Goal: Transaction & Acquisition: Purchase product/service

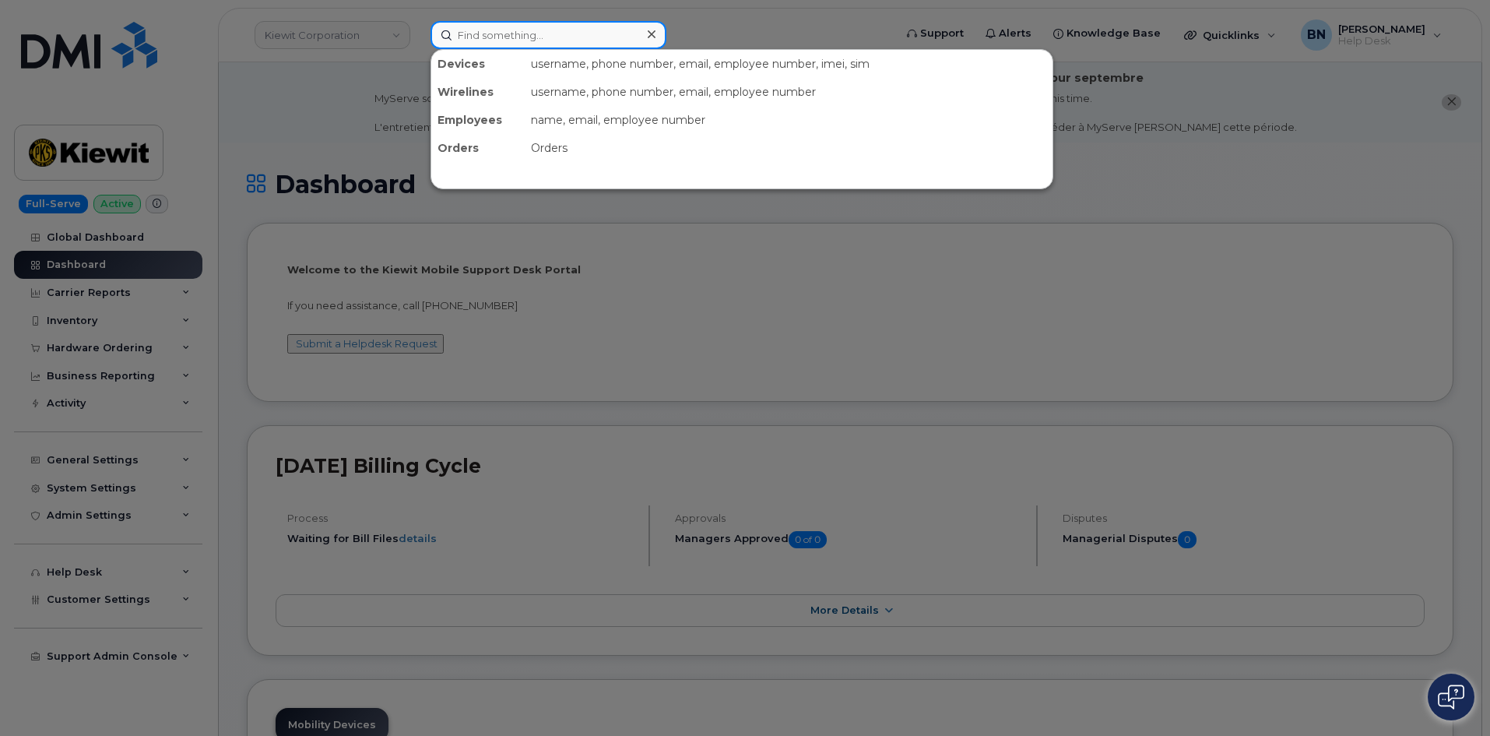
click at [475, 38] on input at bounding box center [549, 35] width 236 height 28
paste input "7209859433"
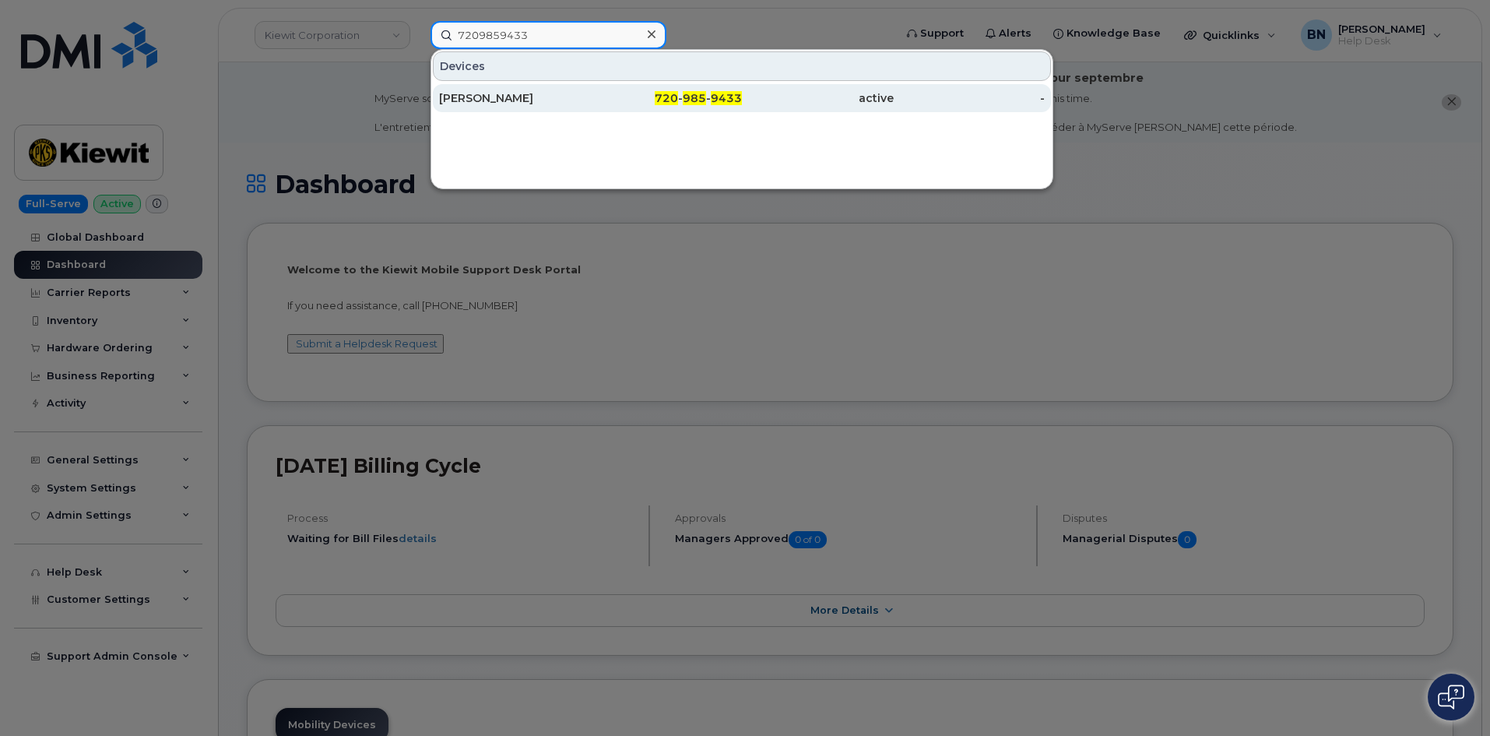
type input "7209859433"
click at [546, 96] on div "[PERSON_NAME]" at bounding box center [515, 98] width 152 height 16
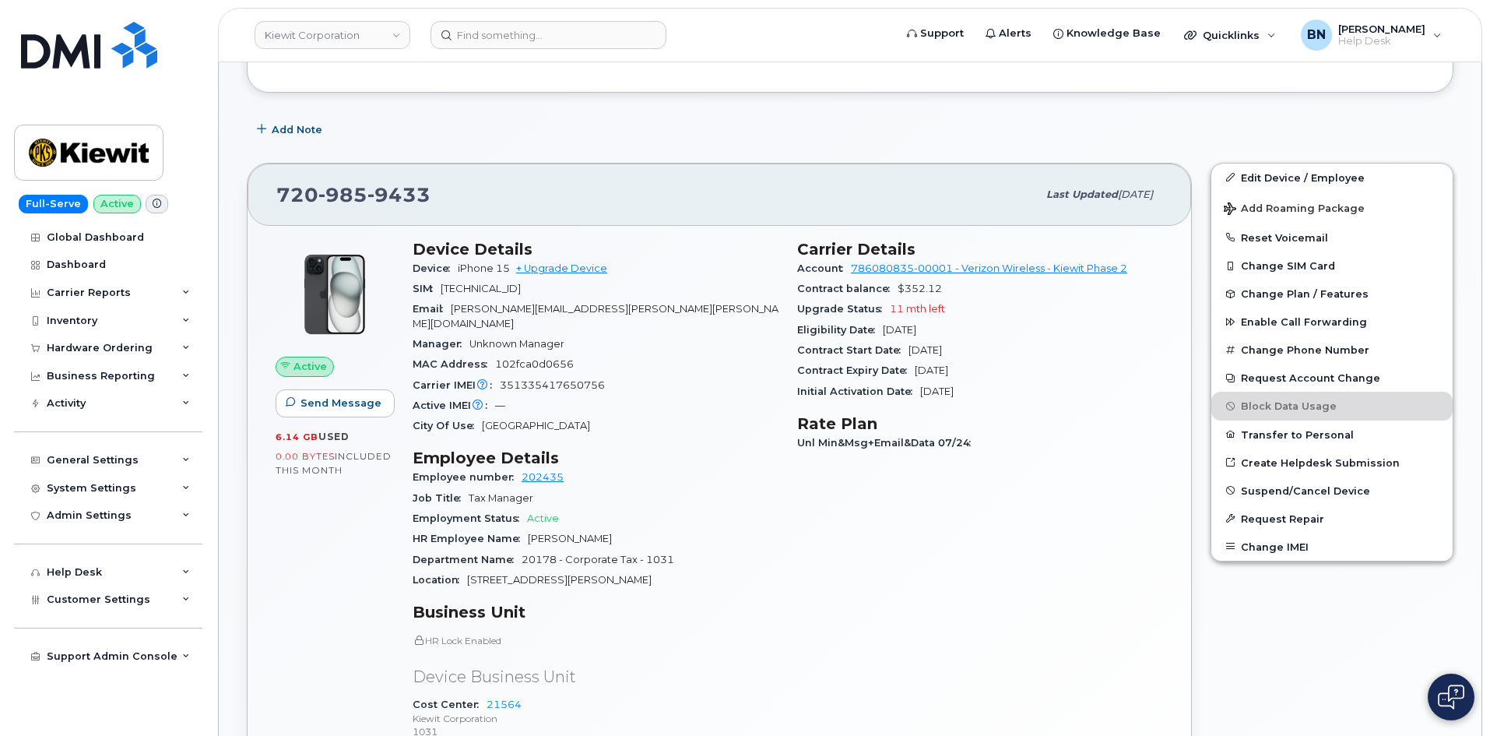
scroll to position [311, 0]
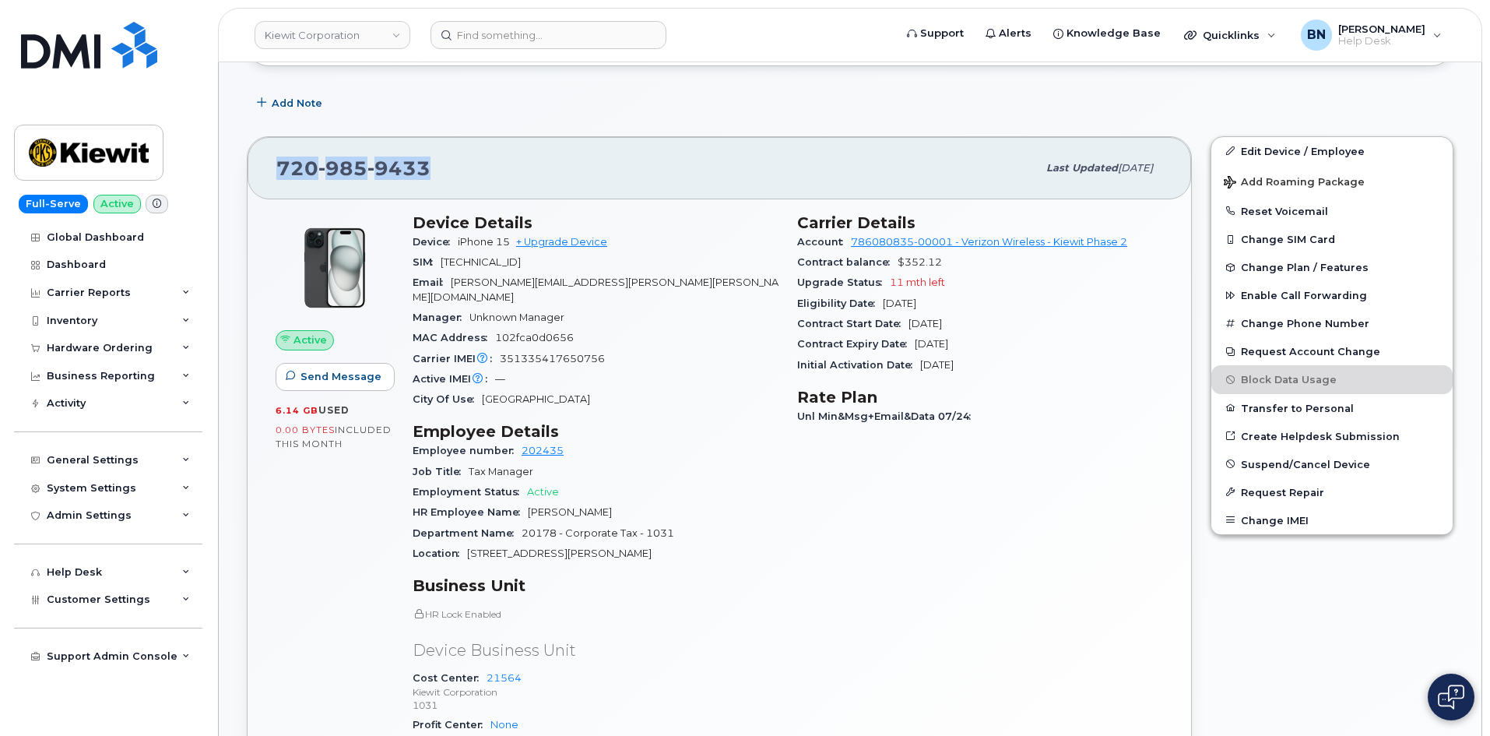
drag, startPoint x: 428, startPoint y: 167, endPoint x: 278, endPoint y: 168, distance: 150.3
click at [278, 168] on div "720 985 9433" at bounding box center [656, 168] width 761 height 33
copy span "720 985 9433"
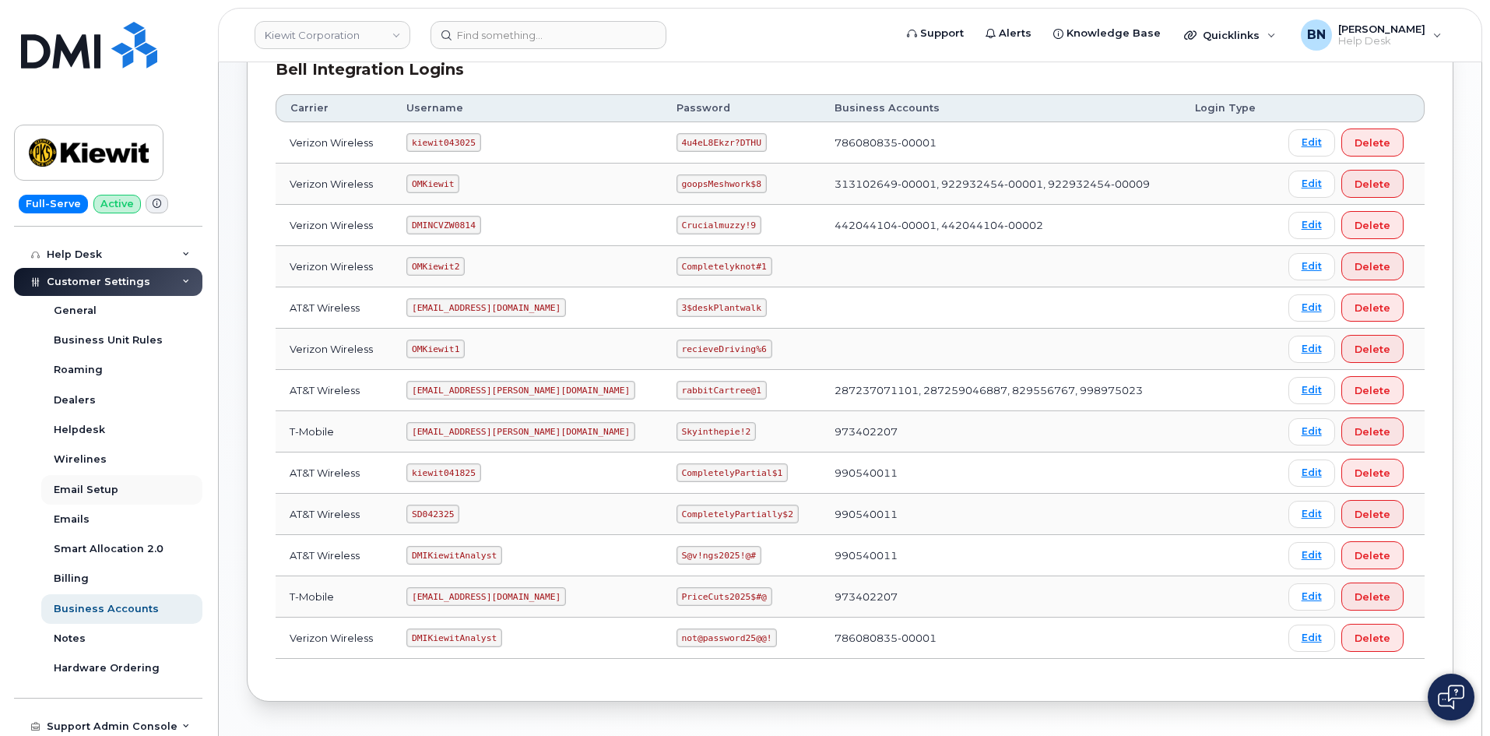
scroll to position [321, 0]
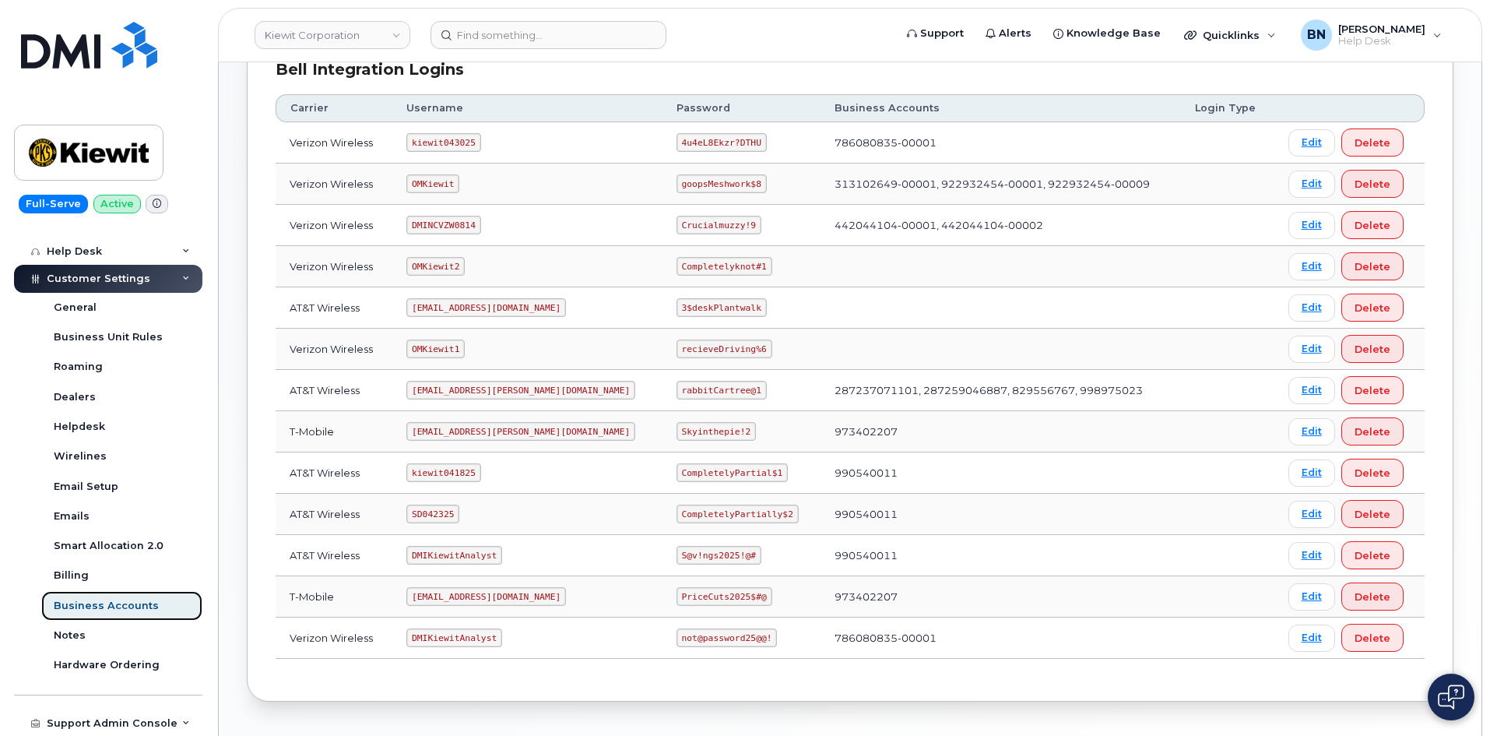
click at [100, 607] on div "Business Accounts" at bounding box center [106, 606] width 105 height 14
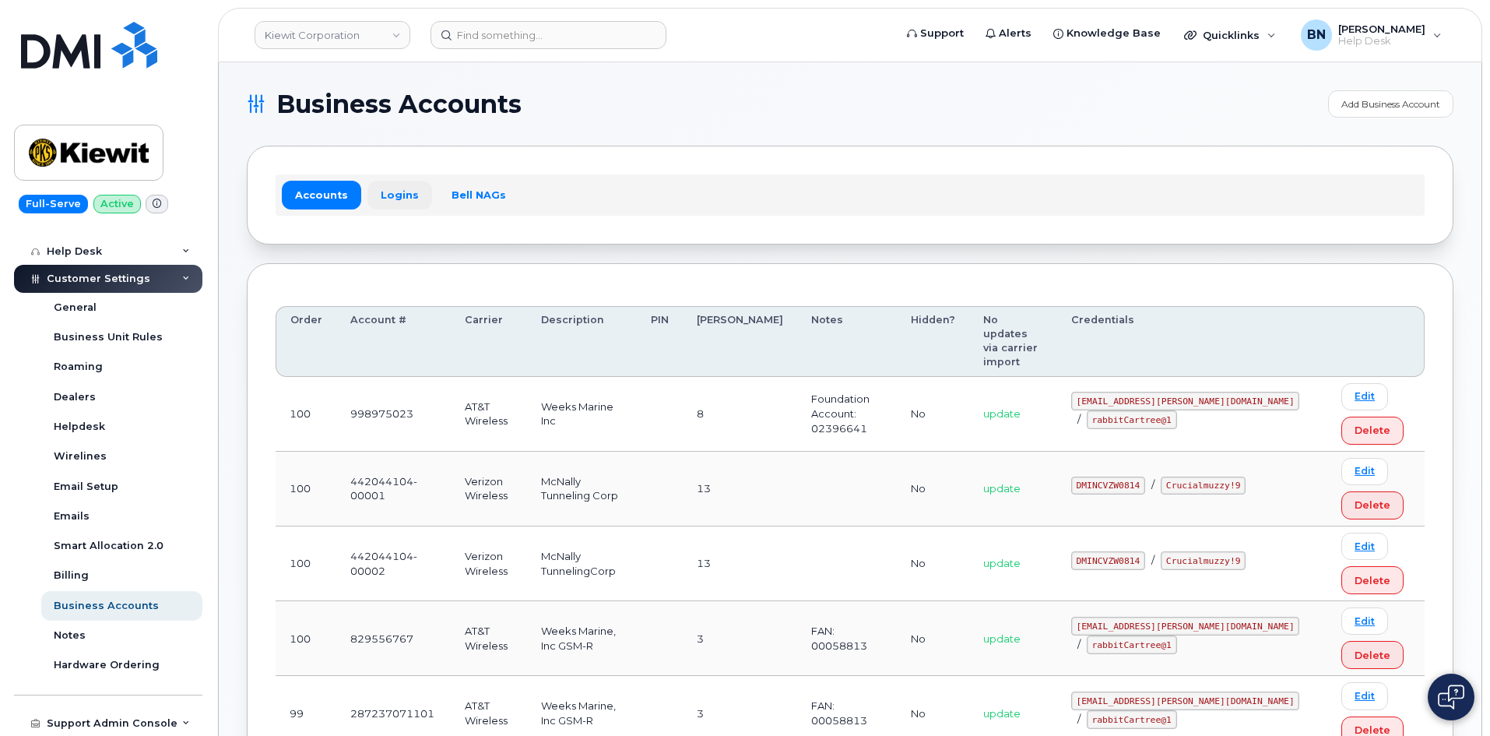
drag, startPoint x: 378, startPoint y: 226, endPoint x: 398, endPoint y: 192, distance: 39.8
click at [398, 192] on link "Logins" at bounding box center [400, 195] width 65 height 28
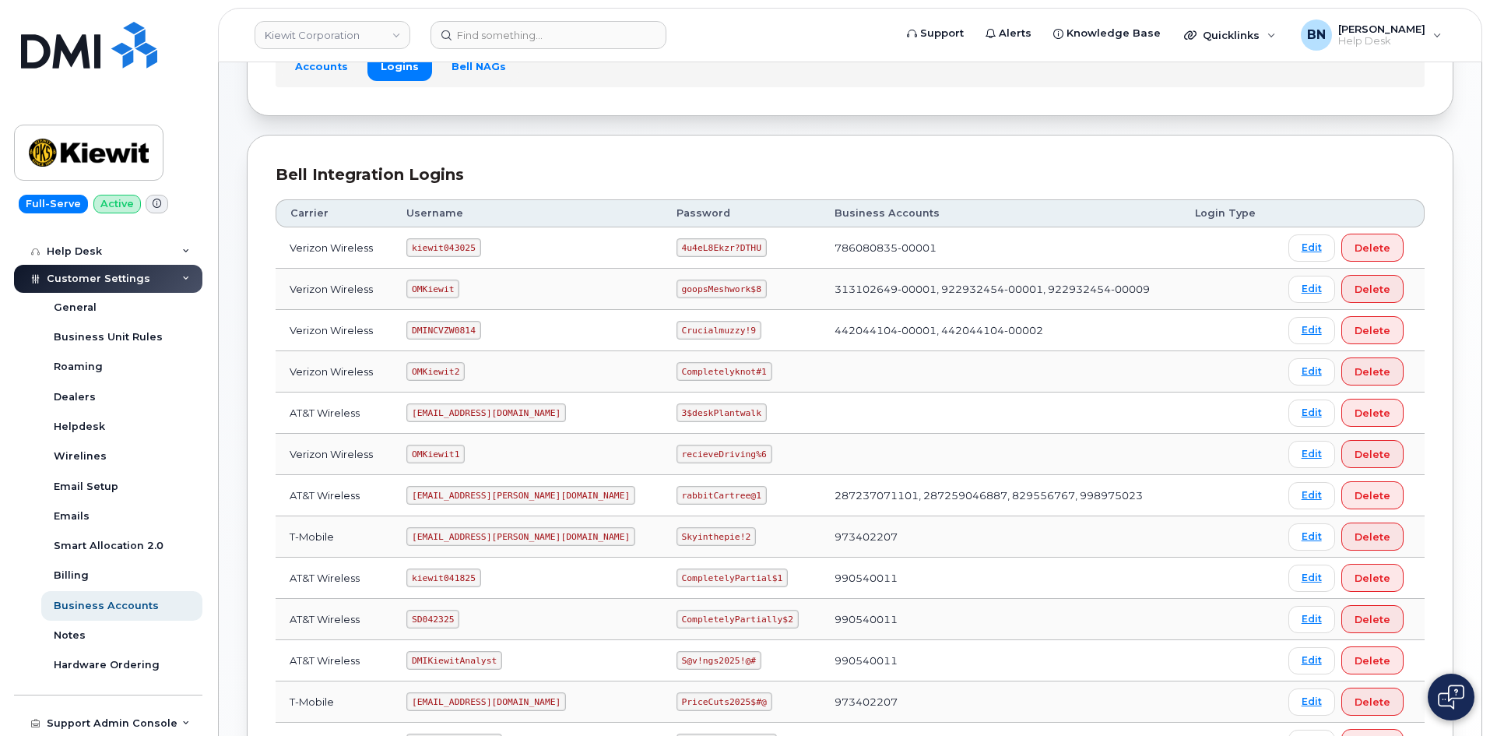
scroll to position [156, 0]
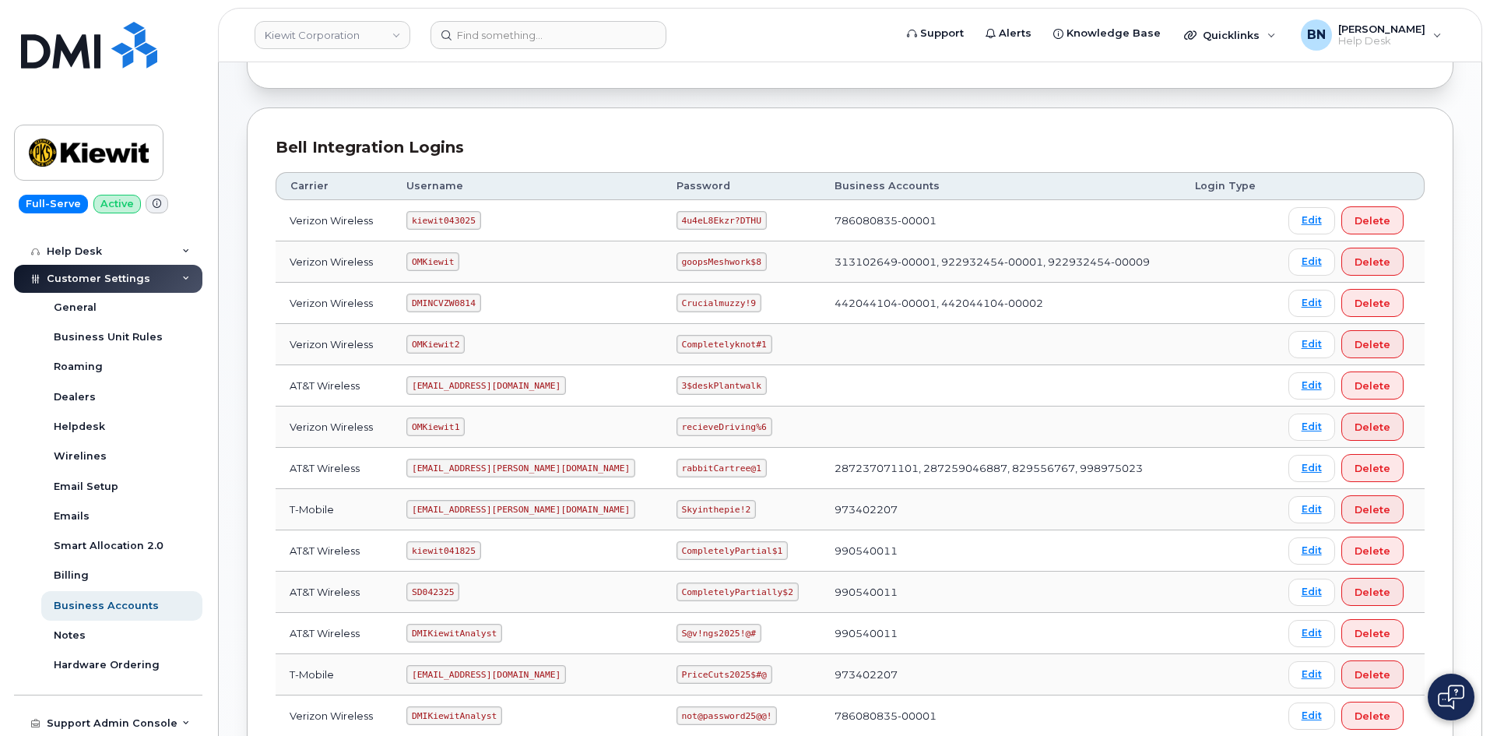
click at [677, 344] on code "Completelyknot#1" at bounding box center [725, 344] width 96 height 19
click at [677, 343] on code "Completelyknot#1" at bounding box center [725, 344] width 96 height 19
drag, startPoint x: 422, startPoint y: 304, endPoint x: 479, endPoint y: 304, distance: 56.8
click at [479, 304] on code "DMINCVZW0814" at bounding box center [443, 303] width 74 height 19
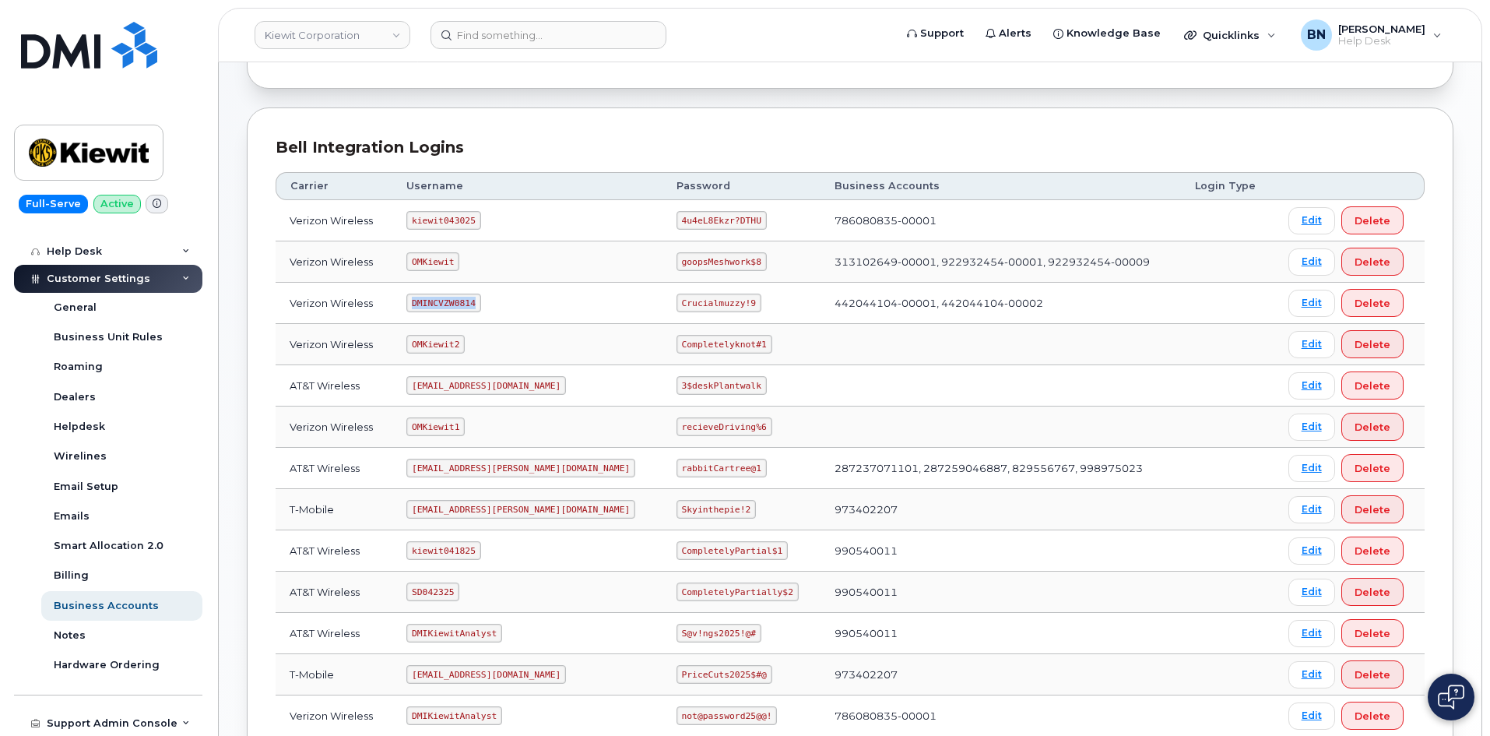
click at [479, 304] on code "DMINCVZW0814" at bounding box center [443, 303] width 74 height 19
click at [477, 385] on code "om@dminc.com" at bounding box center [486, 385] width 160 height 19
click at [478, 386] on code "om@dminc.com" at bounding box center [486, 385] width 160 height 19
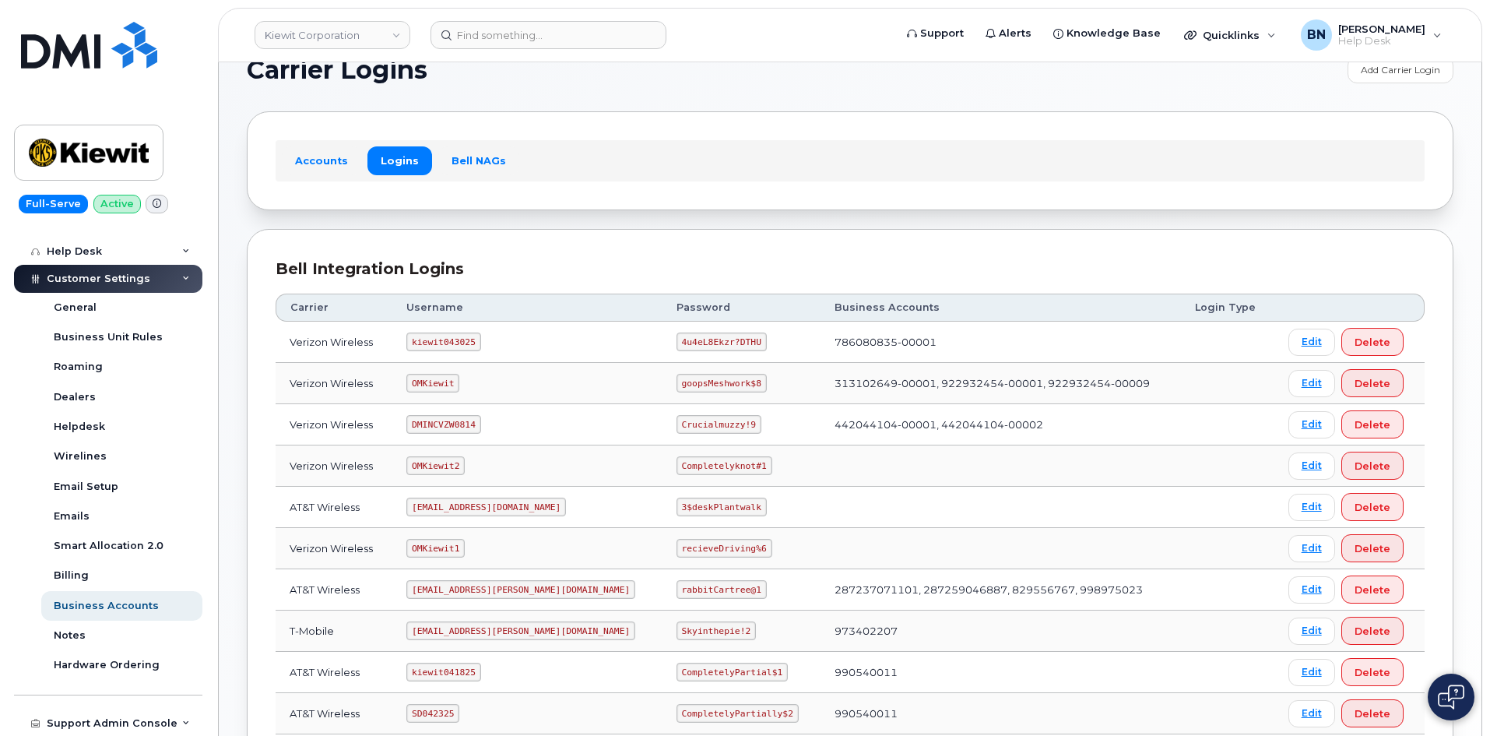
scroll to position [0, 0]
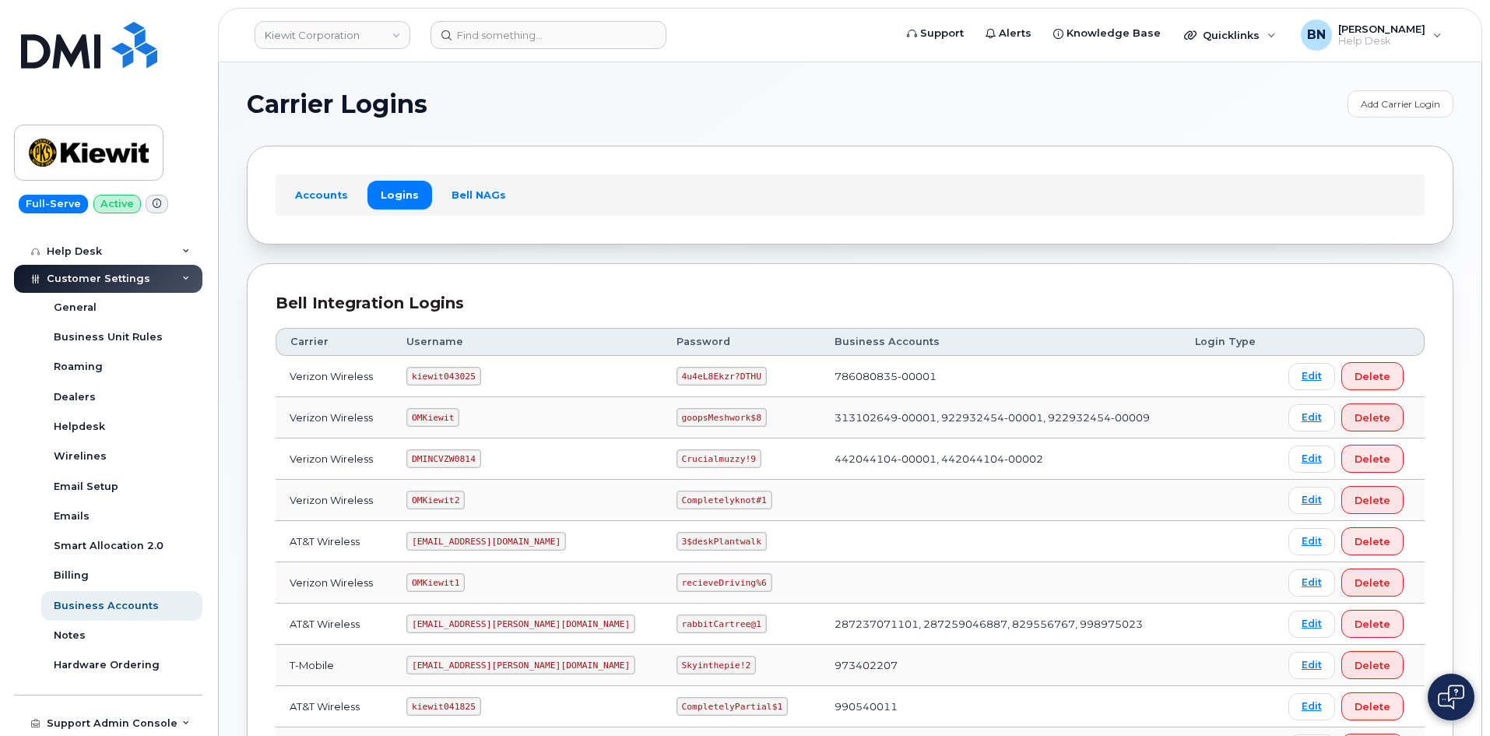
click at [438, 373] on code "kiewit043025" at bounding box center [443, 376] width 74 height 19
copy code "kiewit043025"
click at [677, 374] on code "4u4eL8Ekzr?DTHU" at bounding box center [722, 376] width 90 height 19
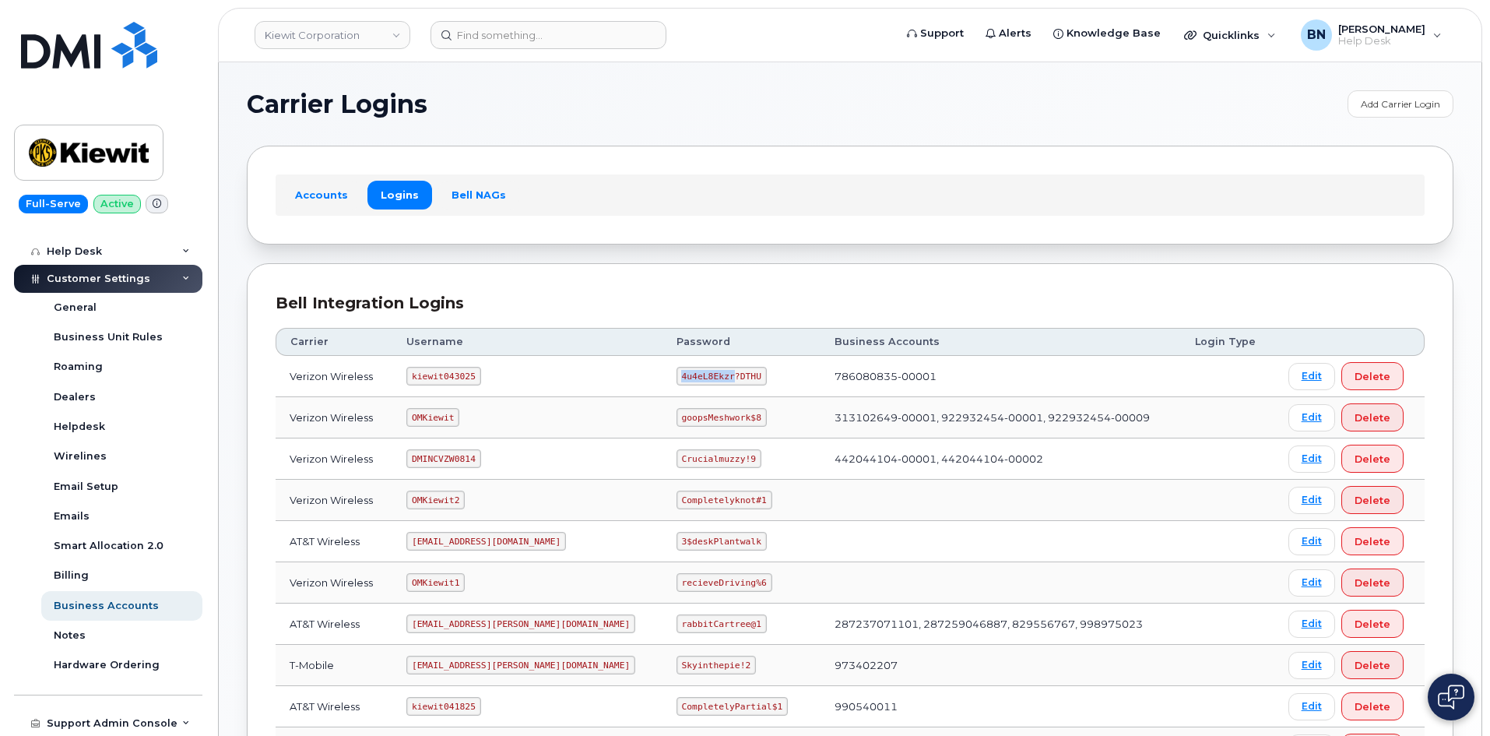
click at [677, 374] on code "4u4eL8Ekzr?DTHU" at bounding box center [722, 376] width 90 height 19
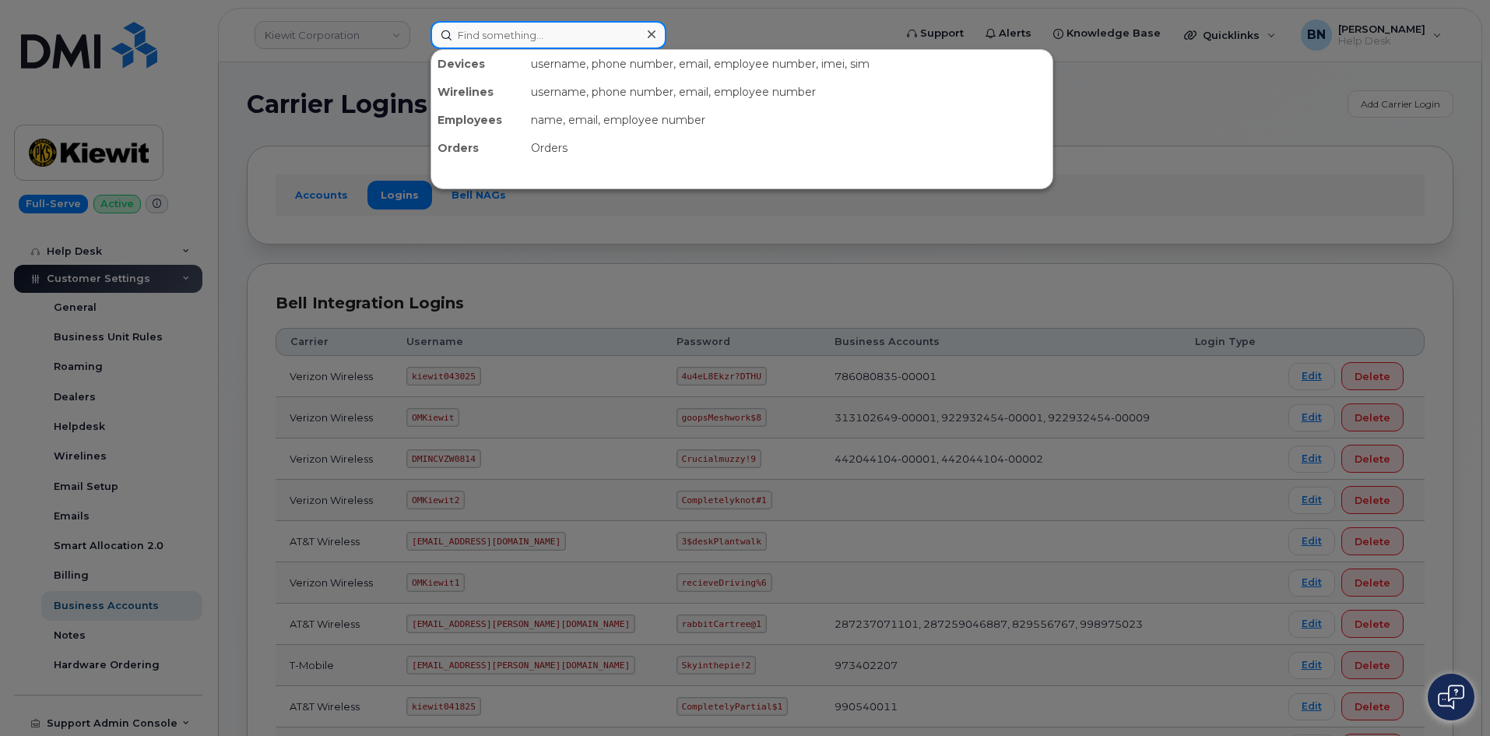
click at [481, 40] on input at bounding box center [549, 35] width 236 height 28
click at [479, 30] on input at bounding box center [549, 35] width 236 height 28
click at [83, 152] on div at bounding box center [745, 368] width 1490 height 736
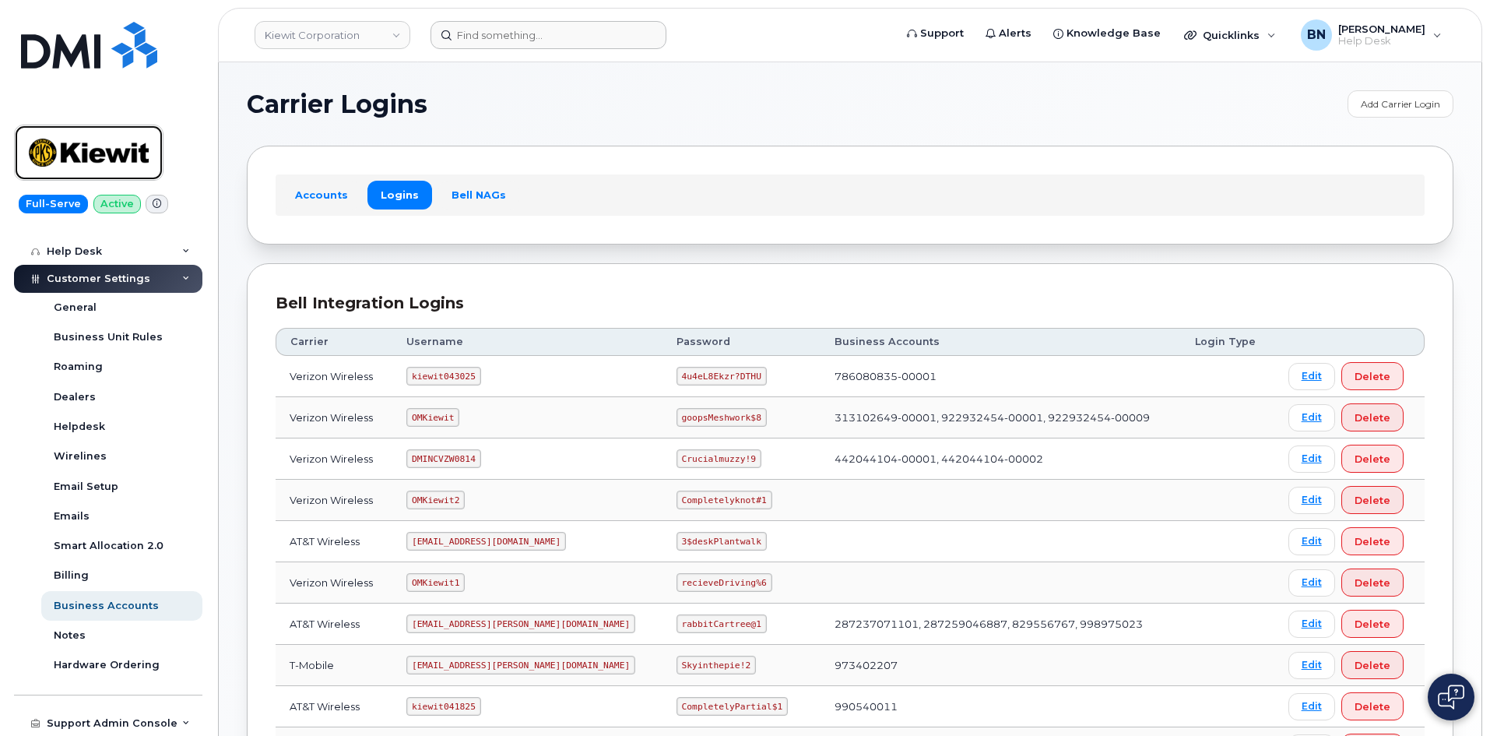
click at [89, 149] on img at bounding box center [89, 152] width 120 height 45
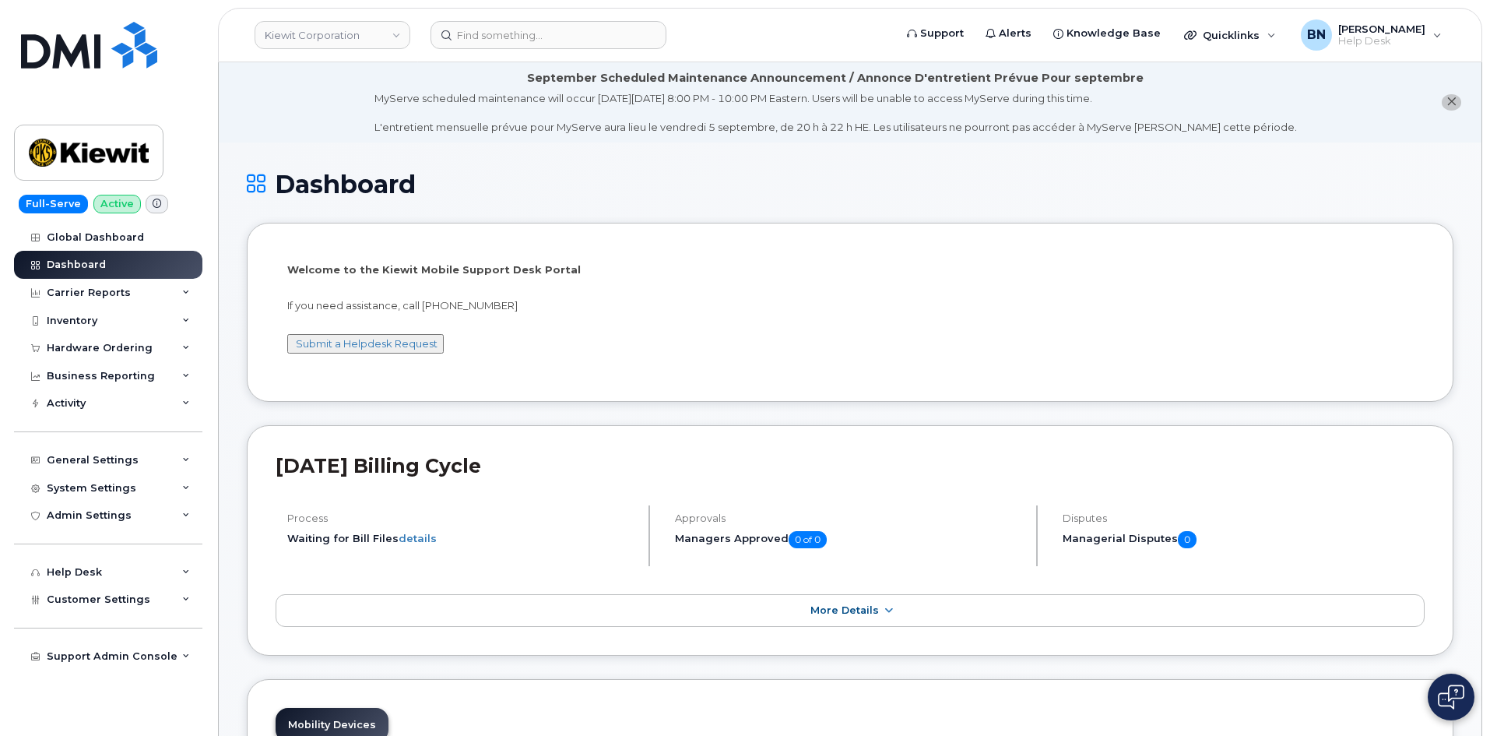
click at [569, 350] on div "Welcome to the Kiewit Mobile Support Desk Portal If you need assistance, call 8…" at bounding box center [850, 314] width 1126 height 105
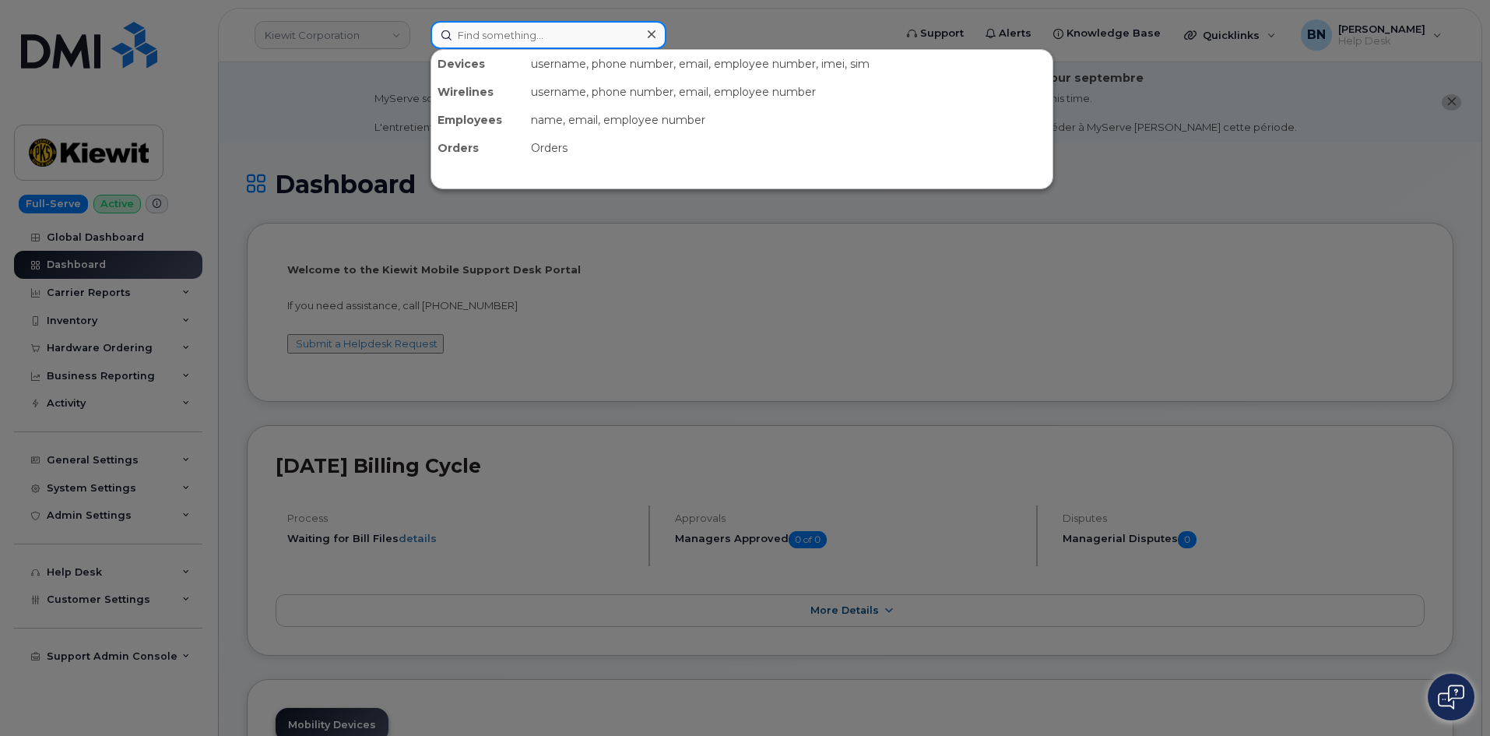
click at [477, 34] on input at bounding box center [549, 35] width 236 height 28
paste input "770-881-2322"
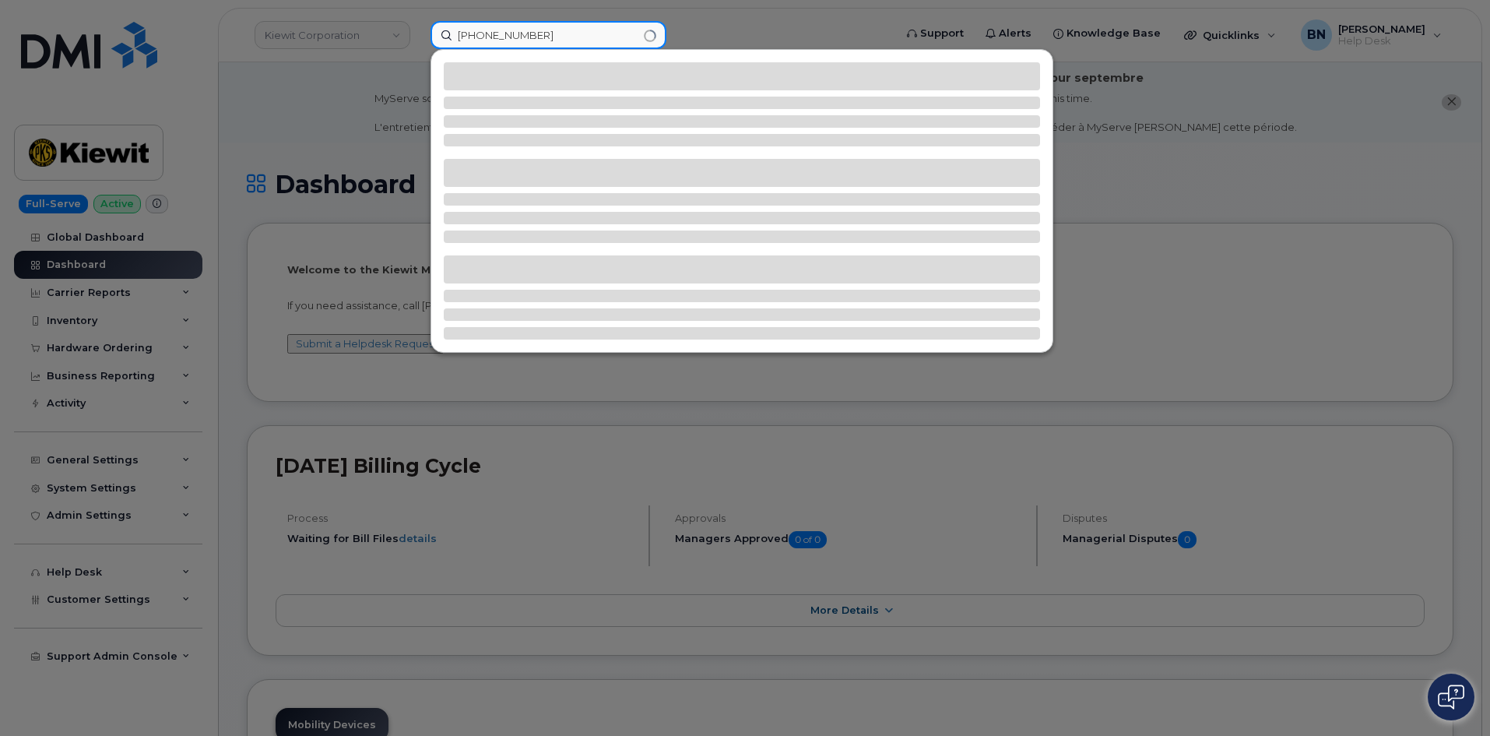
click at [507, 34] on input "770-881-2322" at bounding box center [549, 35] width 236 height 28
click at [482, 35] on input "770-8812322" at bounding box center [549, 35] width 236 height 28
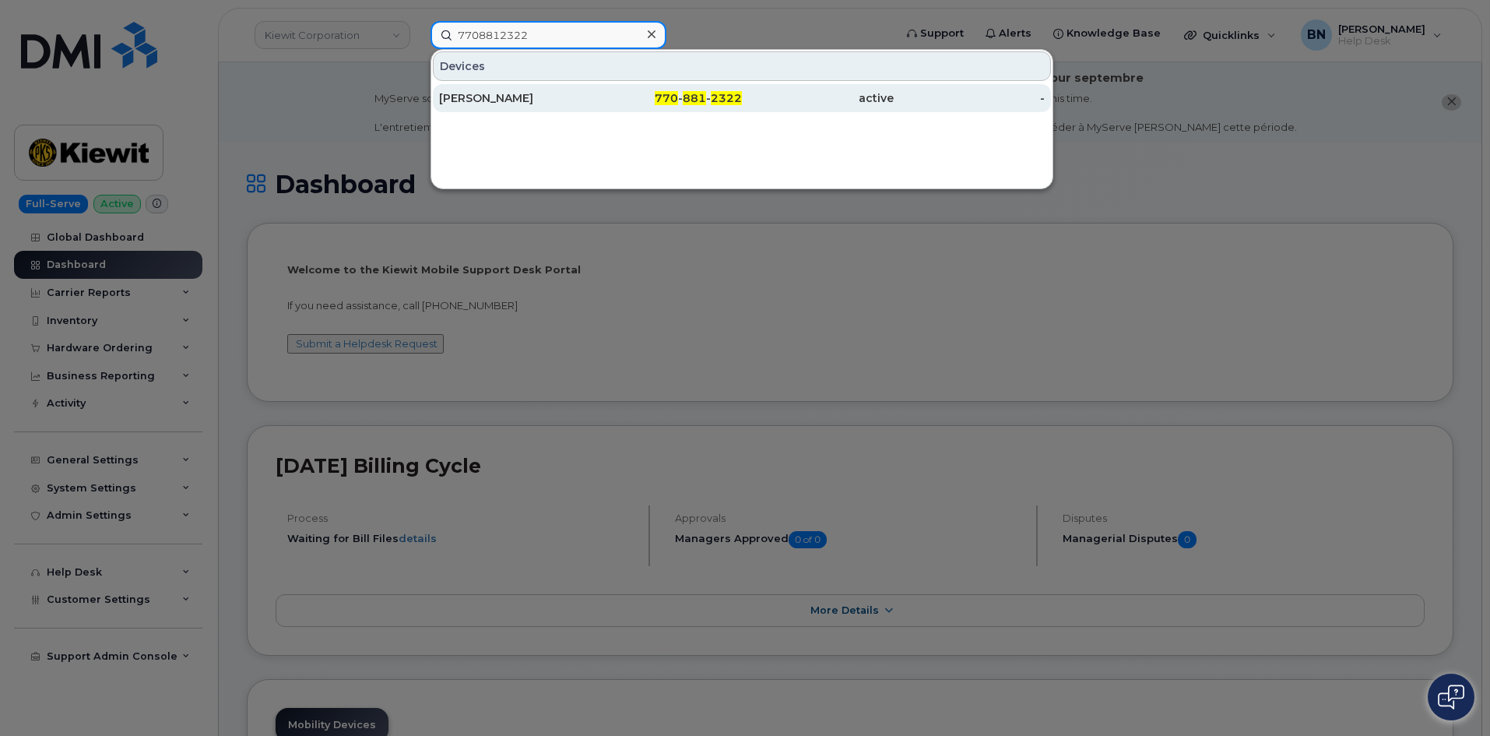
type input "7708812322"
click at [544, 96] on div "Dwight Sanford" at bounding box center [515, 98] width 152 height 16
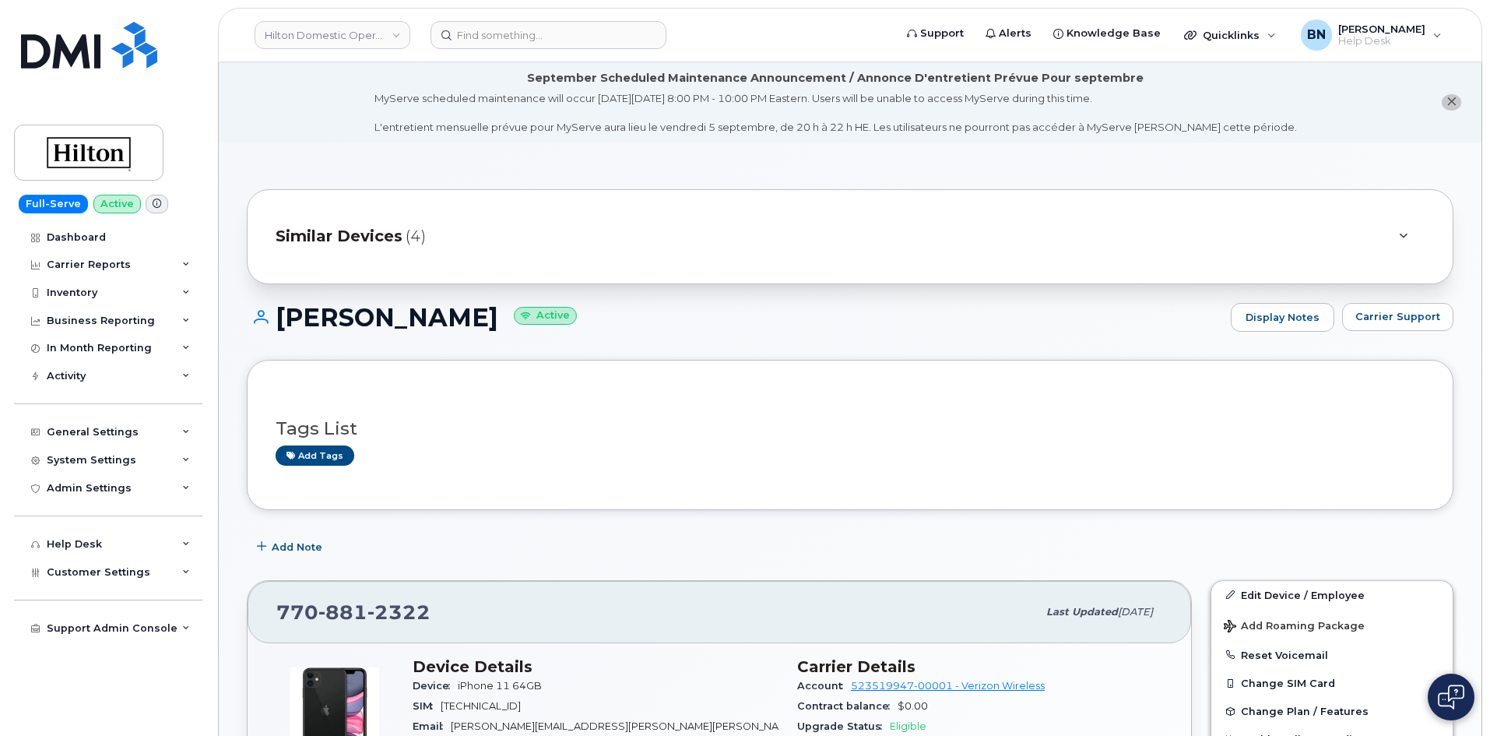
click at [406, 239] on span "(4)" at bounding box center [416, 236] width 20 height 23
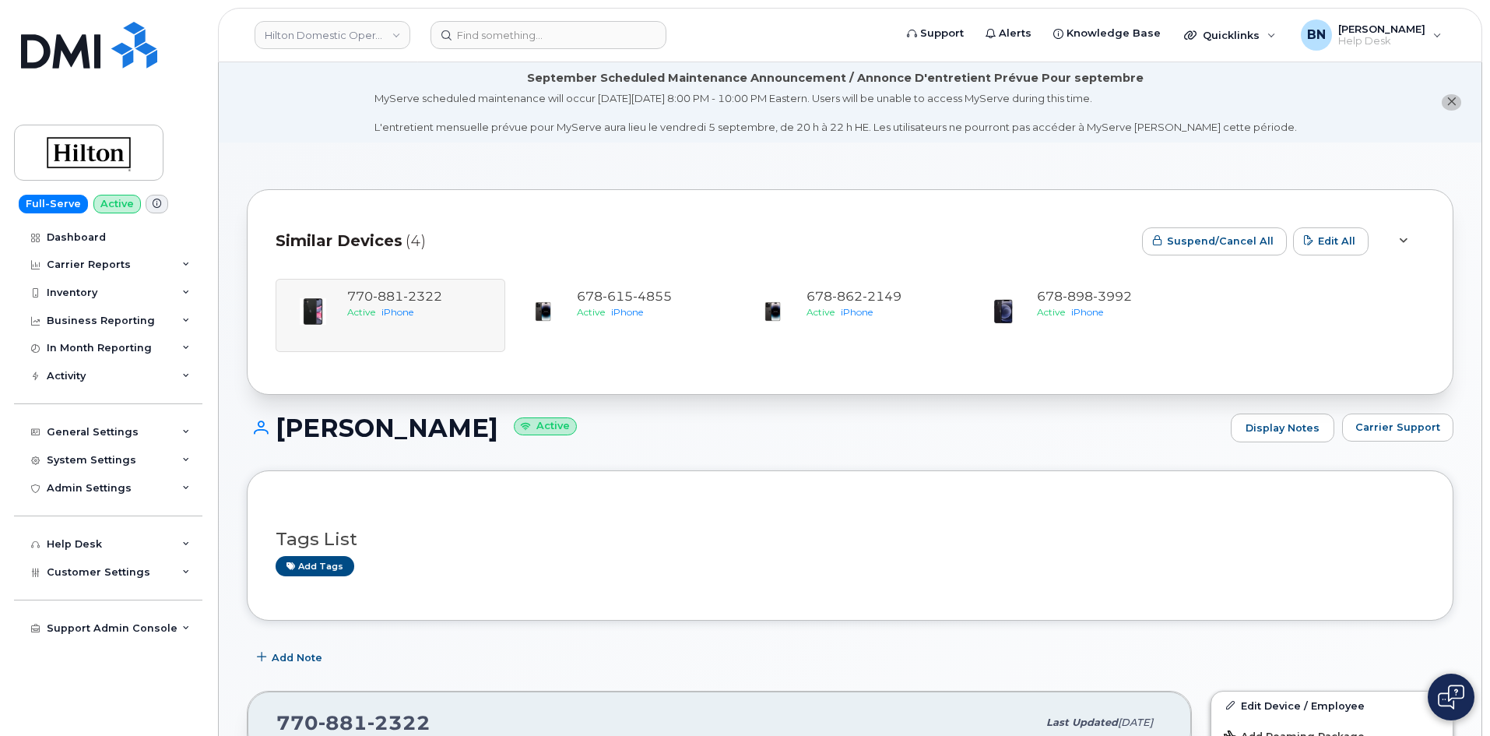
click at [406, 234] on span "(4)" at bounding box center [416, 241] width 20 height 23
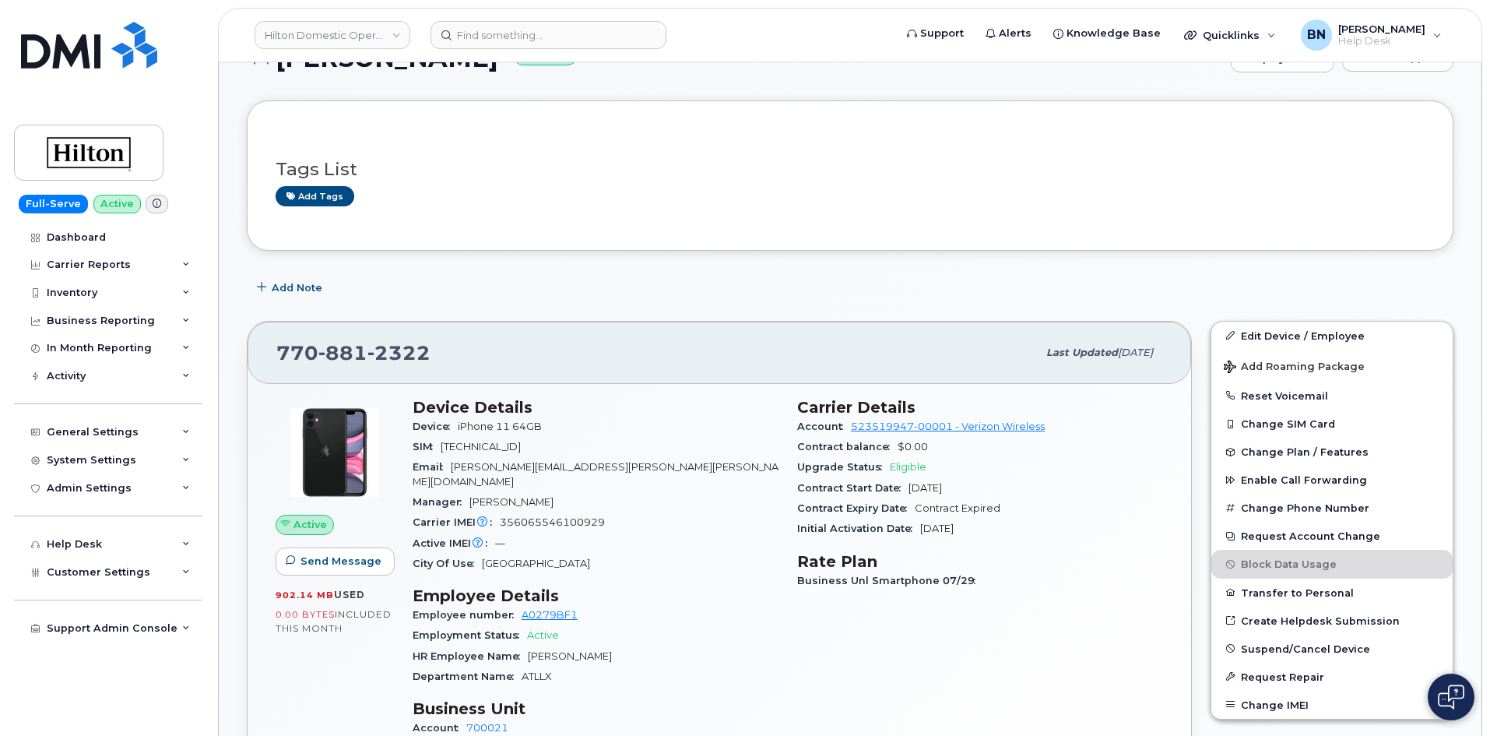
scroll to position [234, 0]
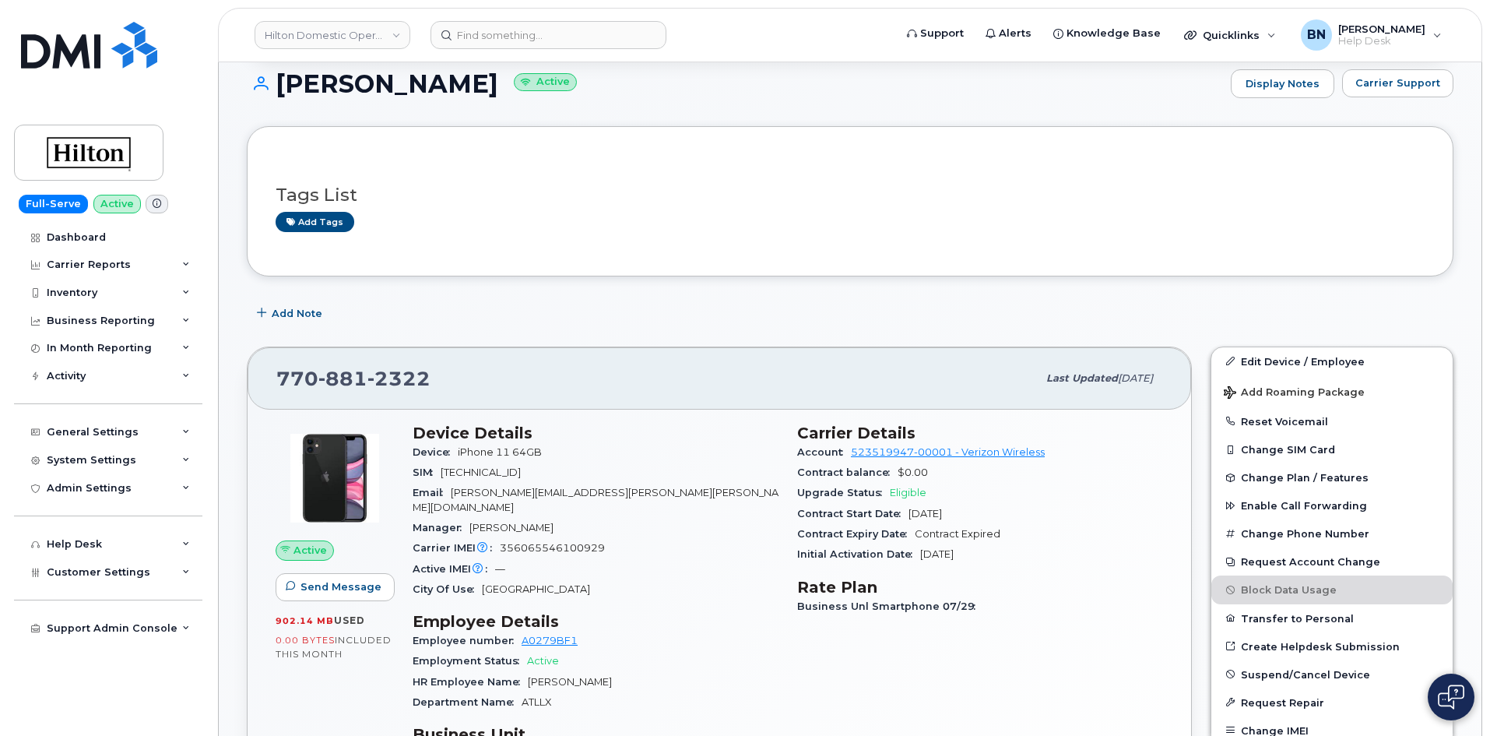
click at [645, 559] on div "Active IMEI Active IMEI is refreshed daily with a delay of up to 48 hours follo…" at bounding box center [596, 569] width 366 height 20
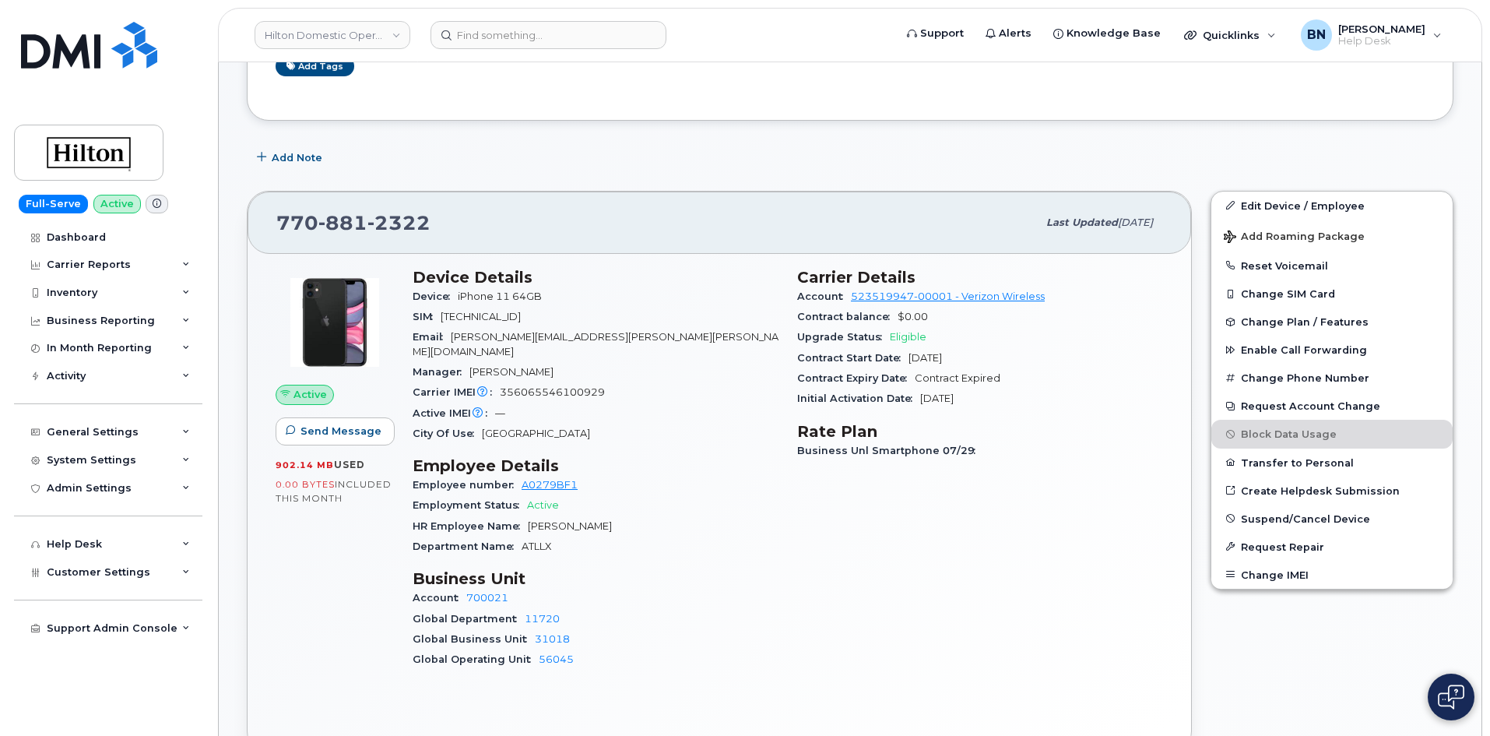
scroll to position [467, 0]
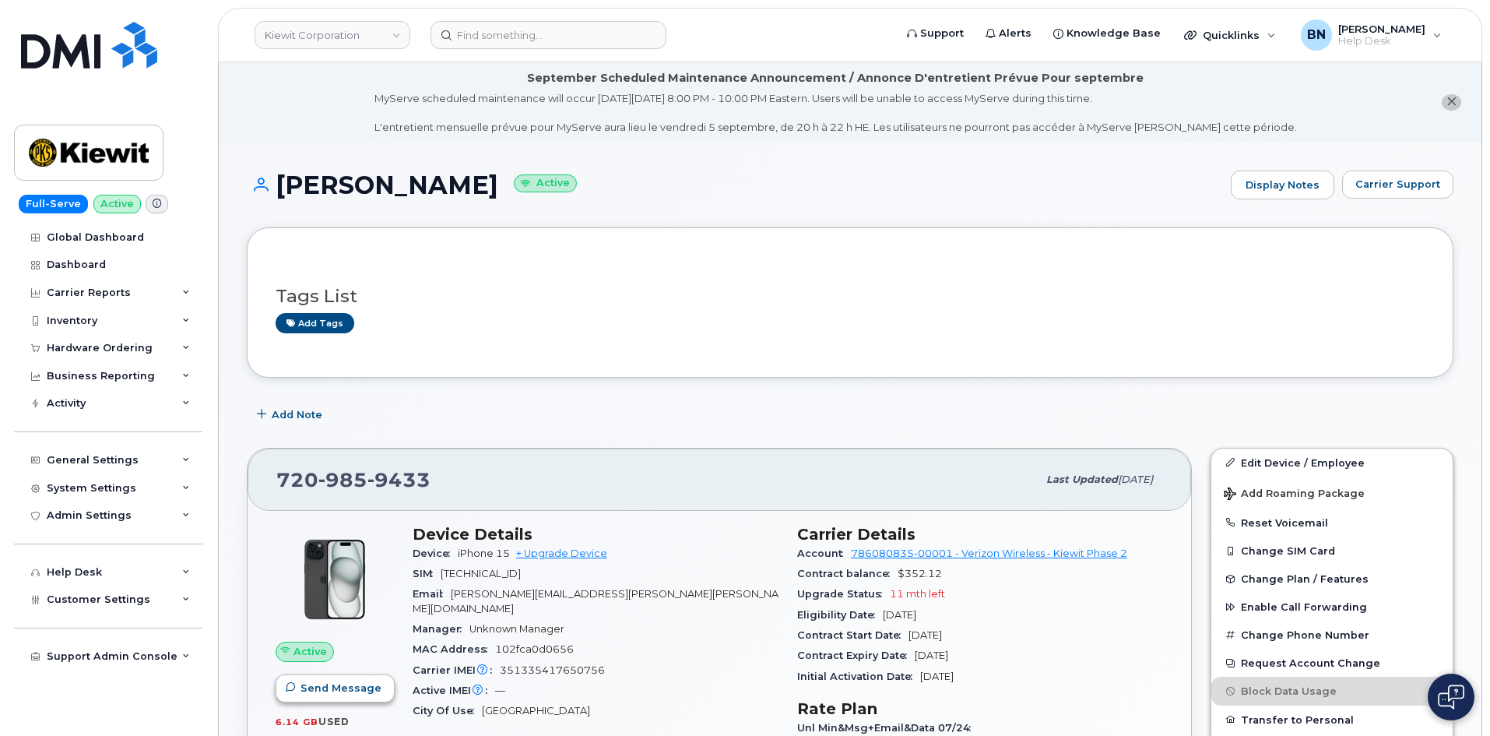
scroll to position [311, 0]
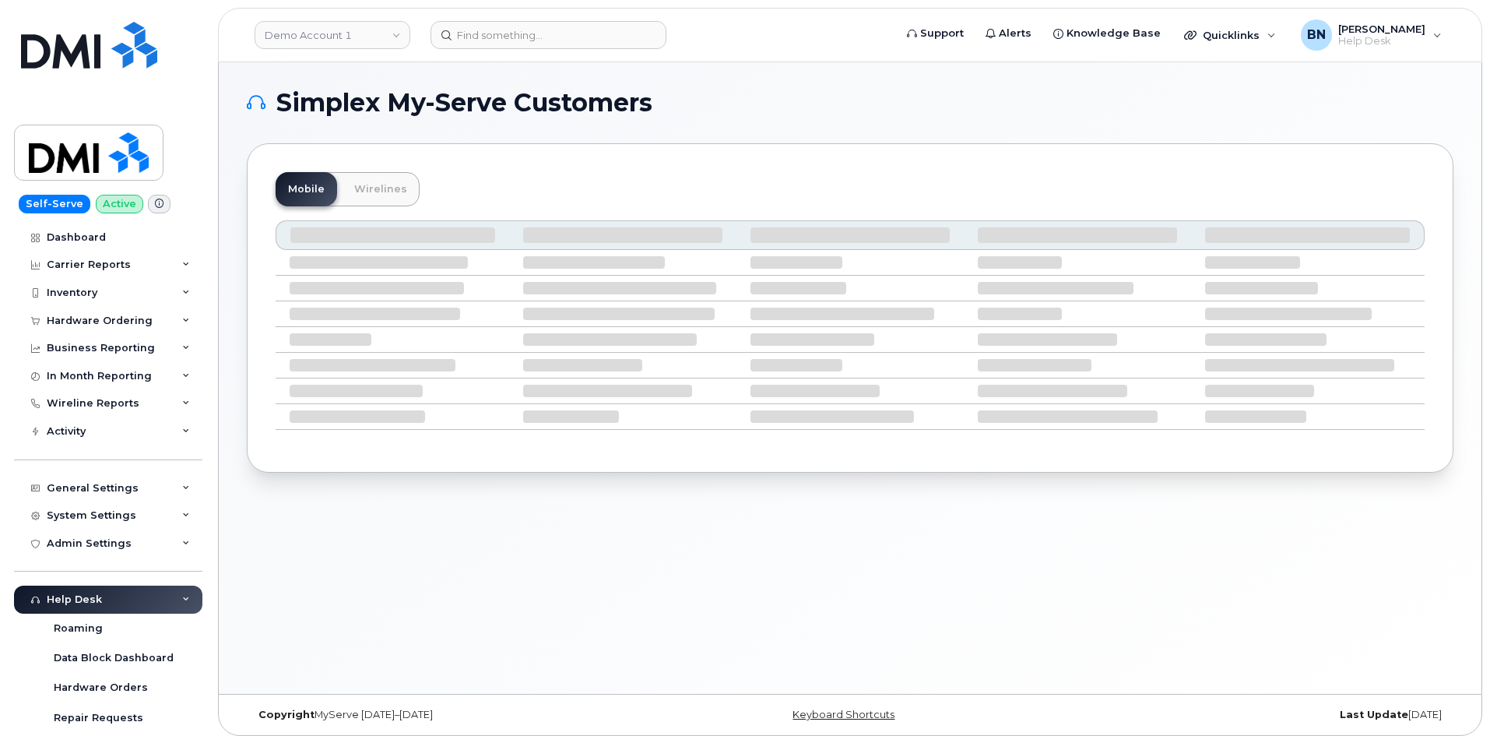
click at [241, 340] on div "Simplex My-Serve Customers Mobile Wirelines" at bounding box center [850, 377] width 1263 height 631
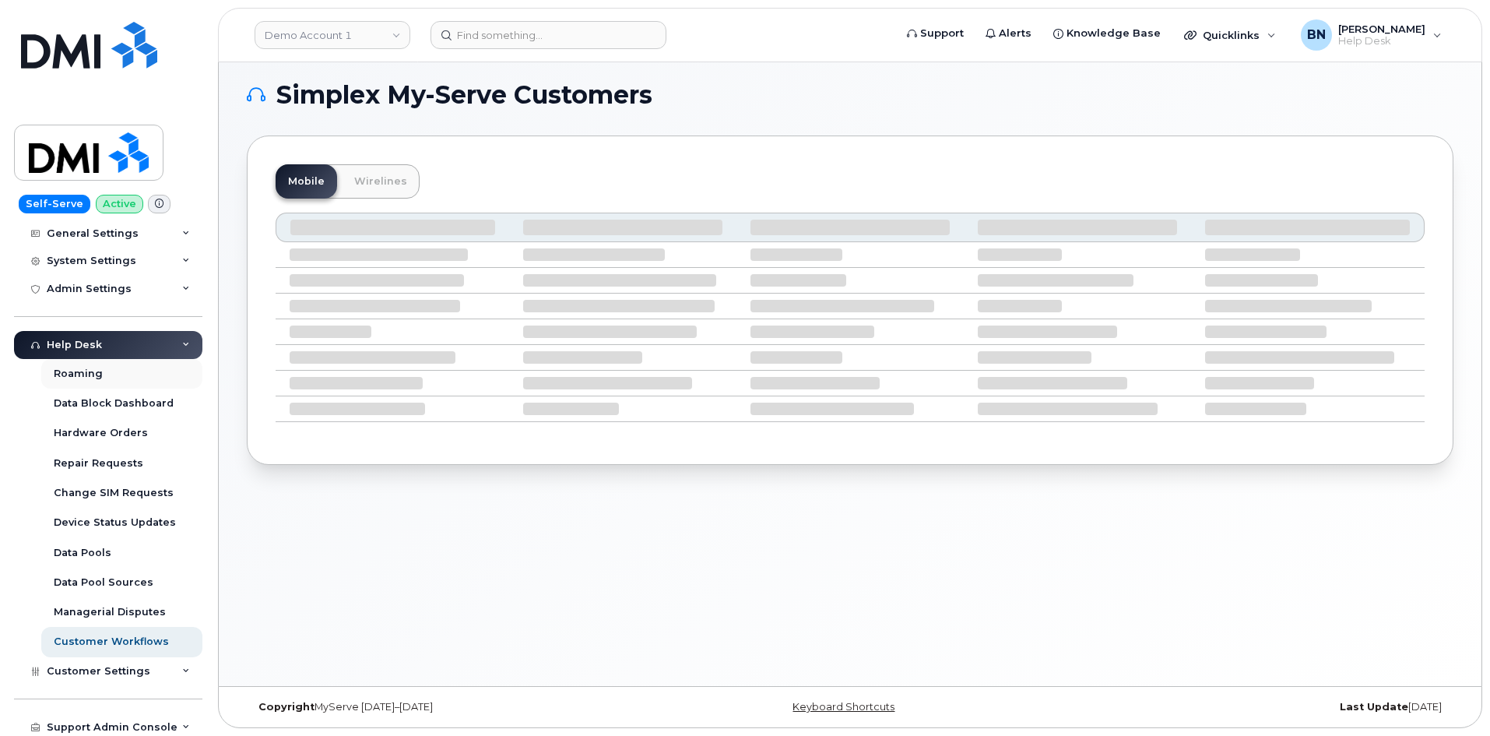
scroll to position [259, 0]
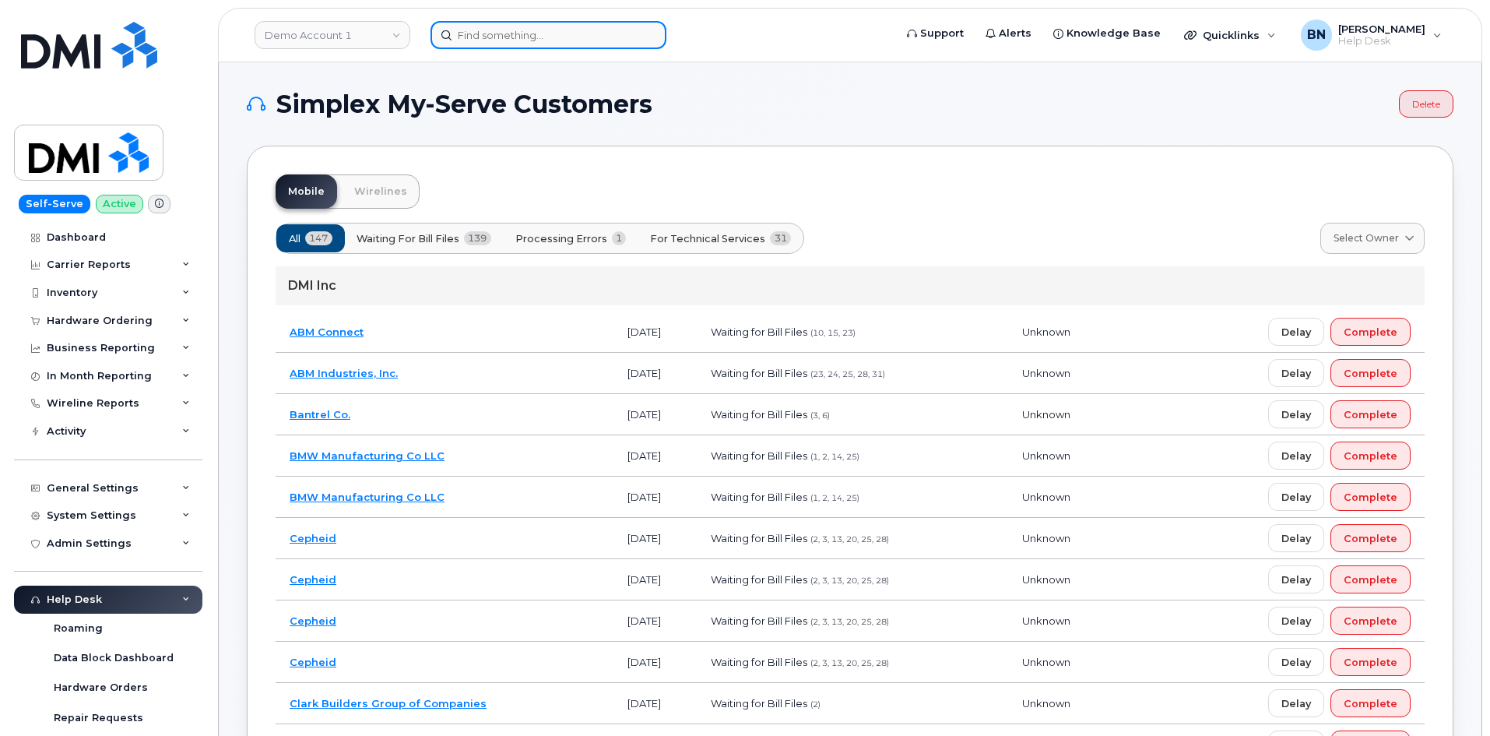
click at [483, 30] on input at bounding box center [549, 35] width 236 height 28
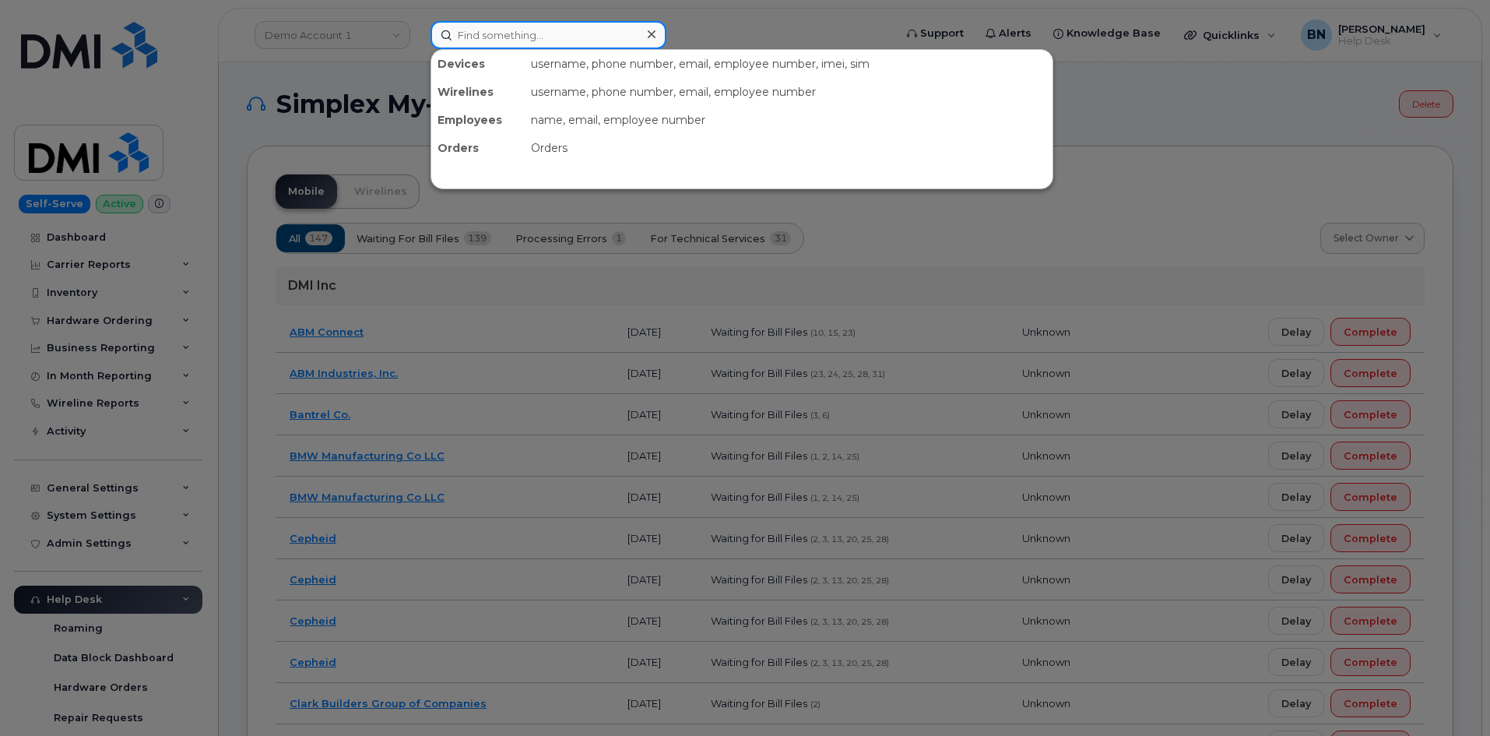
paste input "709-728-8292"
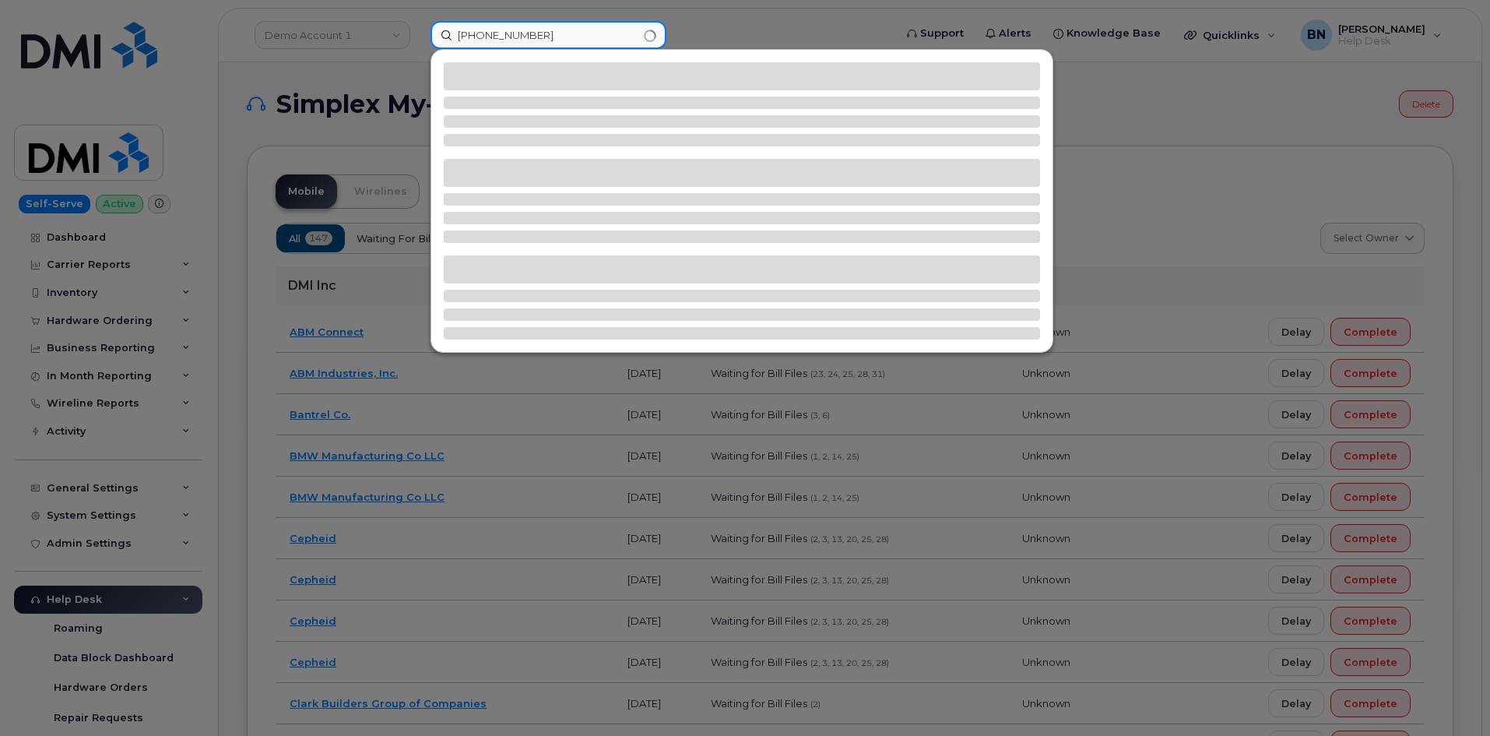
click at [510, 29] on input "709-728-8292" at bounding box center [549, 35] width 236 height 28
click at [485, 34] on input "709-7288292" at bounding box center [549, 35] width 236 height 28
click at [539, 32] on input "7097288292" at bounding box center [549, 35] width 236 height 28
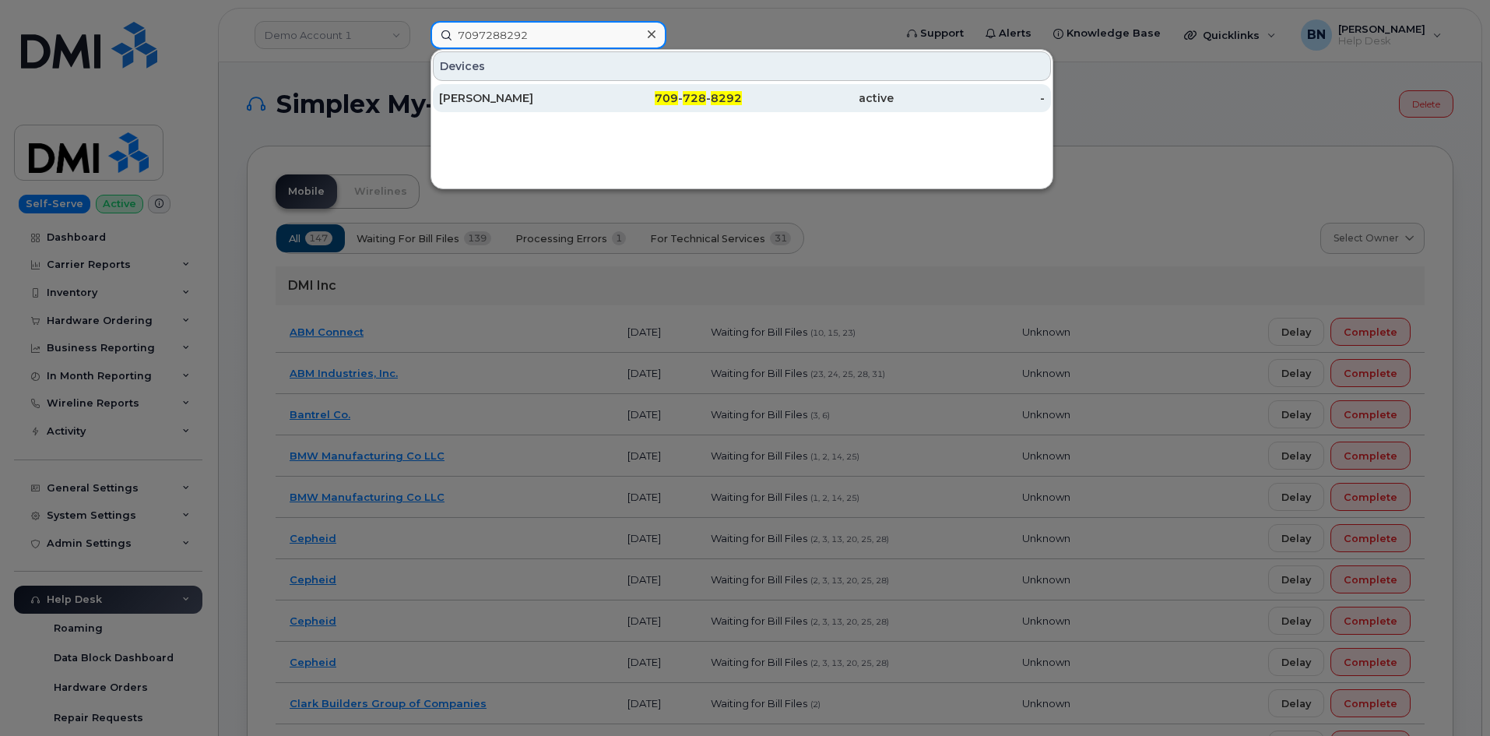
type input "7097288292"
drag, startPoint x: 567, startPoint y: 90, endPoint x: 567, endPoint y: 102, distance: 11.7
click at [567, 92] on div "[PERSON_NAME]" at bounding box center [515, 98] width 152 height 16
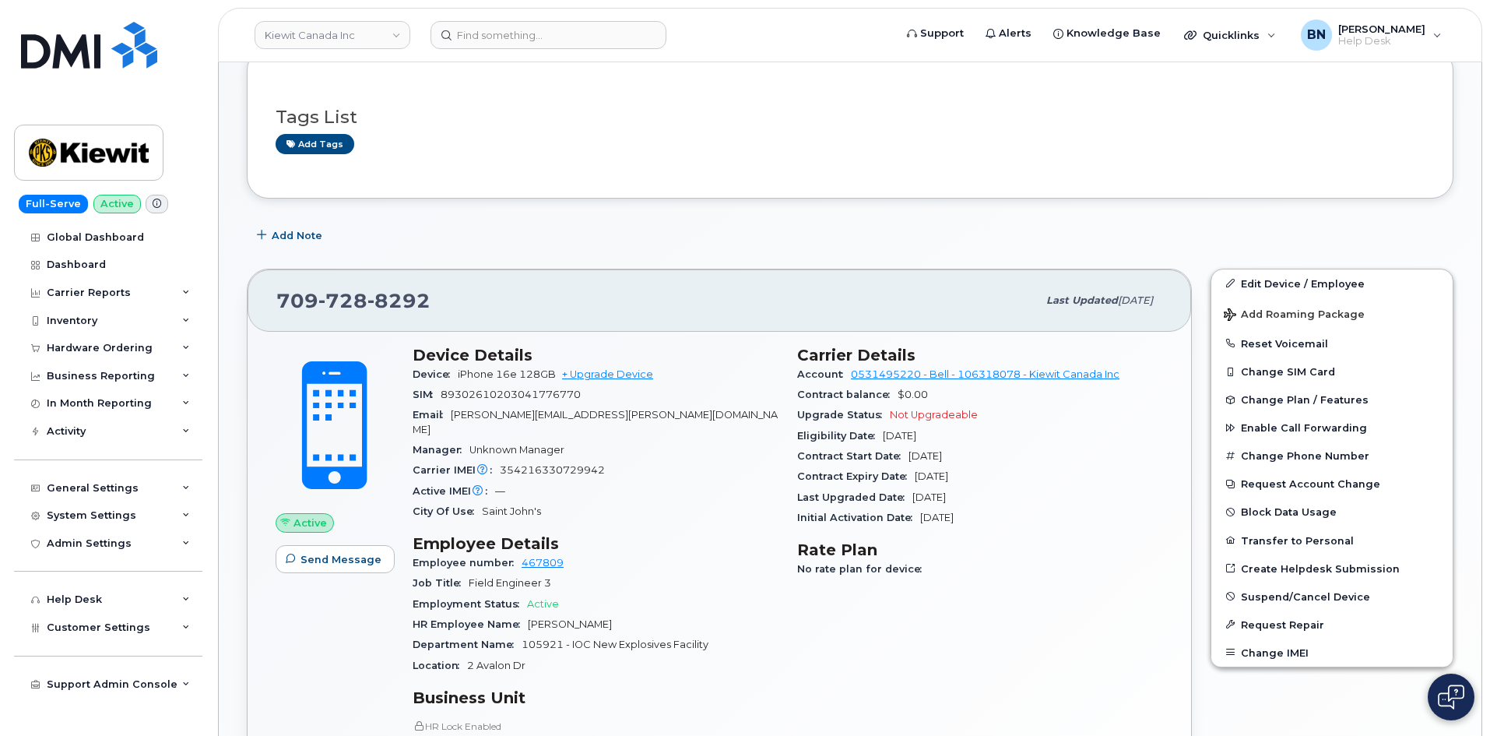
scroll to position [389, 0]
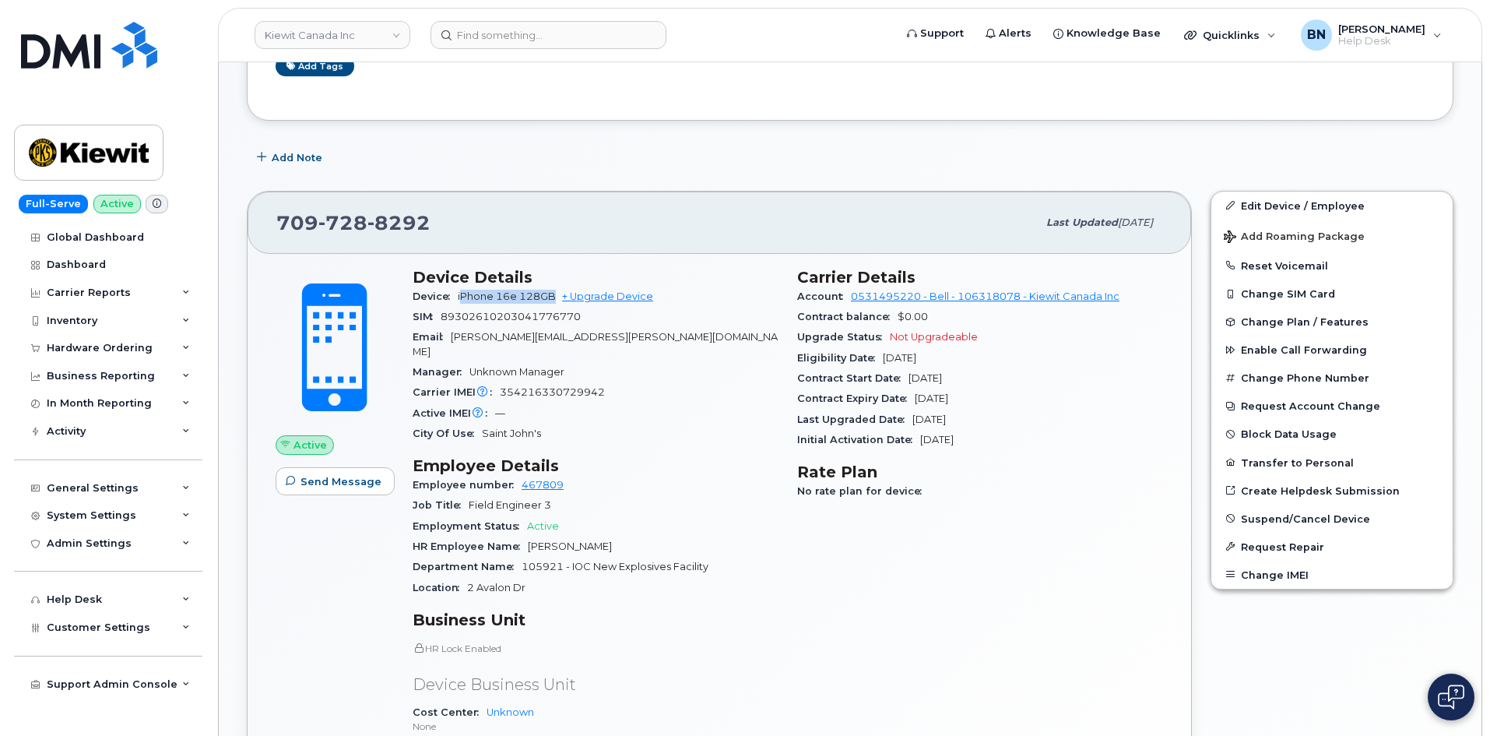
drag, startPoint x: 463, startPoint y: 294, endPoint x: 554, endPoint y: 294, distance: 91.1
click at [554, 294] on span "iPhone 16e 128GB" at bounding box center [507, 296] width 98 height 12
click at [504, 294] on span "iPhone 16e 128GB" at bounding box center [507, 296] width 98 height 12
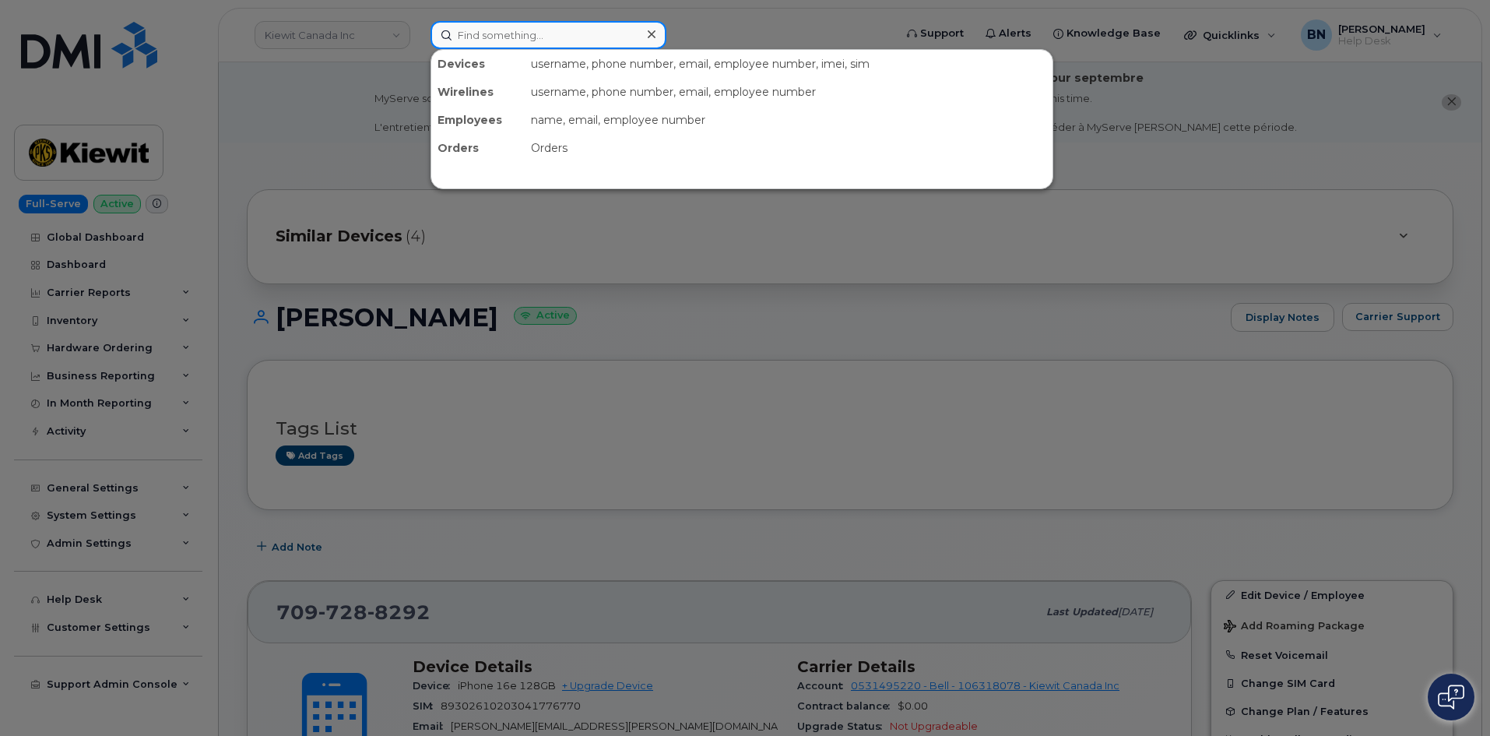
click at [480, 33] on input at bounding box center [549, 35] width 236 height 28
click at [497, 29] on input at bounding box center [549, 35] width 236 height 28
paste input "1-438-945-5555"
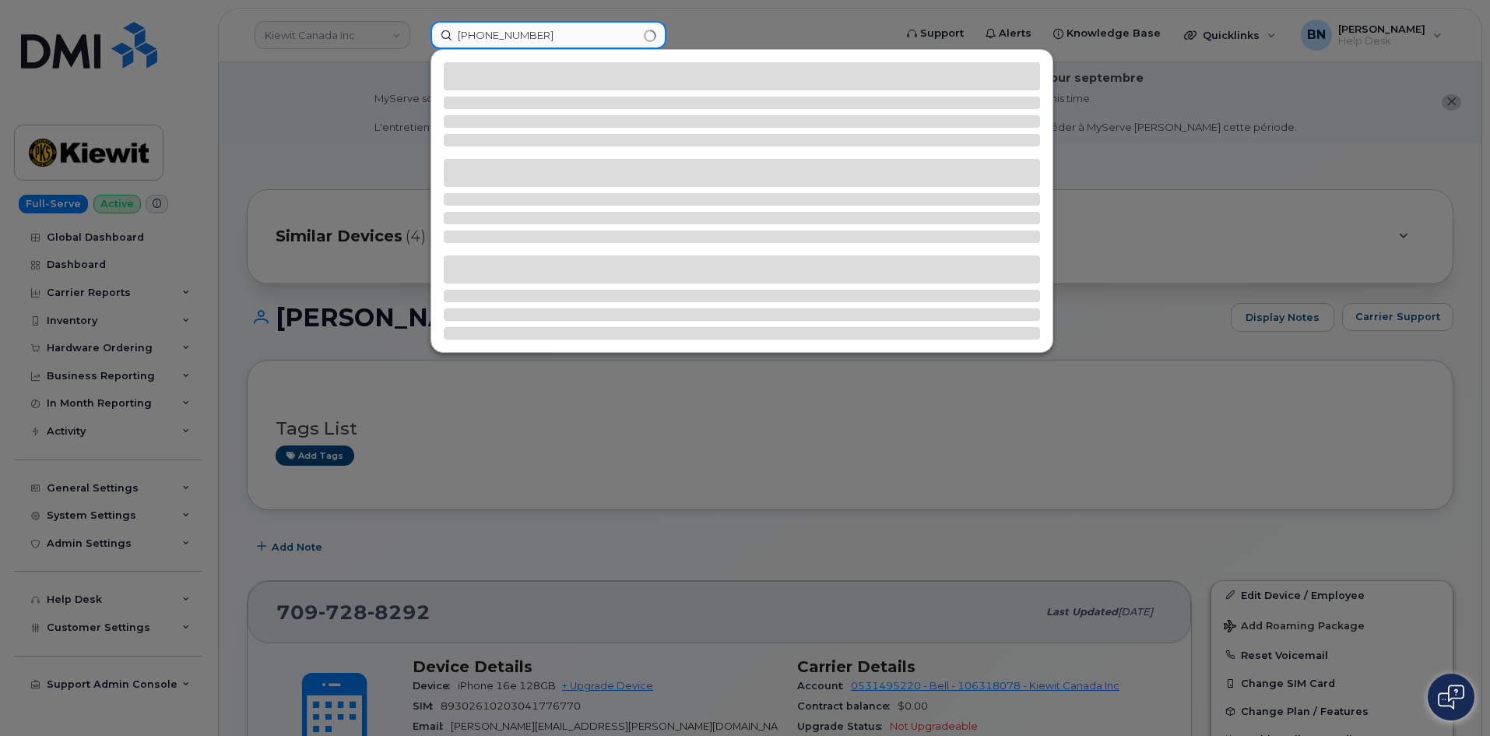
click at [519, 34] on input "1-438-945-5555" at bounding box center [549, 35] width 236 height 28
click at [494, 38] on input "1-438-9455555" at bounding box center [549, 35] width 236 height 28
click at [471, 37] on input "1-4389455555" at bounding box center [549, 35] width 236 height 28
type input "14389455555"
drag, startPoint x: 540, startPoint y: 41, endPoint x: 420, endPoint y: 40, distance: 119.9
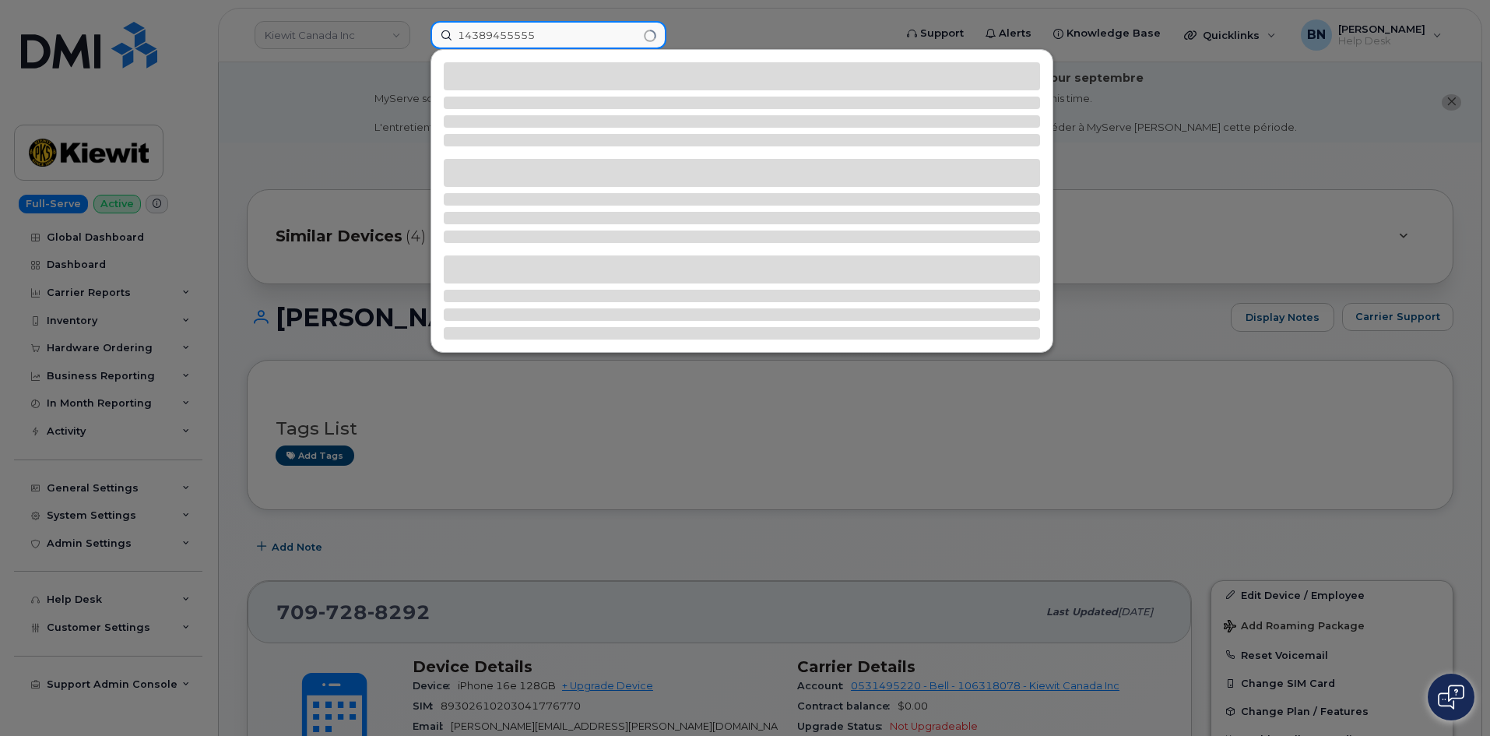
click at [420, 40] on div "14389455555" at bounding box center [657, 35] width 478 height 28
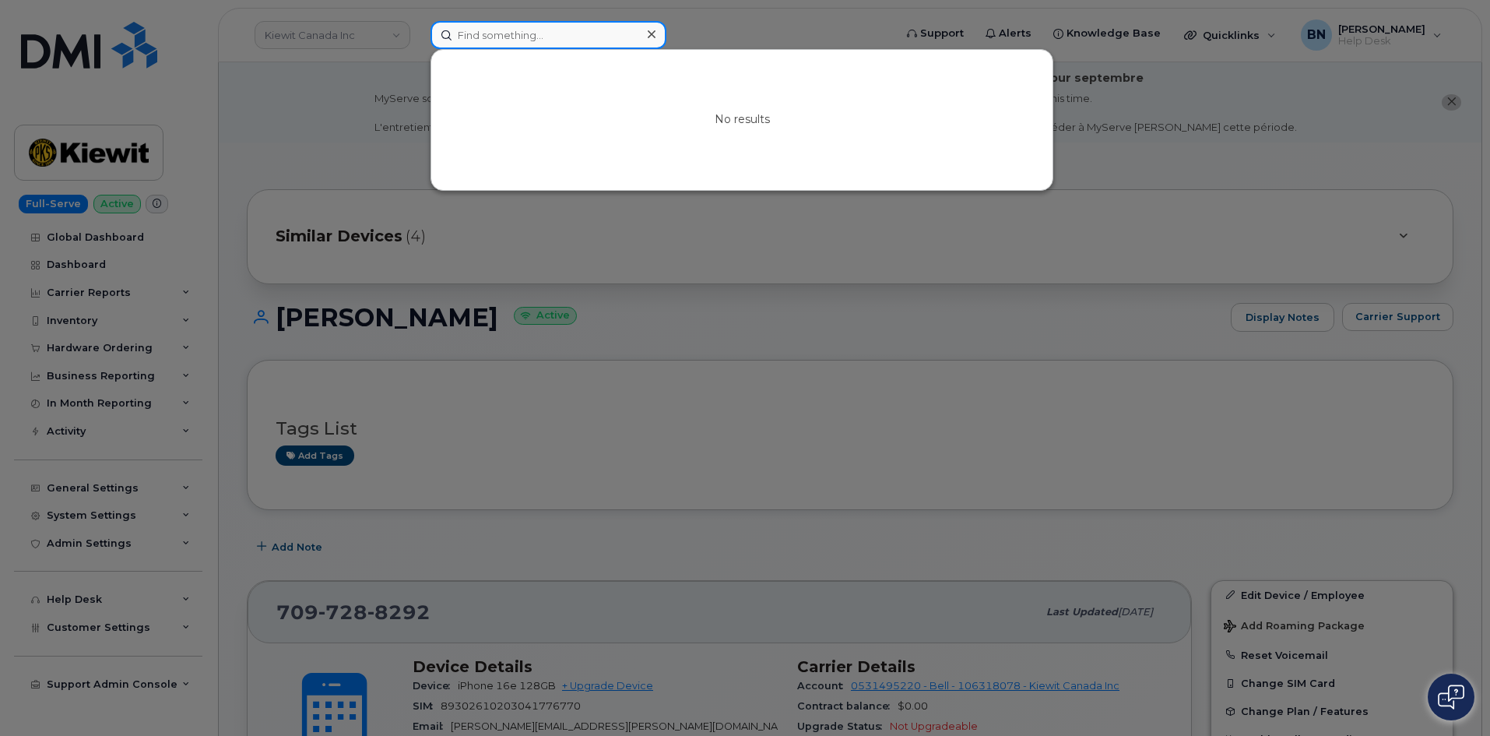
click at [519, 35] on input at bounding box center [549, 35] width 236 height 28
paste input "292205"
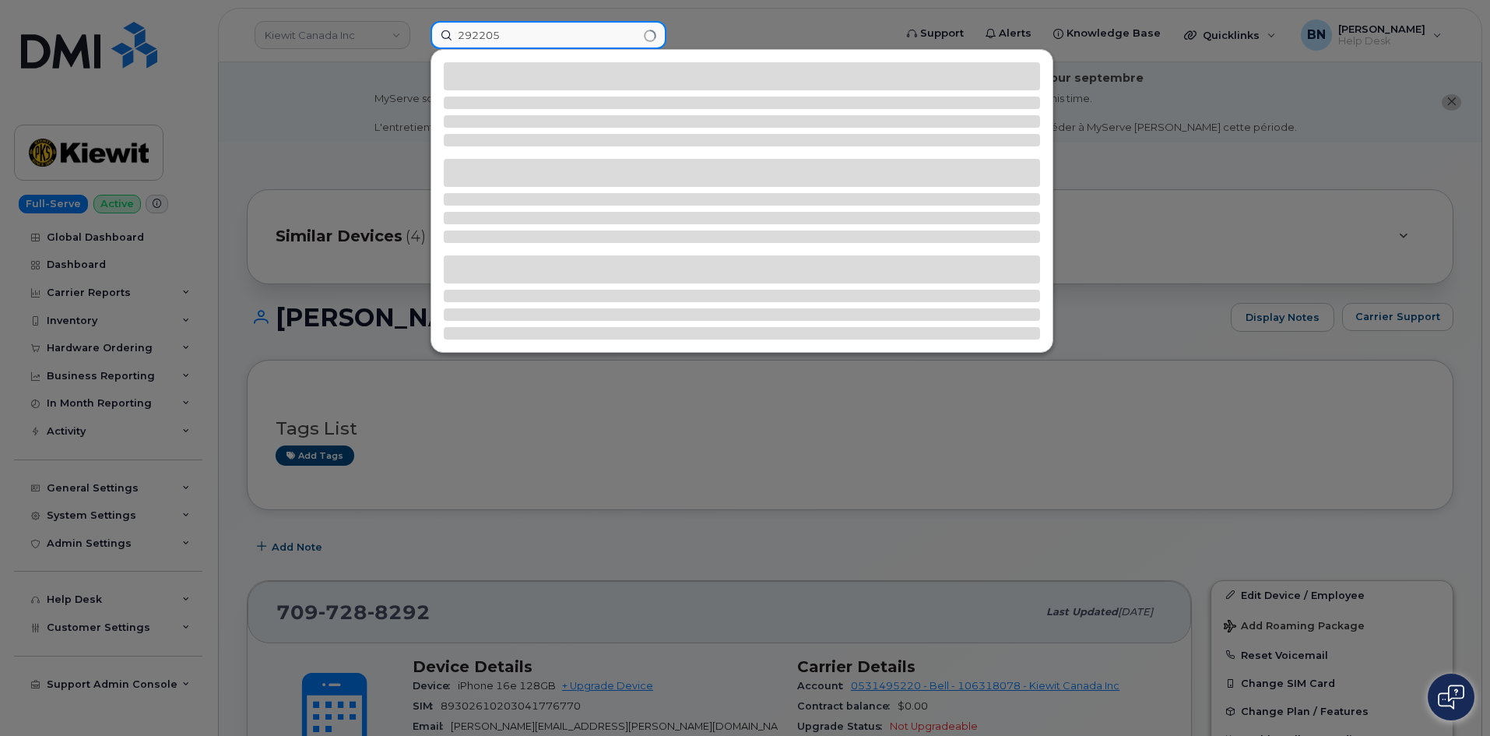
type input "292205"
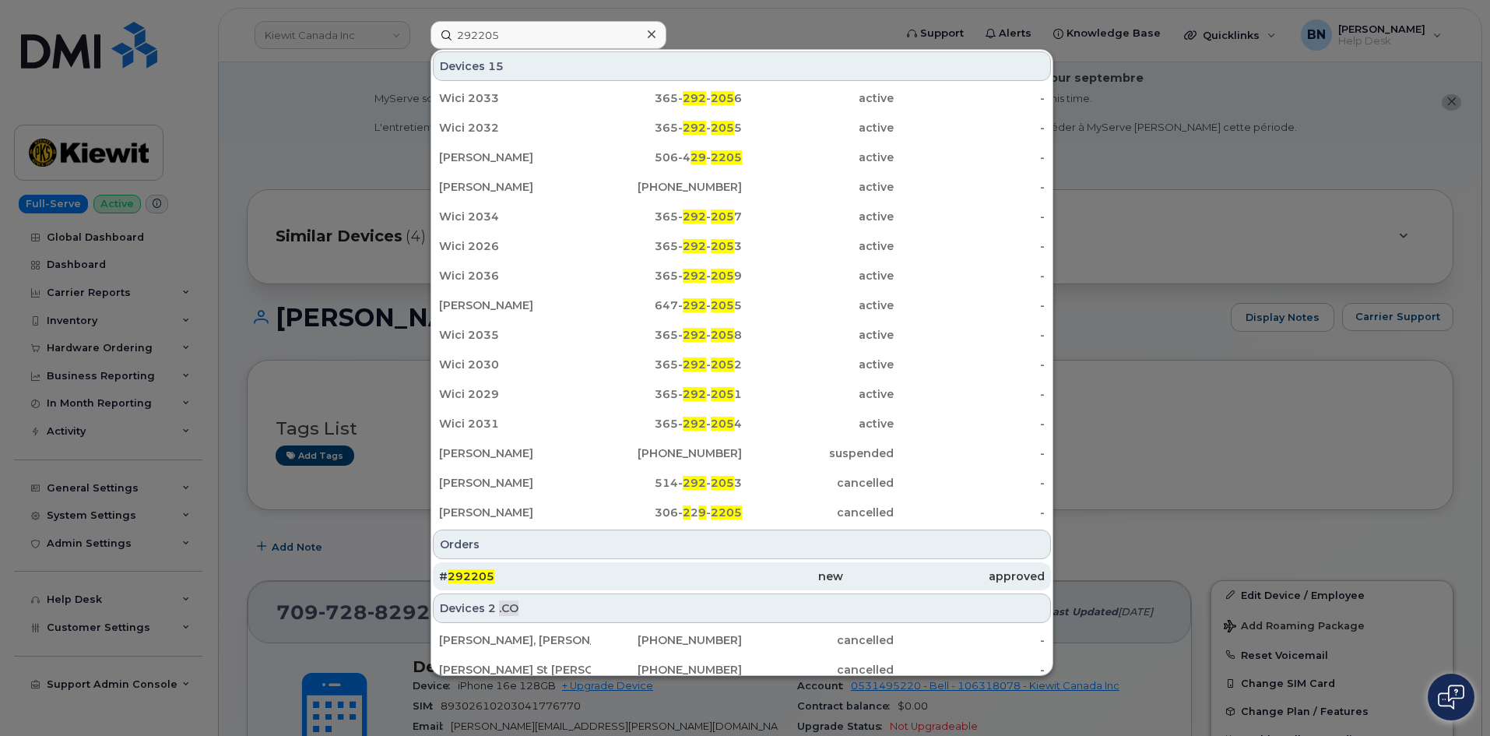
click at [550, 575] on div "# 292205" at bounding box center [540, 576] width 202 height 16
click at [548, 576] on div "# 292205" at bounding box center [540, 576] width 202 height 16
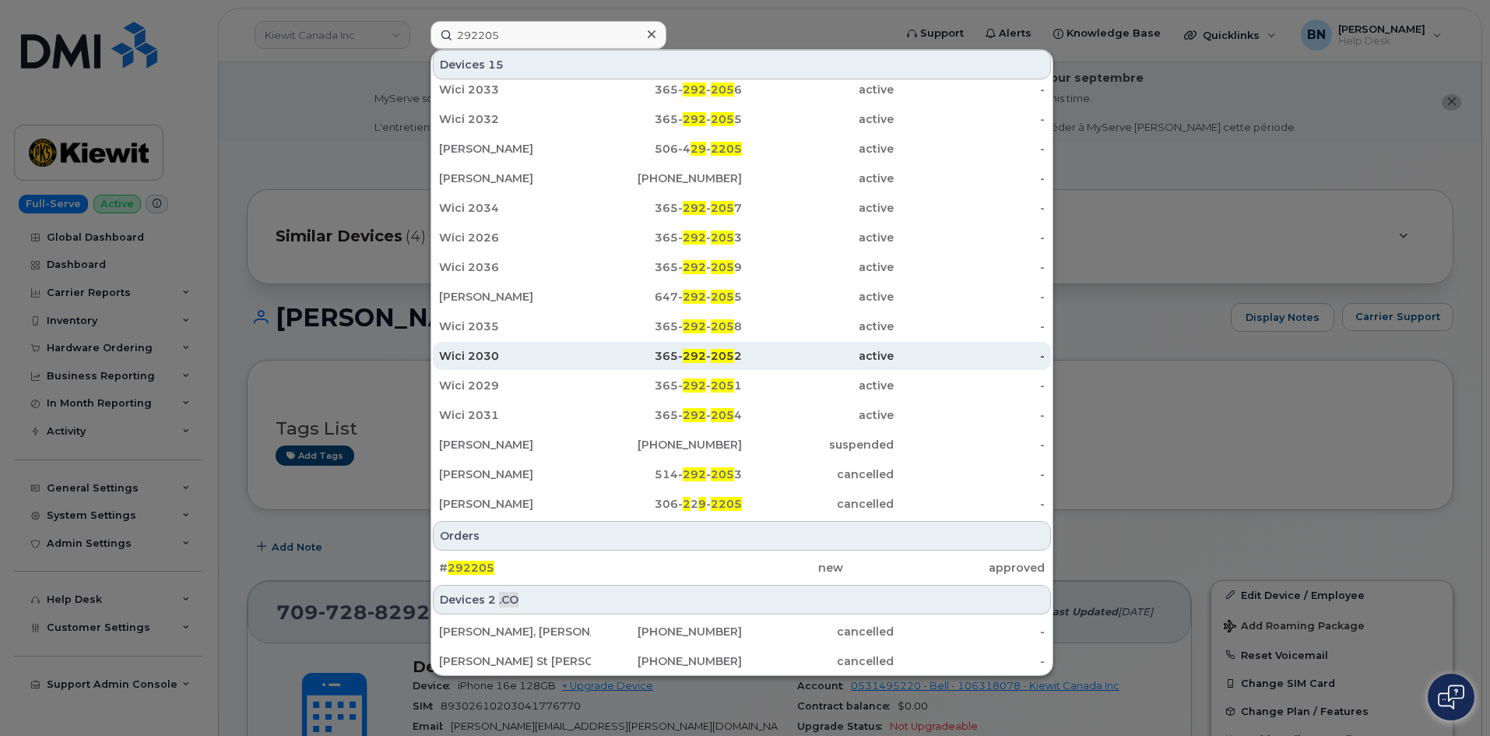
scroll to position [10, 0]
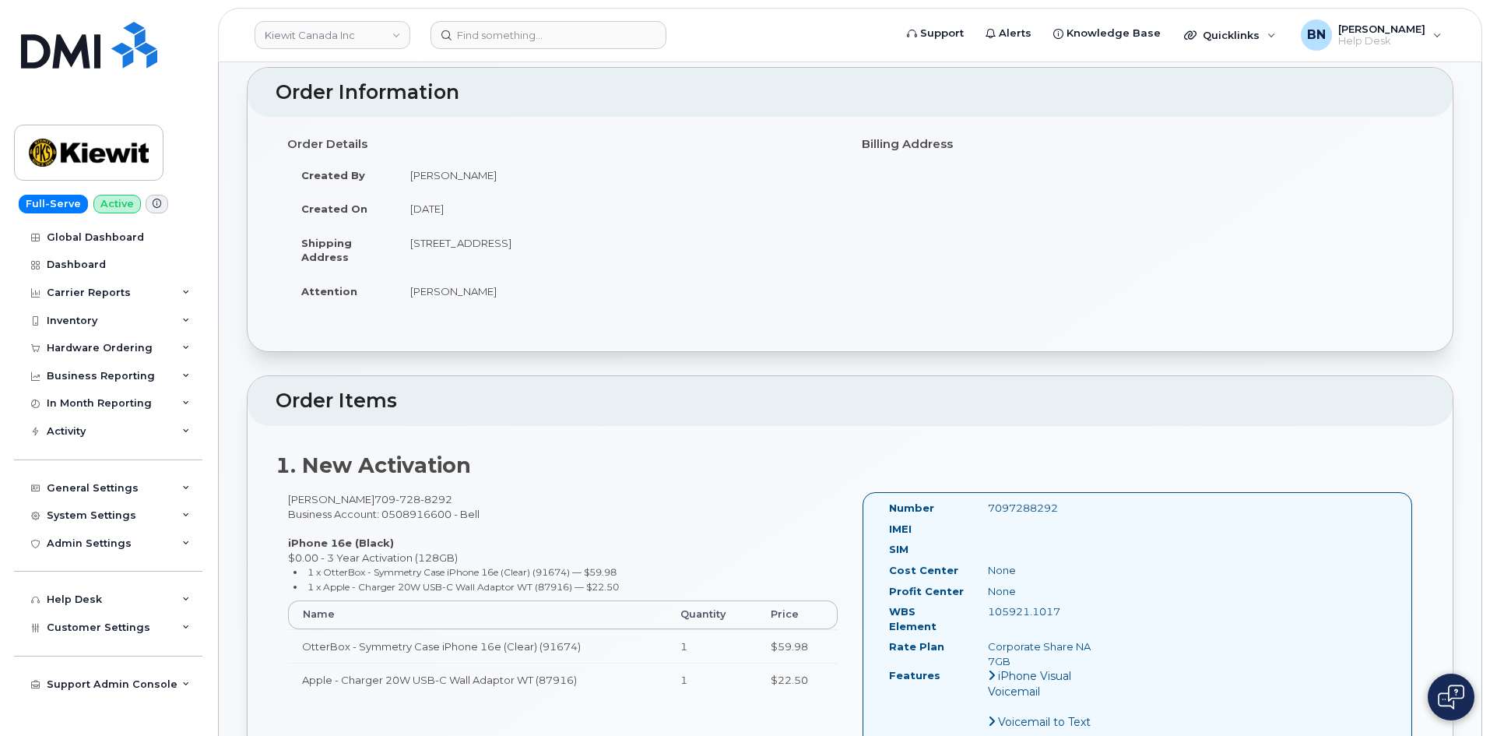
scroll to position [78, 0]
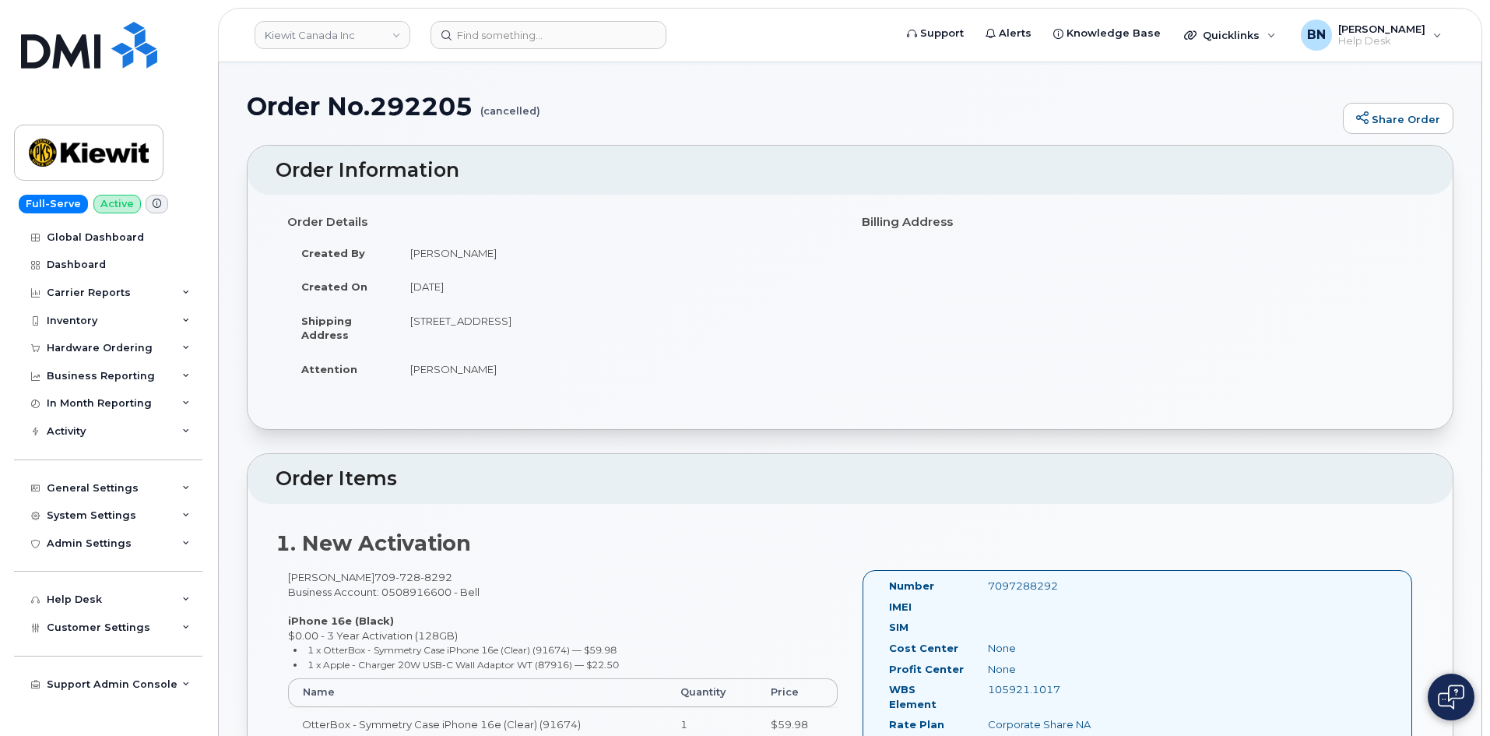
click at [589, 472] on h2 "Order Items" at bounding box center [850, 479] width 1149 height 22
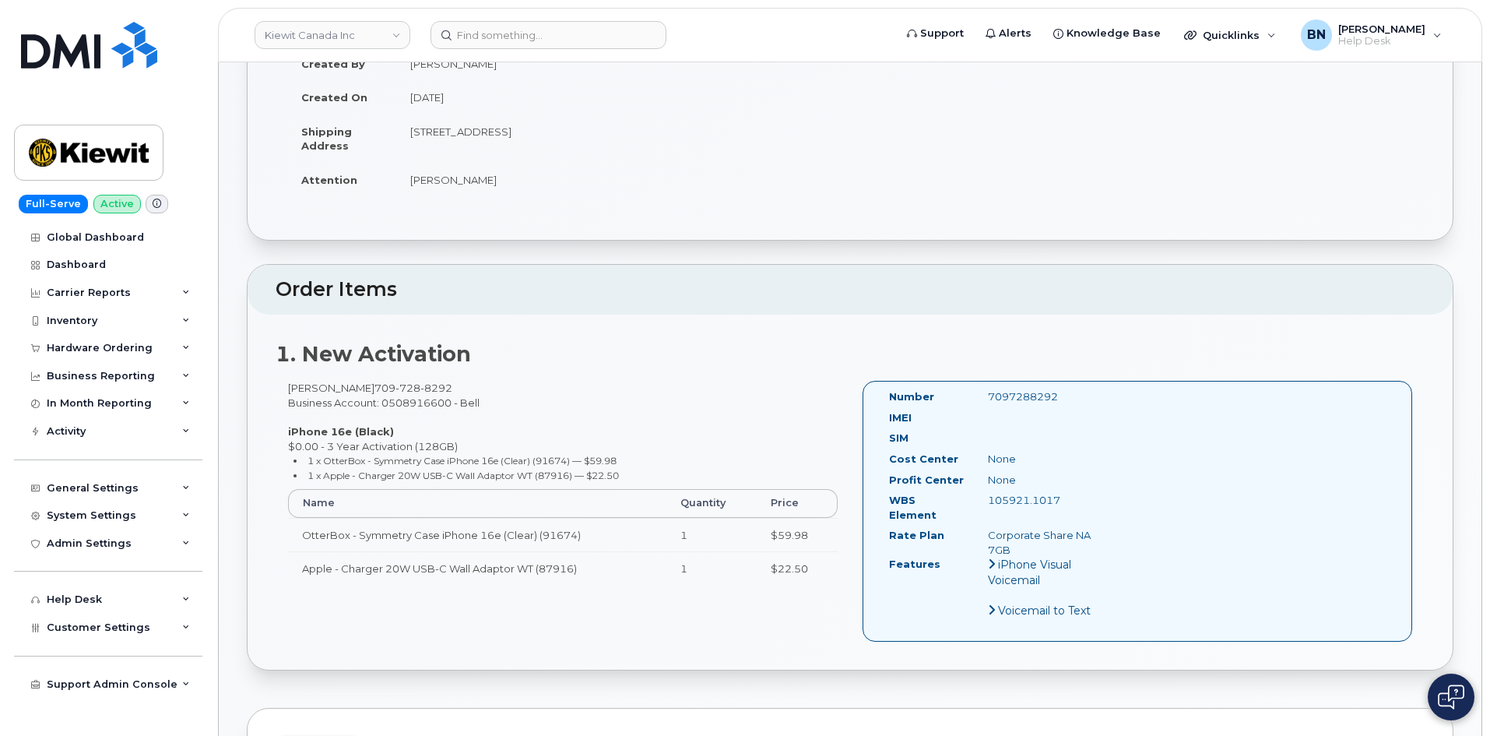
scroll to position [311, 0]
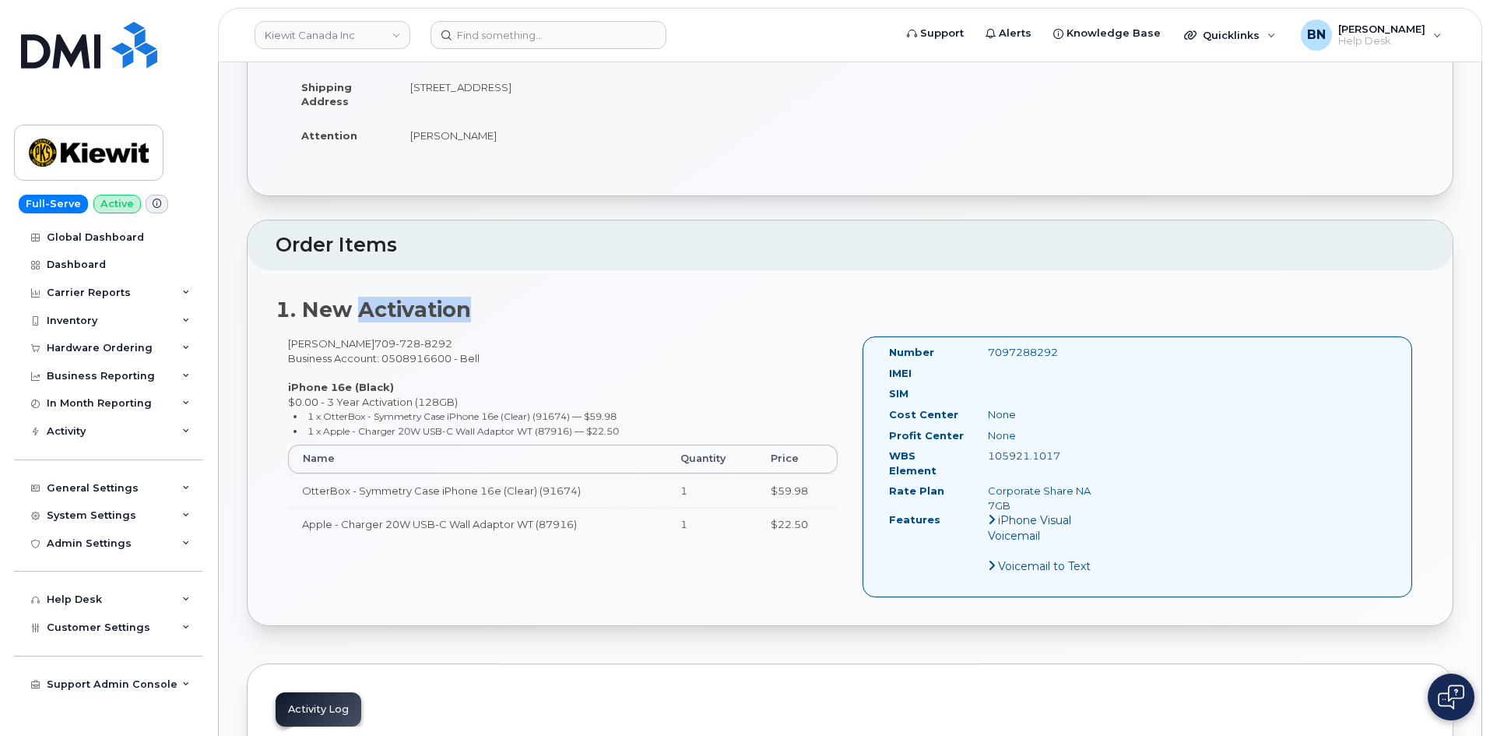
drag, startPoint x: 469, startPoint y: 310, endPoint x: 363, endPoint y: 301, distance: 106.2
click at [363, 301] on strong "1. New Activation" at bounding box center [373, 310] width 195 height 26
drag, startPoint x: 359, startPoint y: 305, endPoint x: 482, endPoint y: 309, distance: 123.1
click at [482, 309] on h2 "1. New Activation" at bounding box center [850, 309] width 1149 height 23
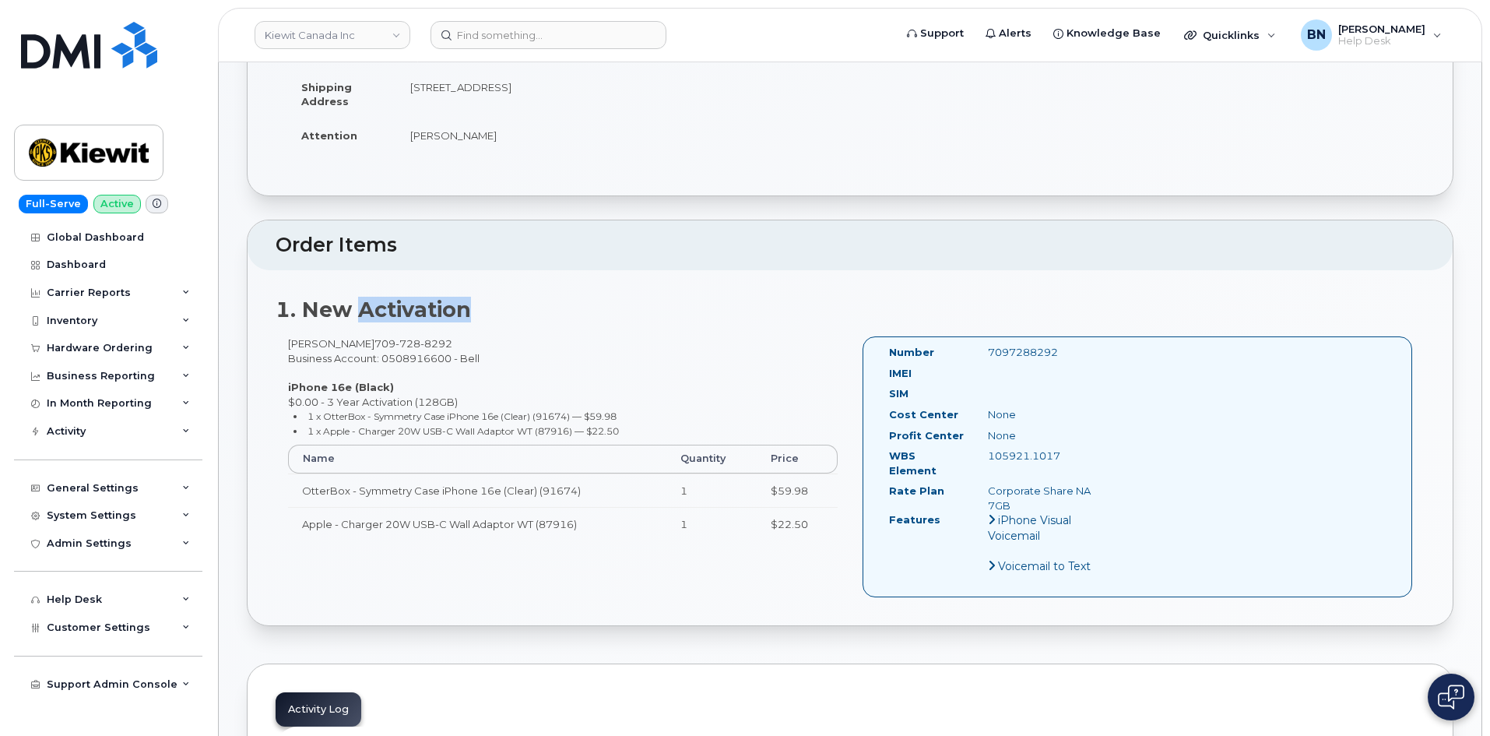
click at [482, 309] on h2 "1. New Activation" at bounding box center [850, 309] width 1149 height 23
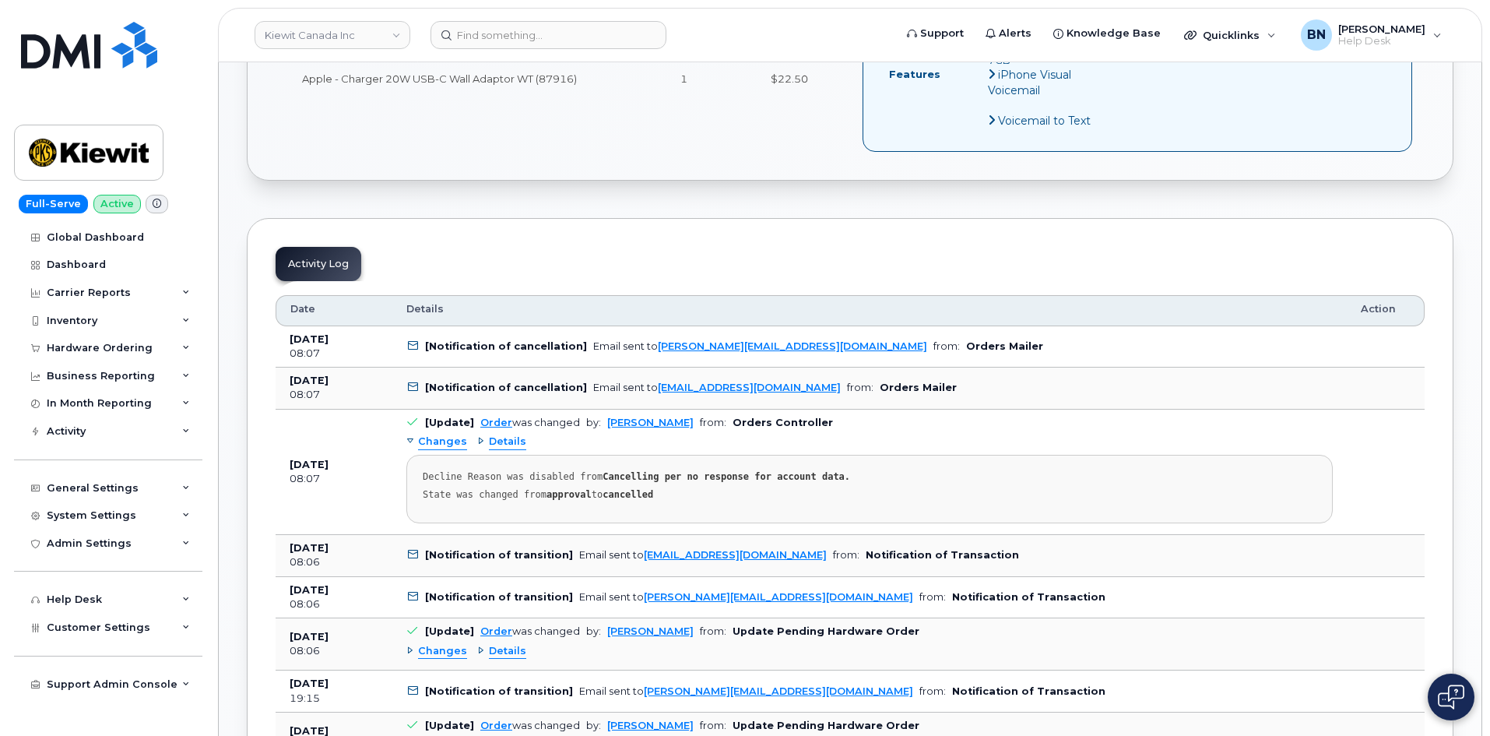
scroll to position [779, 0]
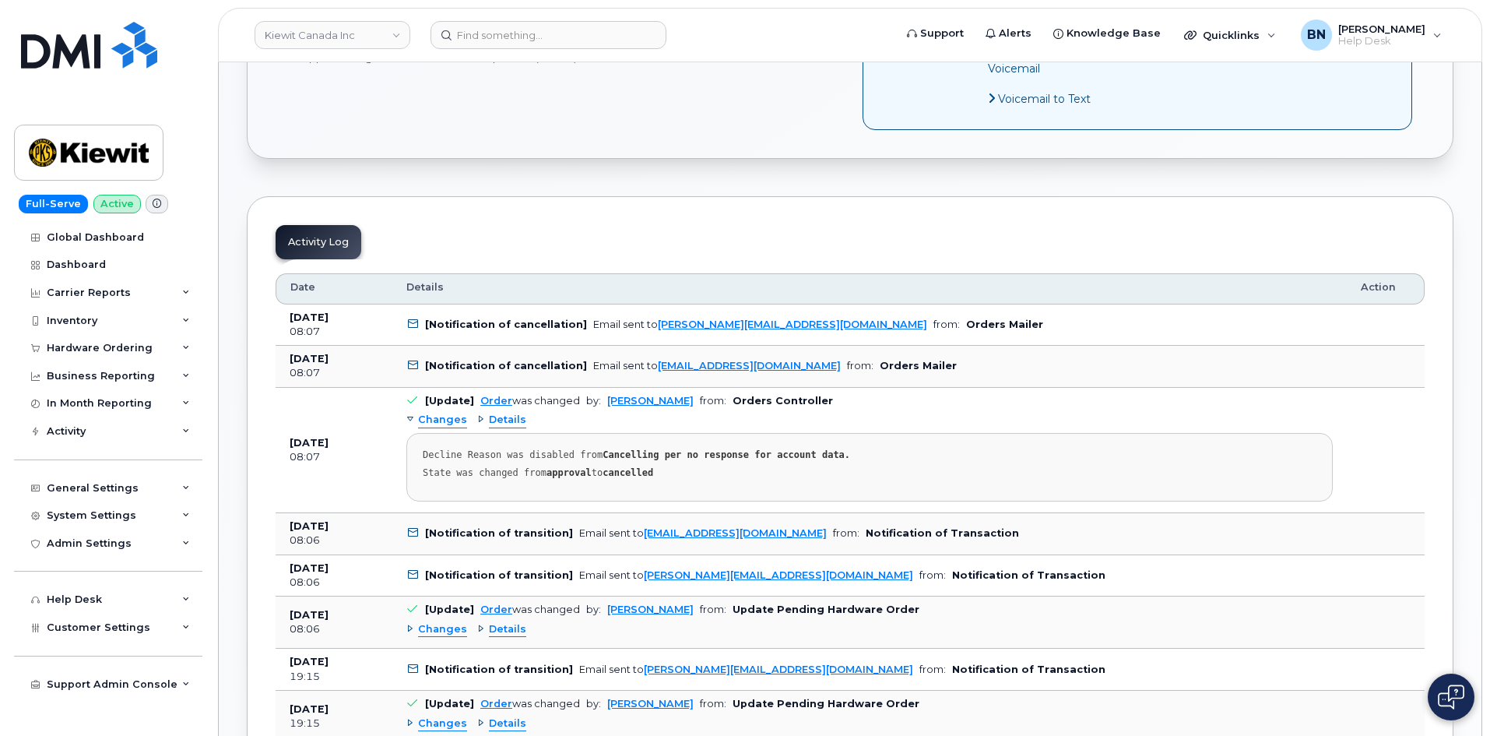
click at [966, 318] on b "Orders Mailer" at bounding box center [1004, 324] width 77 height 12
drag, startPoint x: 793, startPoint y: 311, endPoint x: 891, endPoint y: 315, distance: 98.2
click at [891, 315] on td "[Notification of cancellation] Email sent to [PERSON_NAME][EMAIL_ADDRESS][DOMAI…" at bounding box center [869, 325] width 955 height 42
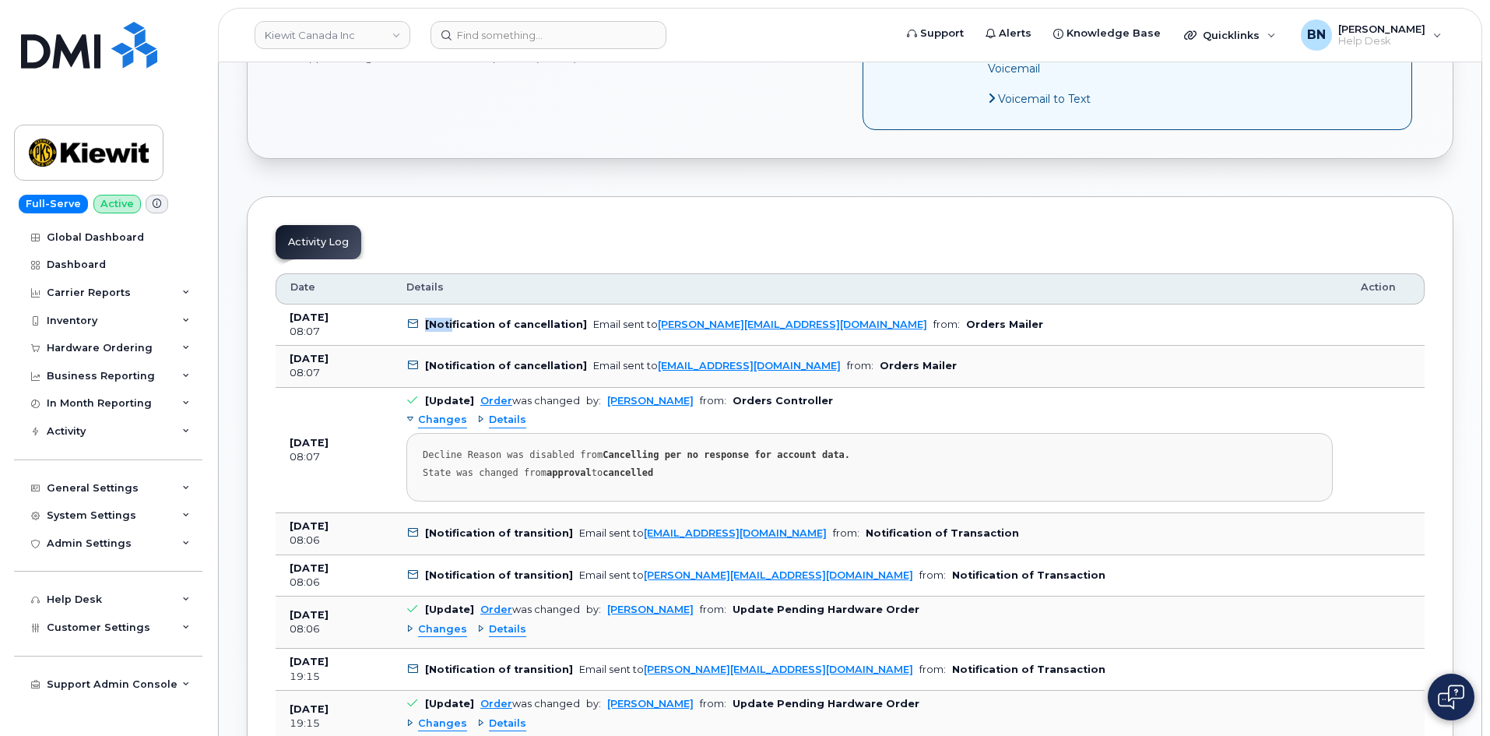
click at [424, 314] on td "[Notification of cancellation] Email sent to [PERSON_NAME][EMAIL_ADDRESS][DOMAI…" at bounding box center [869, 325] width 955 height 42
click at [410, 319] on icon at bounding box center [413, 324] width 10 height 10
click at [420, 308] on td "[Notification of cancellation] Email sent to [PERSON_NAME][EMAIL_ADDRESS][DOMAI…" at bounding box center [869, 325] width 955 height 42
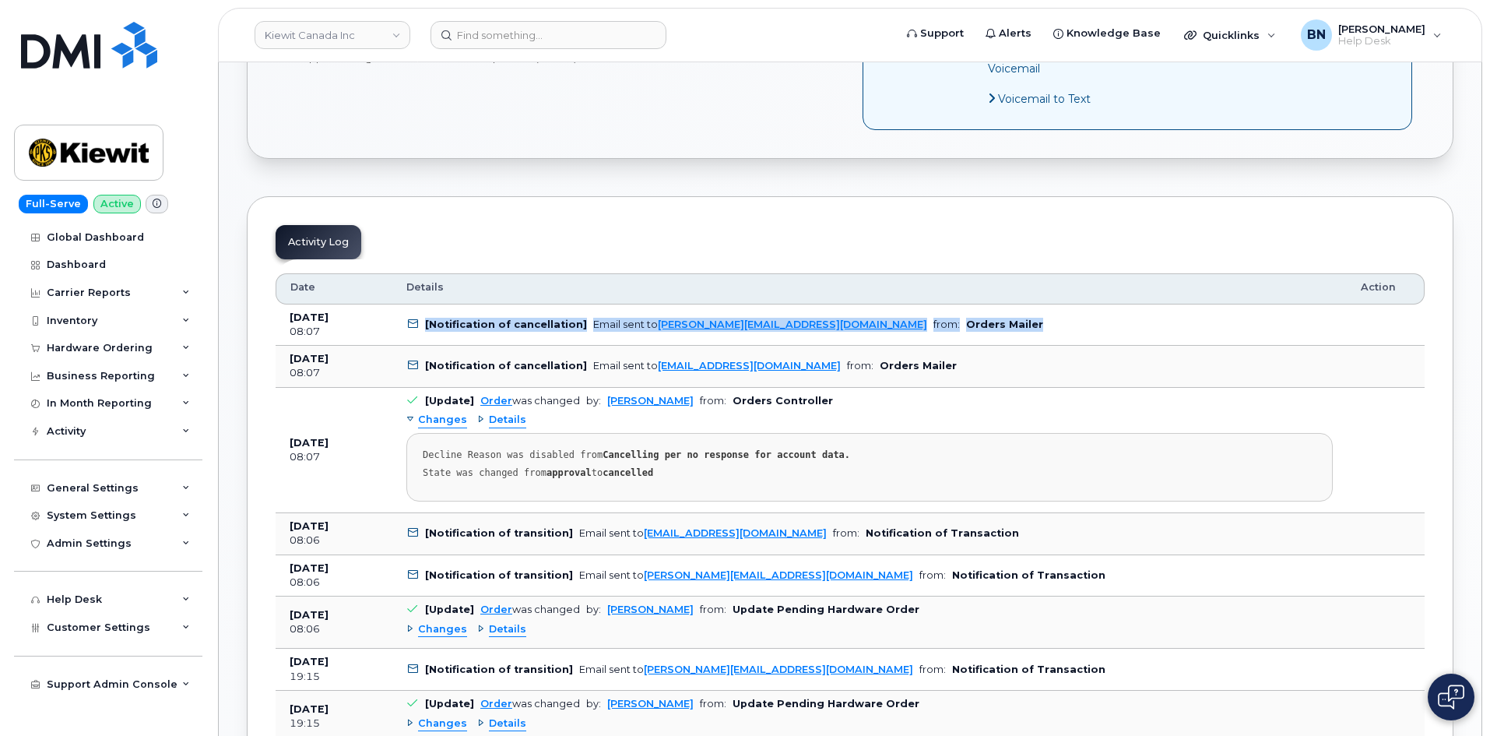
click at [420, 308] on td "[Notification of cancellation] Email sent to sabrina@myserve.ca from: Orders Ma…" at bounding box center [869, 325] width 955 height 42
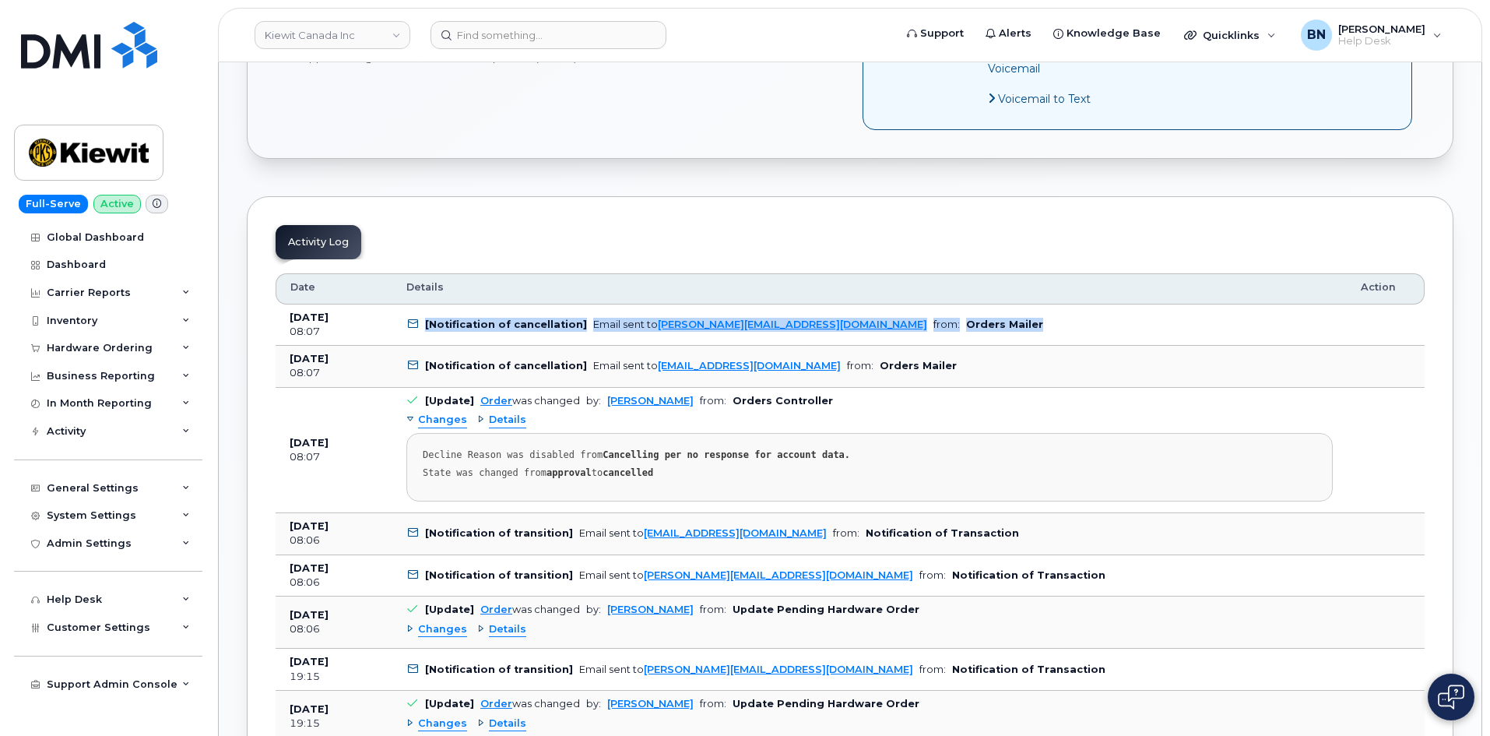
click at [473, 318] on b "[Notification of cancellation]" at bounding box center [506, 324] width 162 height 12
click at [662, 324] on td "[Notification of cancellation] Email sent to sabrina@myserve.ca from: Orders Ma…" at bounding box center [869, 325] width 955 height 42
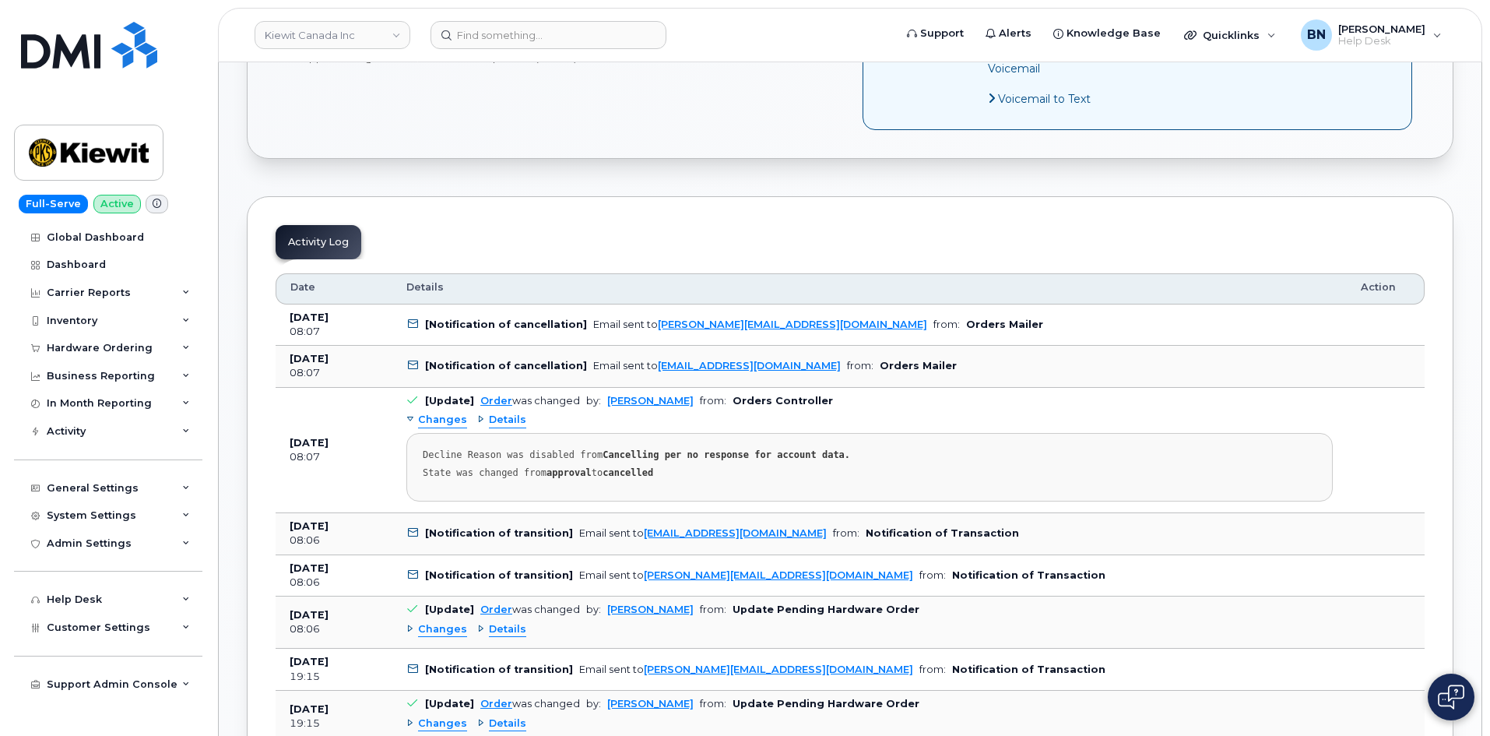
click at [427, 318] on b "[Notification of cancellation]" at bounding box center [506, 324] width 162 height 12
drag, startPoint x: 425, startPoint y: 308, endPoint x: 575, endPoint y: 312, distance: 149.6
click at [575, 312] on td "[Notification of cancellation] Email sent to sabrina@myserve.ca from: Orders Ma…" at bounding box center [869, 325] width 955 height 42
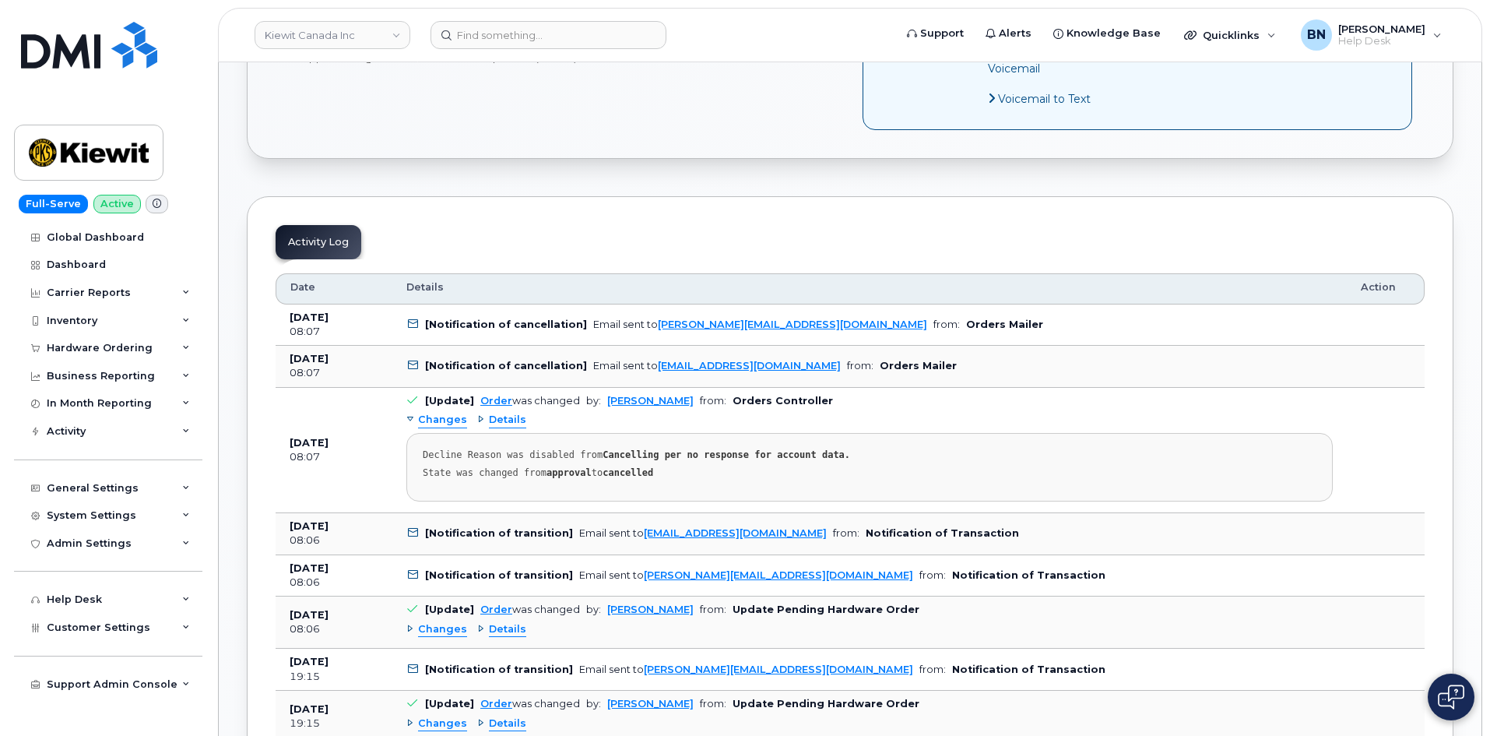
drag, startPoint x: 291, startPoint y: 301, endPoint x: 362, endPoint y: 297, distance: 71.0
click at [362, 304] on td "Aug 08, 2025 08:07" at bounding box center [334, 325] width 117 height 42
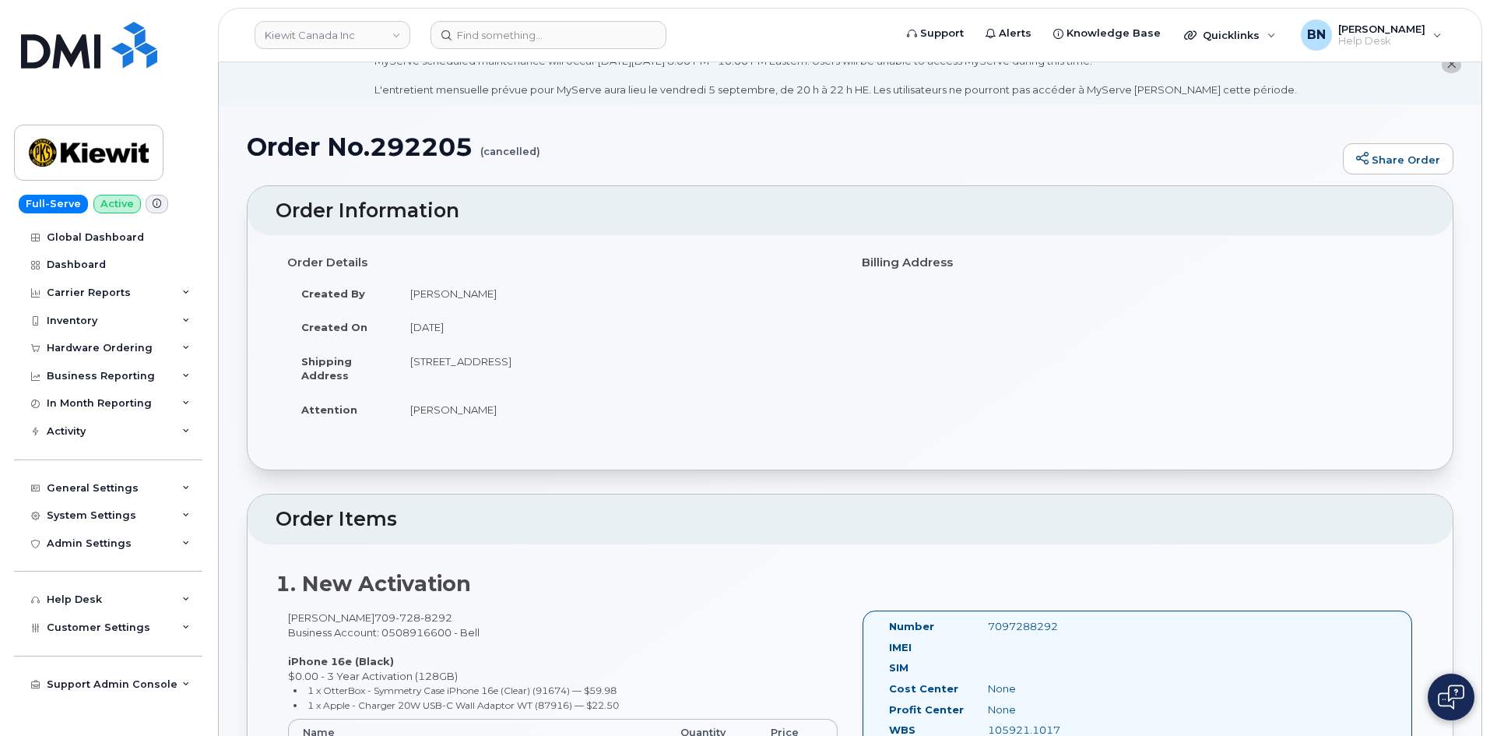
scroll to position [0, 0]
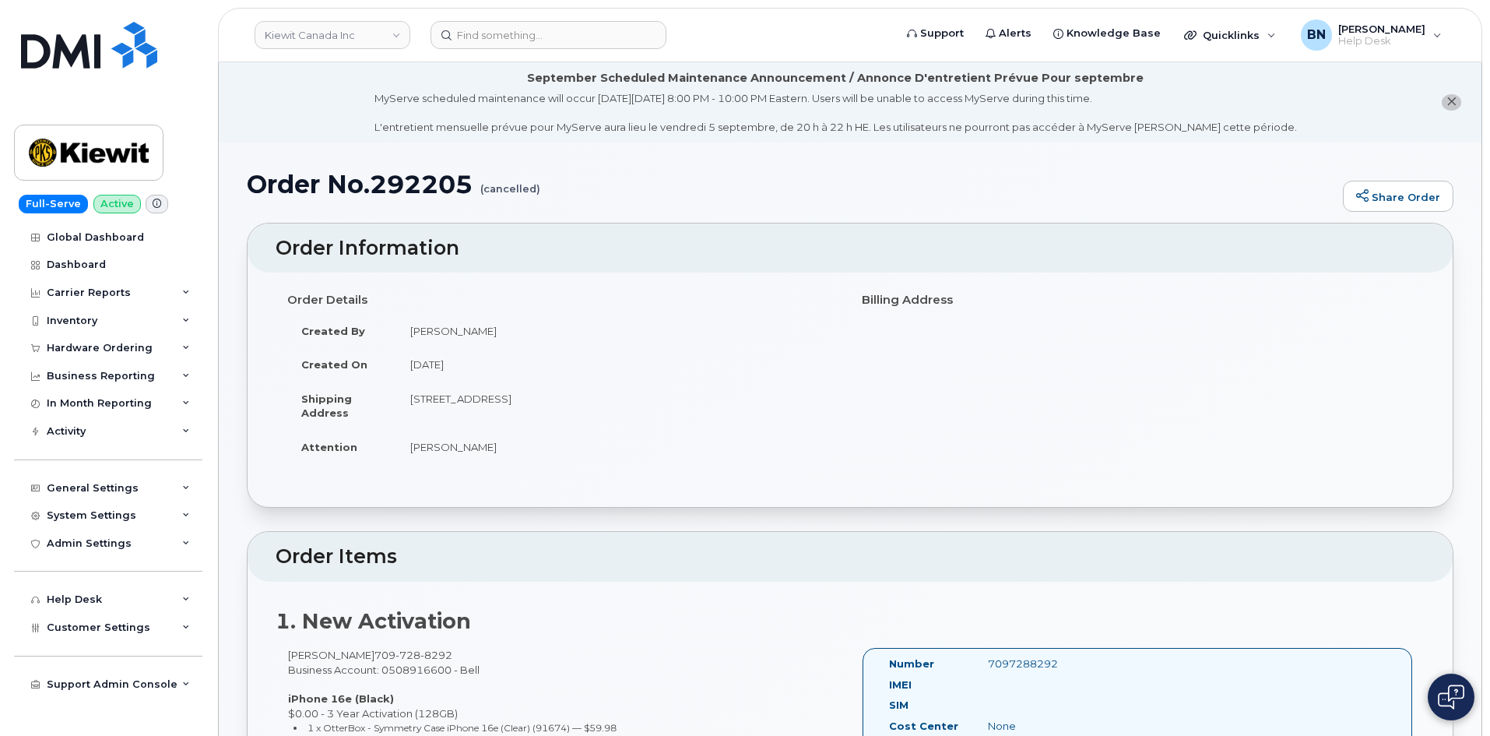
drag, startPoint x: 484, startPoint y: 188, endPoint x: 545, endPoint y: 189, distance: 60.7
click at [545, 189] on h1 "Order No.292205 (cancelled)" at bounding box center [791, 184] width 1088 height 27
drag, startPoint x: 710, startPoint y: 399, endPoint x: 669, endPoint y: 399, distance: 41.3
click at [669, 399] on td "[STREET_ADDRESS]" at bounding box center [617, 406] width 442 height 48
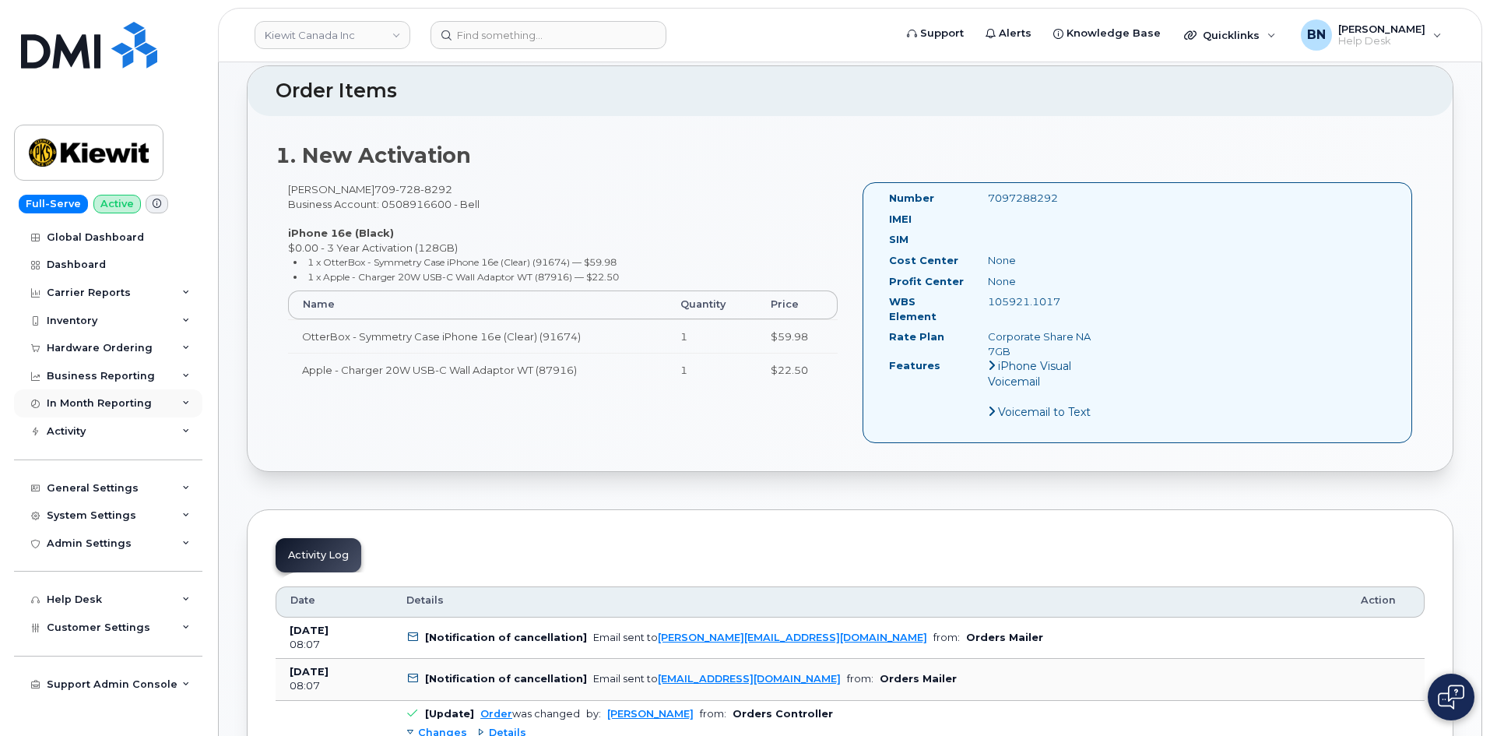
scroll to position [467, 0]
click at [79, 350] on div "Hardware Ordering" at bounding box center [100, 348] width 106 height 12
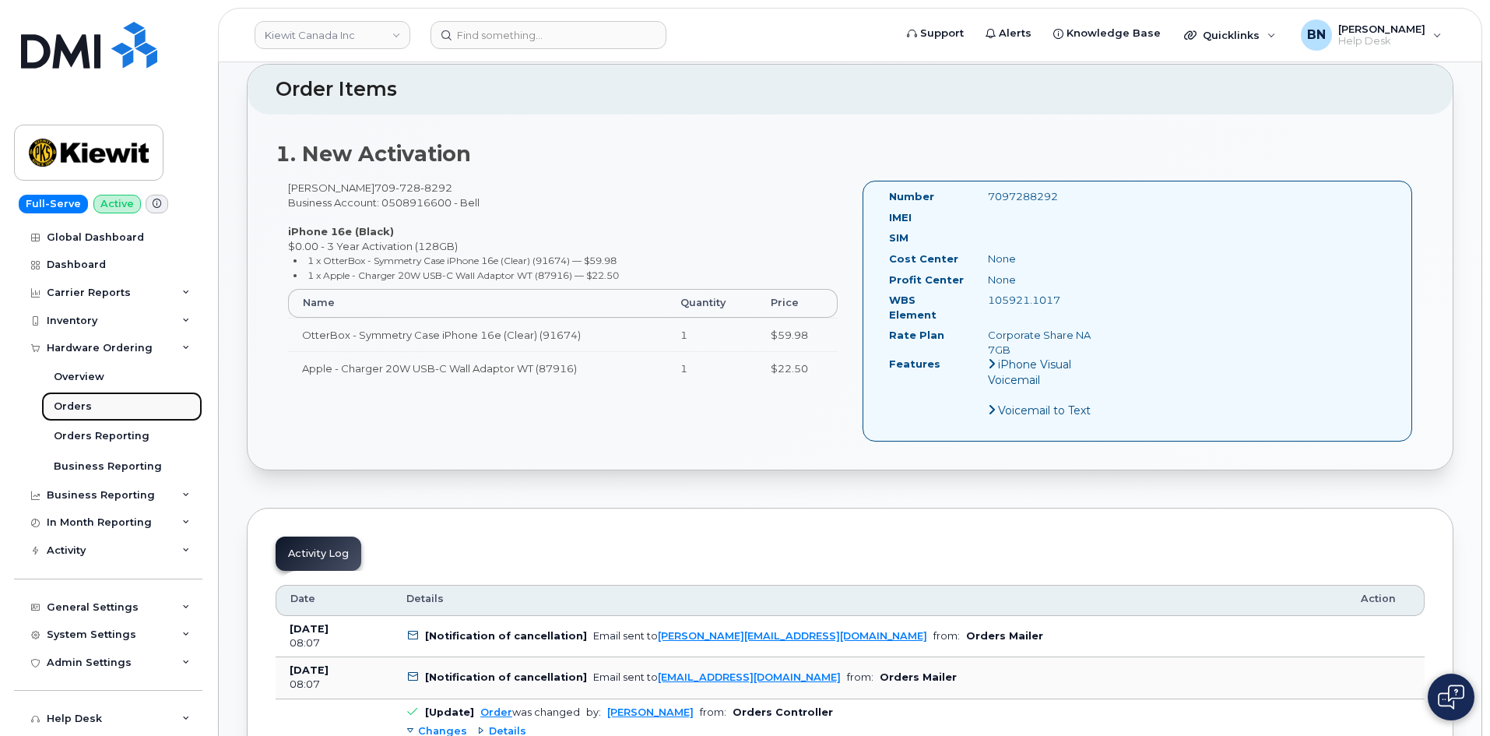
click at [81, 409] on div "Orders" at bounding box center [73, 406] width 38 height 14
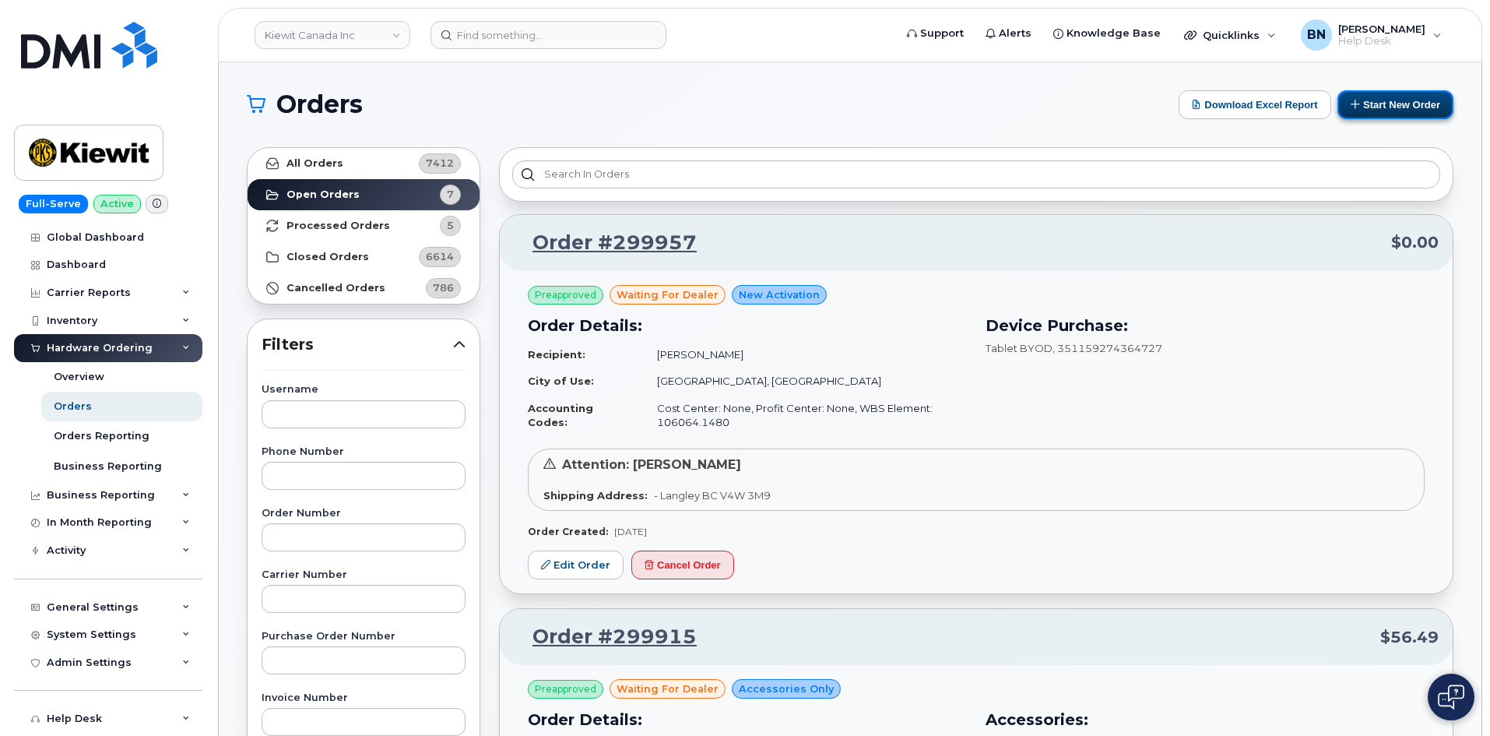
click at [1385, 108] on button "Start New Order" at bounding box center [1396, 104] width 116 height 29
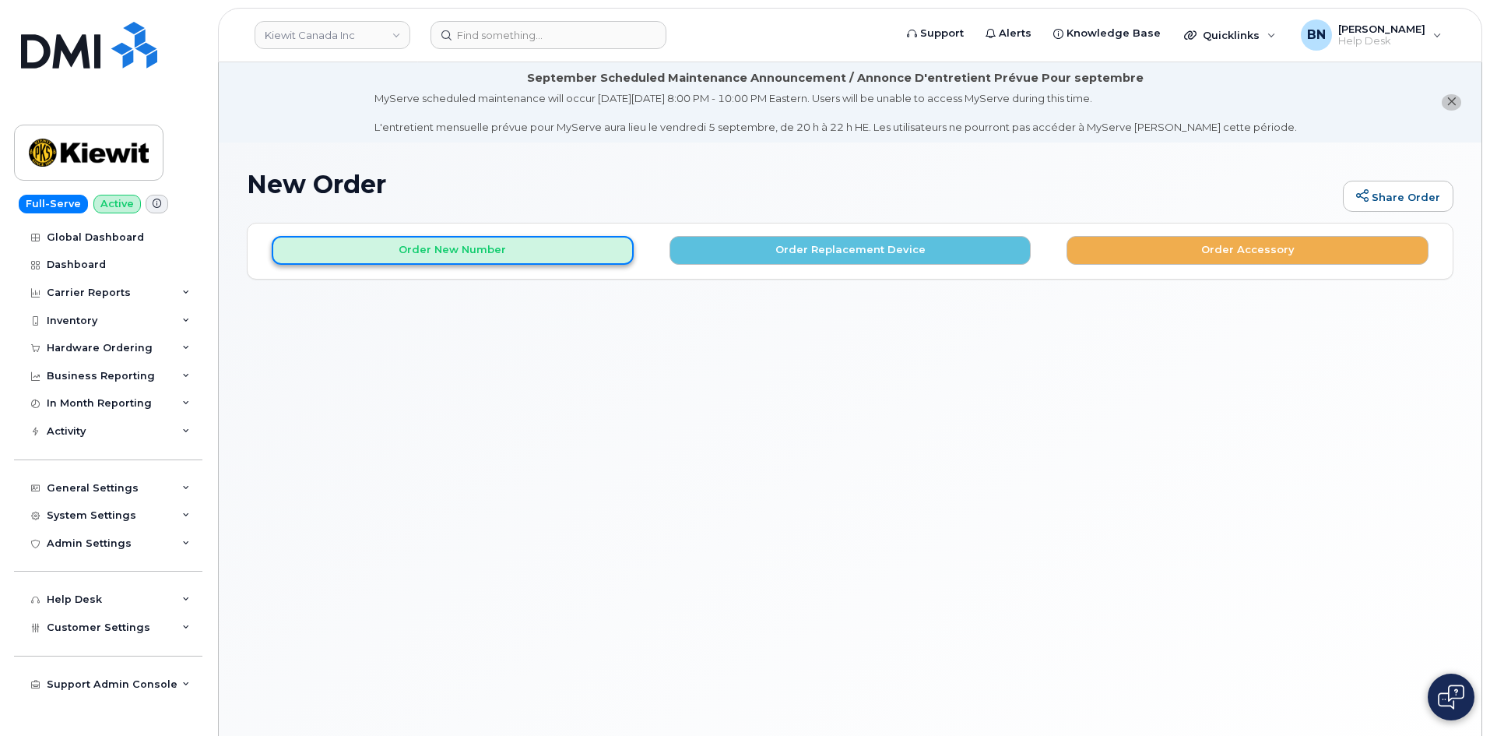
click at [469, 251] on button "Order New Number" at bounding box center [453, 250] width 362 height 29
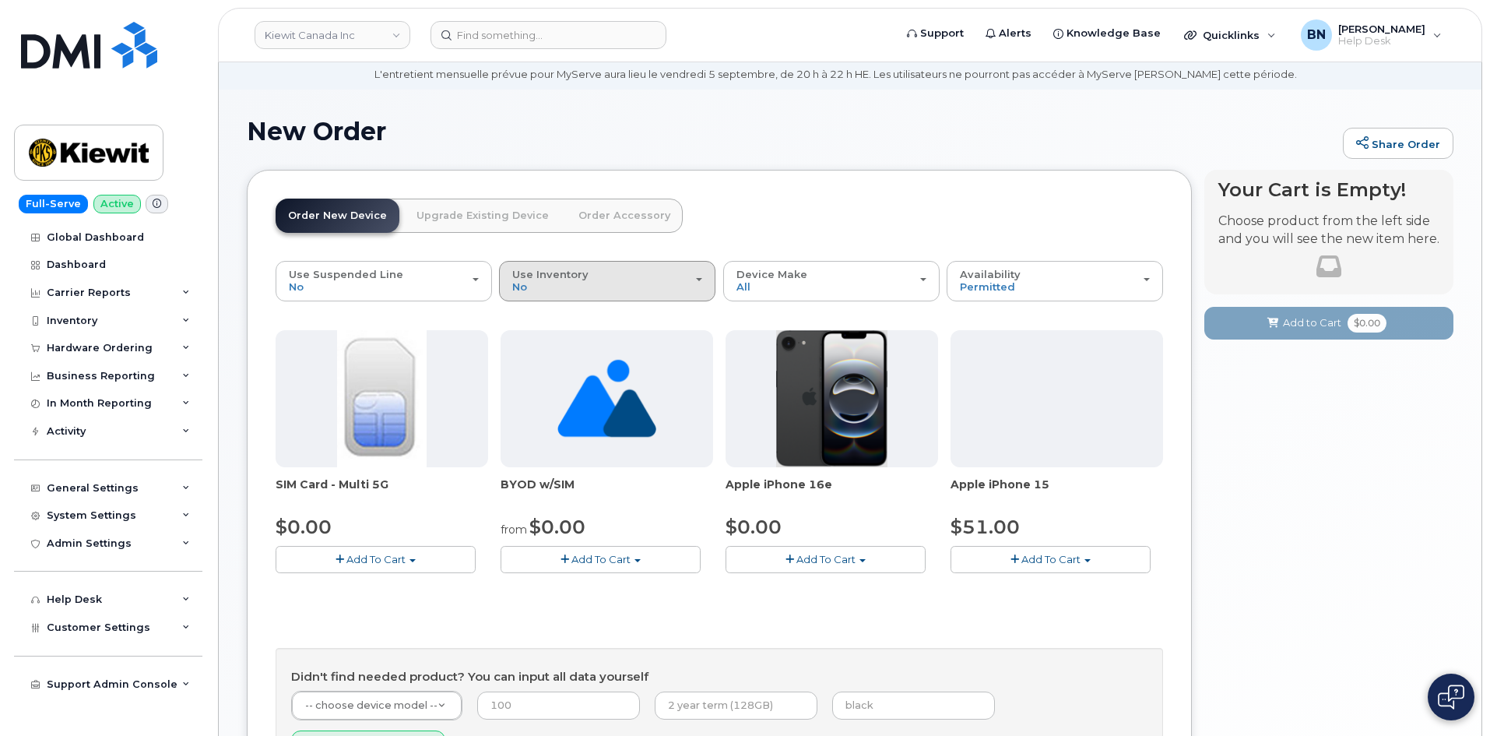
scroll to position [78, 0]
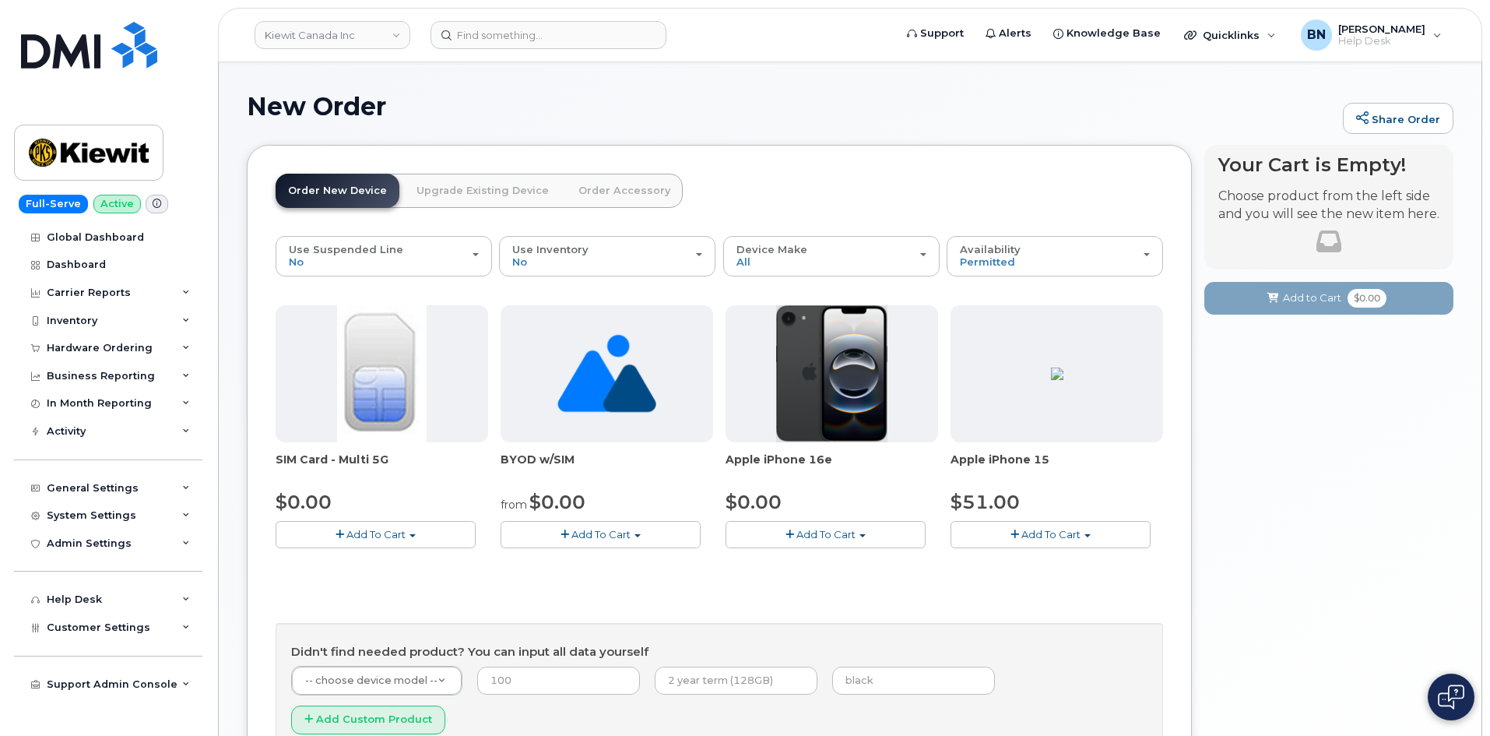
click at [859, 539] on button "Add To Cart" at bounding box center [826, 534] width 200 height 27
click at [799, 562] on link "$0.00 - 3 Year Activation (128GB)" at bounding box center [830, 563] width 201 height 19
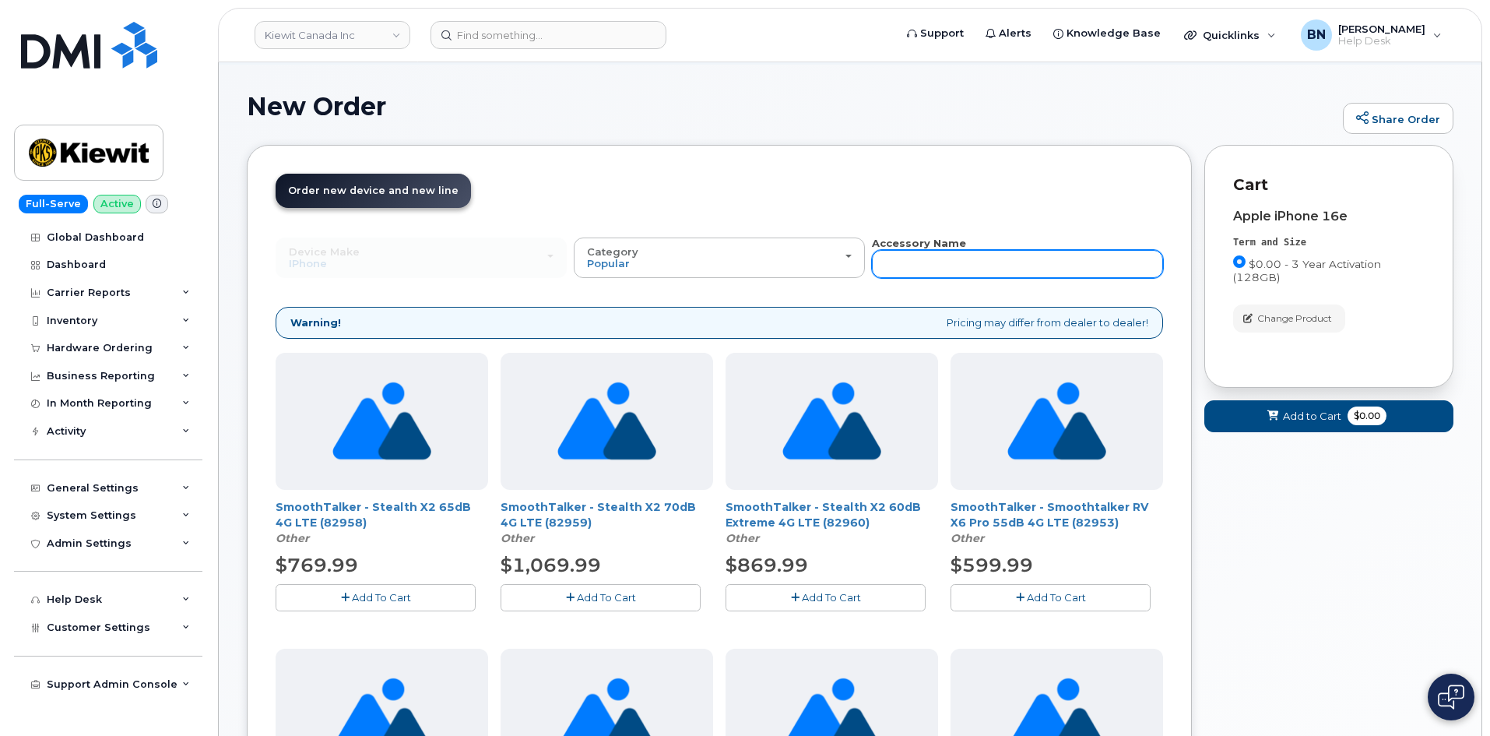
click at [905, 263] on input "text" at bounding box center [1017, 264] width 291 height 28
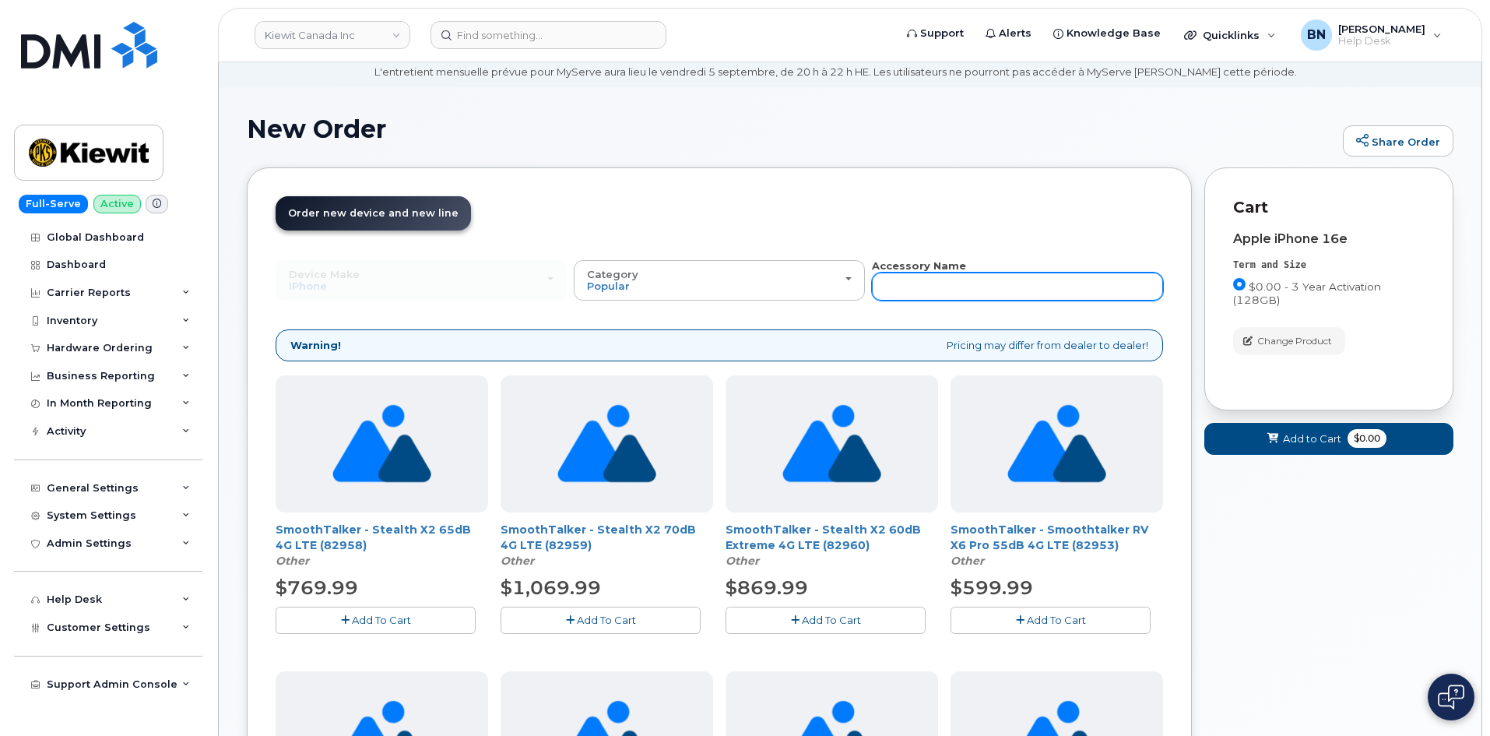
scroll to position [0, 0]
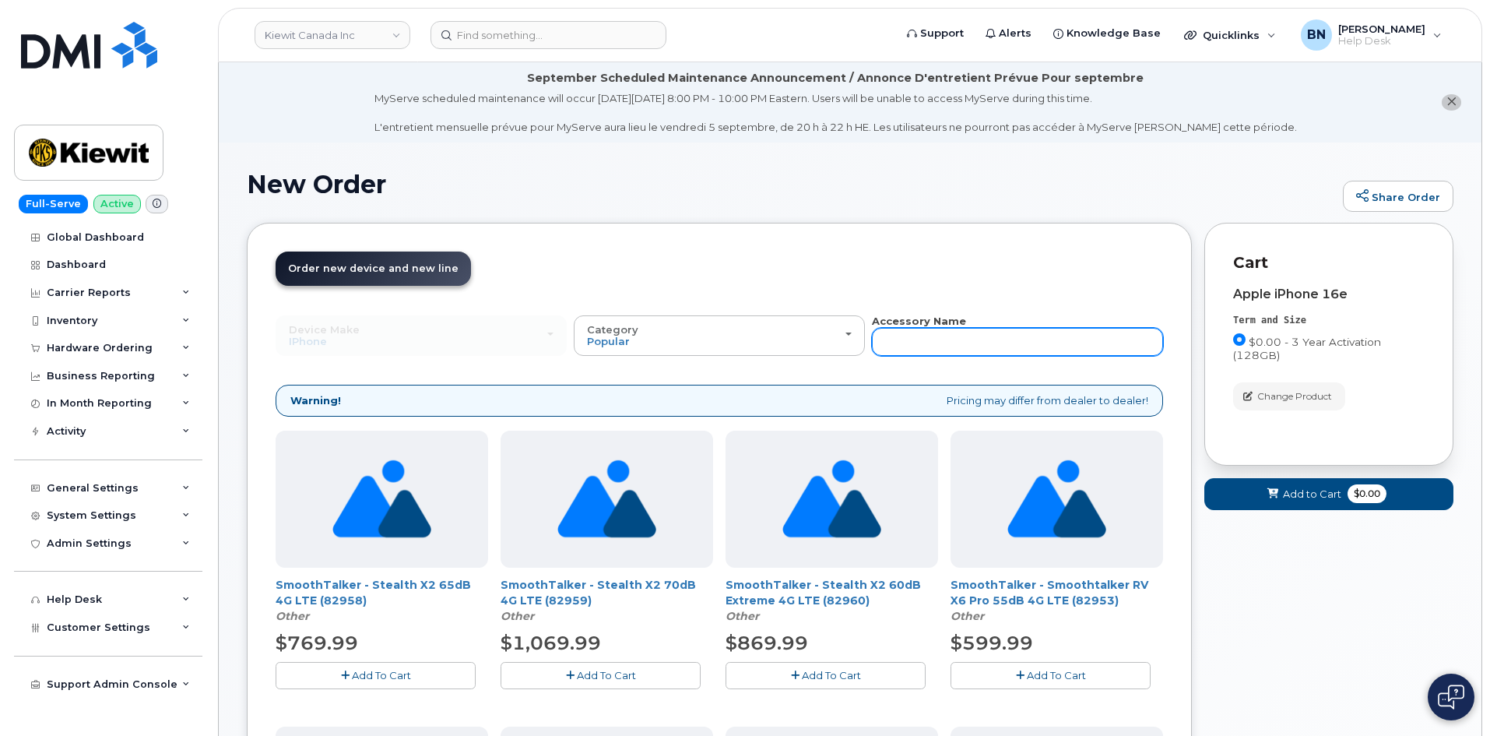
click at [906, 334] on input "text" at bounding box center [1017, 342] width 291 height 28
click at [909, 339] on input "text" at bounding box center [1017, 342] width 291 height 28
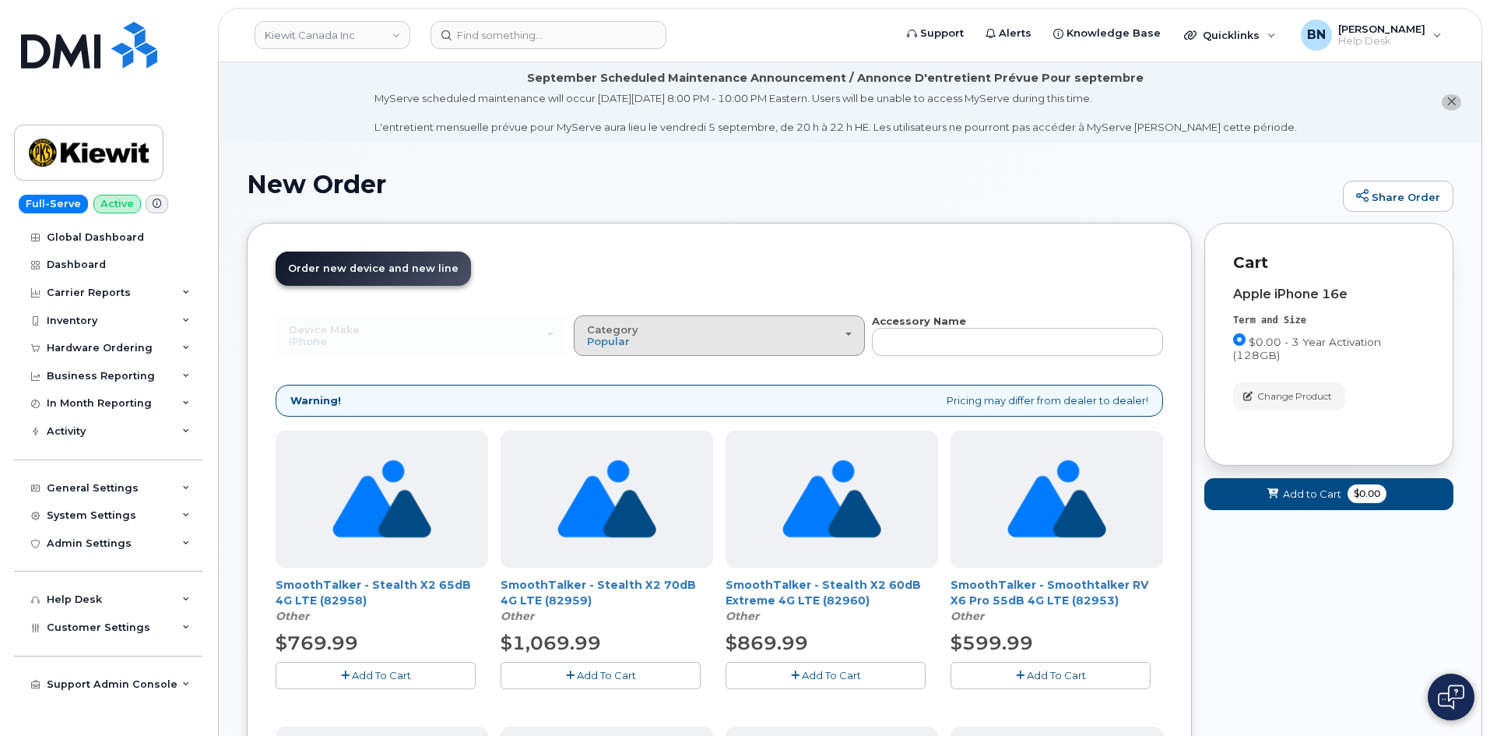
click at [849, 336] on span "button" at bounding box center [849, 333] width 6 height 3
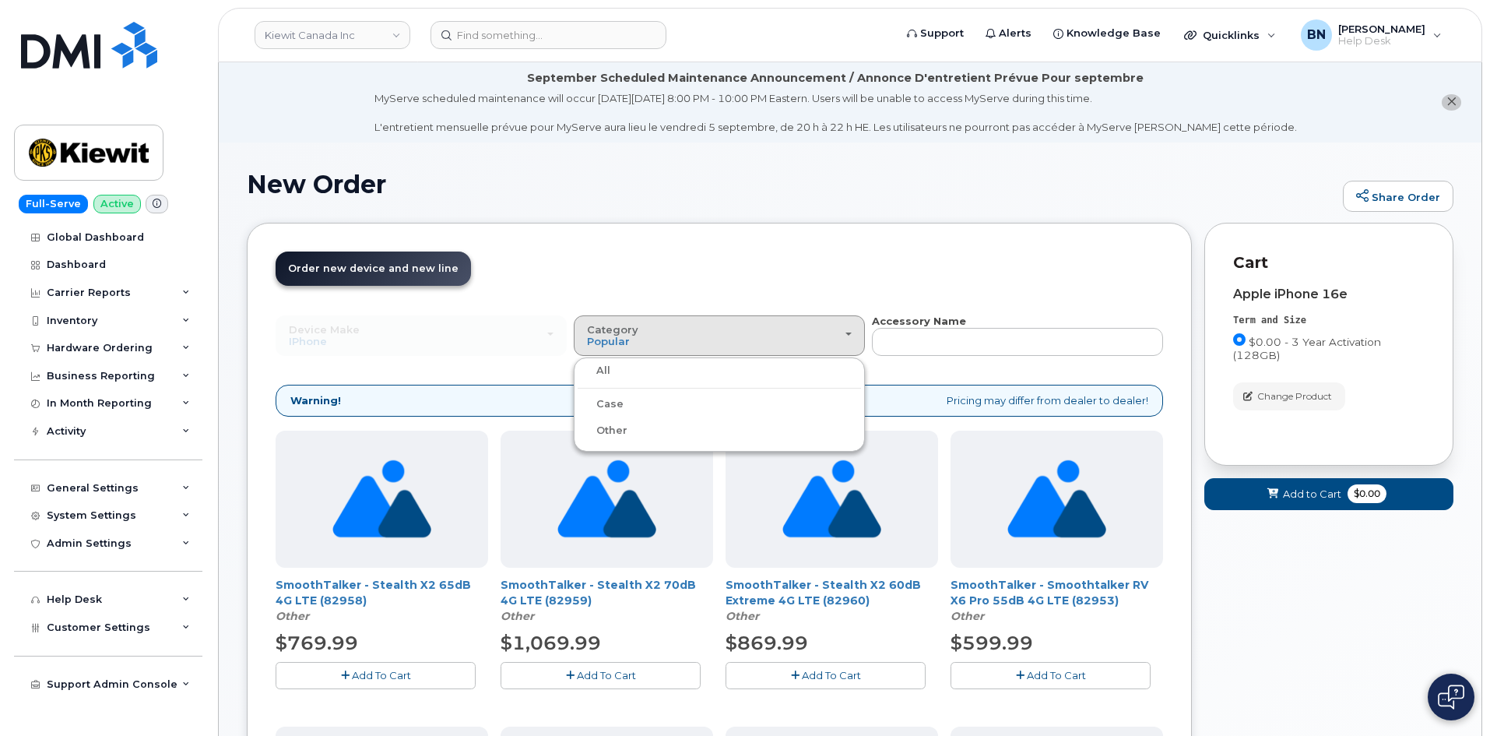
click at [624, 400] on div "Case" at bounding box center [719, 404] width 283 height 19
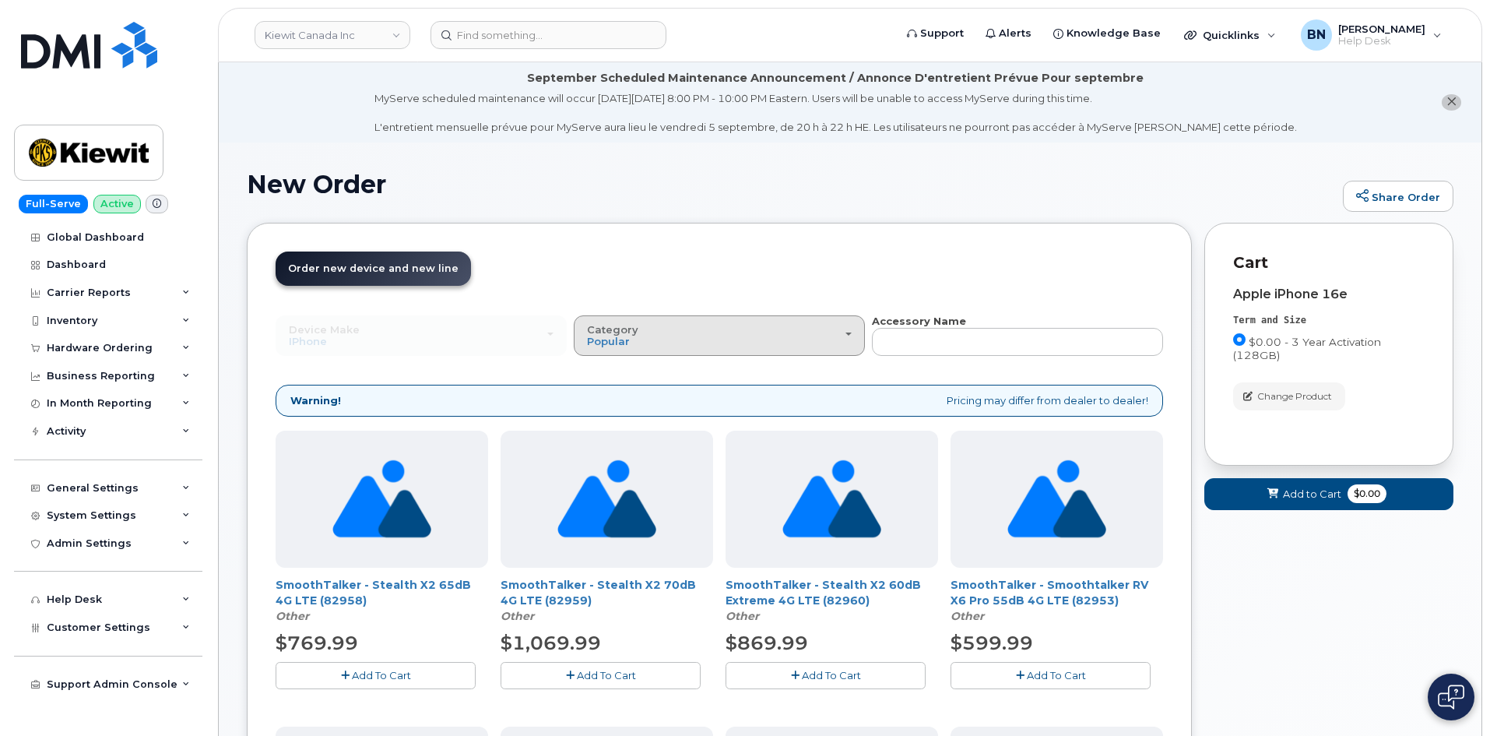
click at [657, 346] on div "Category Popular" at bounding box center [719, 336] width 265 height 24
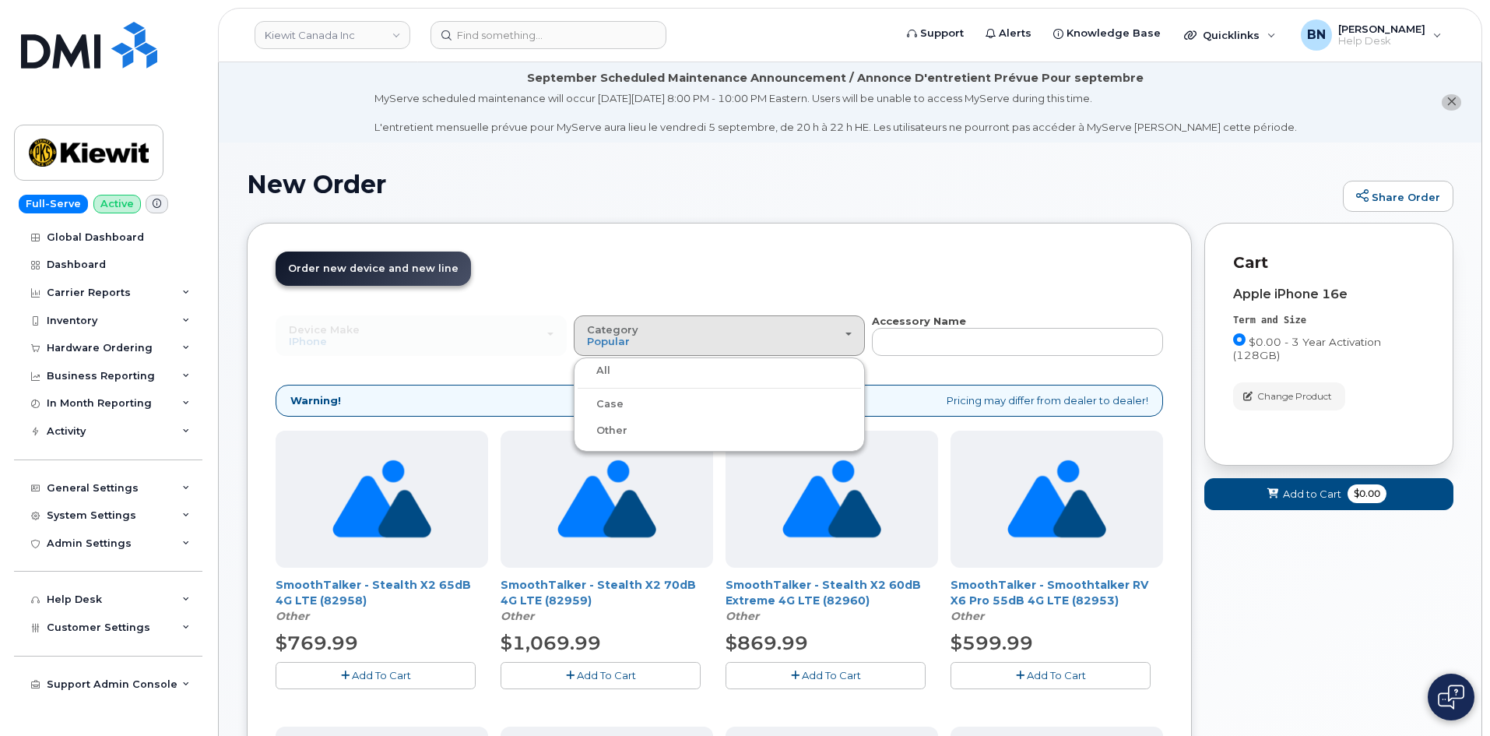
click at [620, 403] on label "Case" at bounding box center [601, 404] width 46 height 19
click at [0, 0] on input "Case" at bounding box center [0, 0] width 0 height 0
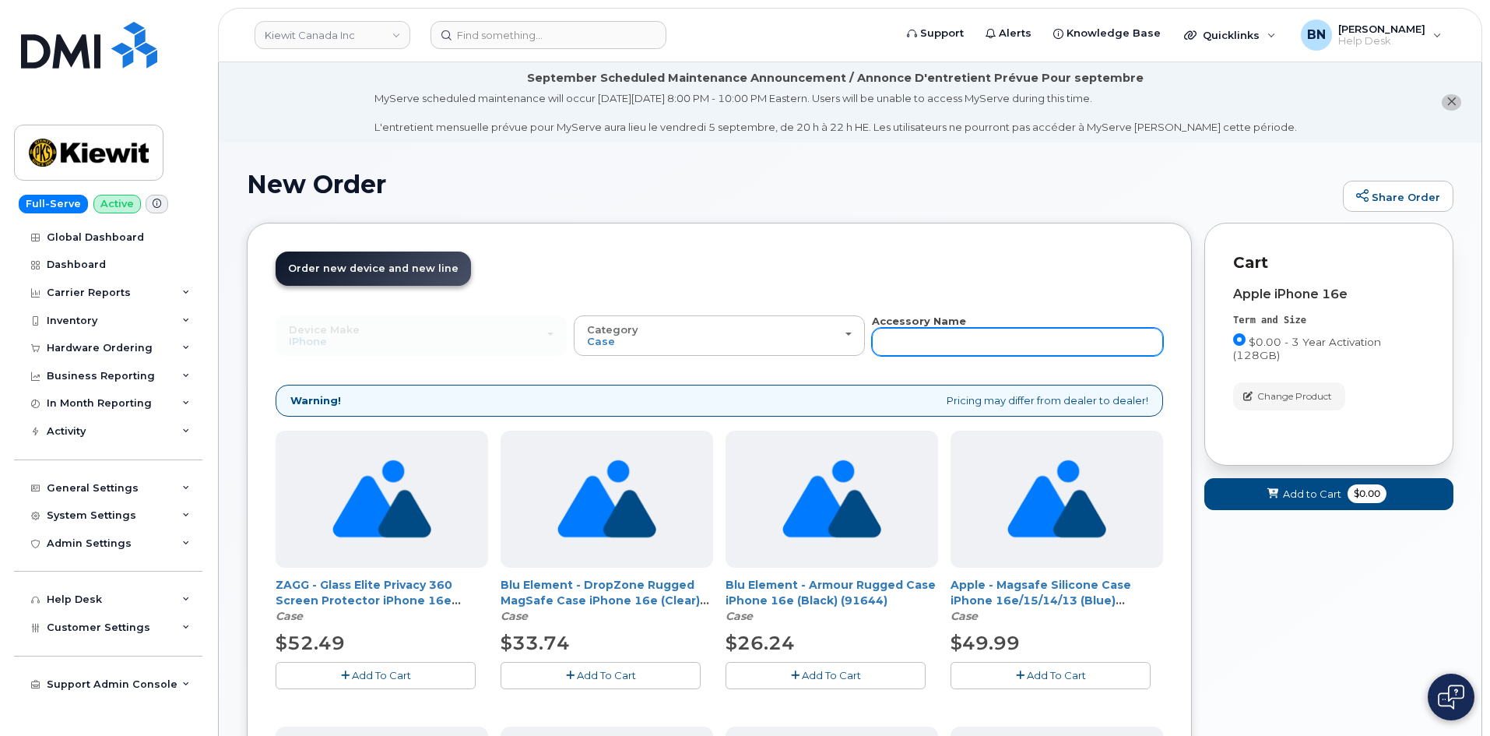
click at [944, 340] on input "text" at bounding box center [1017, 342] width 291 height 28
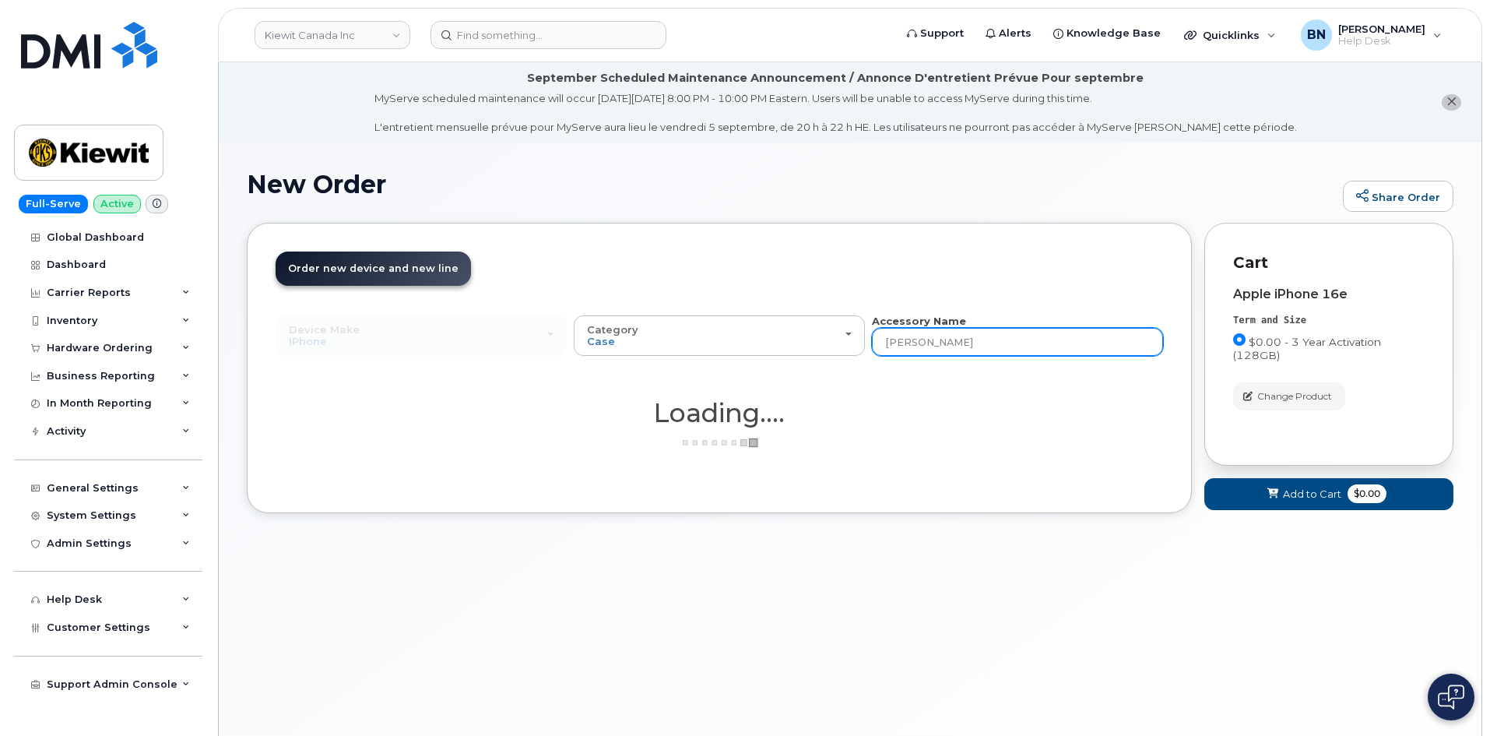
type input "otter"
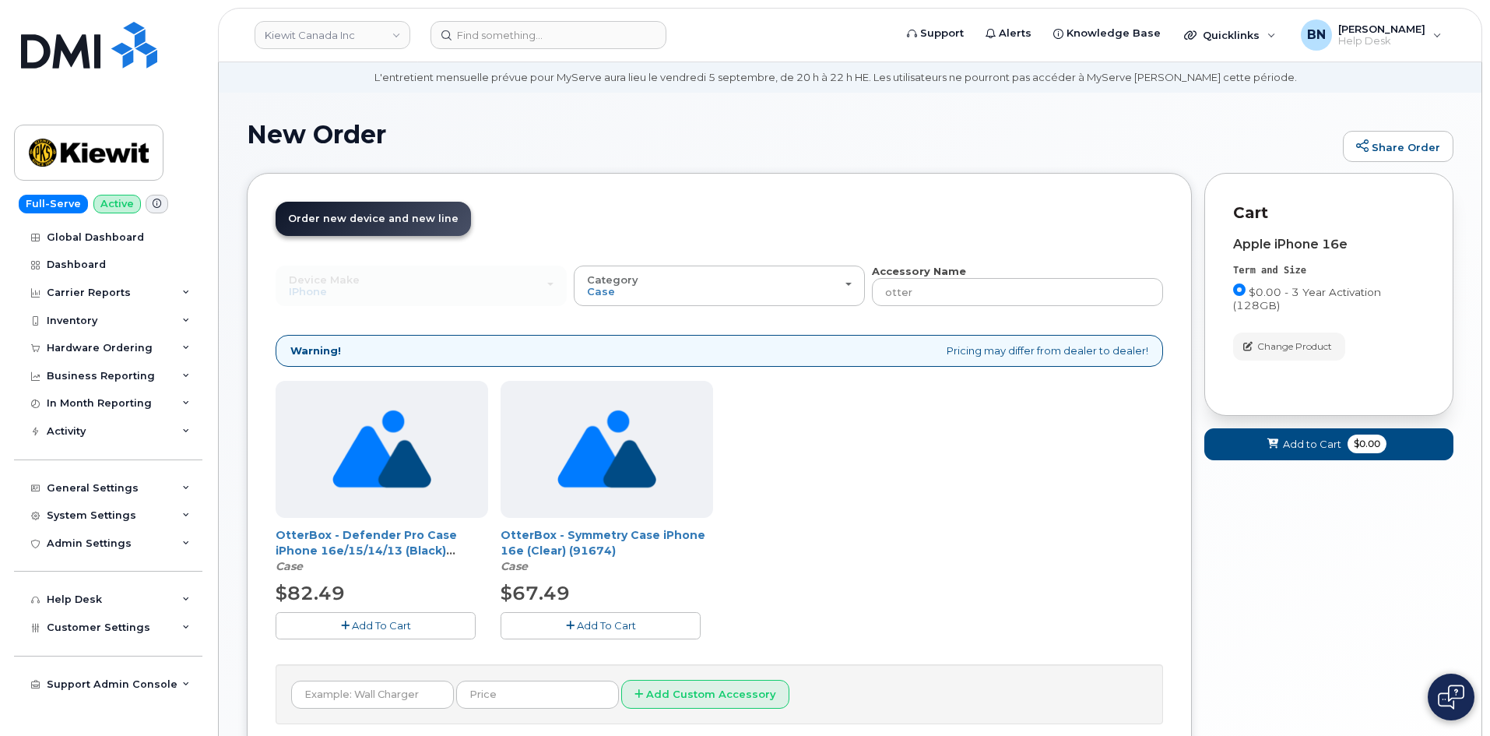
scroll to position [78, 0]
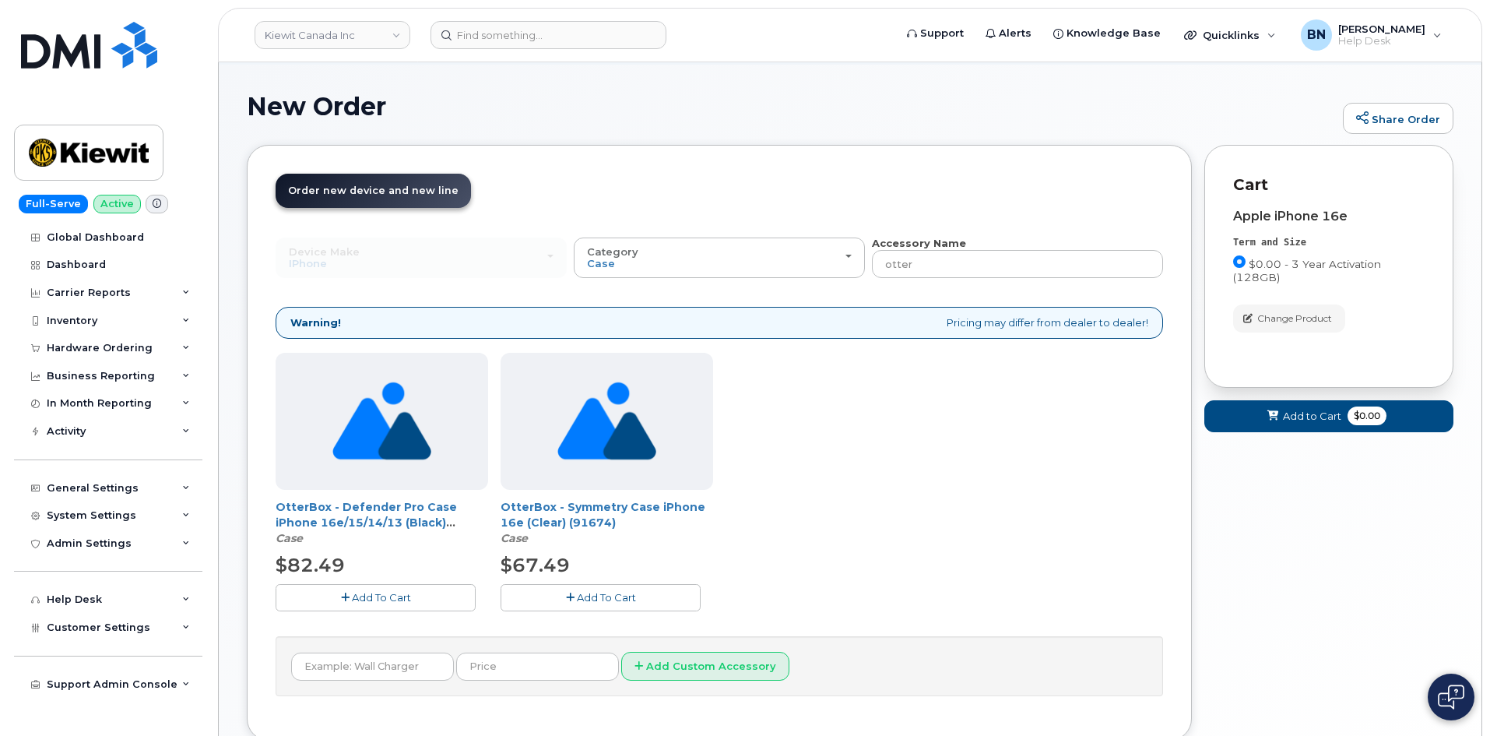
click at [589, 603] on span "Add To Cart" at bounding box center [606, 597] width 59 height 12
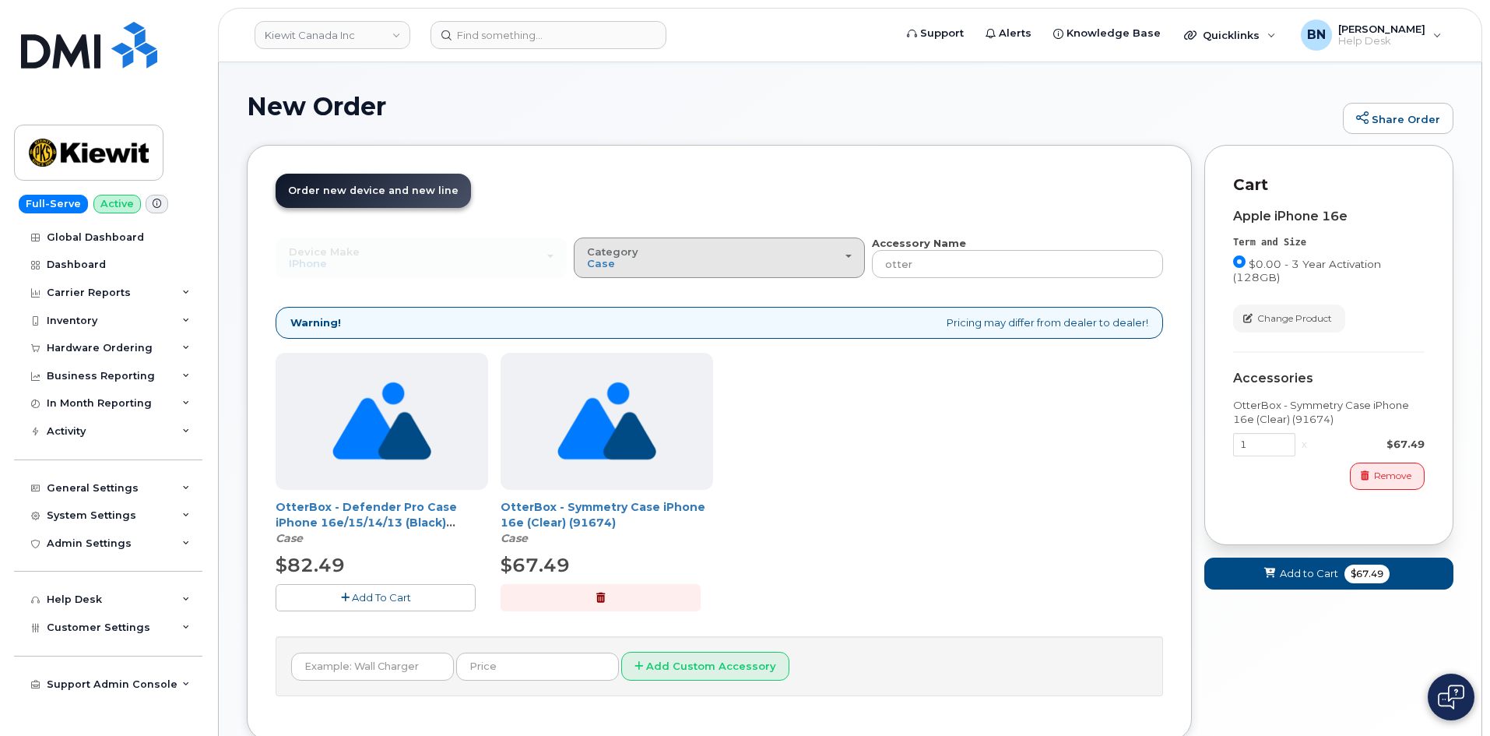
click at [842, 256] on div "Category Case" at bounding box center [719, 258] width 265 height 24
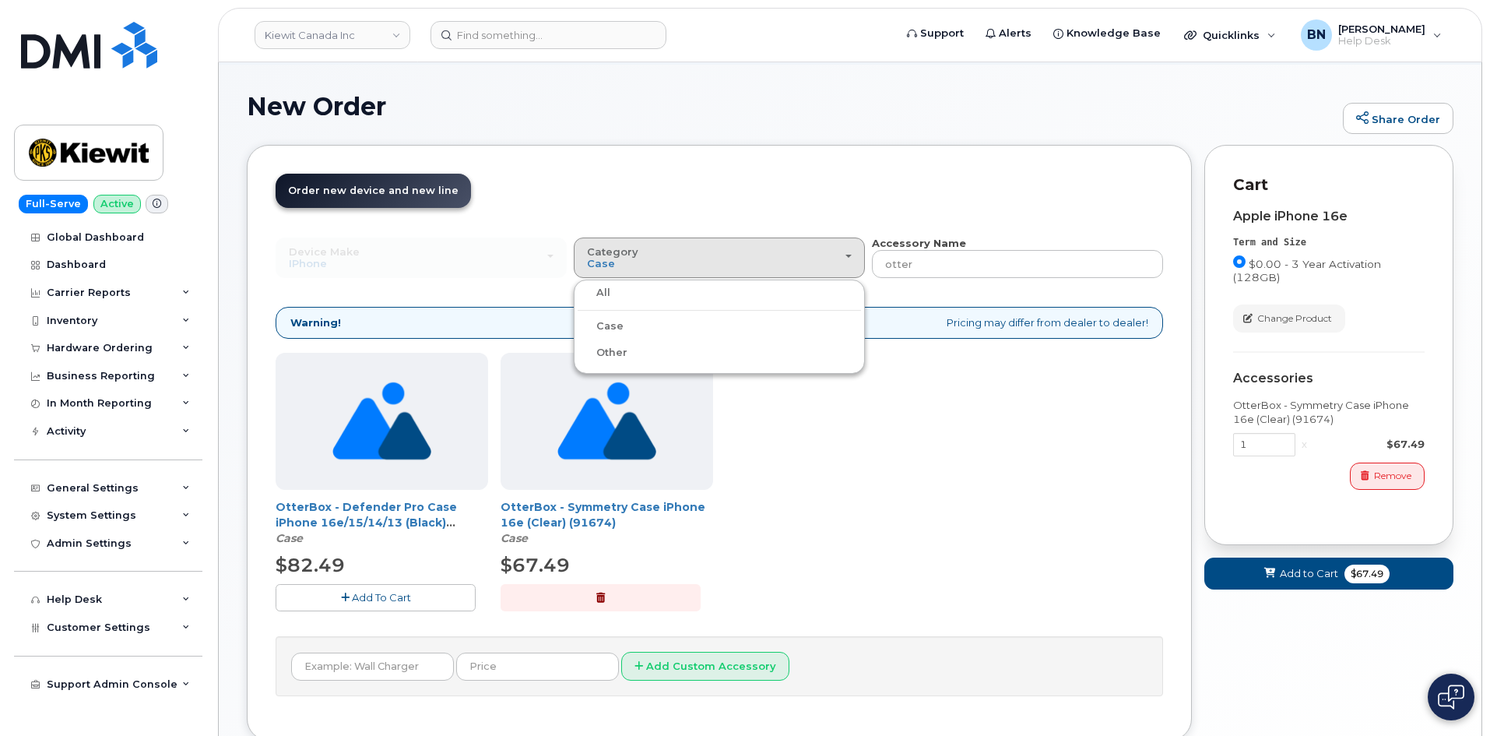
click at [619, 353] on label "Other" at bounding box center [603, 352] width 50 height 19
click at [0, 0] on input "Other" at bounding box center [0, 0] width 0 height 0
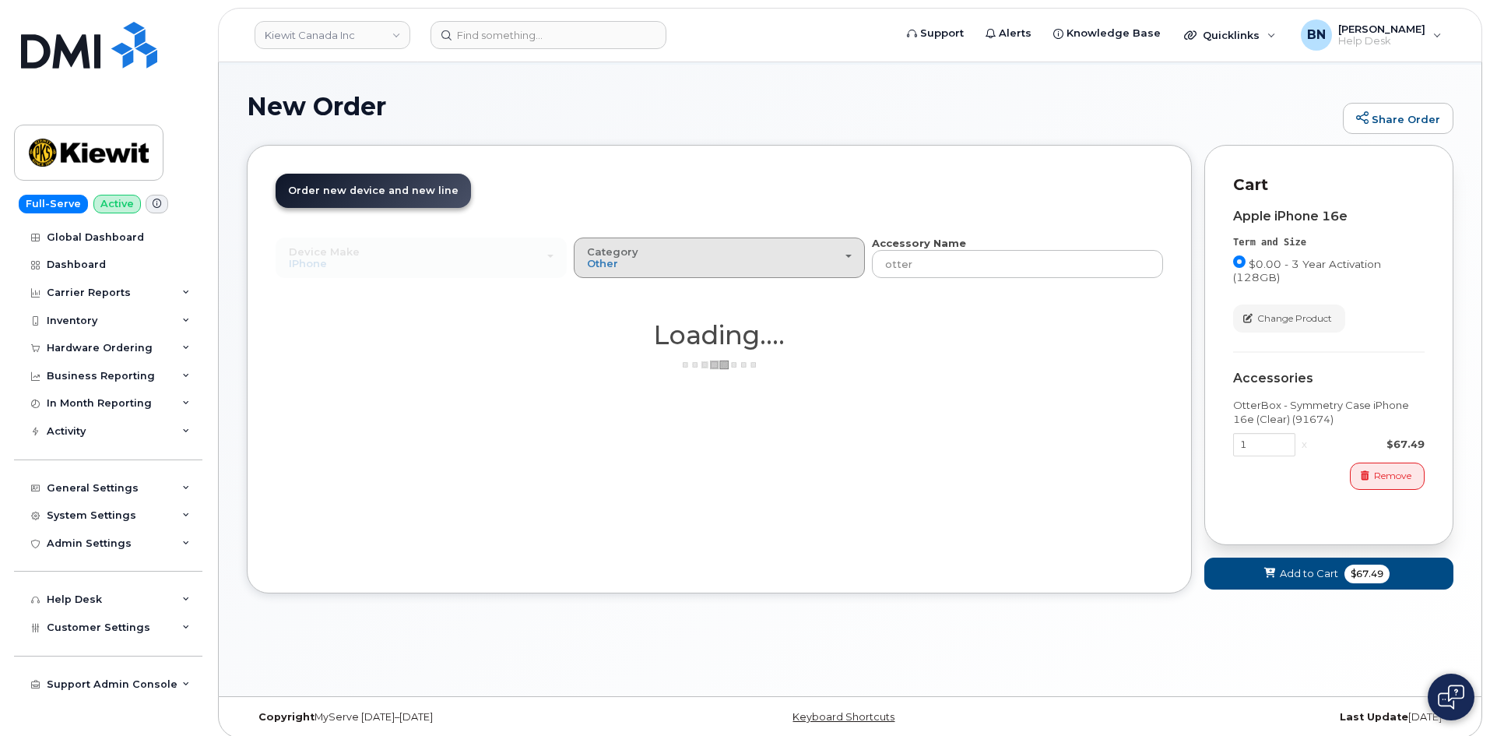
click at [842, 264] on div "Category Other" at bounding box center [719, 258] width 265 height 24
click at [610, 297] on label "All" at bounding box center [594, 292] width 33 height 19
click at [0, 0] on input "All" at bounding box center [0, 0] width 0 height 0
click at [847, 252] on div "Category Popular" at bounding box center [719, 258] width 265 height 24
click at [604, 290] on label "All" at bounding box center [594, 292] width 33 height 19
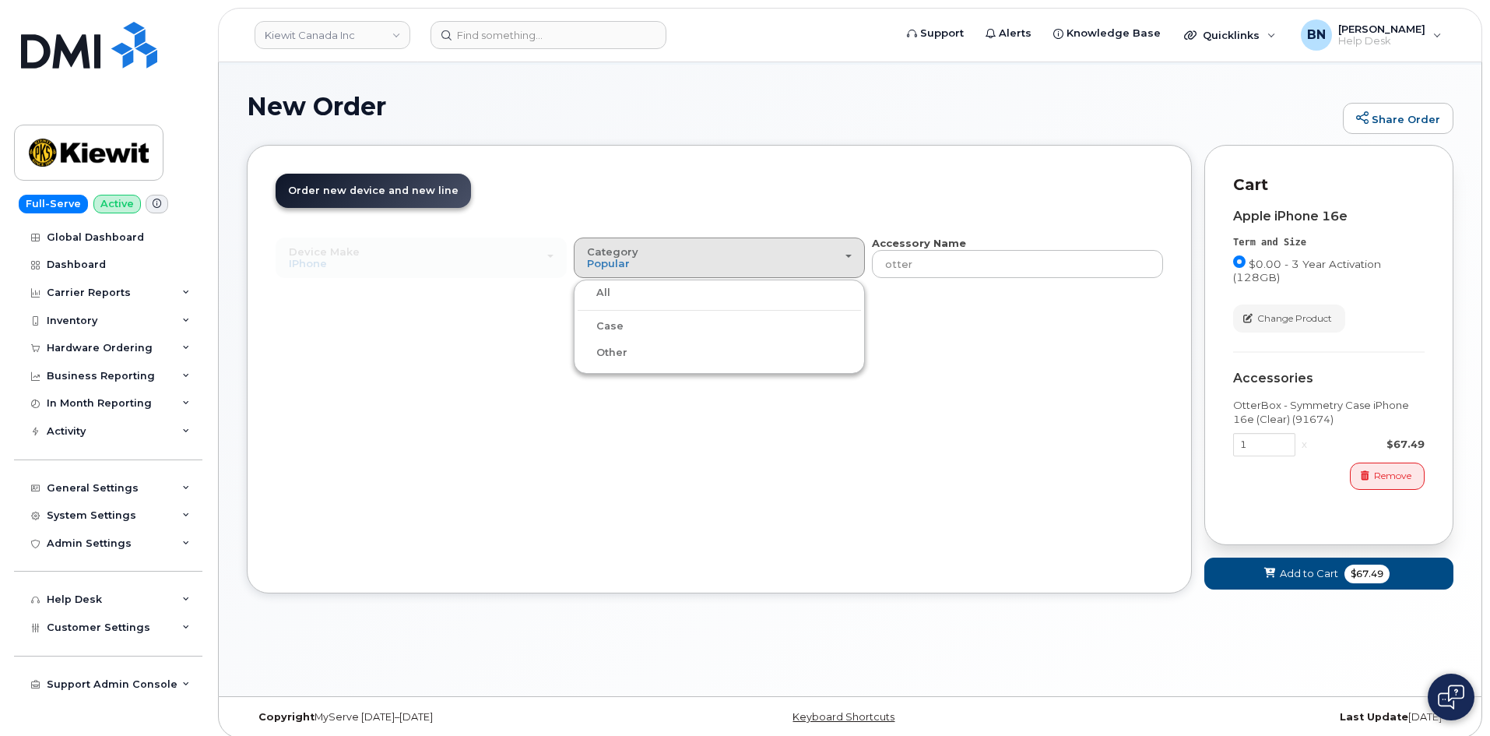
click at [0, 0] on input "All" at bounding box center [0, 0] width 0 height 0
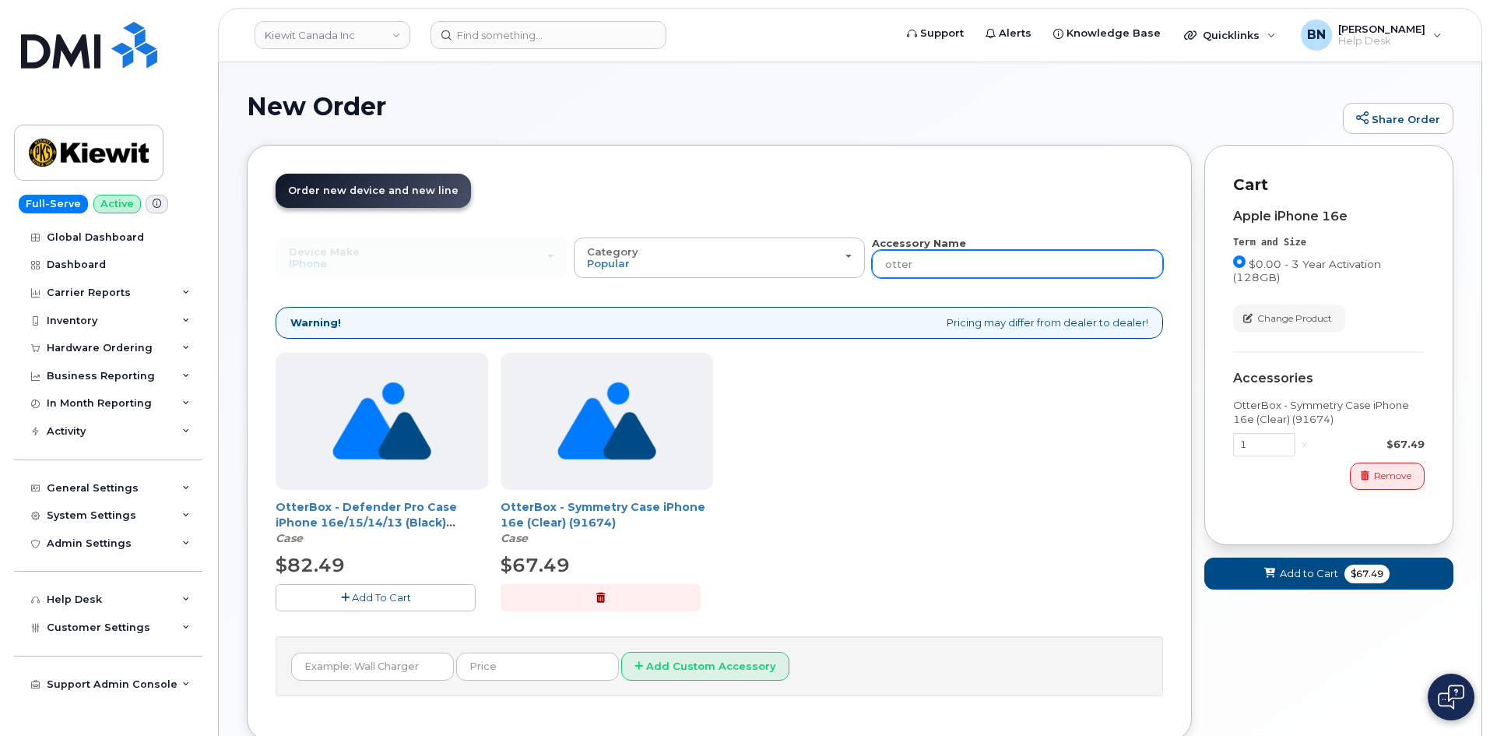
click at [900, 261] on input "otter" at bounding box center [1017, 264] width 291 height 28
drag, startPoint x: 924, startPoint y: 259, endPoint x: 823, endPoint y: 274, distance: 102.3
click at [823, 274] on div "Device Make All Android Cell Phone HUB iPhone Modem Tablet All Android Cell Pho…" at bounding box center [720, 257] width 888 height 43
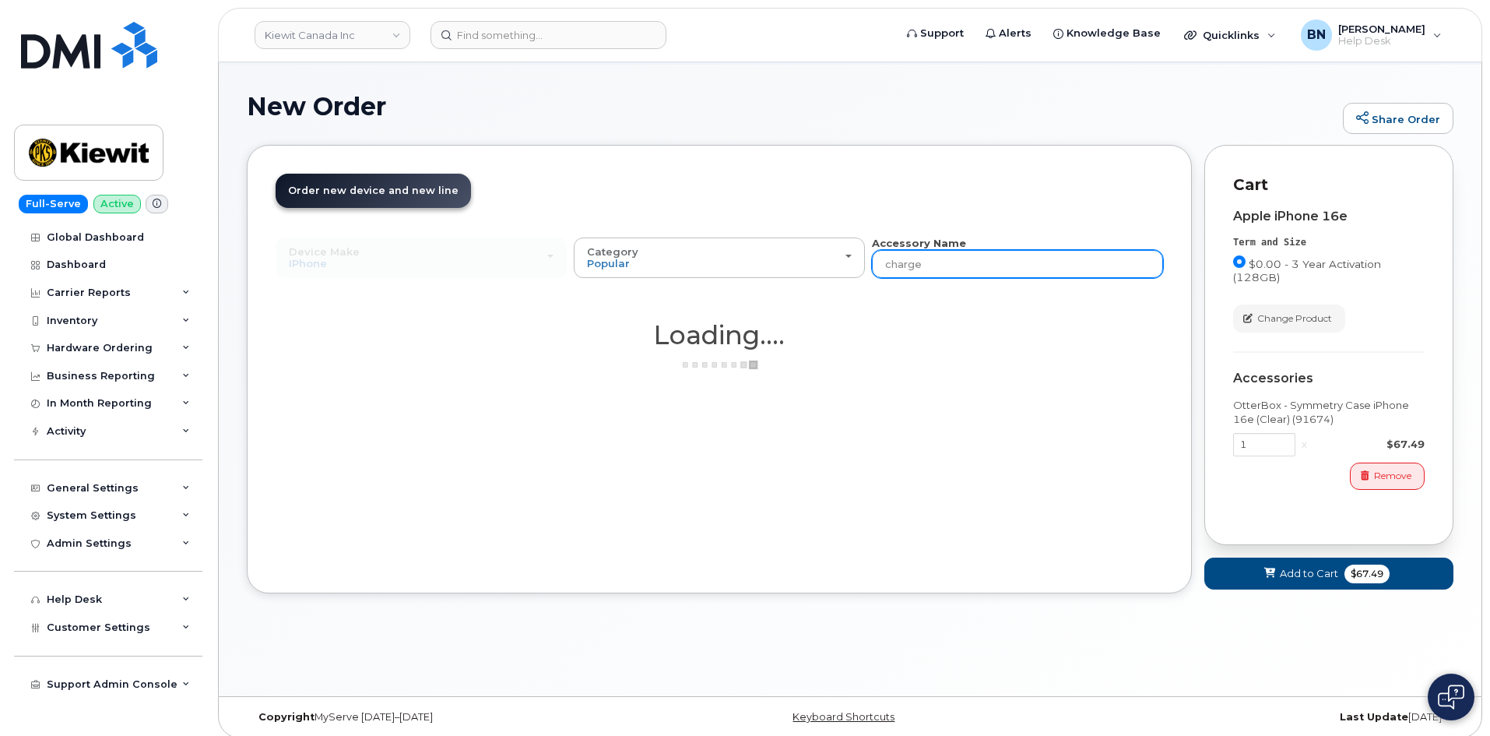
type input "charger"
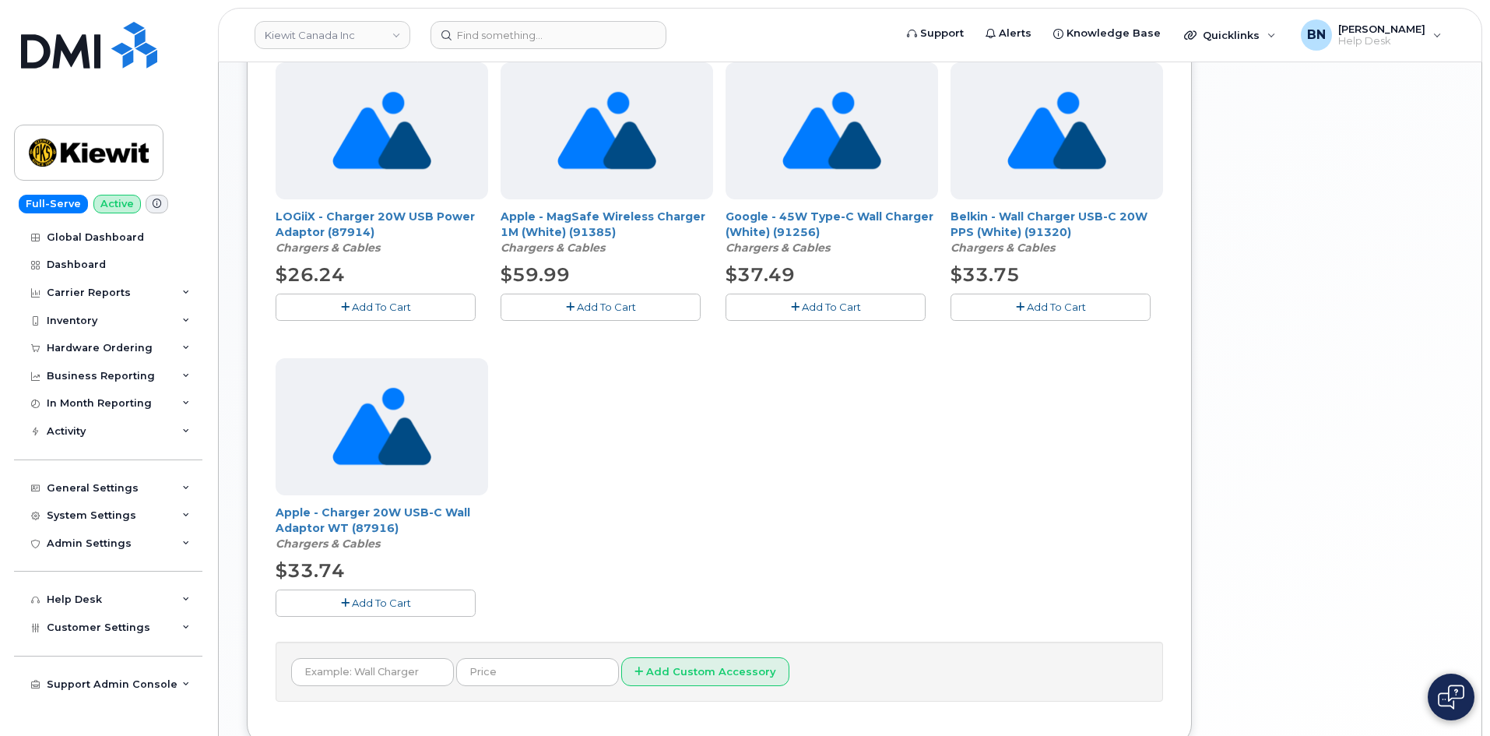
scroll to position [701, 0]
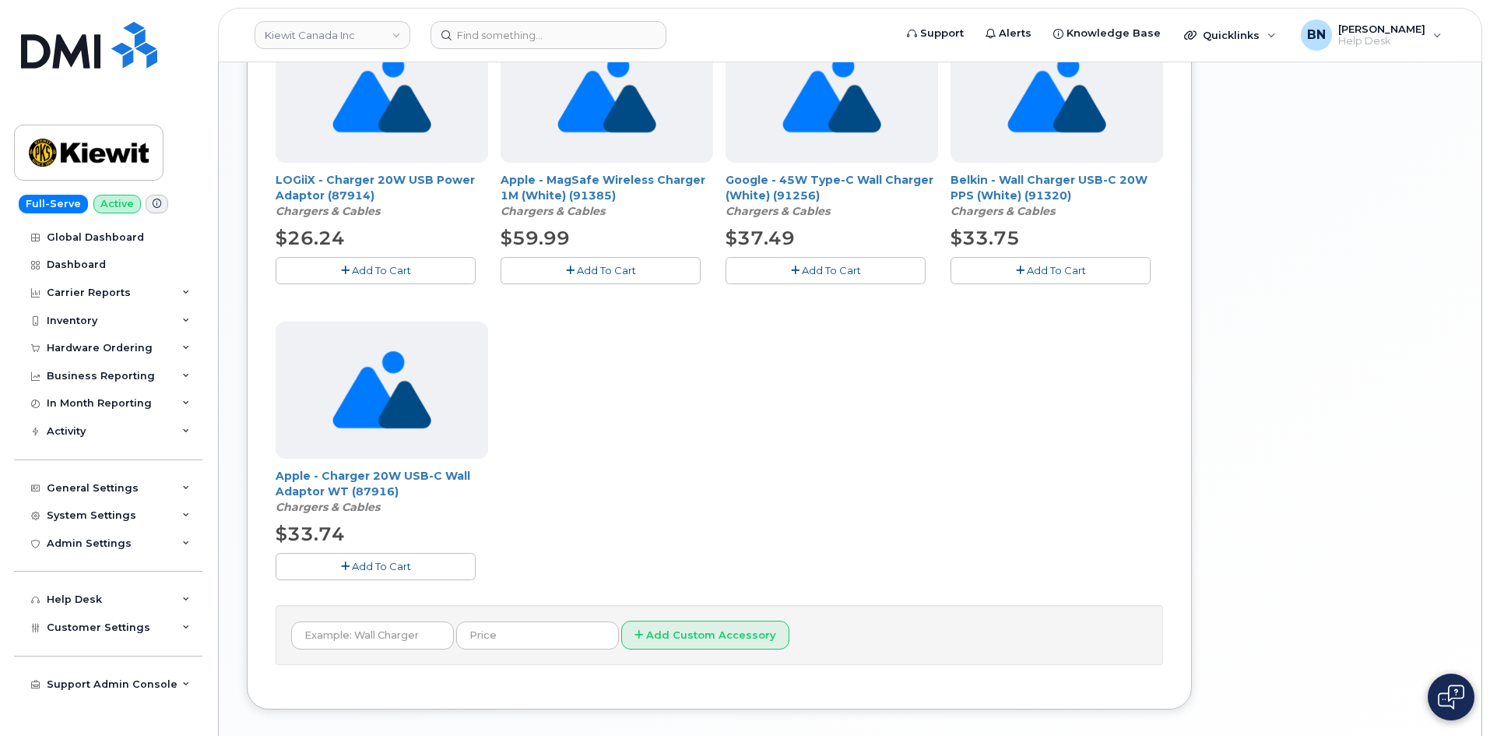
click at [378, 568] on span "Add To Cart" at bounding box center [381, 566] width 59 height 12
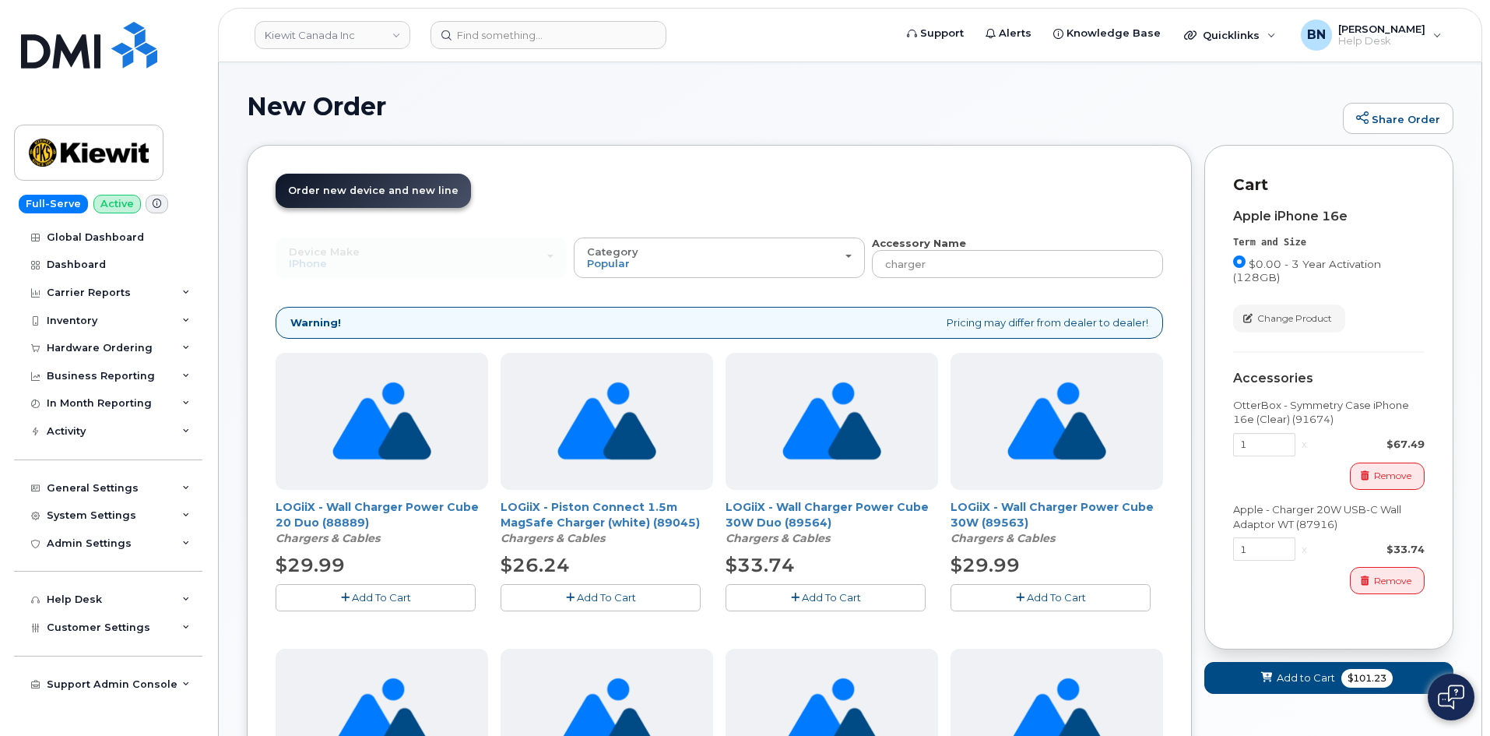
scroll to position [156, 0]
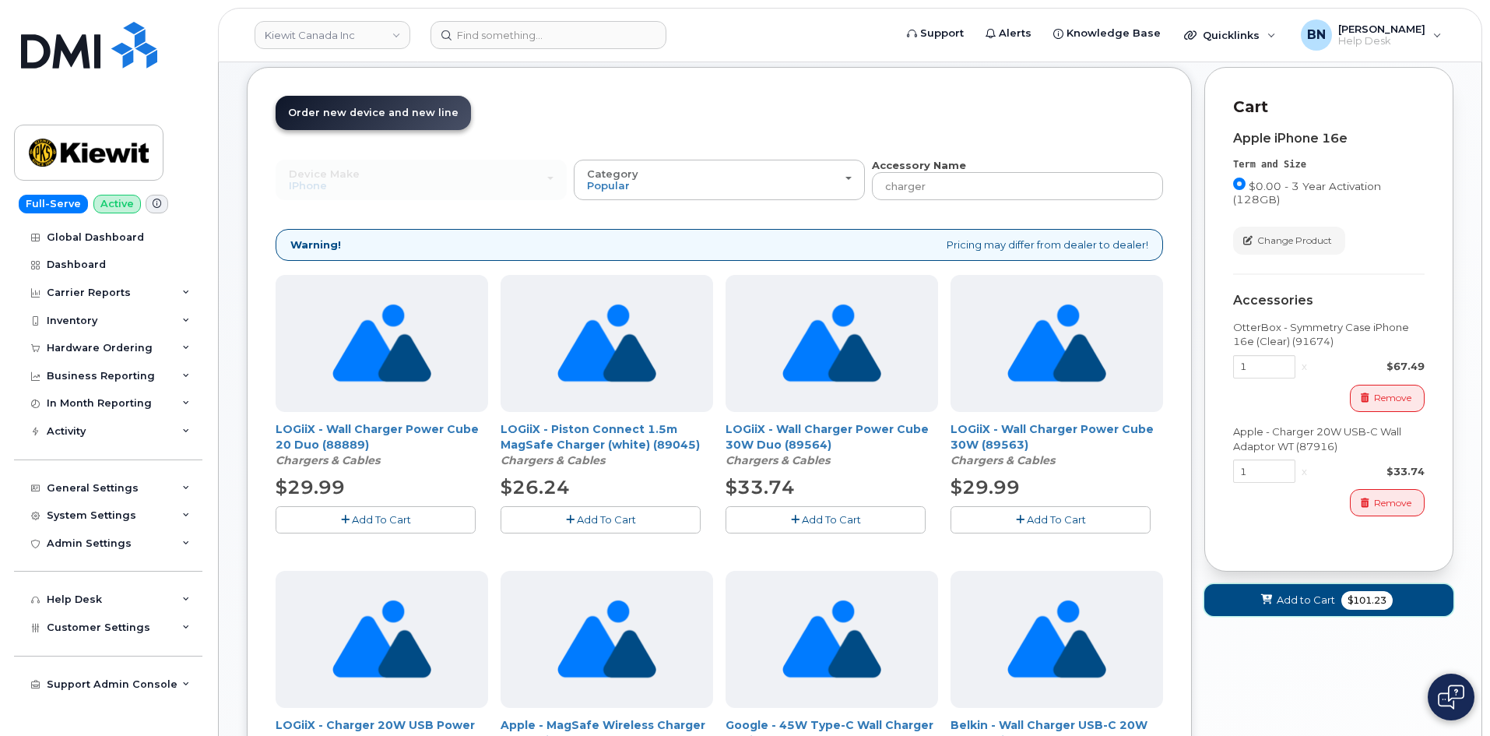
click at [1339, 601] on button "Add to Cart $101.23" at bounding box center [1328, 600] width 249 height 32
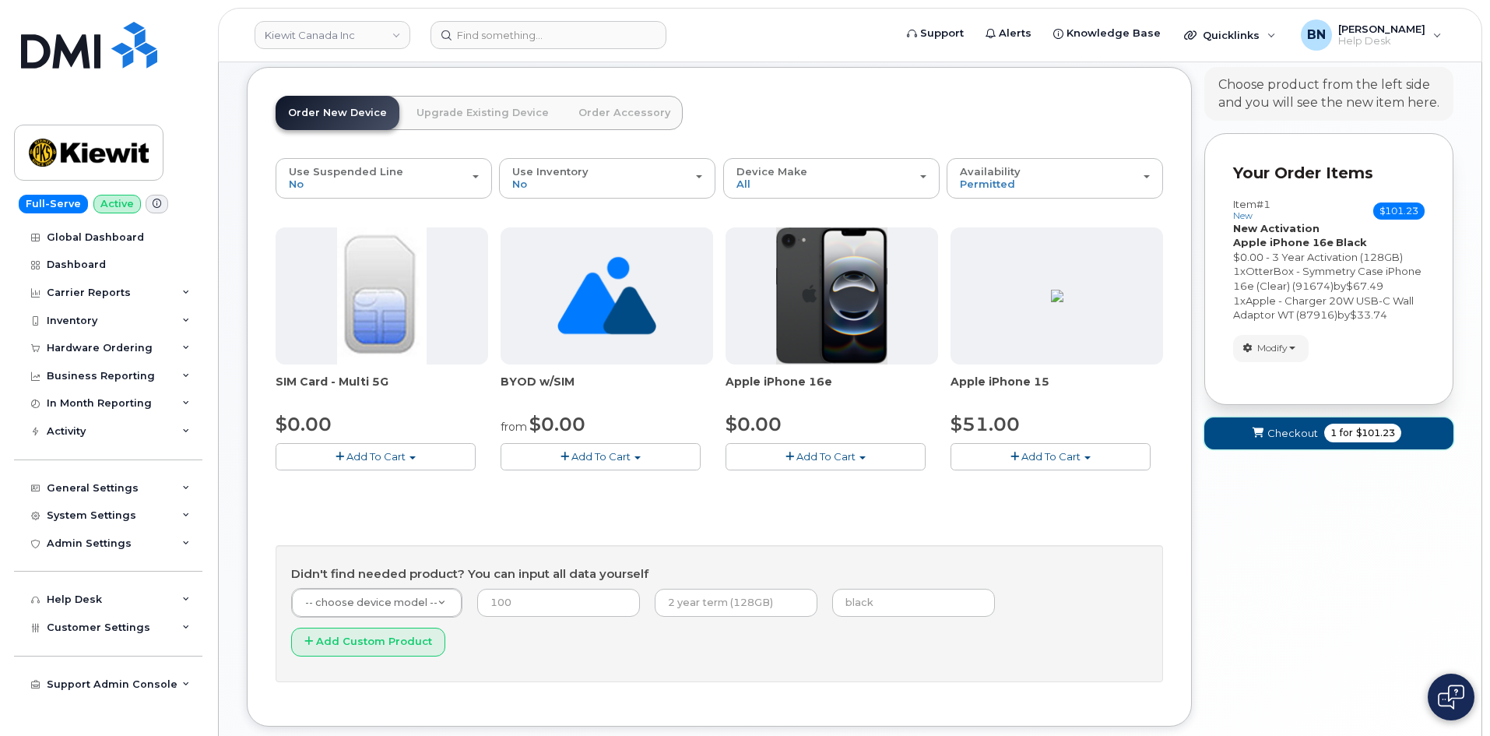
click at [1325, 435] on span "1 for $101.23" at bounding box center [1362, 433] width 77 height 19
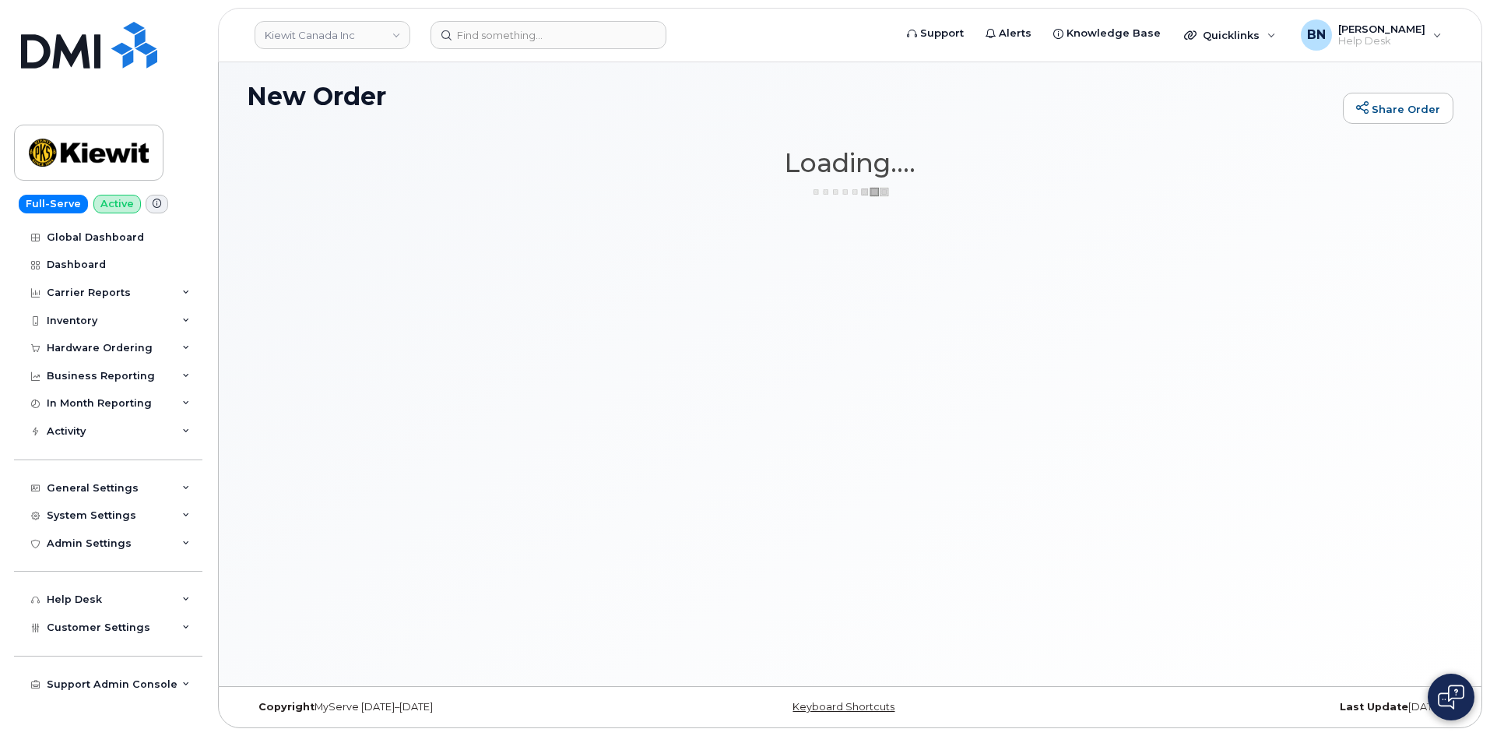
scroll to position [88, 0]
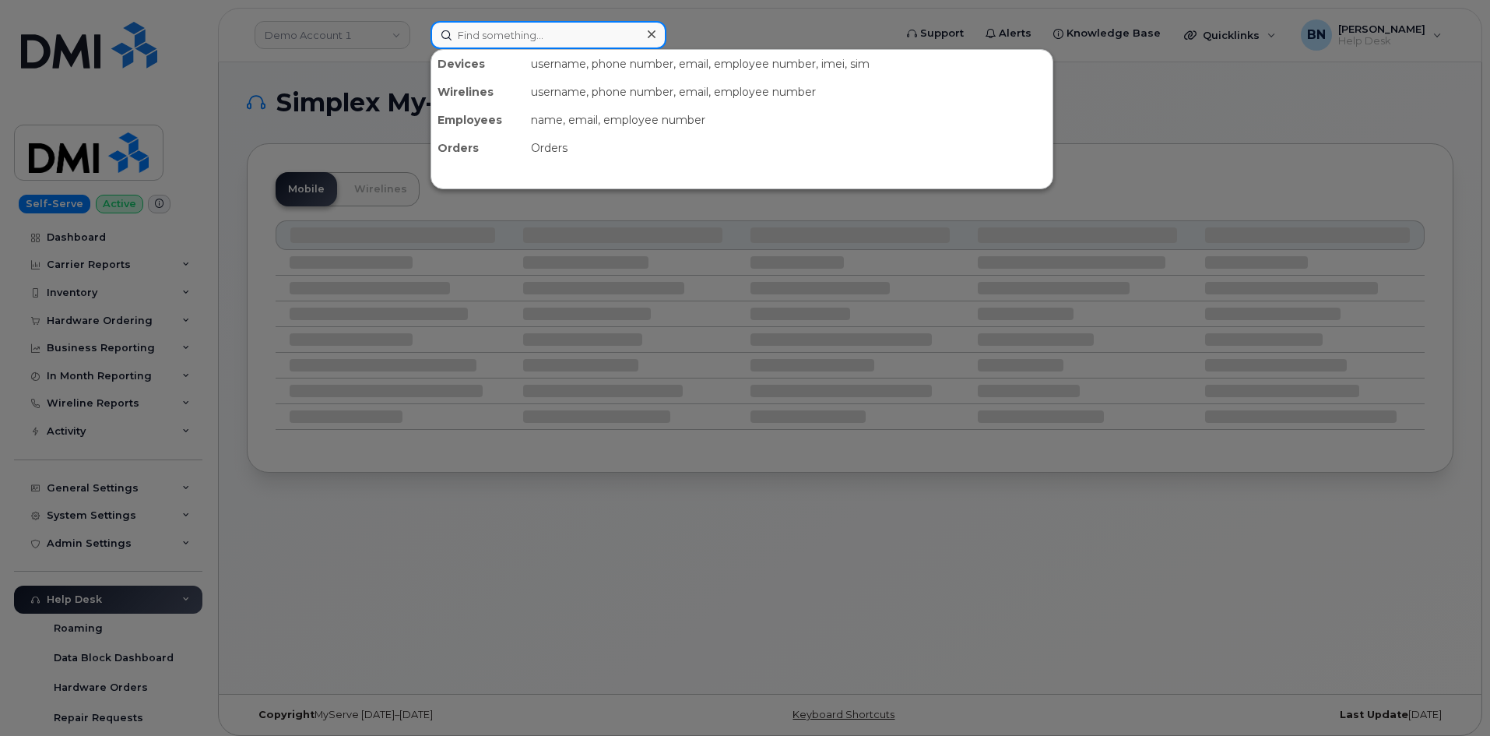
click at [473, 33] on input at bounding box center [549, 35] width 236 height 28
click at [487, 36] on input at bounding box center [549, 35] width 236 height 28
paste input "292205"
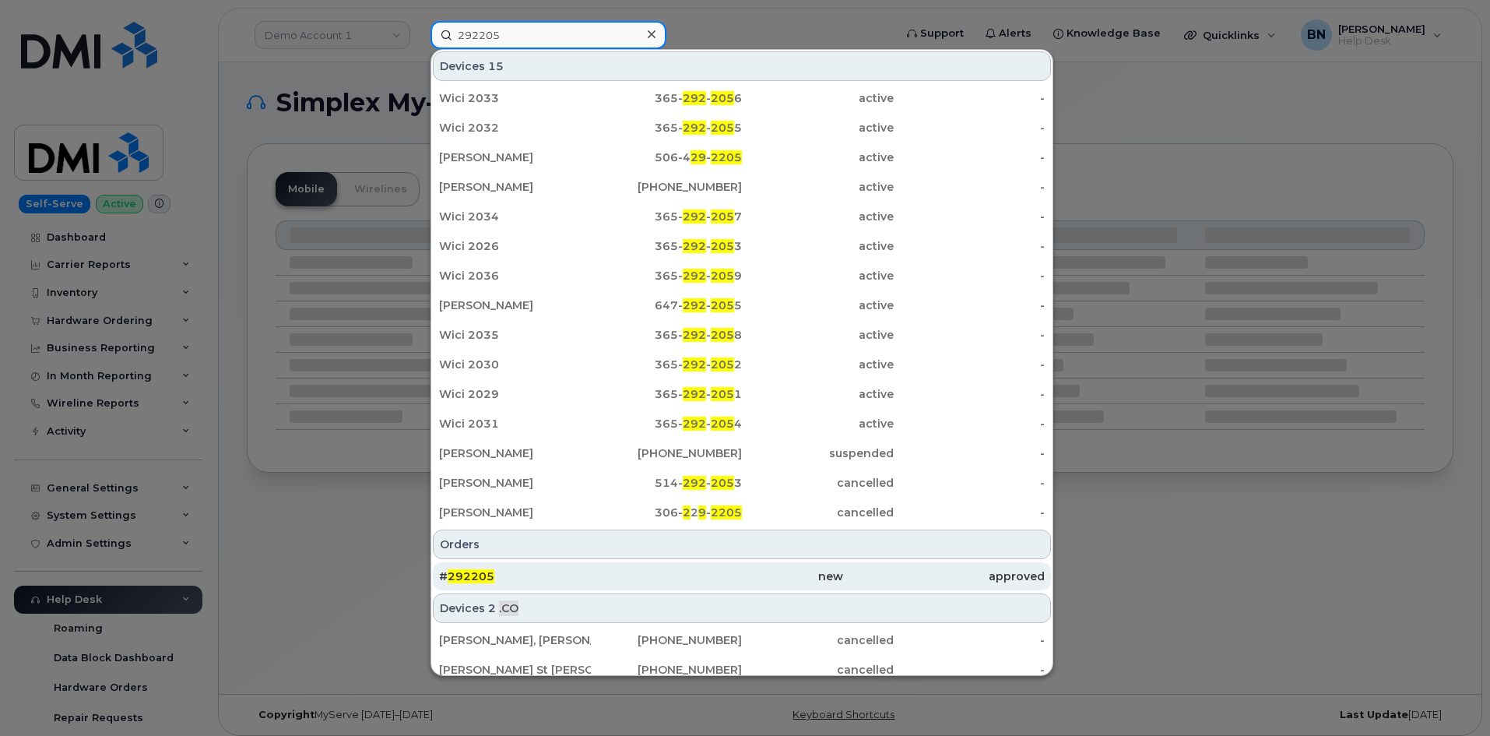
type input "292205"
click at [525, 580] on div "# 292205" at bounding box center [540, 576] width 202 height 16
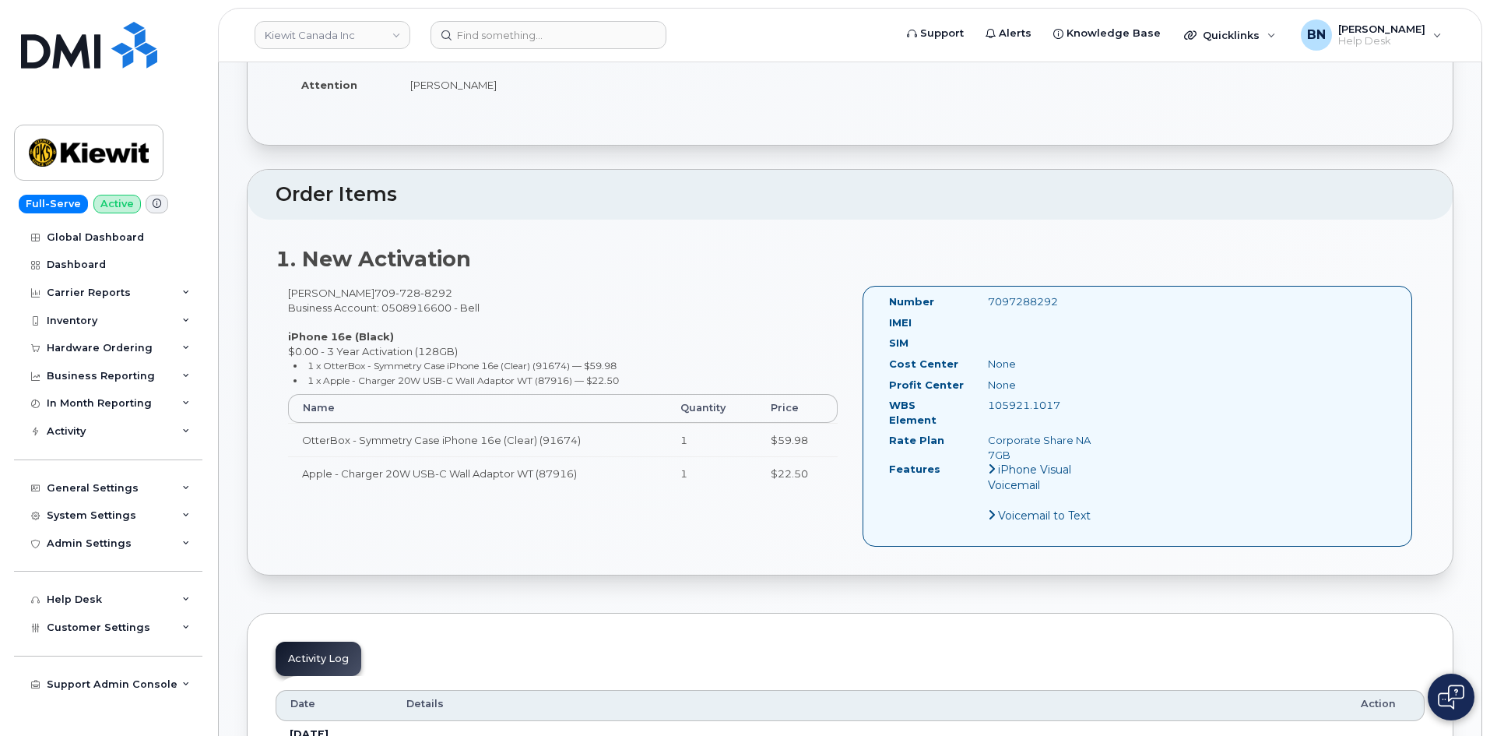
scroll to position [389, 0]
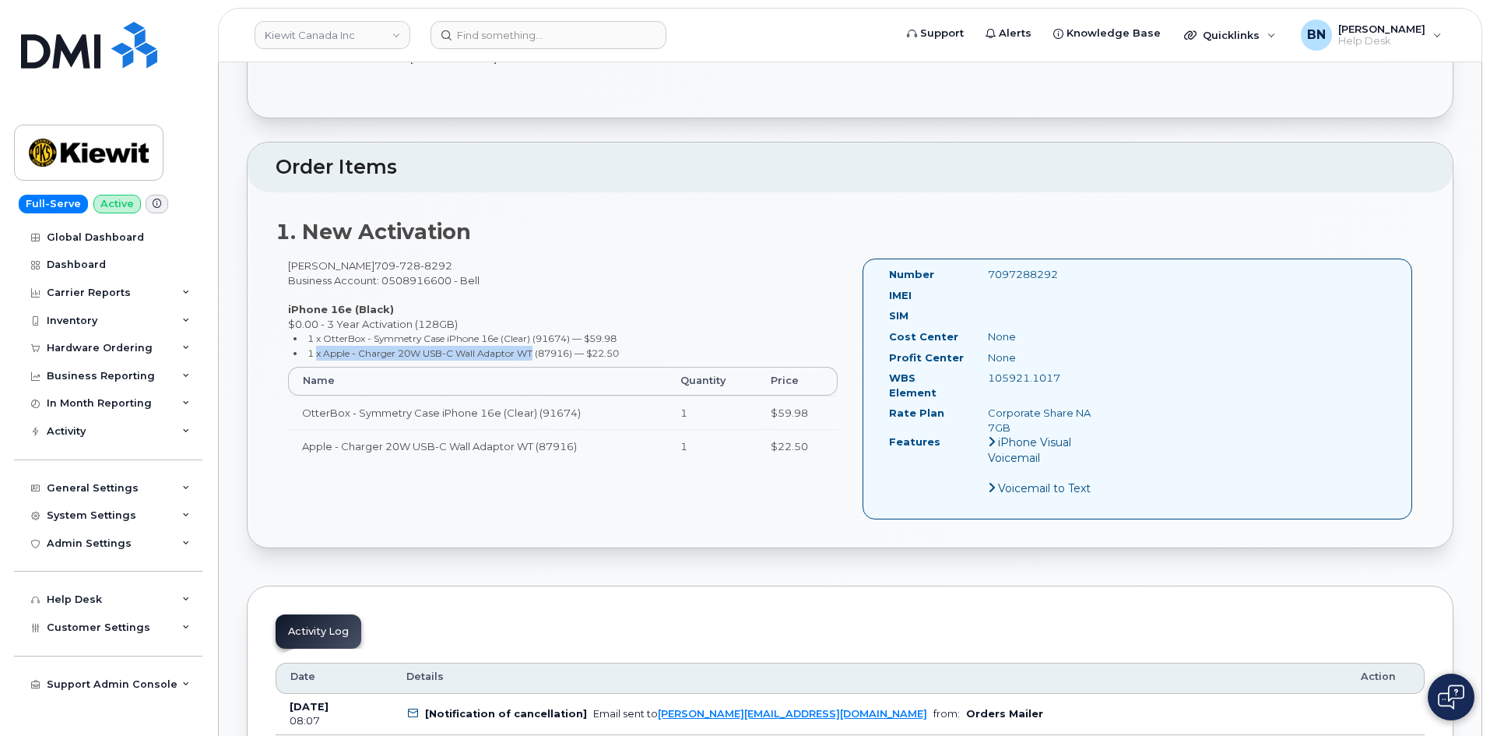
drag, startPoint x: 311, startPoint y: 351, endPoint x: 534, endPoint y: 353, distance: 223.5
click at [534, 353] on small "1 x Apple - Charger 20W USB-C Wall Adaptor WT (87916) — $22.50" at bounding box center [463, 353] width 311 height 12
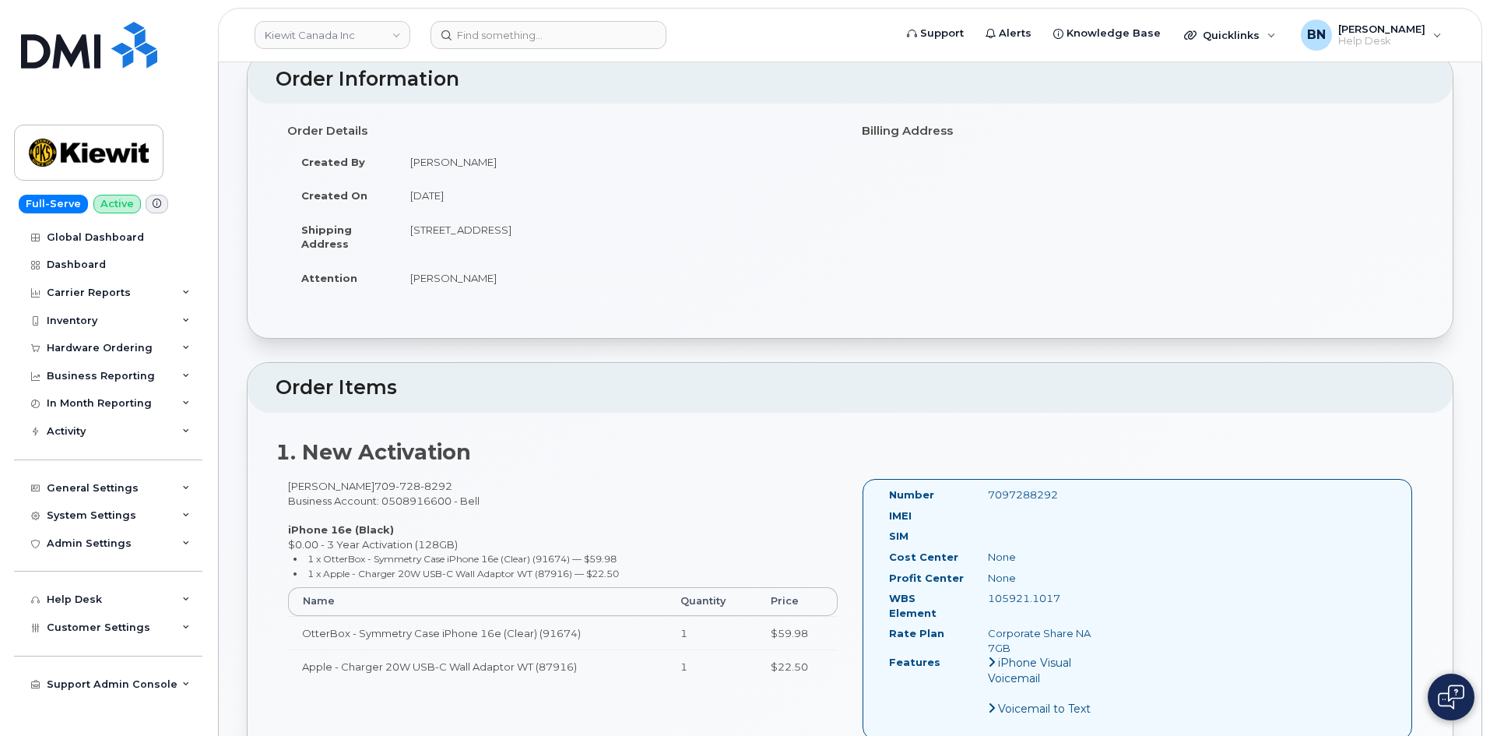
scroll to position [0, 0]
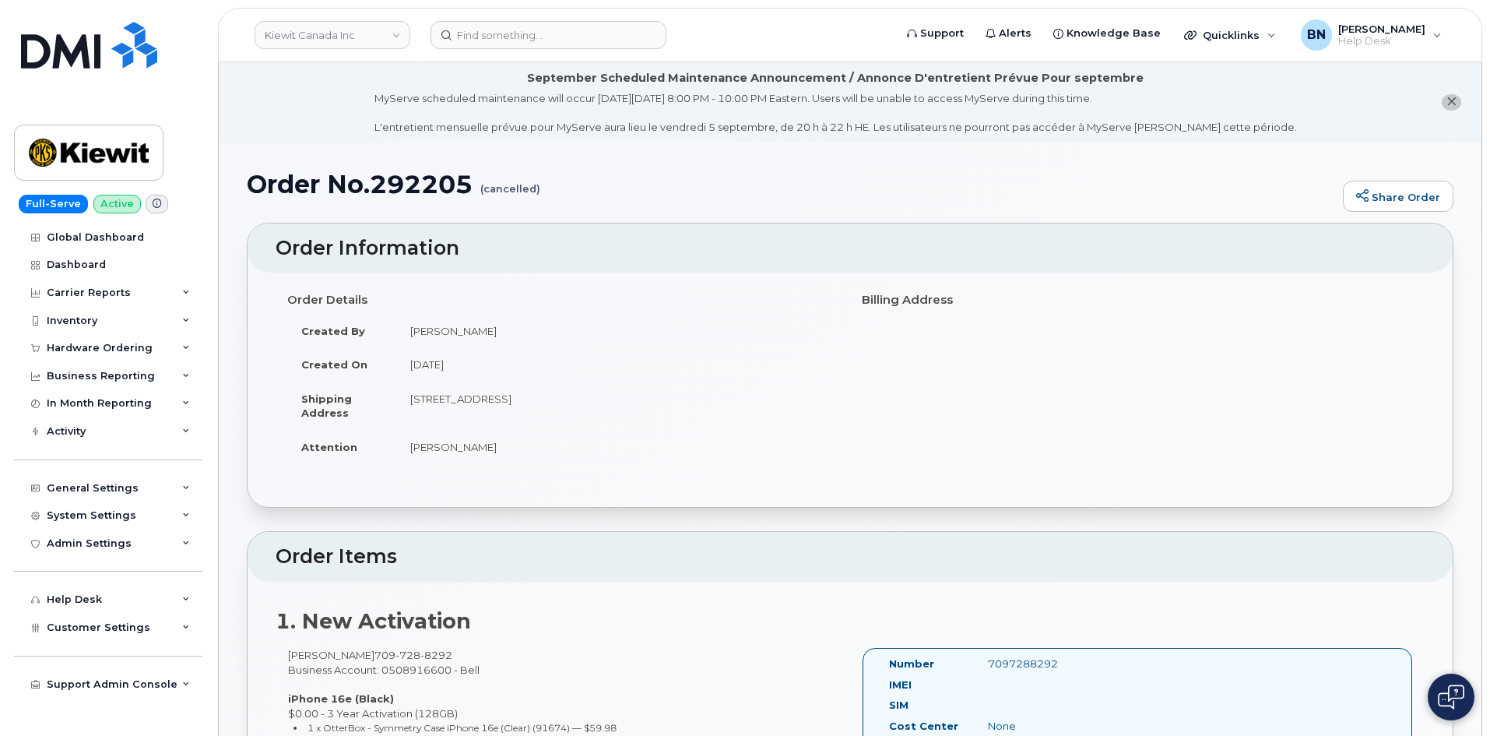
click at [396, 179] on h1 "Order No.292205 (cancelled)" at bounding box center [791, 184] width 1088 height 27
copy h1 "292205"
click at [112, 344] on div "Hardware Ordering" at bounding box center [100, 348] width 106 height 12
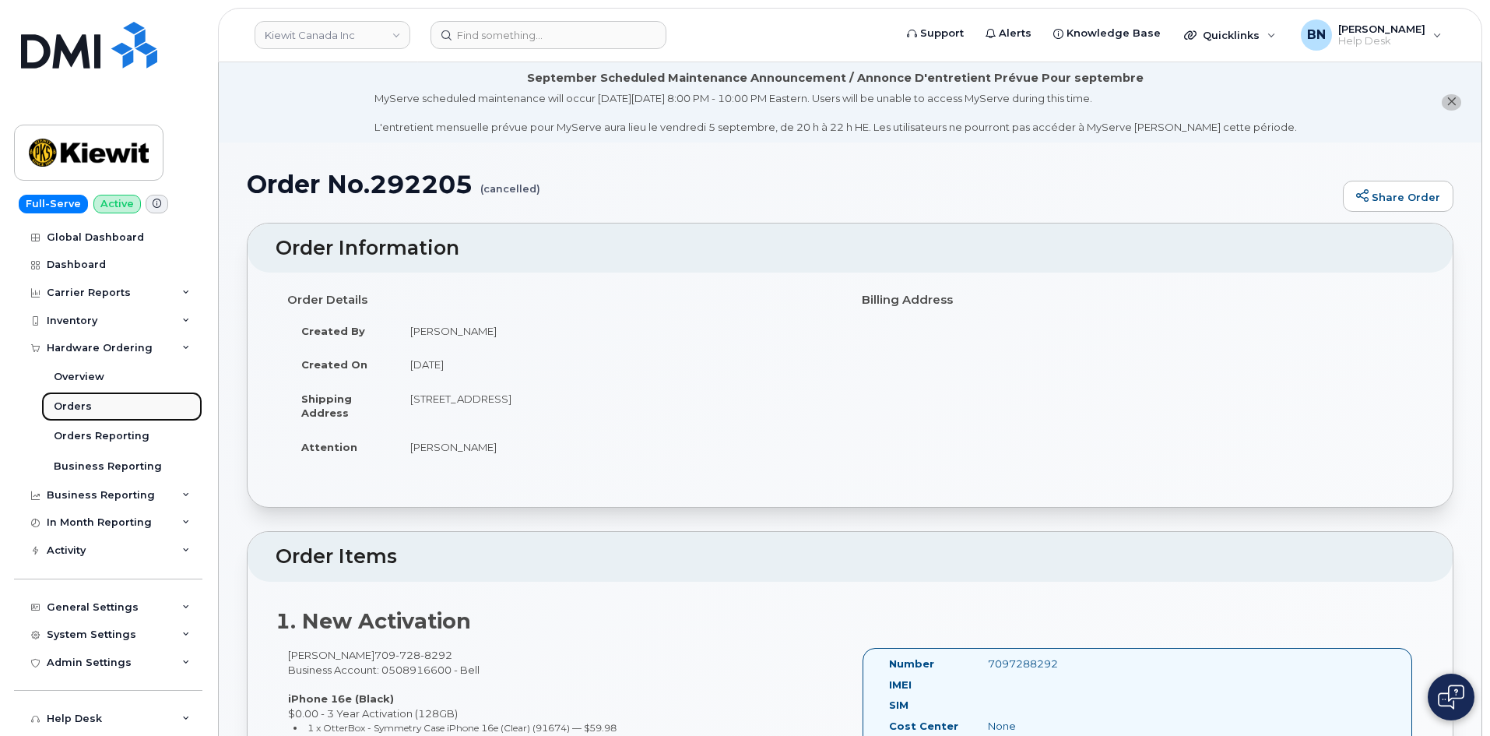
click at [96, 402] on link "Orders" at bounding box center [121, 407] width 161 height 30
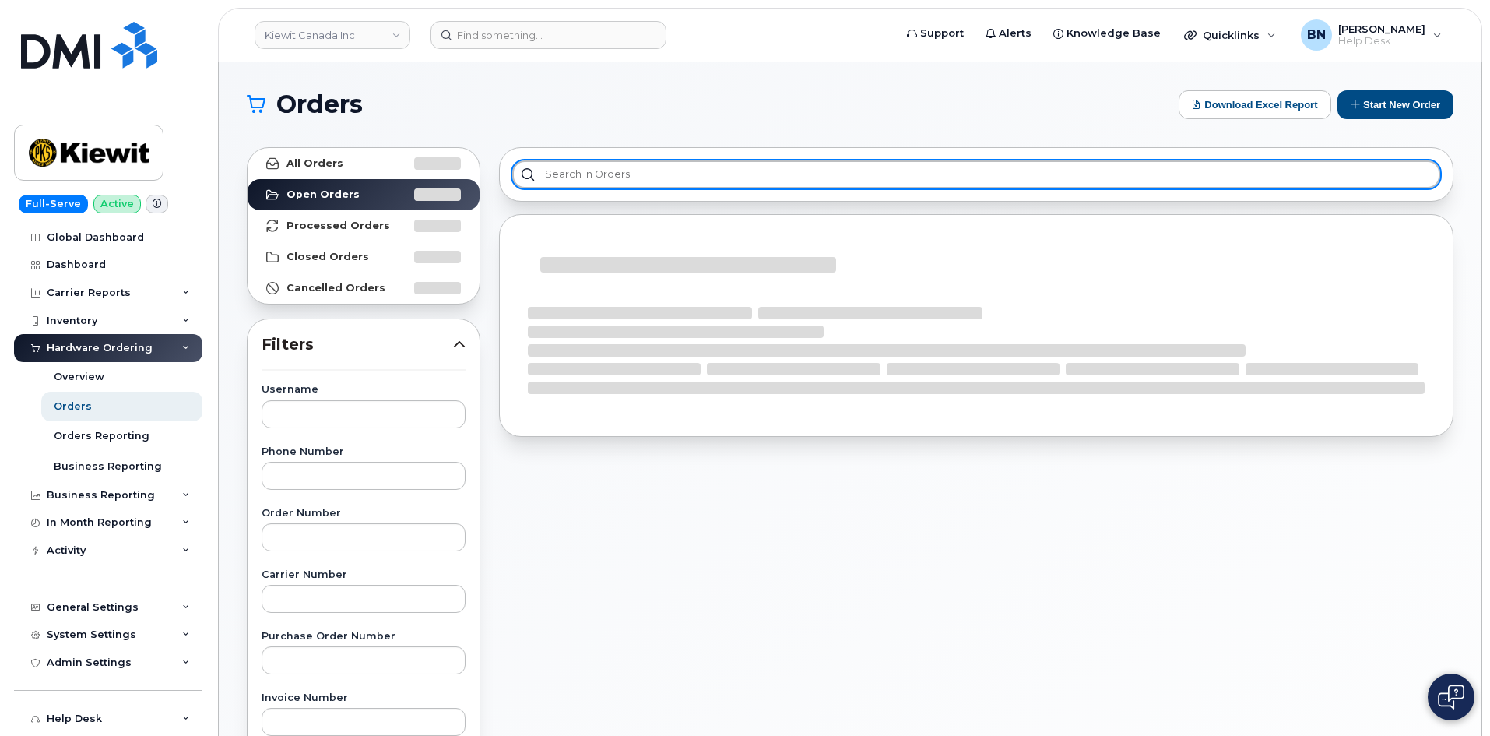
click at [588, 170] on input "text" at bounding box center [976, 174] width 928 height 28
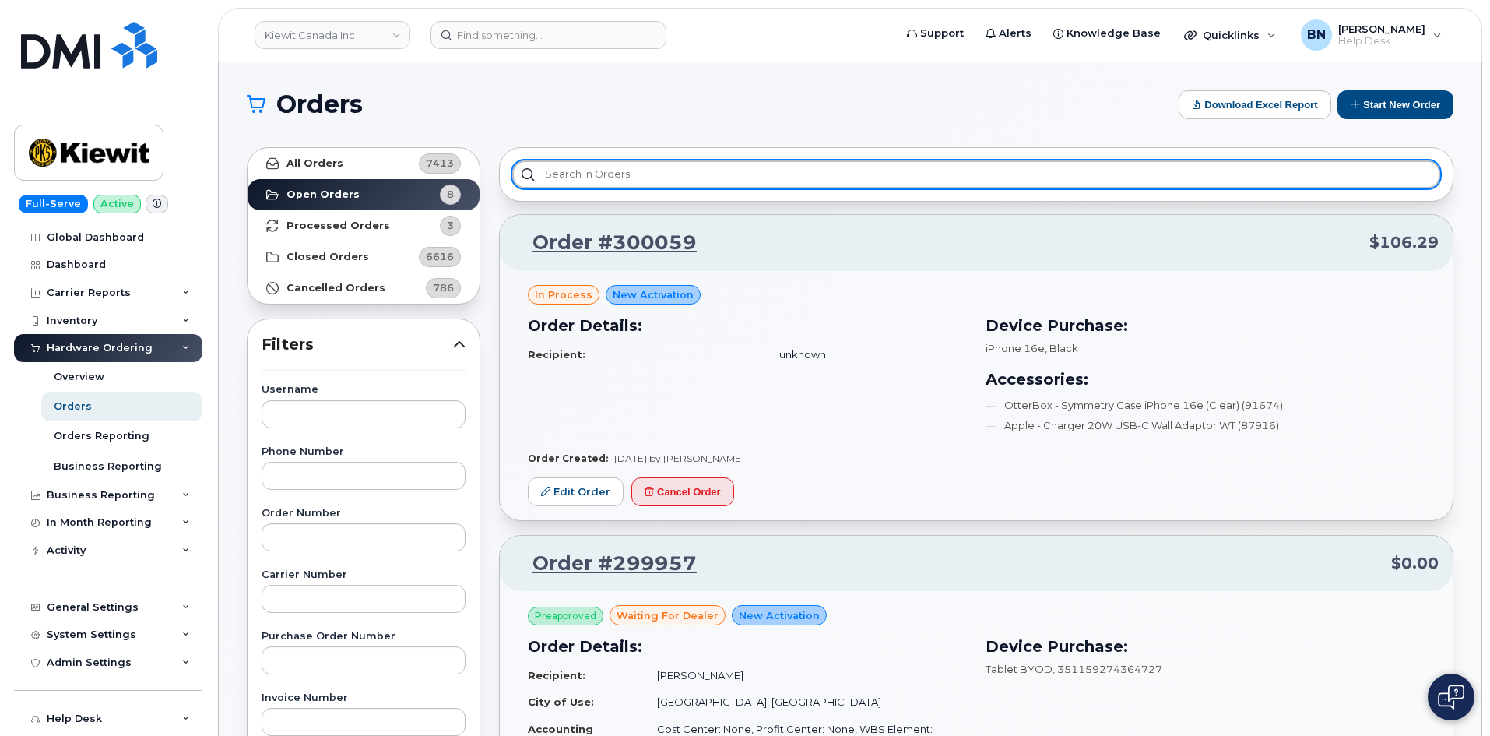
drag, startPoint x: 589, startPoint y: 172, endPoint x: 573, endPoint y: 172, distance: 15.6
click at [573, 172] on input "text" at bounding box center [976, 174] width 928 height 28
paste input "292205"
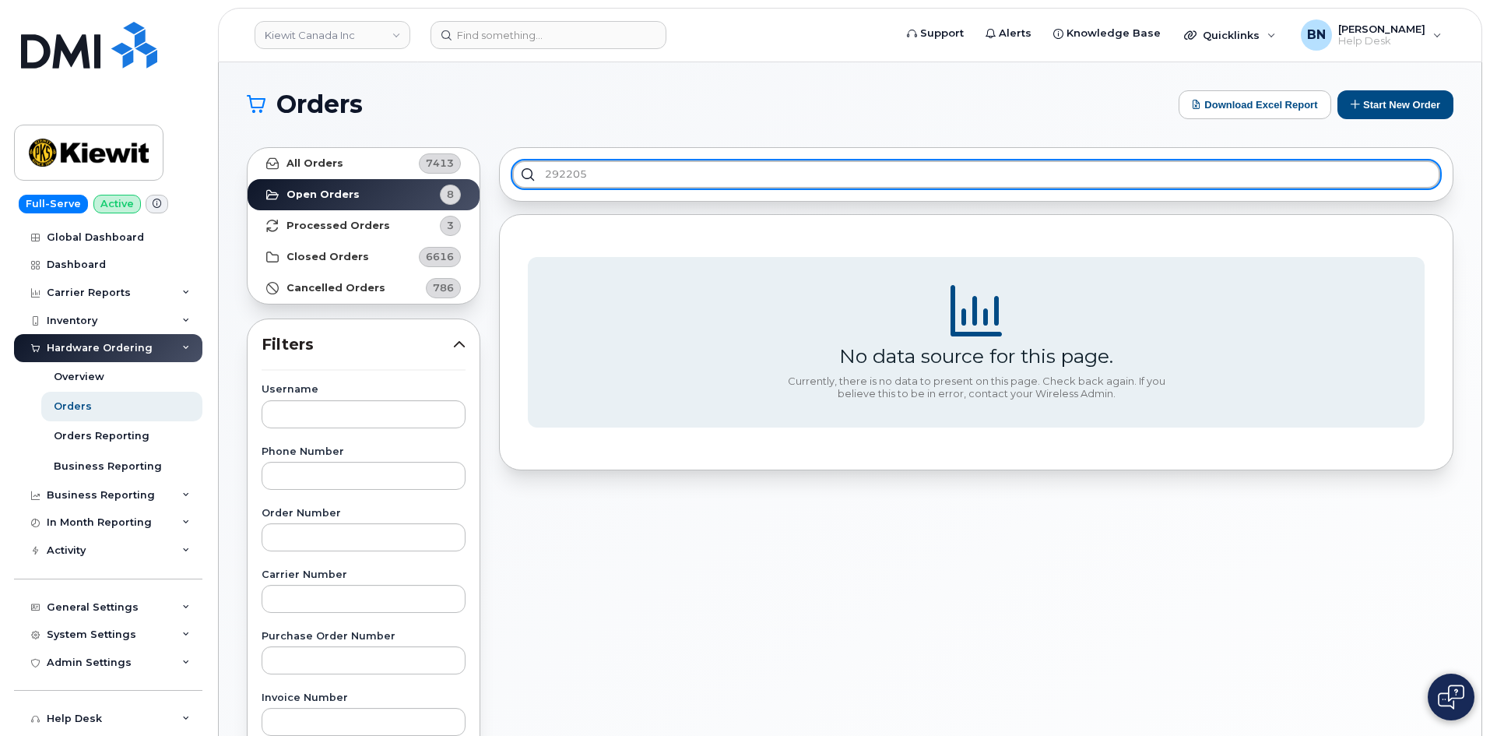
type input "292205"
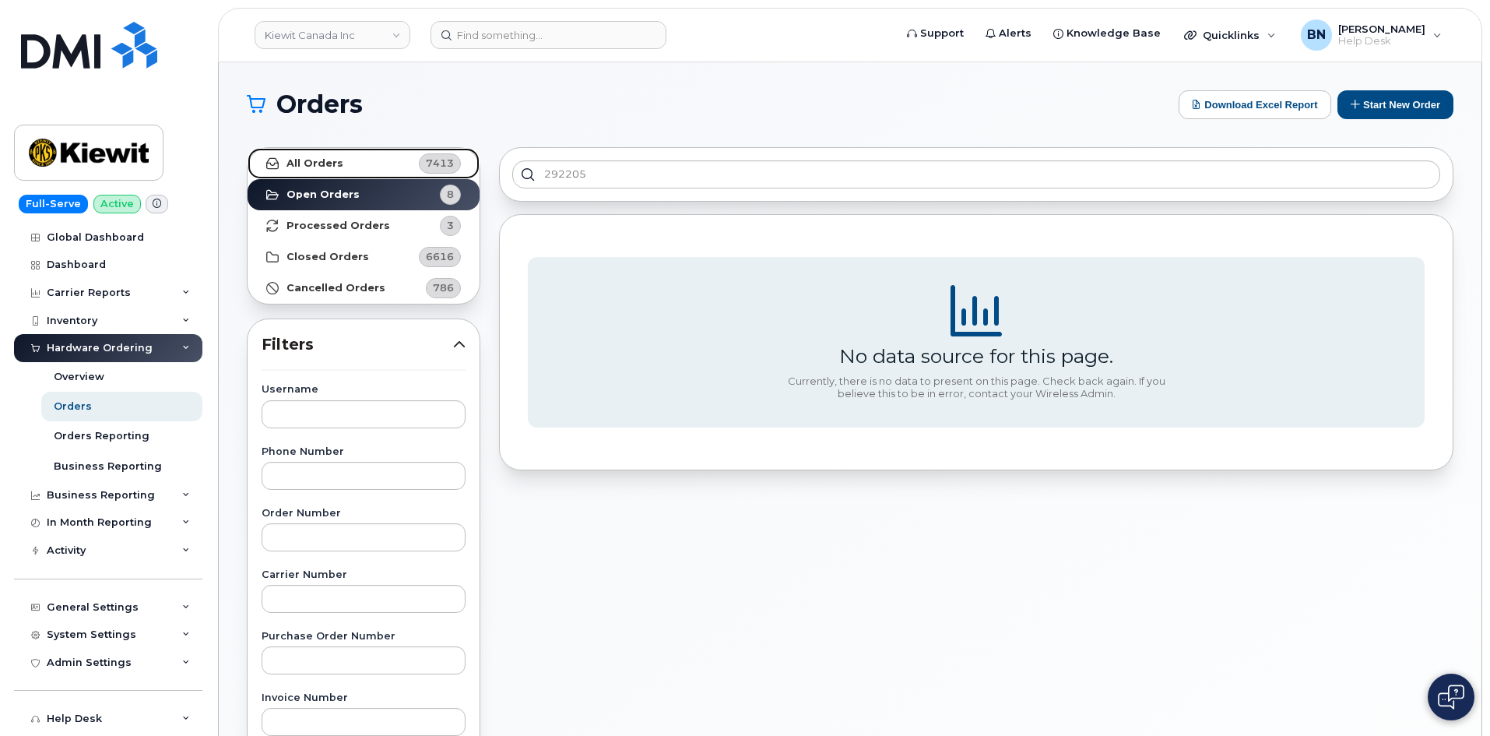
click at [332, 160] on strong "All Orders" at bounding box center [315, 163] width 57 height 12
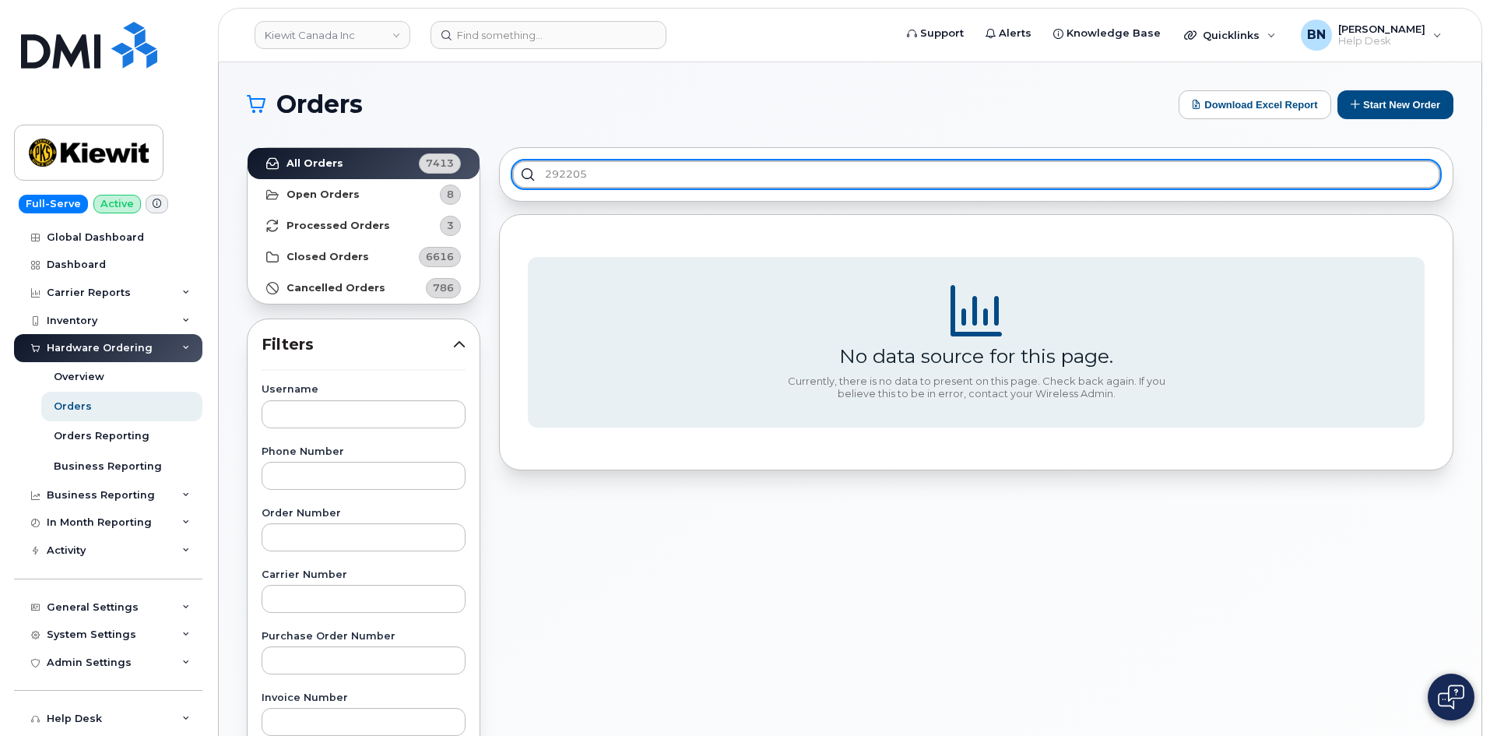
drag, startPoint x: 589, startPoint y: 178, endPoint x: 544, endPoint y: 178, distance: 44.4
click at [544, 178] on input "292205" at bounding box center [976, 174] width 928 height 28
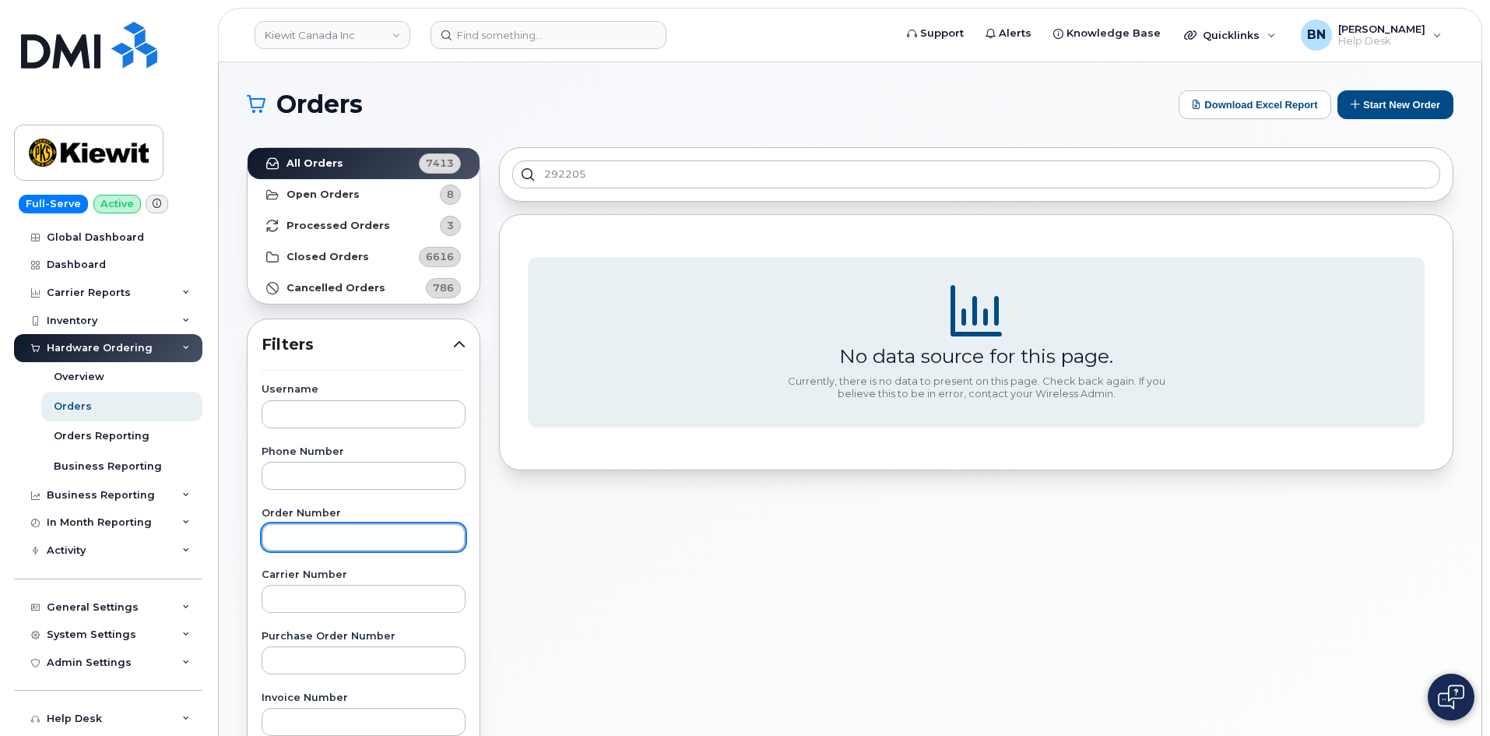
click at [312, 540] on input "text" at bounding box center [364, 537] width 204 height 28
paste input "292205"
click at [280, 535] on input "292205" at bounding box center [364, 537] width 204 height 28
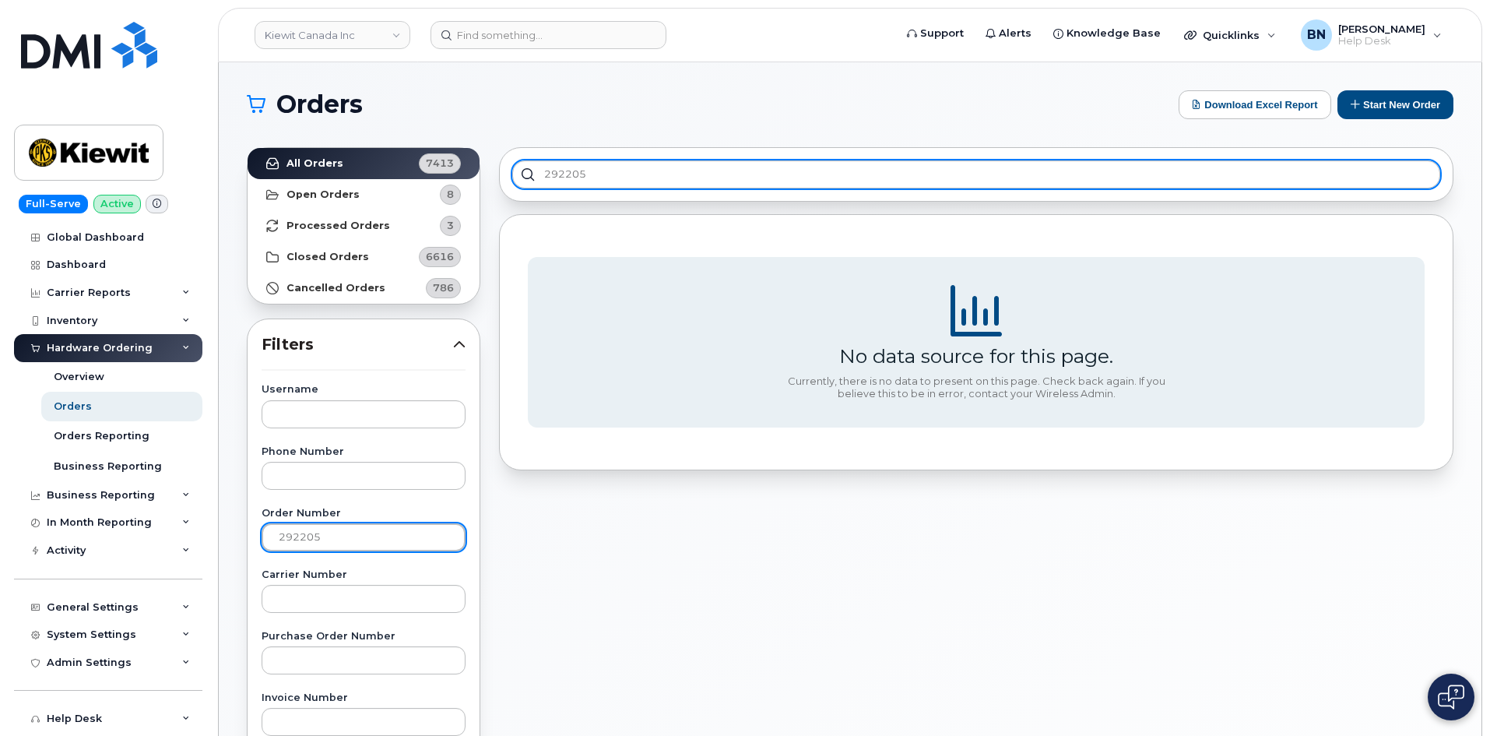
type input "292205"
drag, startPoint x: 586, startPoint y: 174, endPoint x: 499, endPoint y: 181, distance: 87.6
click at [499, 181] on div "292205" at bounding box center [976, 174] width 955 height 55
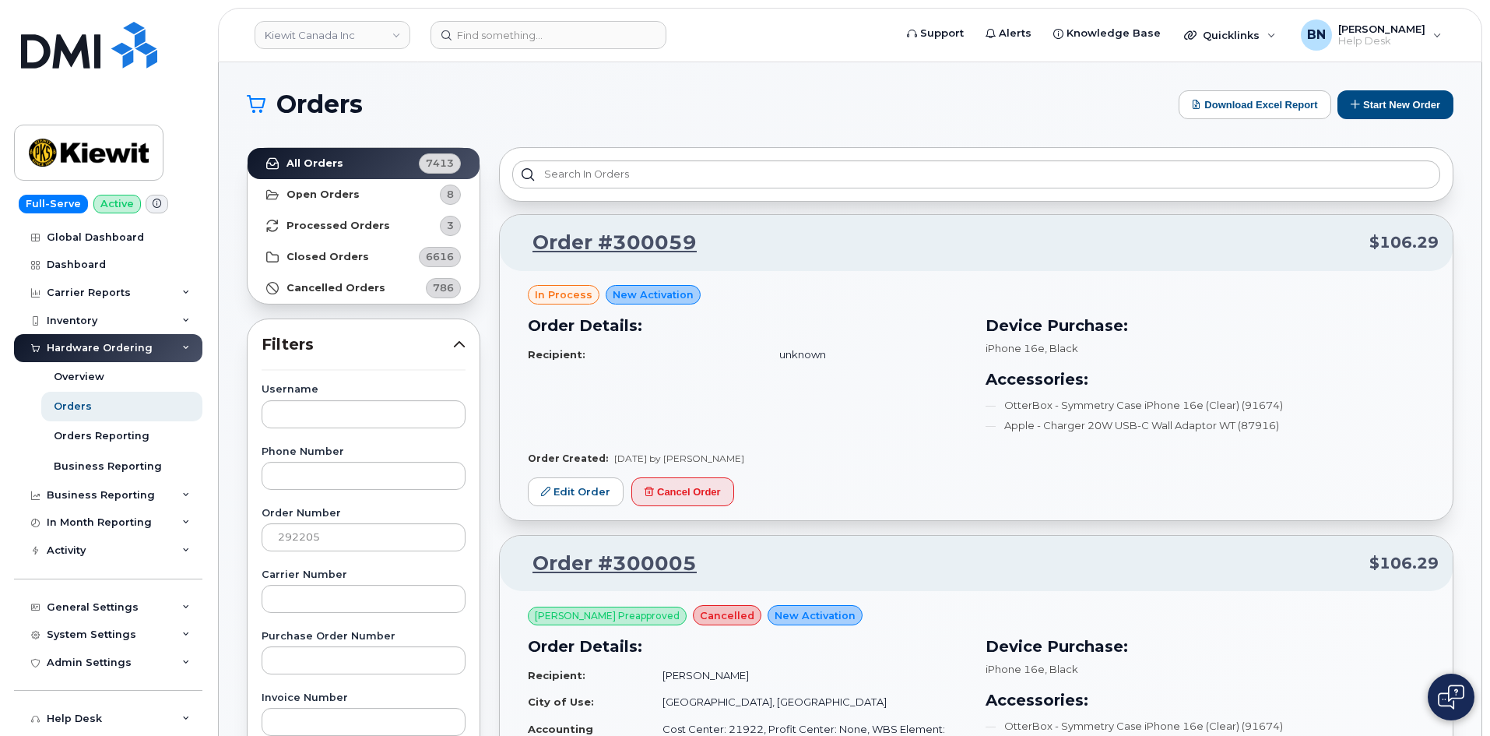
click at [680, 410] on div "Order Details: Recipient: unknown" at bounding box center [748, 376] width 458 height 144
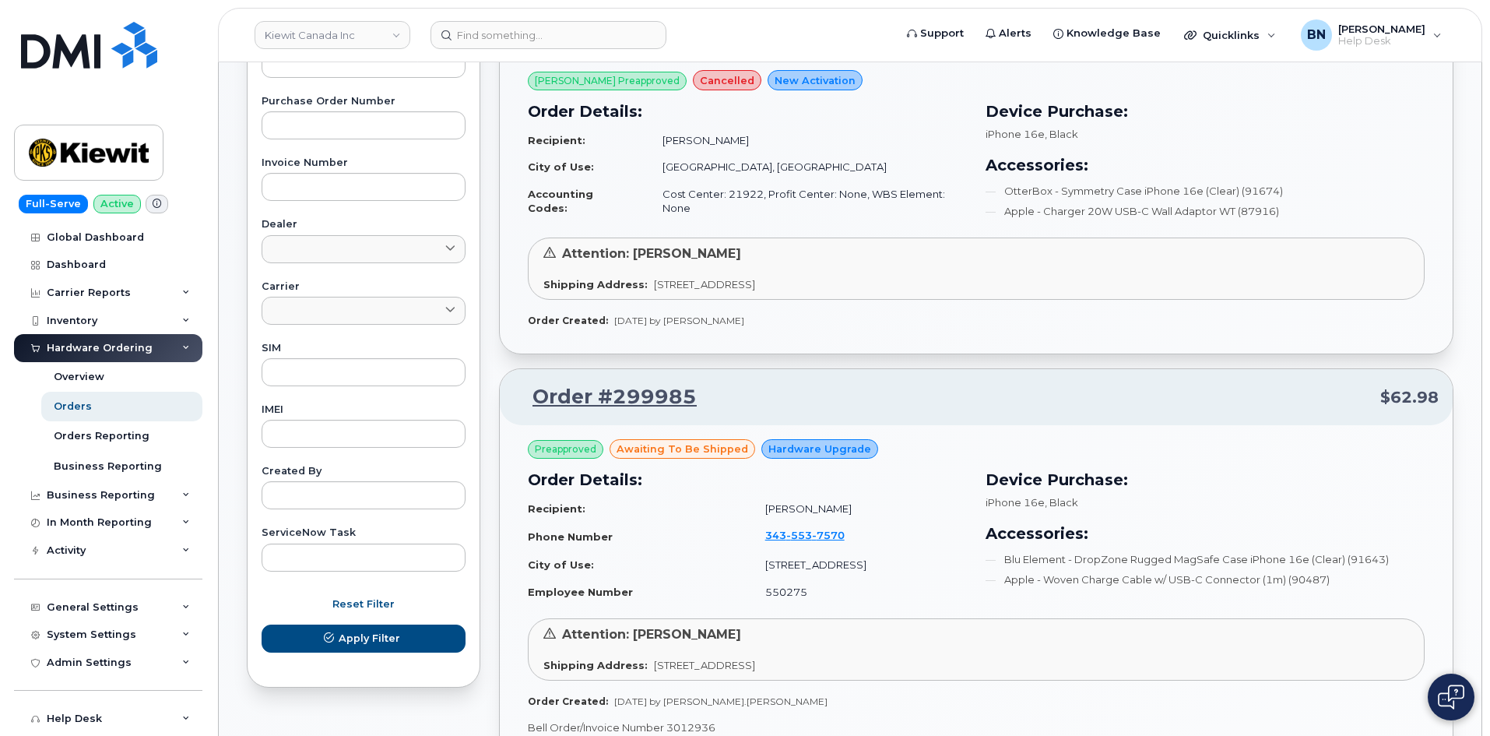
scroll to position [623, 0]
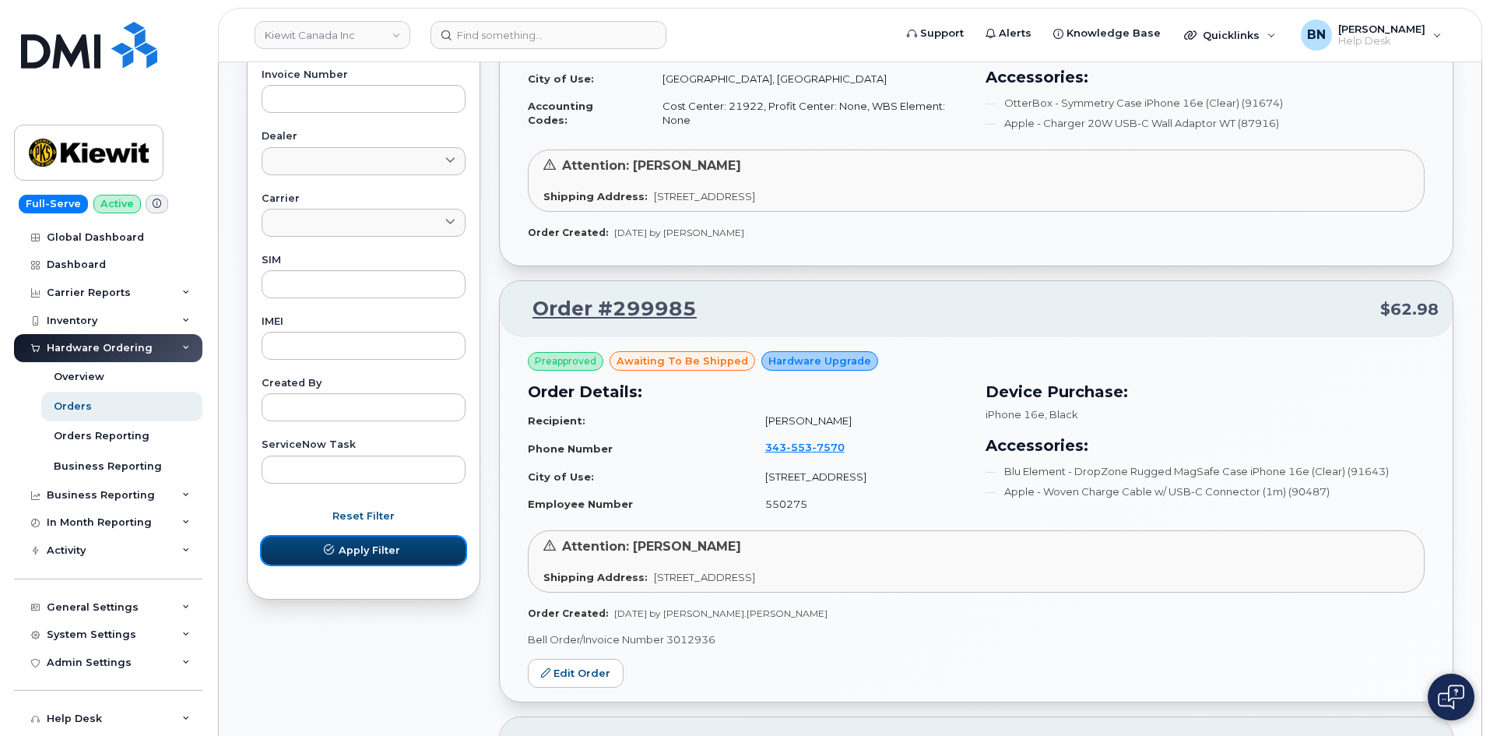
click at [373, 547] on span "Apply Filter" at bounding box center [370, 550] width 62 height 15
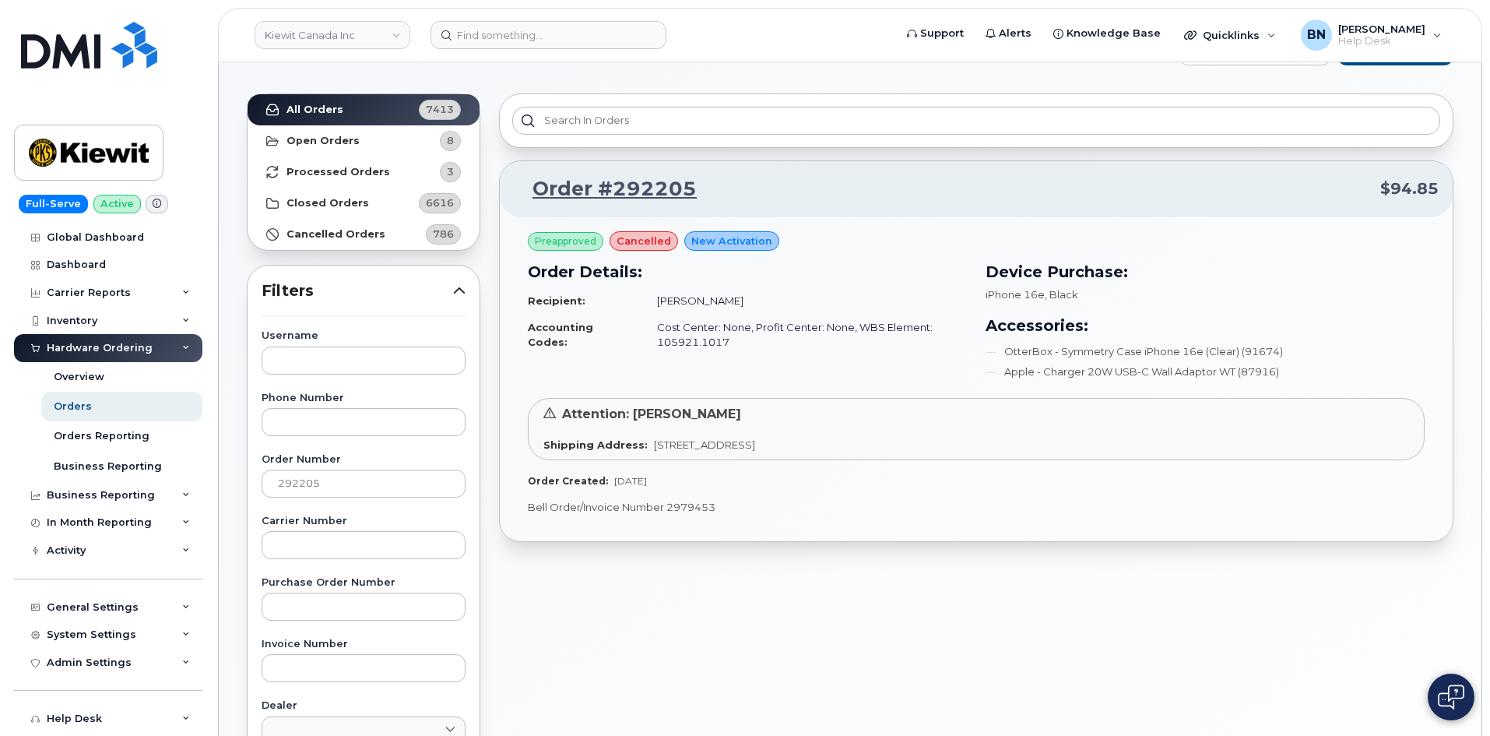
scroll to position [19, 0]
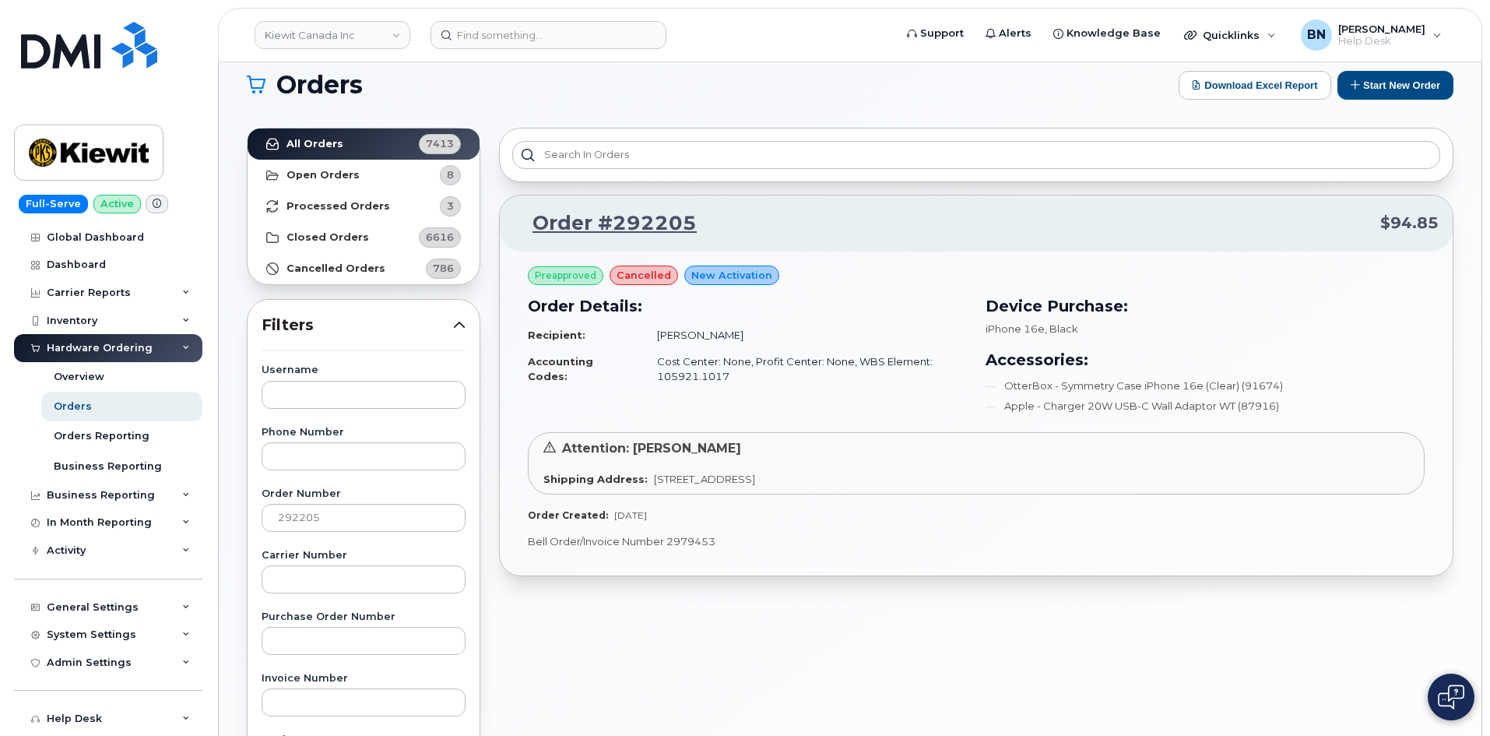
drag, startPoint x: 648, startPoint y: 480, endPoint x: 954, endPoint y: 484, distance: 306.0
click at [954, 484] on div "Shipping Address: 76 Kennedys Lane Exten HOLYROOD NL A0A 2R0 CANADA" at bounding box center [976, 479] width 866 height 15
copy span "[STREET_ADDRESS]"
click at [646, 487] on div "Attention: Josh Cole Shipping Address: 76 Kennedys Lane Exten HOLYROOD NL A0A 2…" at bounding box center [976, 463] width 897 height 62
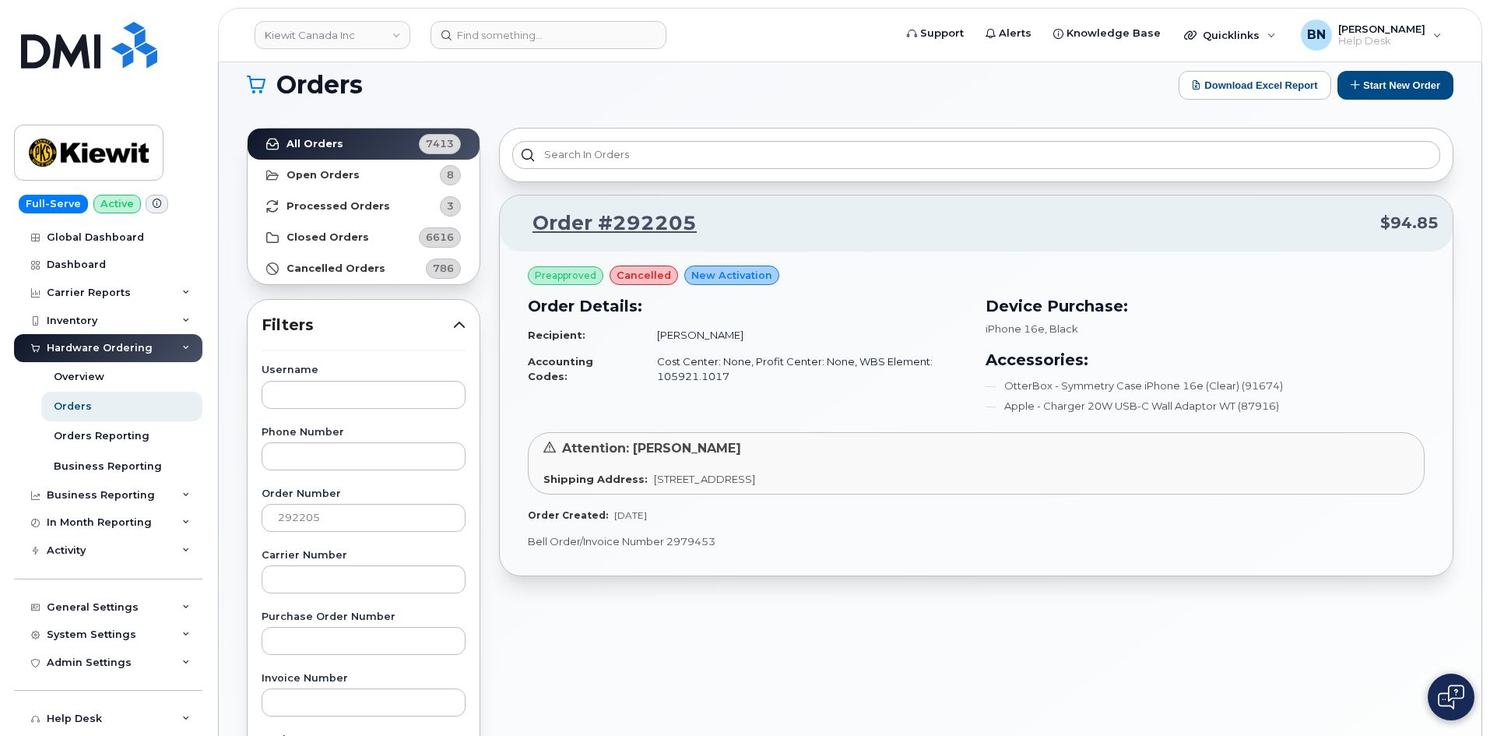
drag, startPoint x: 647, startPoint y: 480, endPoint x: 960, endPoint y: 481, distance: 313.0
click at [960, 481] on div "Shipping Address: 76 Kennedys Lane Exten HOLYROOD NL A0A 2R0 CANADA" at bounding box center [976, 479] width 866 height 15
copy span "[STREET_ADDRESS]"
click at [666, 478] on span "[STREET_ADDRESS]" at bounding box center [704, 479] width 101 height 12
drag, startPoint x: 723, startPoint y: 376, endPoint x: 663, endPoint y: 378, distance: 59.2
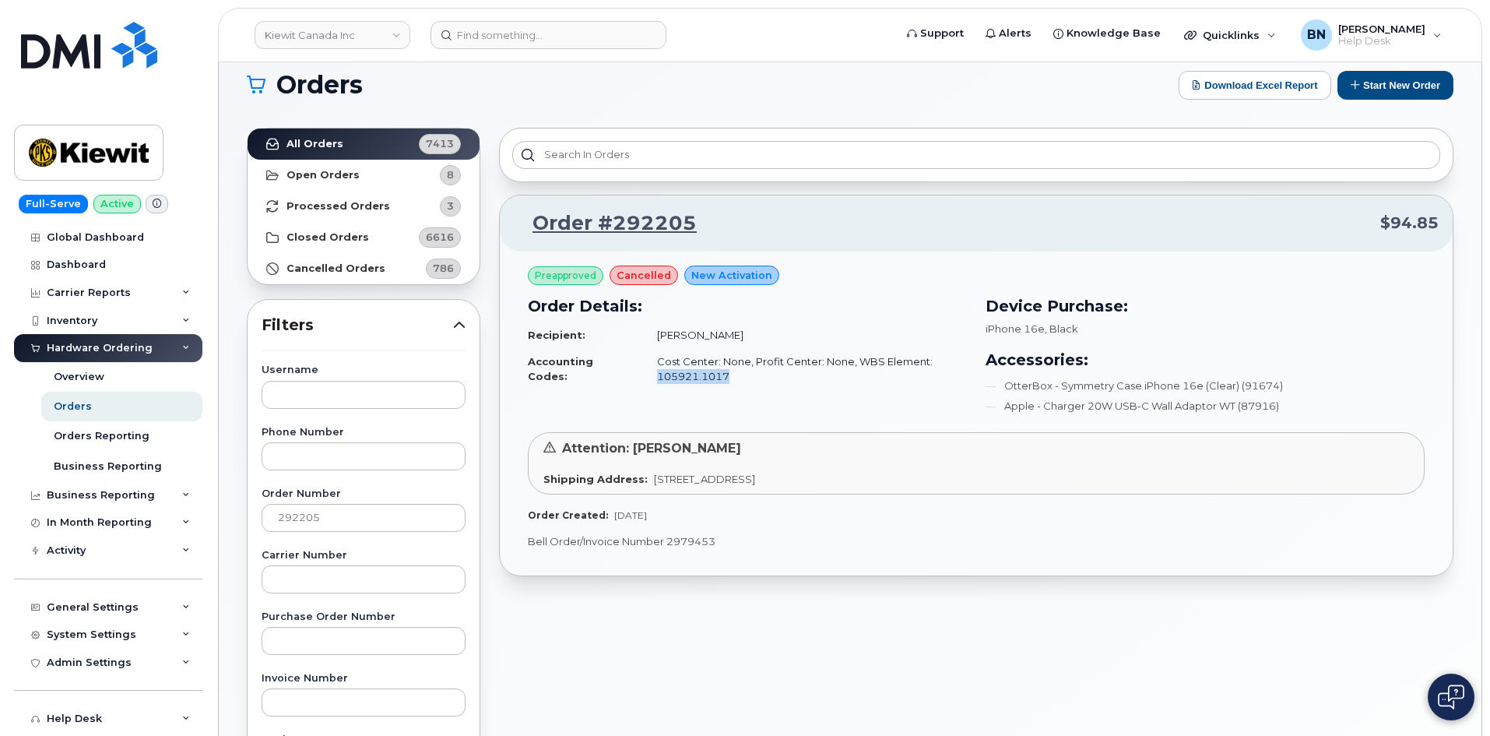
click at [652, 378] on td "Cost Center: None, Profit Center: None, WBS Element: 105921.1017" at bounding box center [805, 368] width 324 height 41
copy td "105921.1017"
click at [753, 403] on div "Order Details: Recipient: Josh Cole Accounting Codes: Cost Center: None, Profit…" at bounding box center [748, 357] width 458 height 144
drag, startPoint x: 729, startPoint y: 375, endPoint x: 652, endPoint y: 375, distance: 76.3
click at [652, 375] on td "Cost Center: None, Profit Center: None, WBS Element: 105921.1017" at bounding box center [805, 368] width 324 height 41
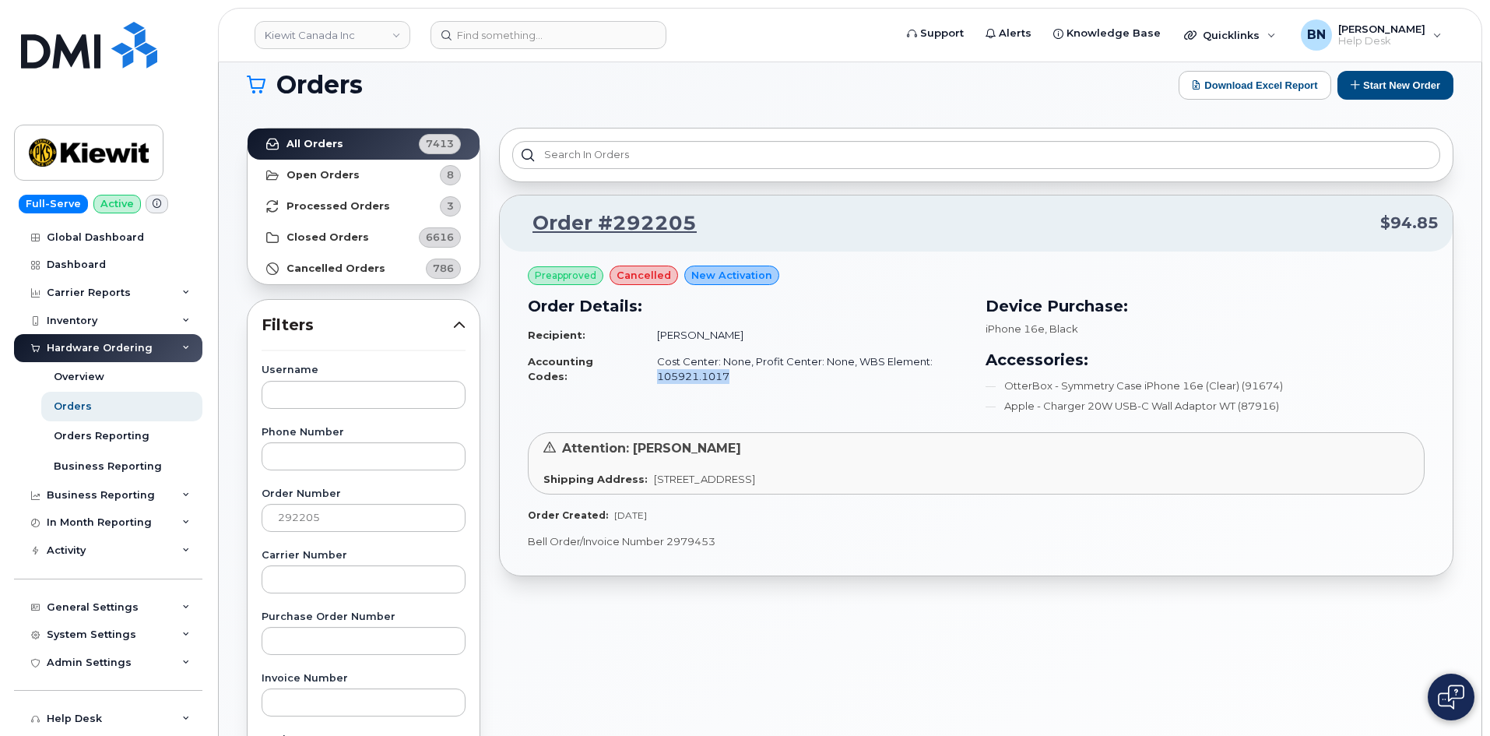
drag, startPoint x: 674, startPoint y: 377, endPoint x: 662, endPoint y: 386, distance: 15.6
click at [662, 386] on td "Cost Center: None, Profit Center: None, WBS Element: 105921.1017" at bounding box center [805, 368] width 324 height 41
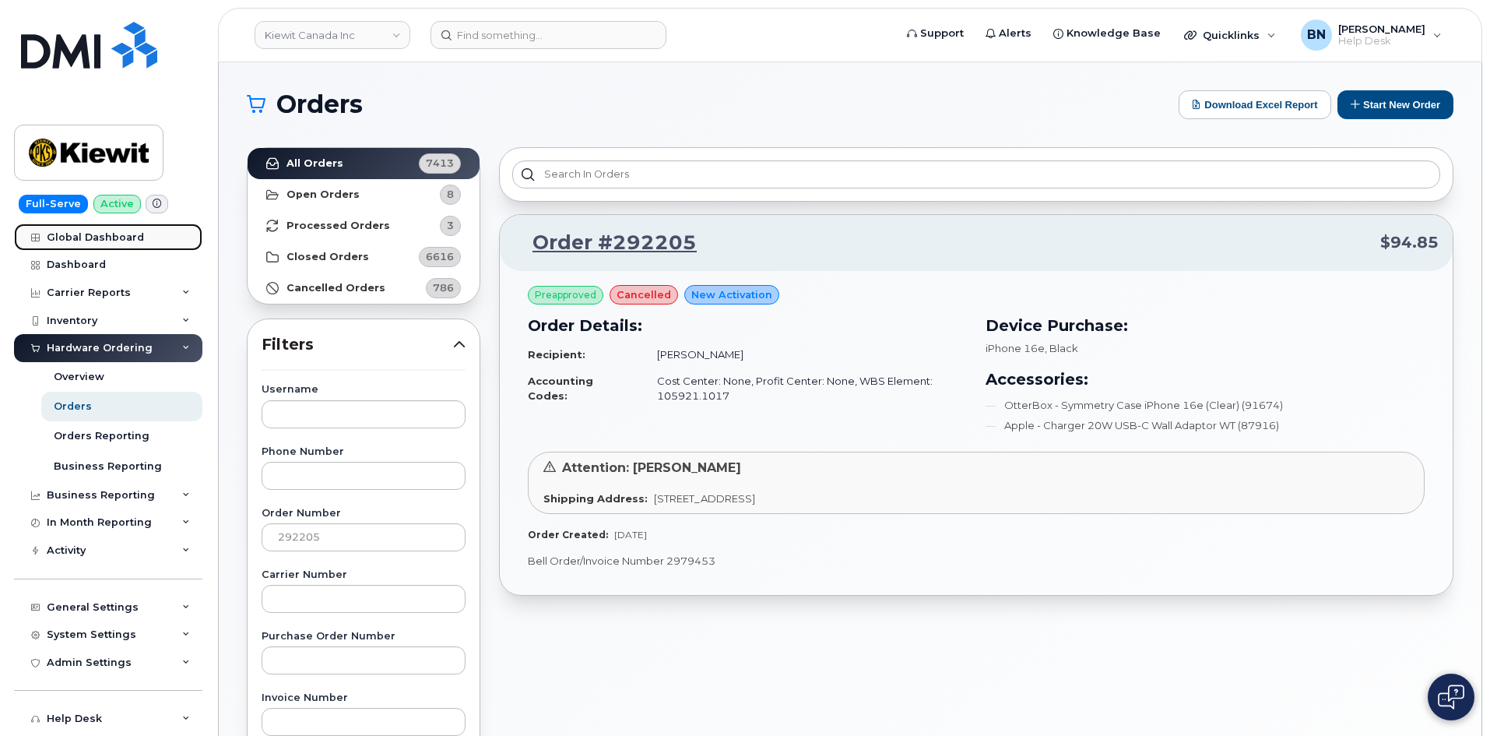
click at [91, 239] on div "Global Dashboard" at bounding box center [95, 237] width 97 height 12
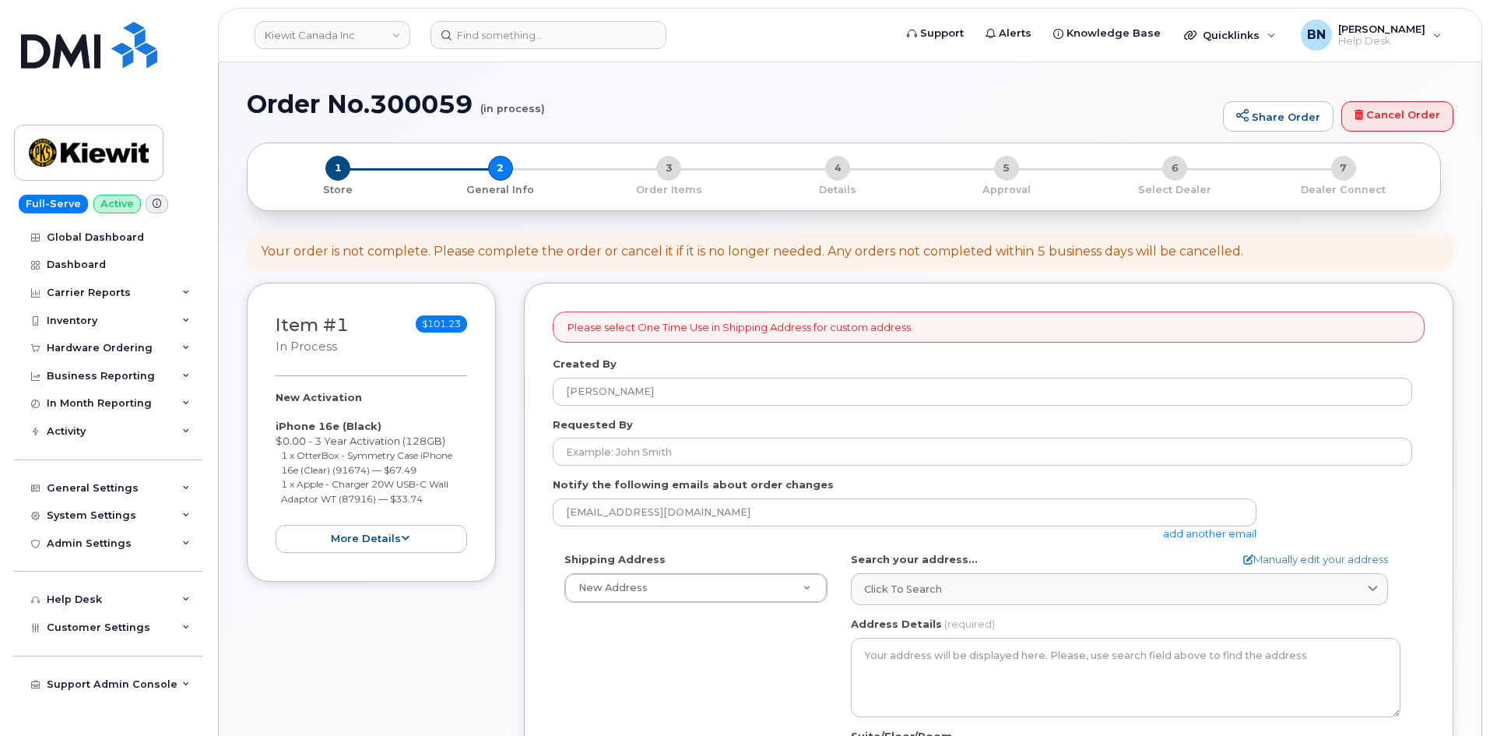
select select
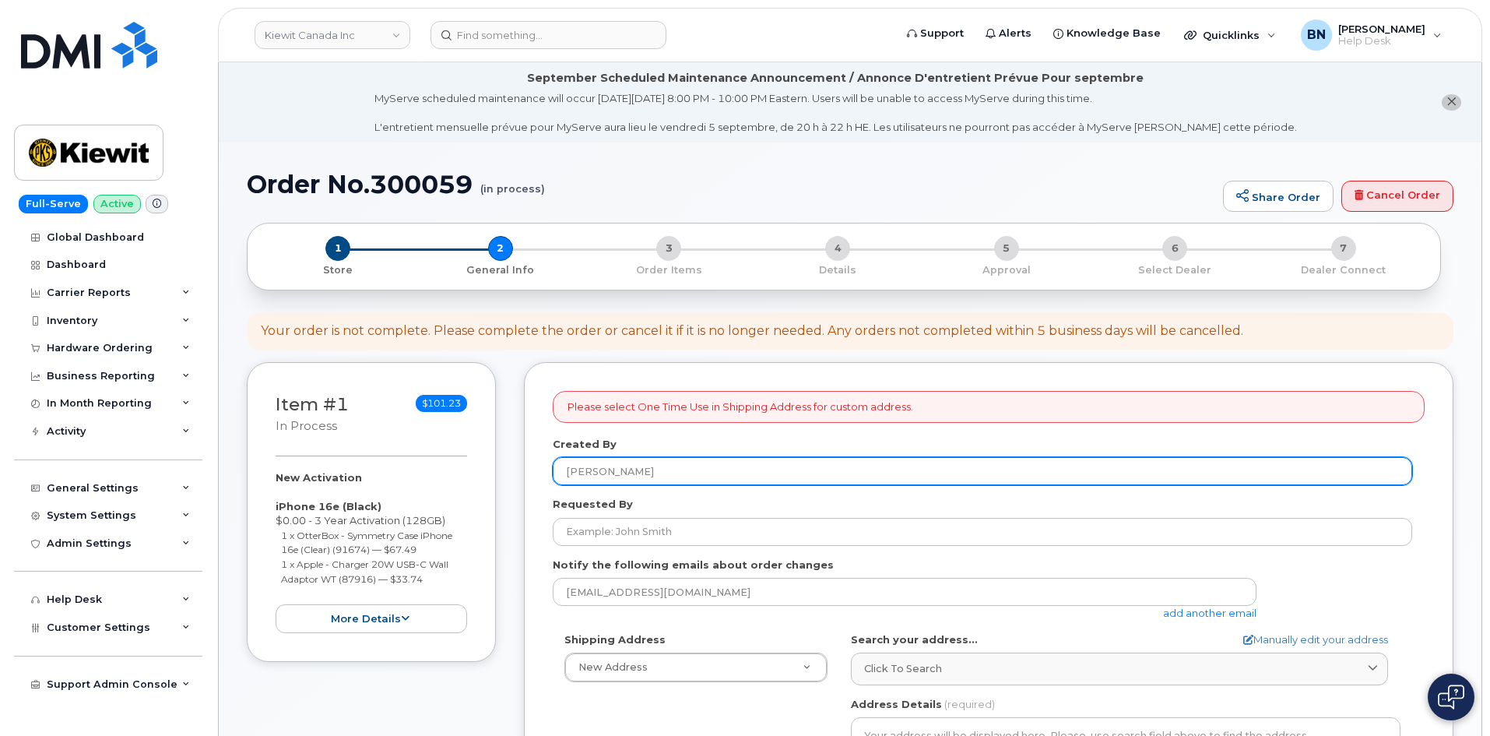
scroll to position [156, 0]
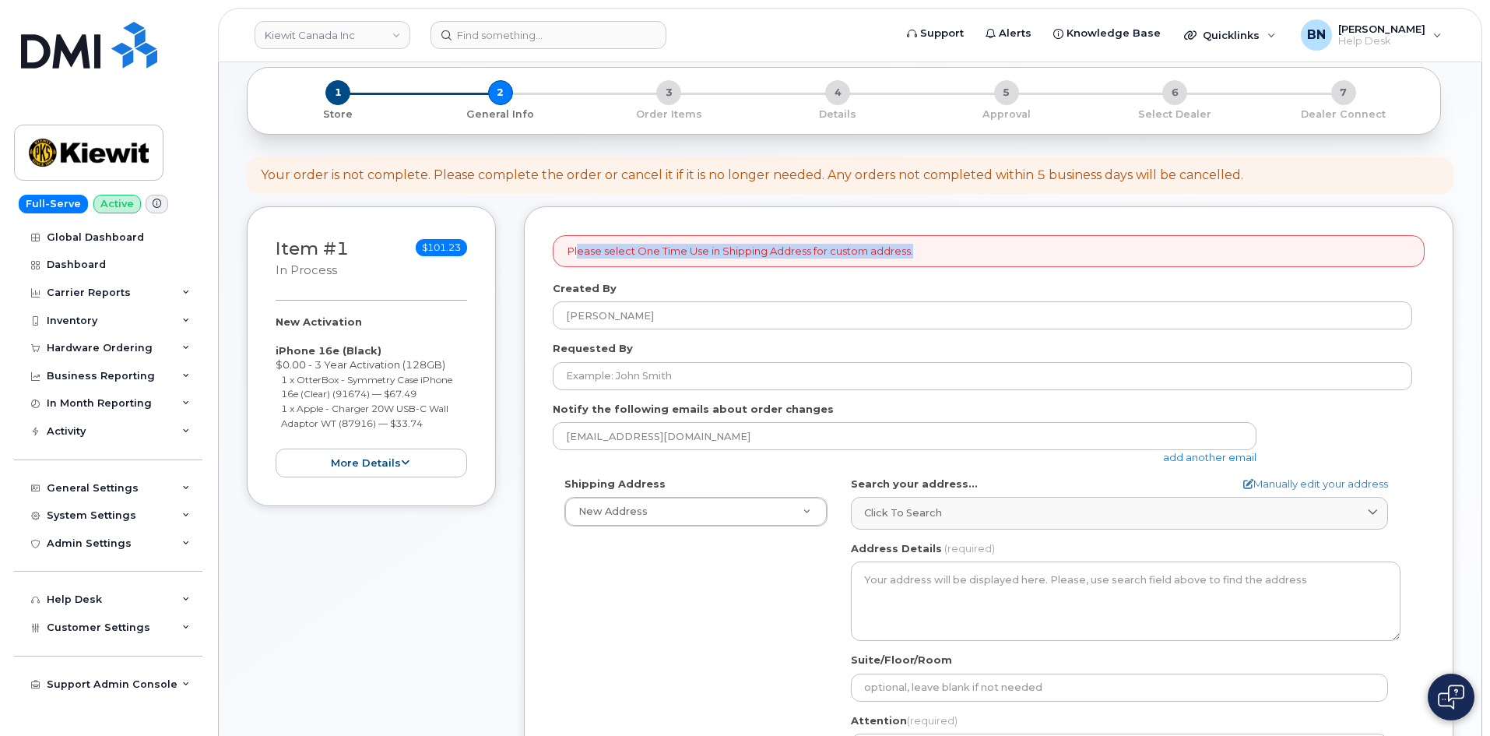
drag, startPoint x: 579, startPoint y: 254, endPoint x: 950, endPoint y: 245, distance: 370.7
click at [950, 245] on div "Please select One Time Use in Shipping Address for custom address." at bounding box center [989, 251] width 872 height 32
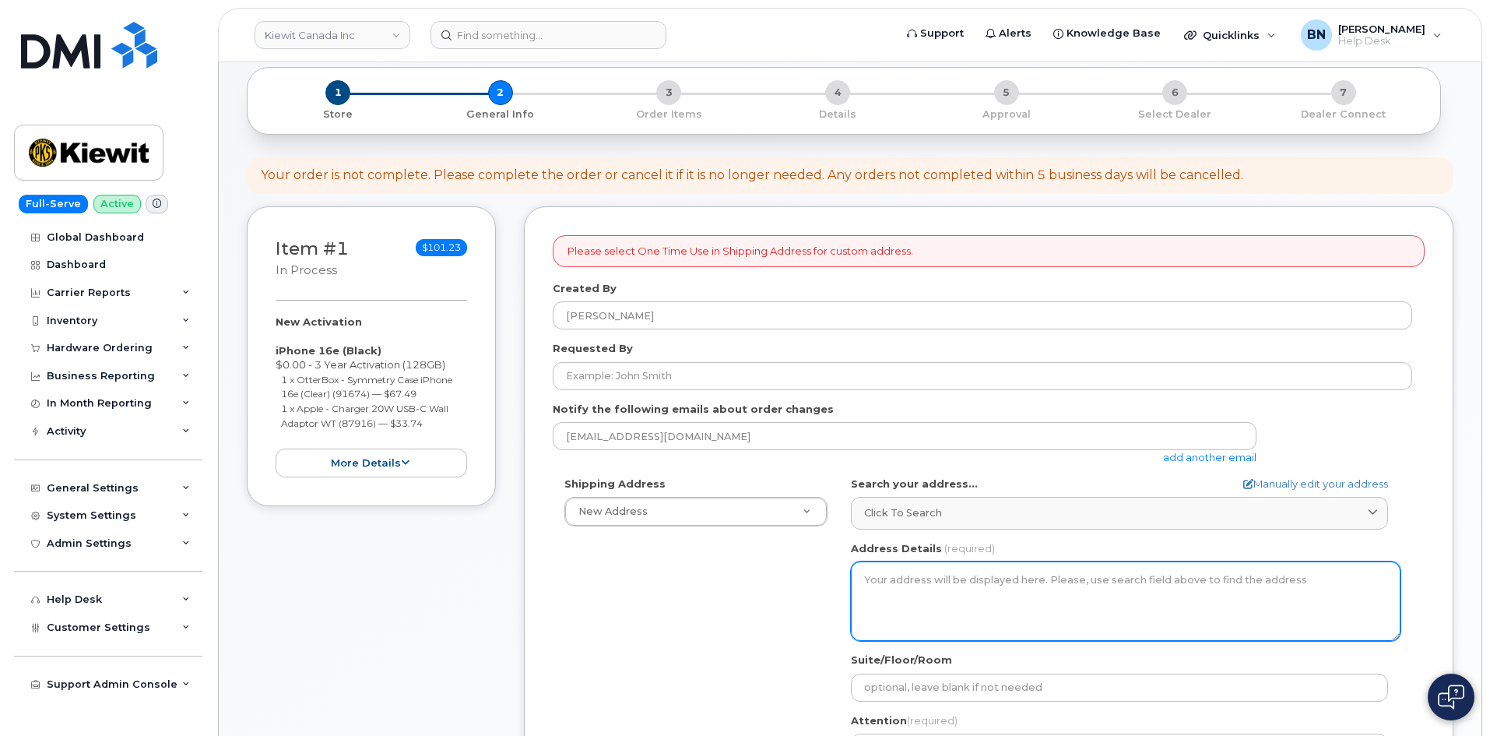
click at [931, 579] on textarea "Address Details" at bounding box center [1126, 600] width 550 height 79
click at [931, 584] on textarea "Address Details" at bounding box center [1126, 600] width 550 height 79
click at [915, 590] on textarea "Address Details" at bounding box center [1126, 600] width 550 height 79
drag, startPoint x: 915, startPoint y: 590, endPoint x: 951, endPoint y: 596, distance: 36.4
click at [951, 596] on textarea "Address Details" at bounding box center [1126, 600] width 550 height 79
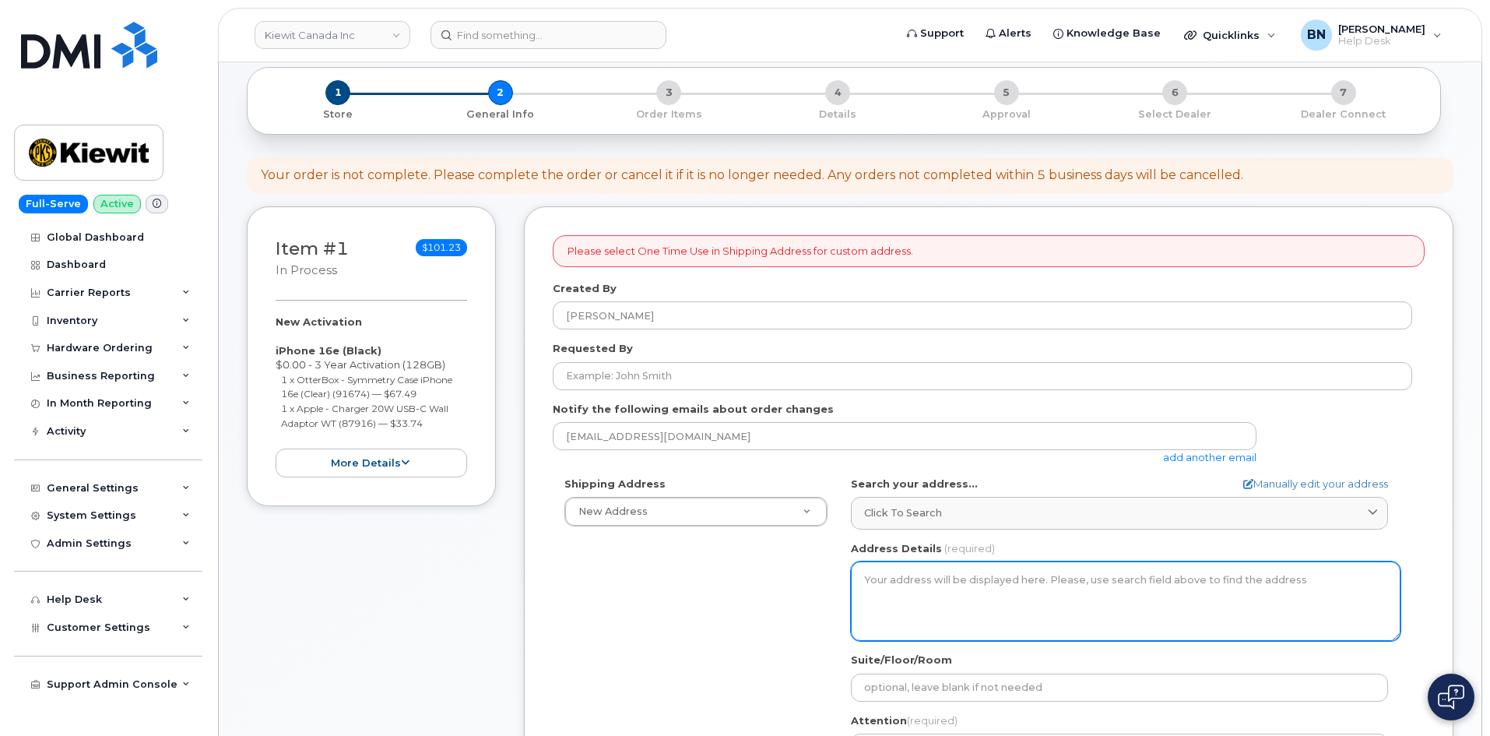
click at [941, 594] on textarea "Address Details" at bounding box center [1126, 600] width 550 height 79
click at [935, 592] on textarea "Address Details" at bounding box center [1126, 600] width 550 height 79
click at [930, 579] on textarea "Address Details" at bounding box center [1126, 600] width 550 height 79
click at [899, 586] on textarea "Address Details" at bounding box center [1126, 600] width 550 height 79
click at [902, 590] on textarea "Address Details" at bounding box center [1126, 600] width 550 height 79
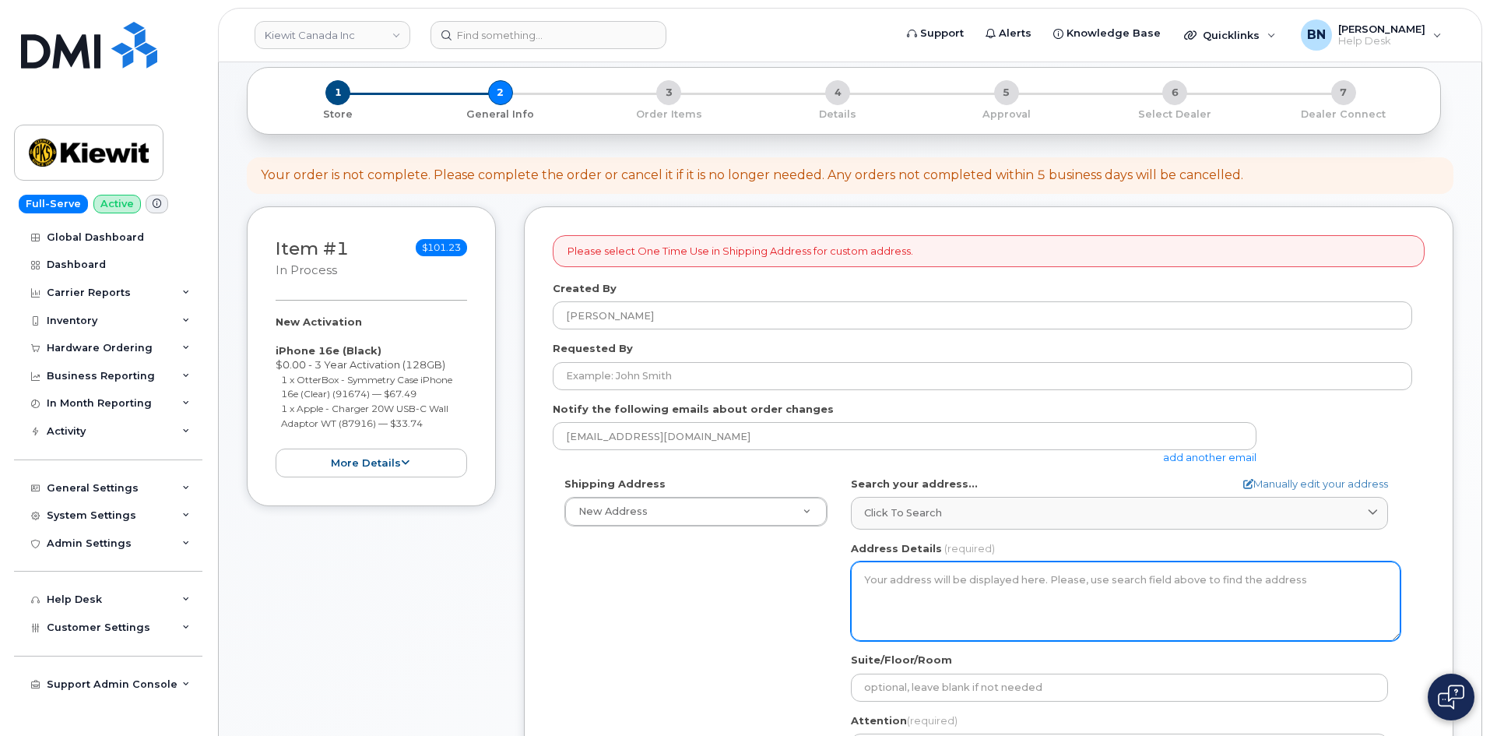
click at [902, 590] on textarea "Address Details" at bounding box center [1126, 600] width 550 height 79
click at [899, 586] on textarea "Address Details" at bounding box center [1126, 600] width 550 height 79
click at [895, 582] on textarea "Address Details" at bounding box center [1126, 600] width 550 height 79
click at [917, 607] on textarea "Address Details" at bounding box center [1126, 600] width 550 height 79
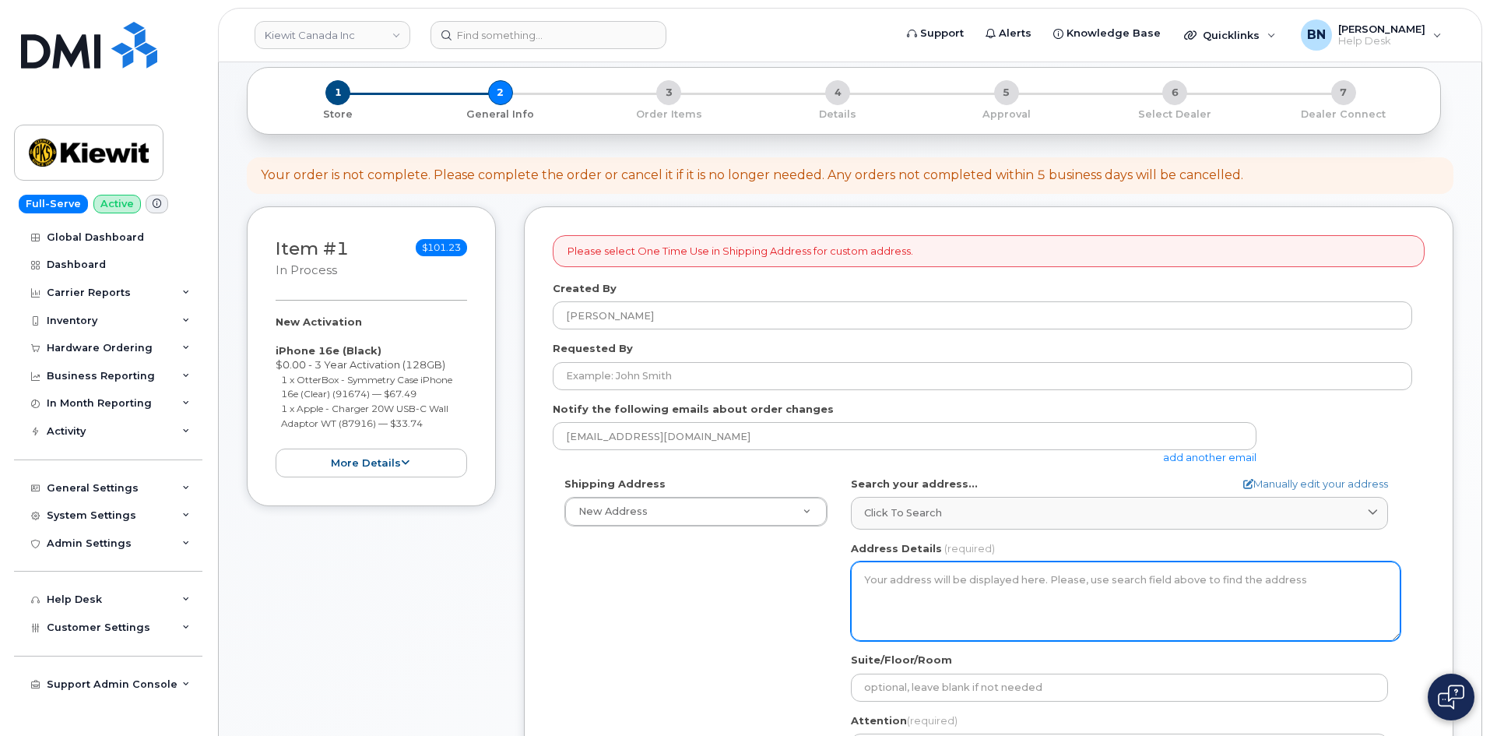
click at [910, 593] on textarea "Address Details" at bounding box center [1126, 600] width 550 height 79
click at [909, 588] on textarea "Address Details" at bounding box center [1126, 600] width 550 height 79
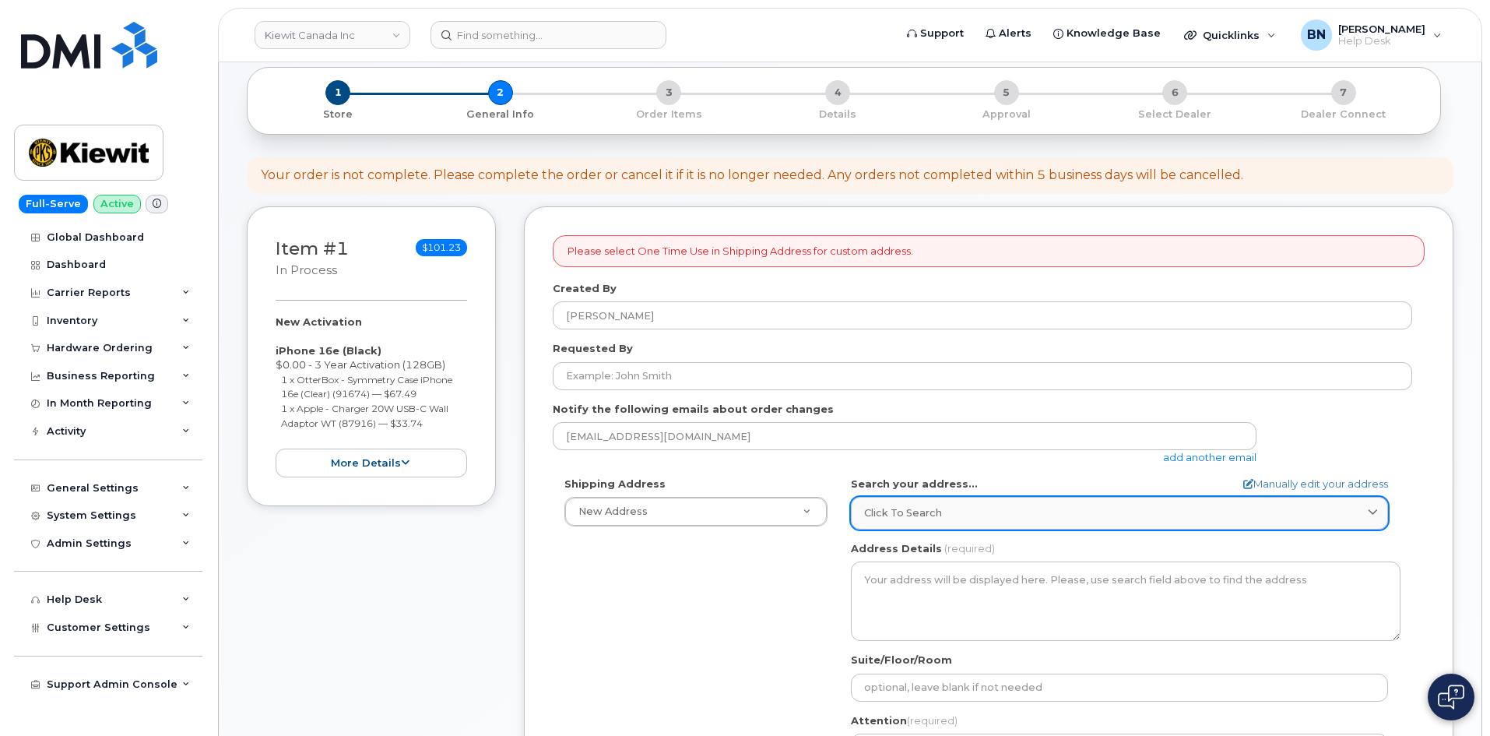
click at [934, 510] on span "Click to search" at bounding box center [903, 512] width 78 height 15
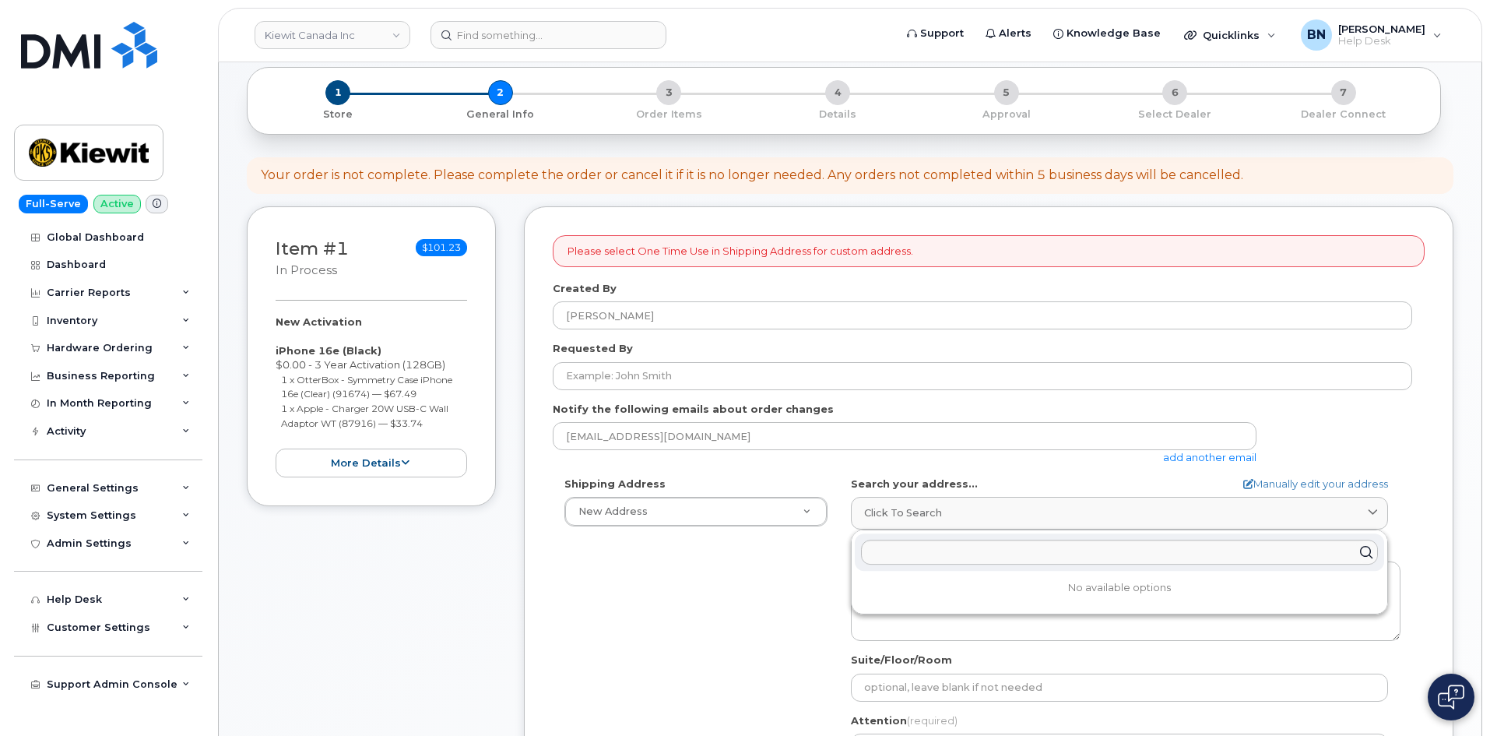
click at [821, 582] on div "Shipping Address New Address New Address Beaver Marine Limited Cahill-Ganotec, …" at bounding box center [983, 655] width 860 height 357
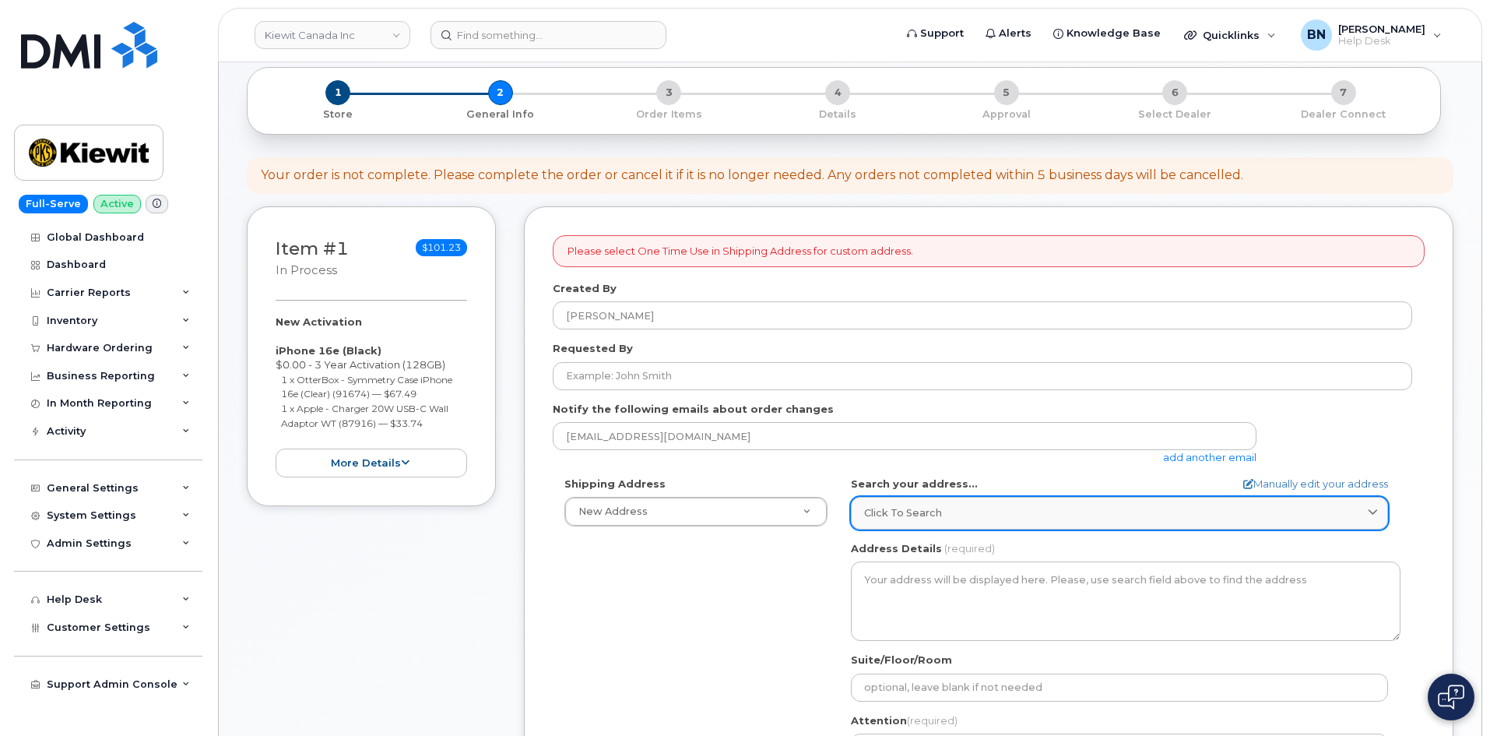
click at [909, 515] on span "Click to search" at bounding box center [903, 512] width 78 height 15
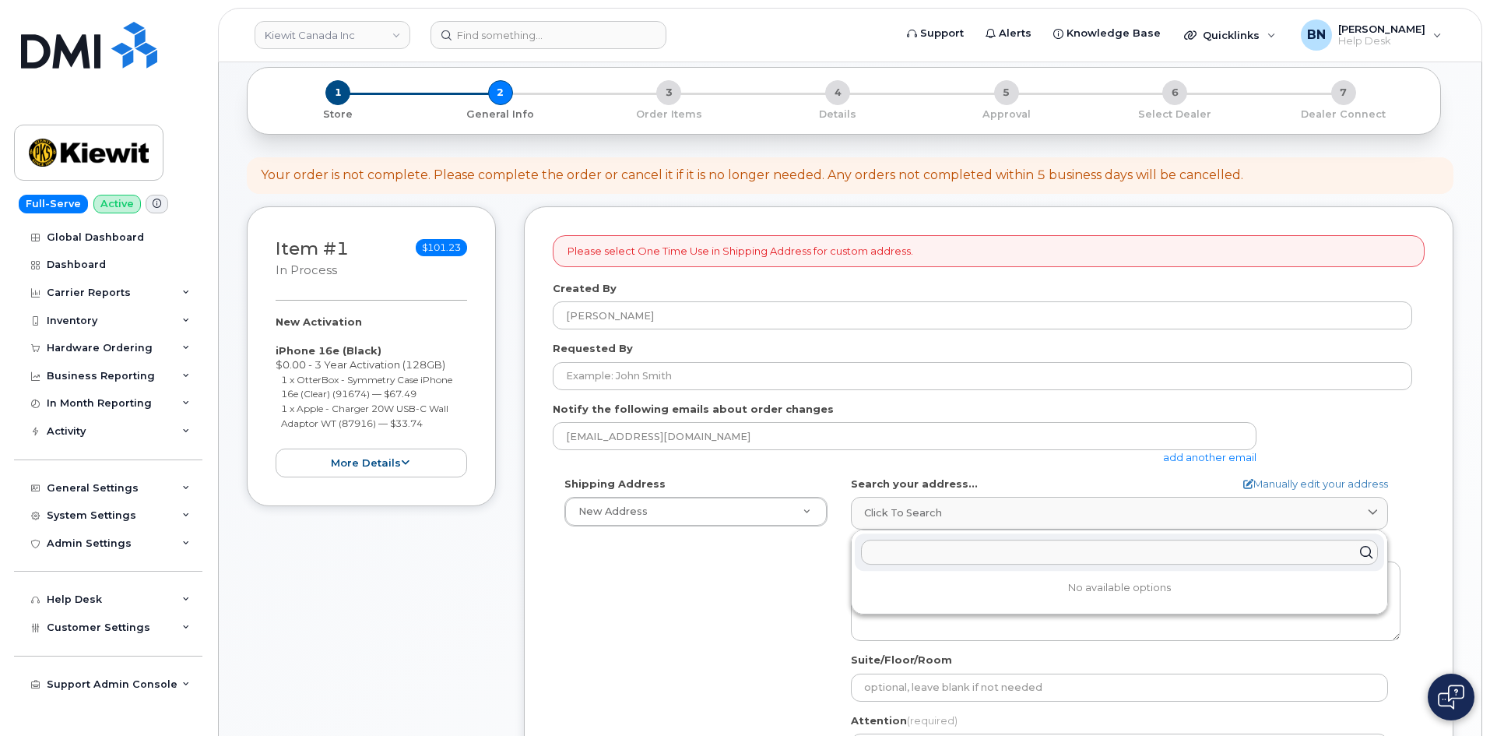
drag, startPoint x: 909, startPoint y: 515, endPoint x: 909, endPoint y: 545, distance: 29.6
click at [909, 545] on input "text" at bounding box center [1119, 552] width 517 height 25
paste input "[STREET_ADDRESS]"
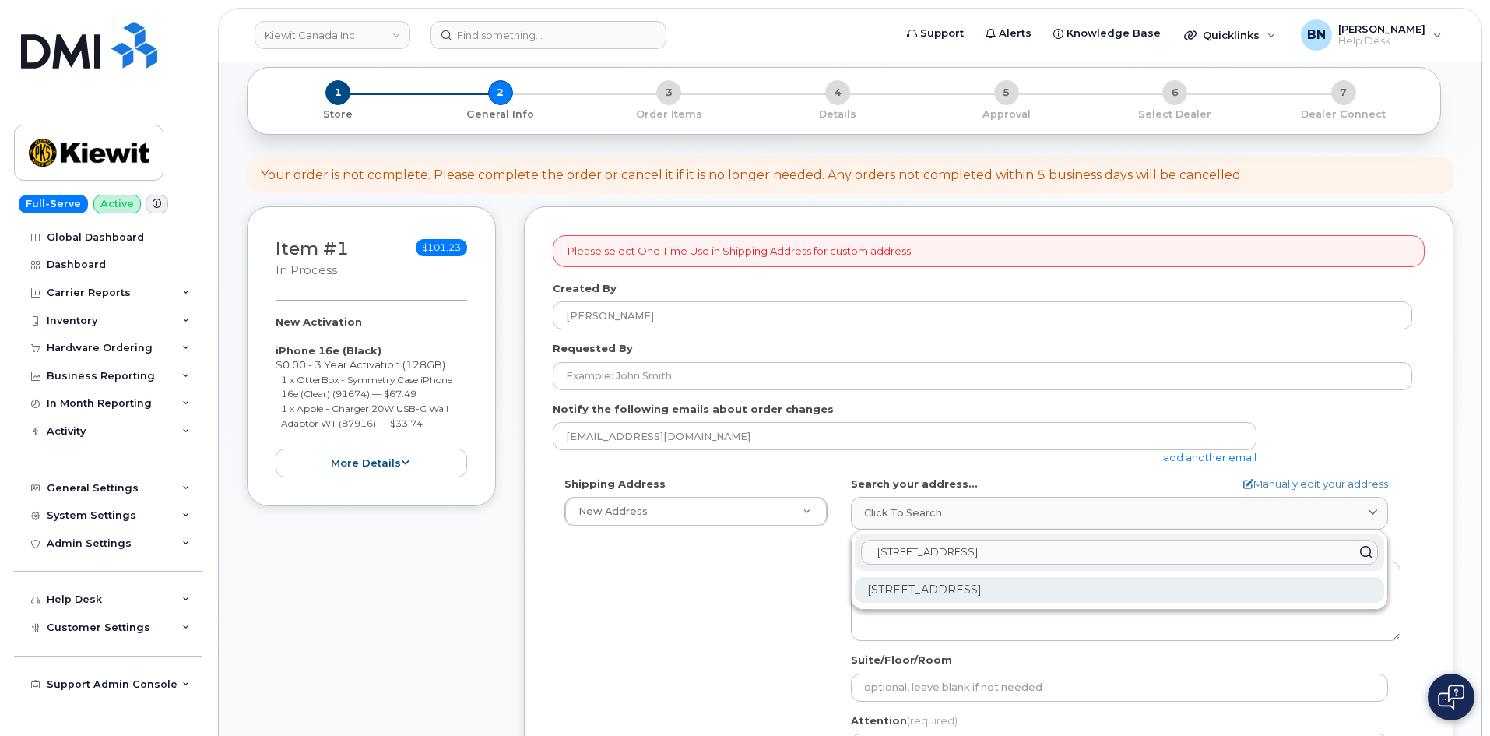
type input "[STREET_ADDRESS]"
click at [1017, 594] on div "76 Kennedys Lane Exten Holyrood NL A0A 2R0" at bounding box center [1119, 590] width 529 height 26
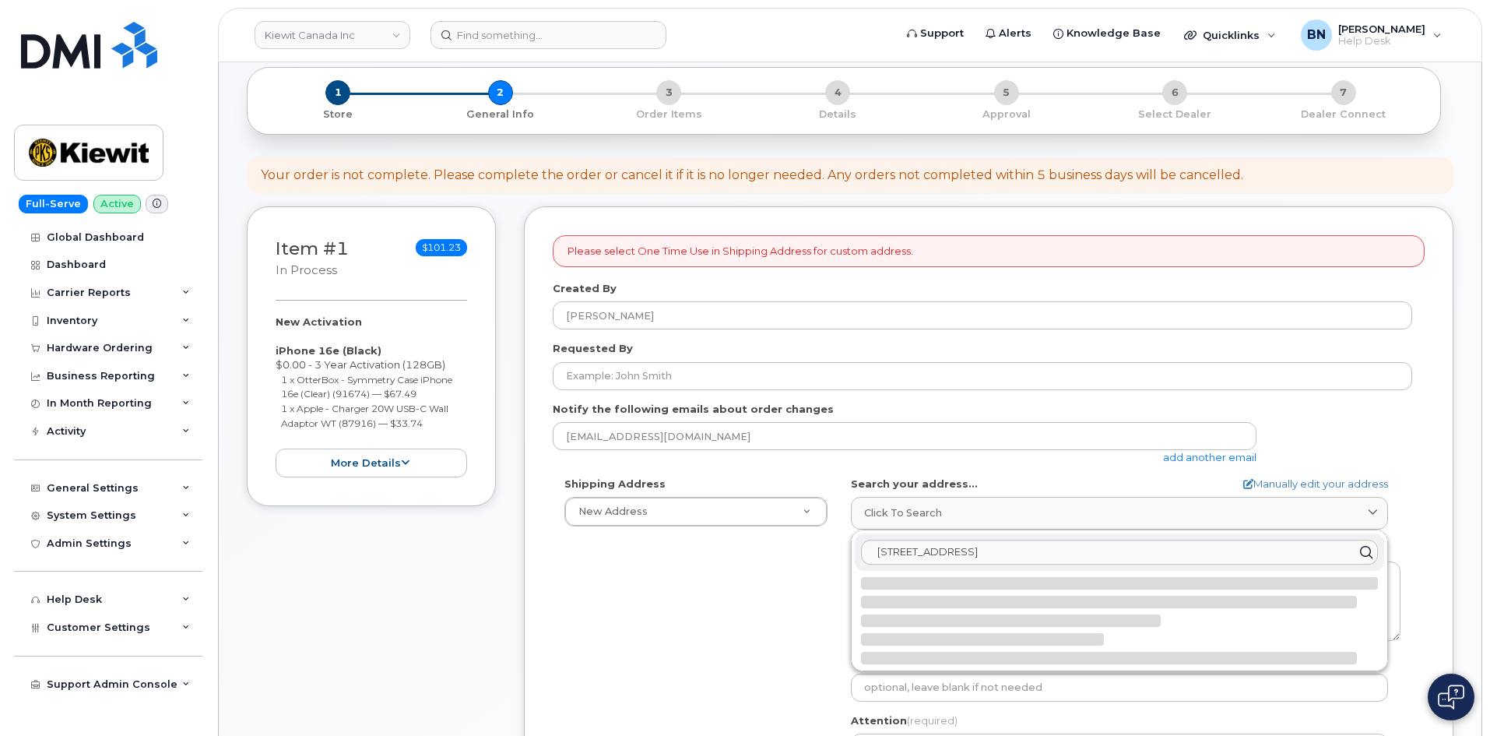
select select
type textarea "76 Kennedys Lane Exten HOLYROOD NL A0A 2R0 CANADA"
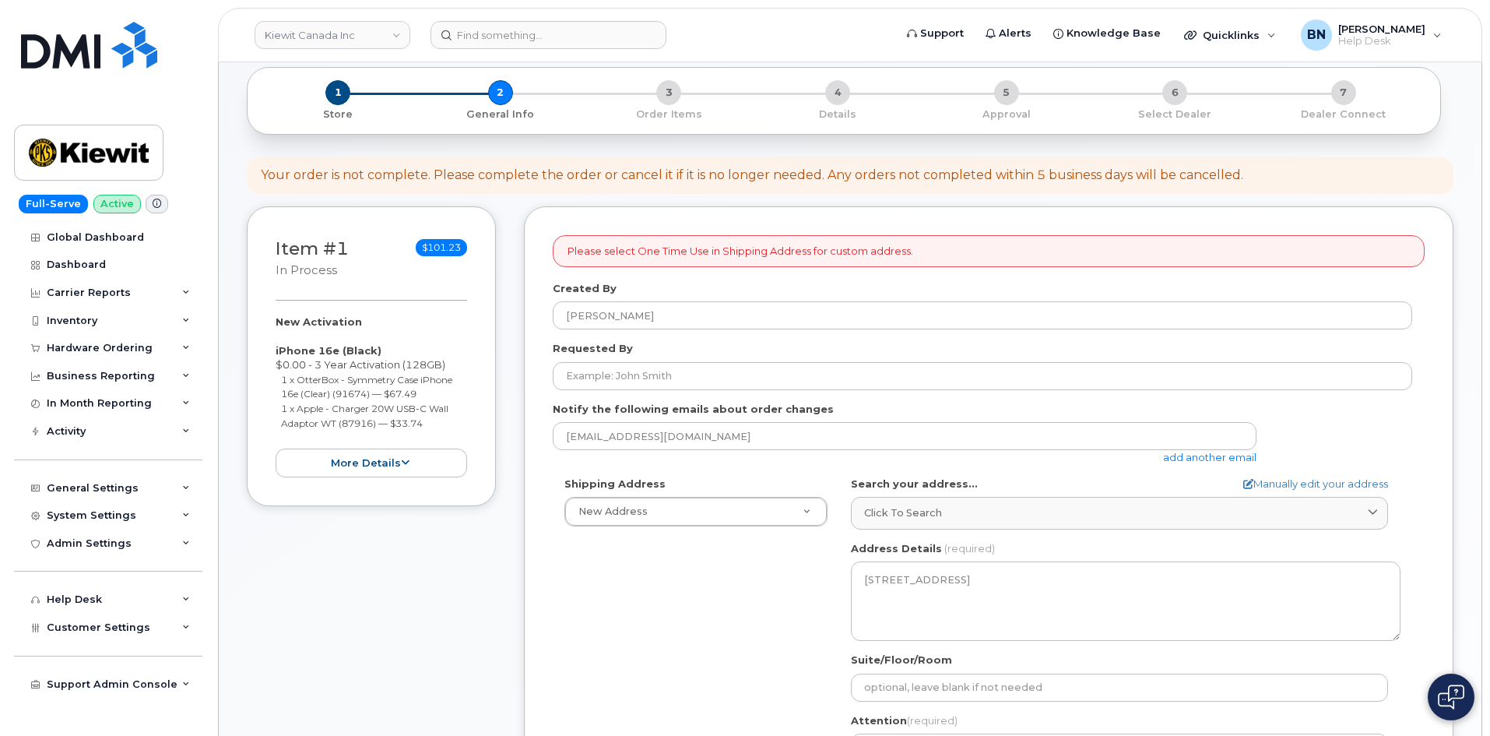
click at [766, 595] on div "Shipping Address New Address New Address Beaver Marine Limited Cahill-Ganotec, …" at bounding box center [983, 655] width 860 height 357
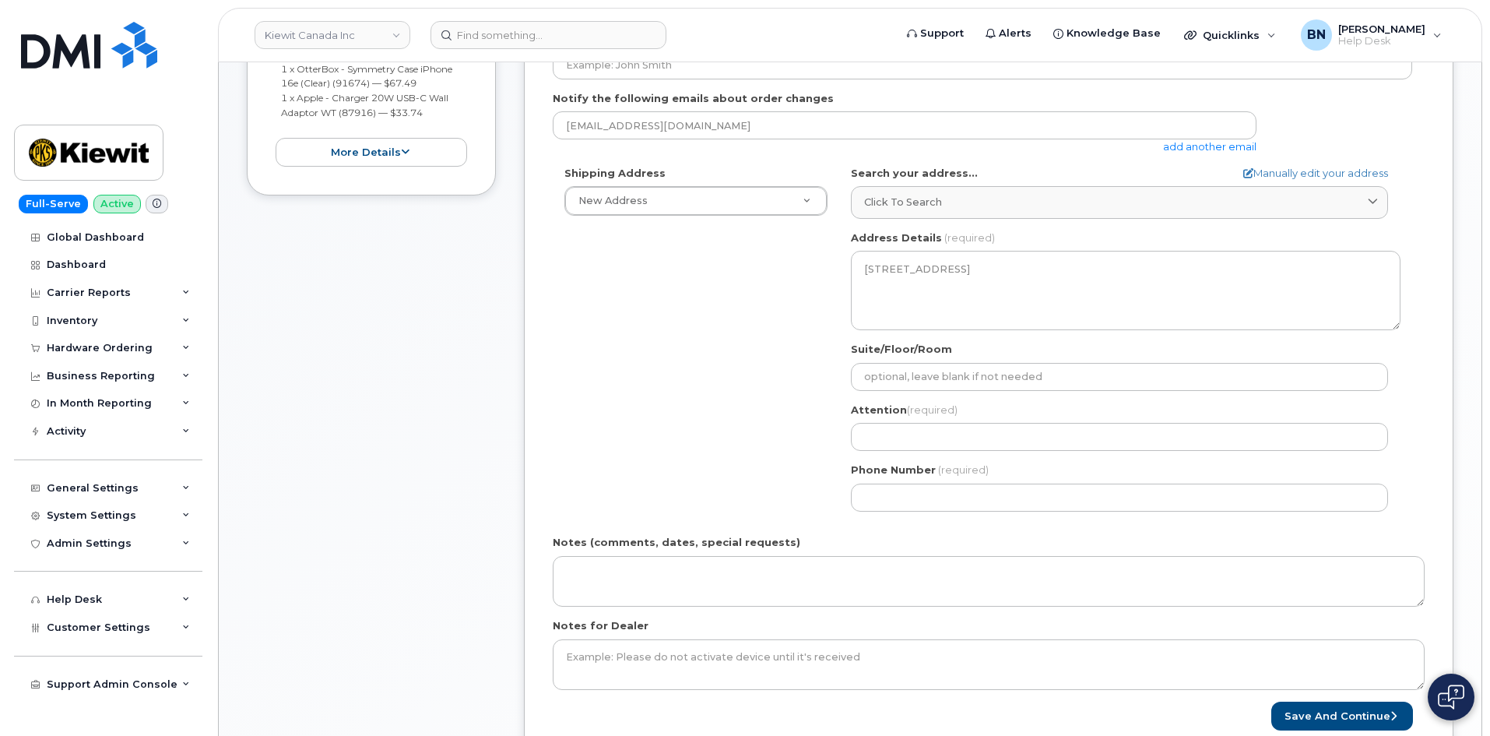
scroll to position [467, 0]
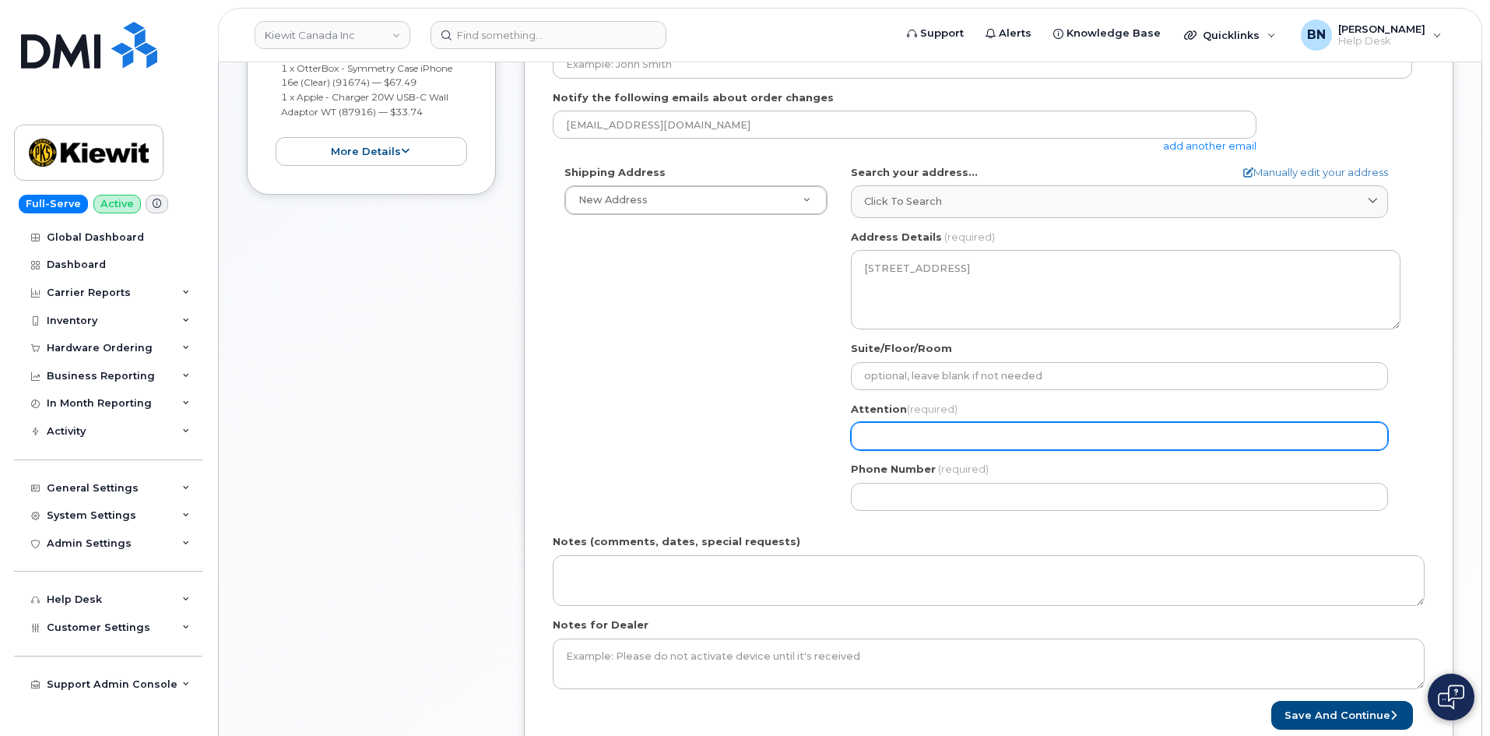
click at [913, 430] on input "Attention (required)" at bounding box center [1119, 436] width 537 height 28
click at [895, 432] on input "Attention (required)" at bounding box center [1119, 436] width 537 height 28
click at [901, 440] on input "Attention (required)" at bounding box center [1119, 436] width 537 height 28
click at [900, 438] on input "Attention (required)" at bounding box center [1119, 436] width 537 height 28
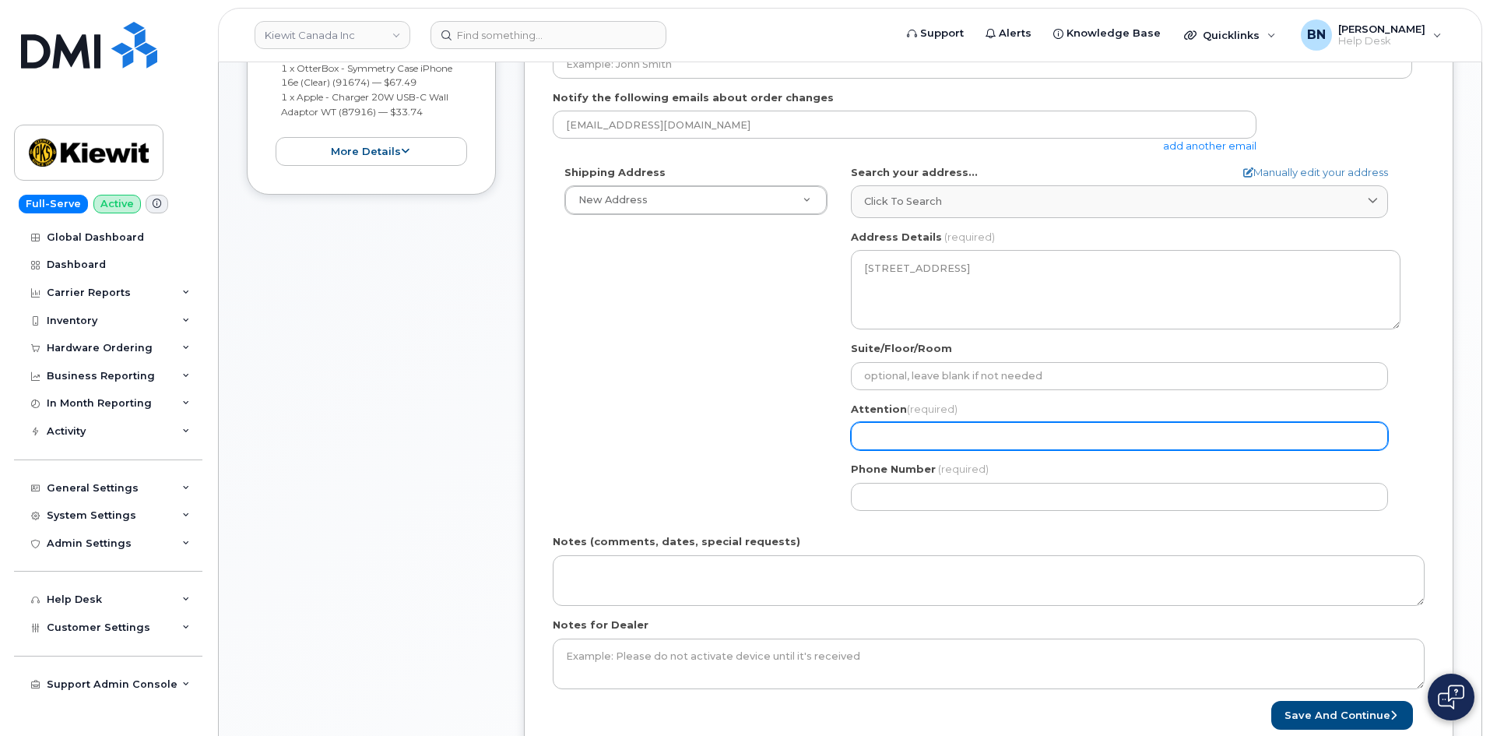
click at [900, 438] on input "Attention (required)" at bounding box center [1119, 436] width 537 height 28
select select
type input "H"
select select
type input "He"
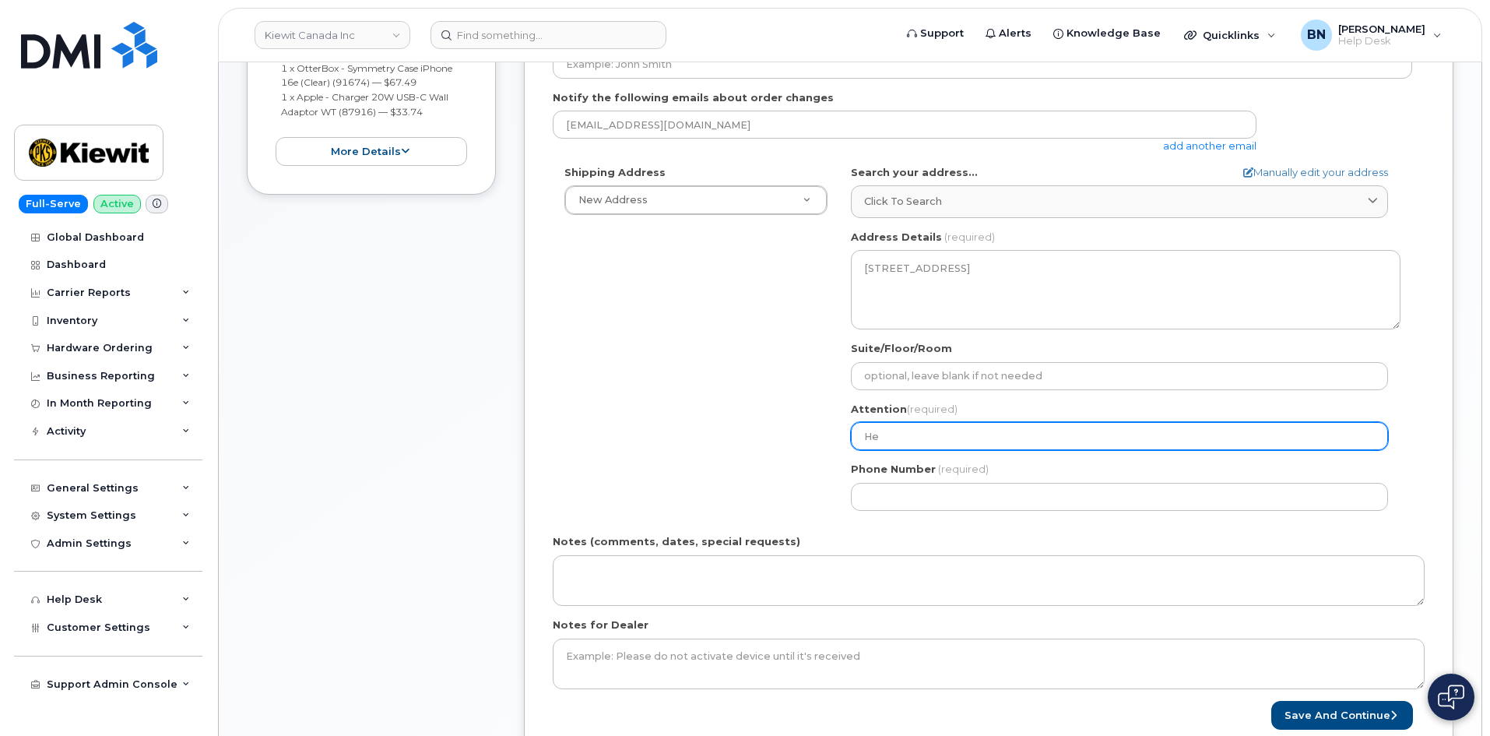
select select
type input "Her"
select select
type input "Herb"
select select
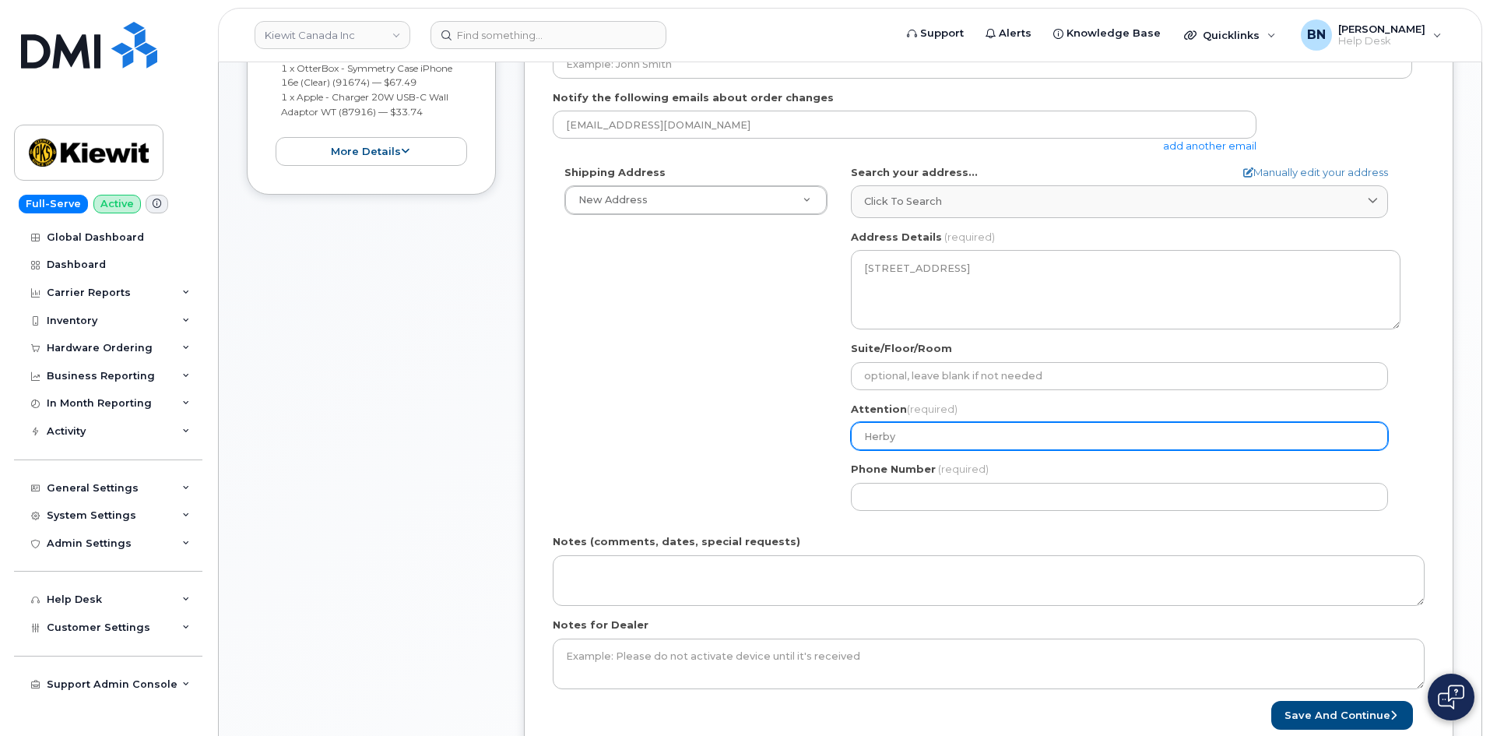
type input "Herby"
select select
type input "Herby D"
select select
type input "Herby De"
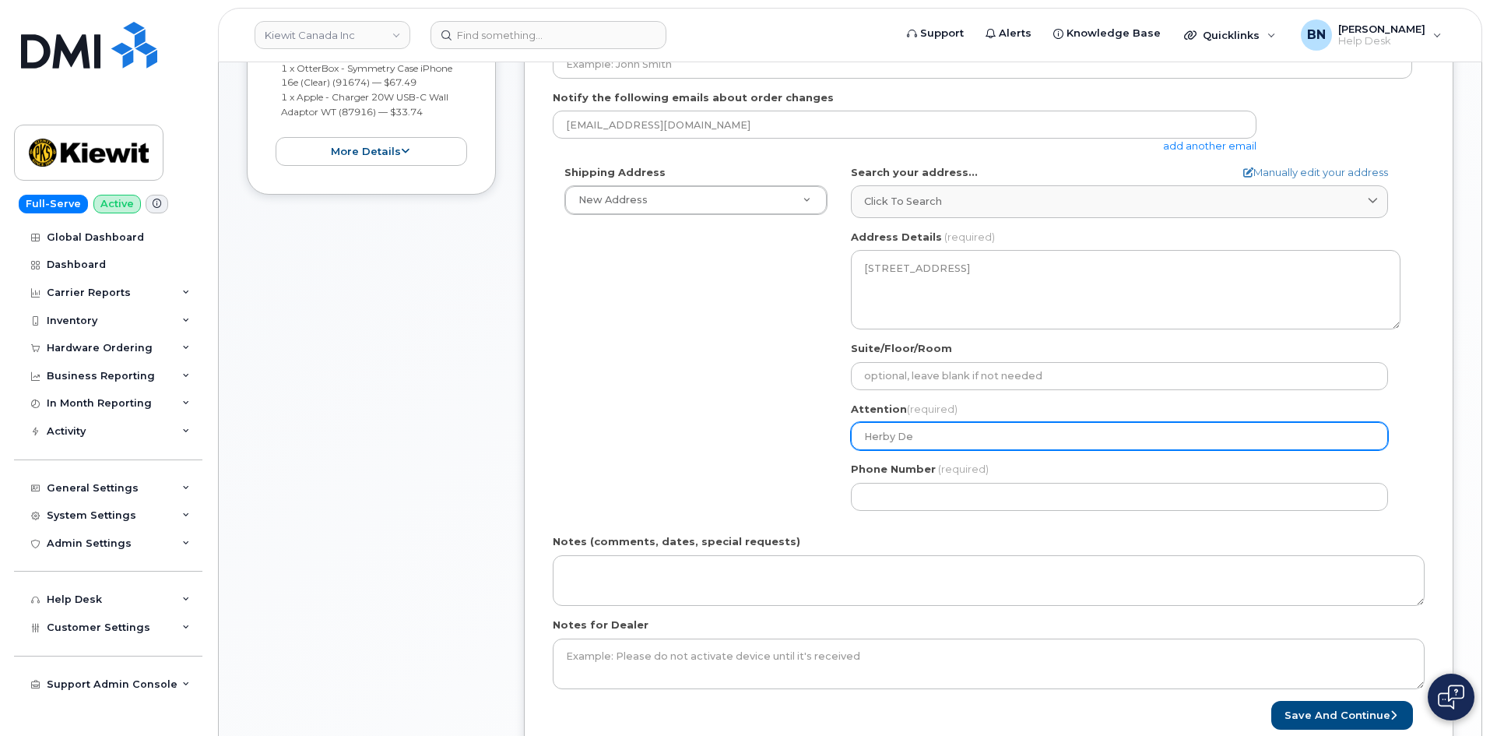
select select
type input "Herby Del"
select select
type input "[PERSON_NAME]"
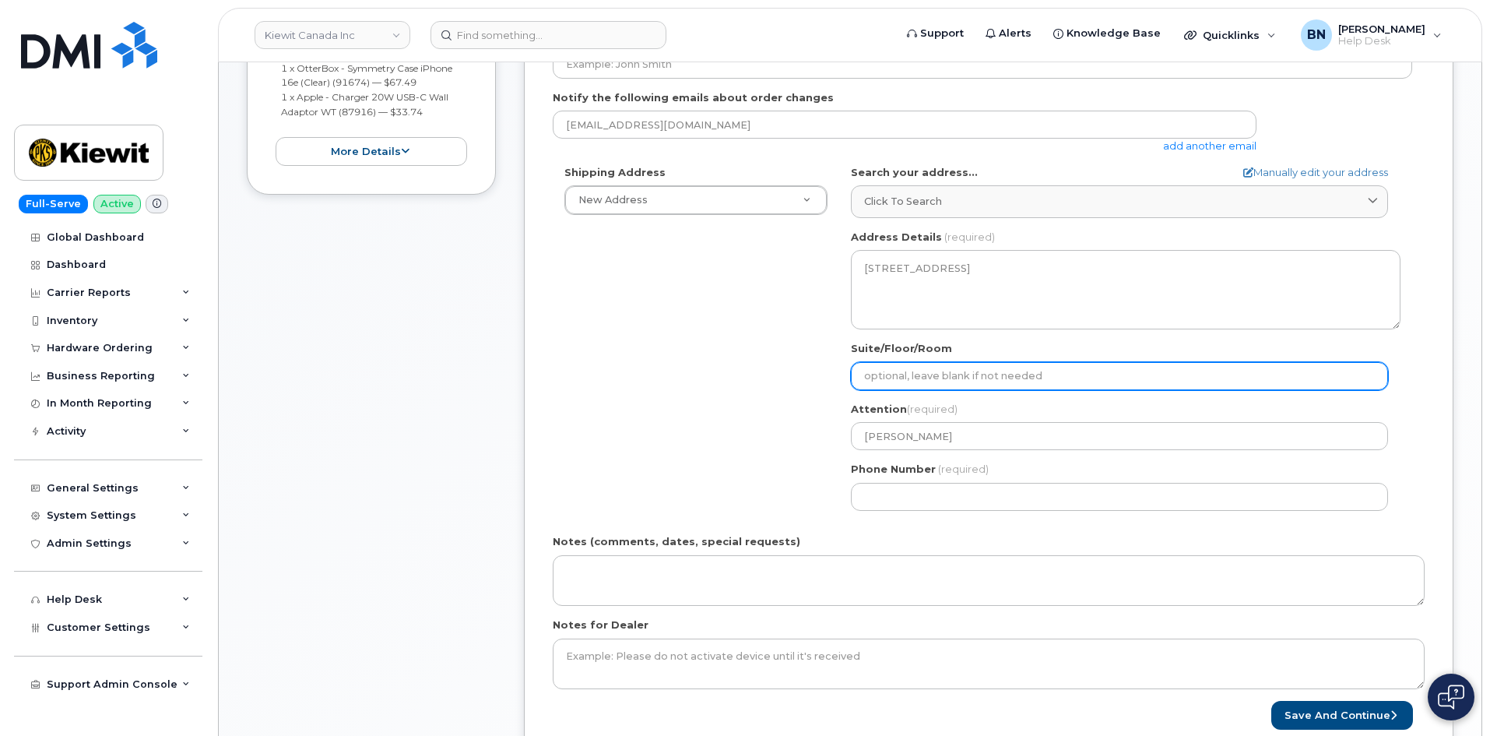
click at [902, 378] on input "Suite/Floor/Room" at bounding box center [1119, 376] width 537 height 28
click at [900, 379] on input "Suite/Floor/Room" at bounding box center [1119, 376] width 537 height 28
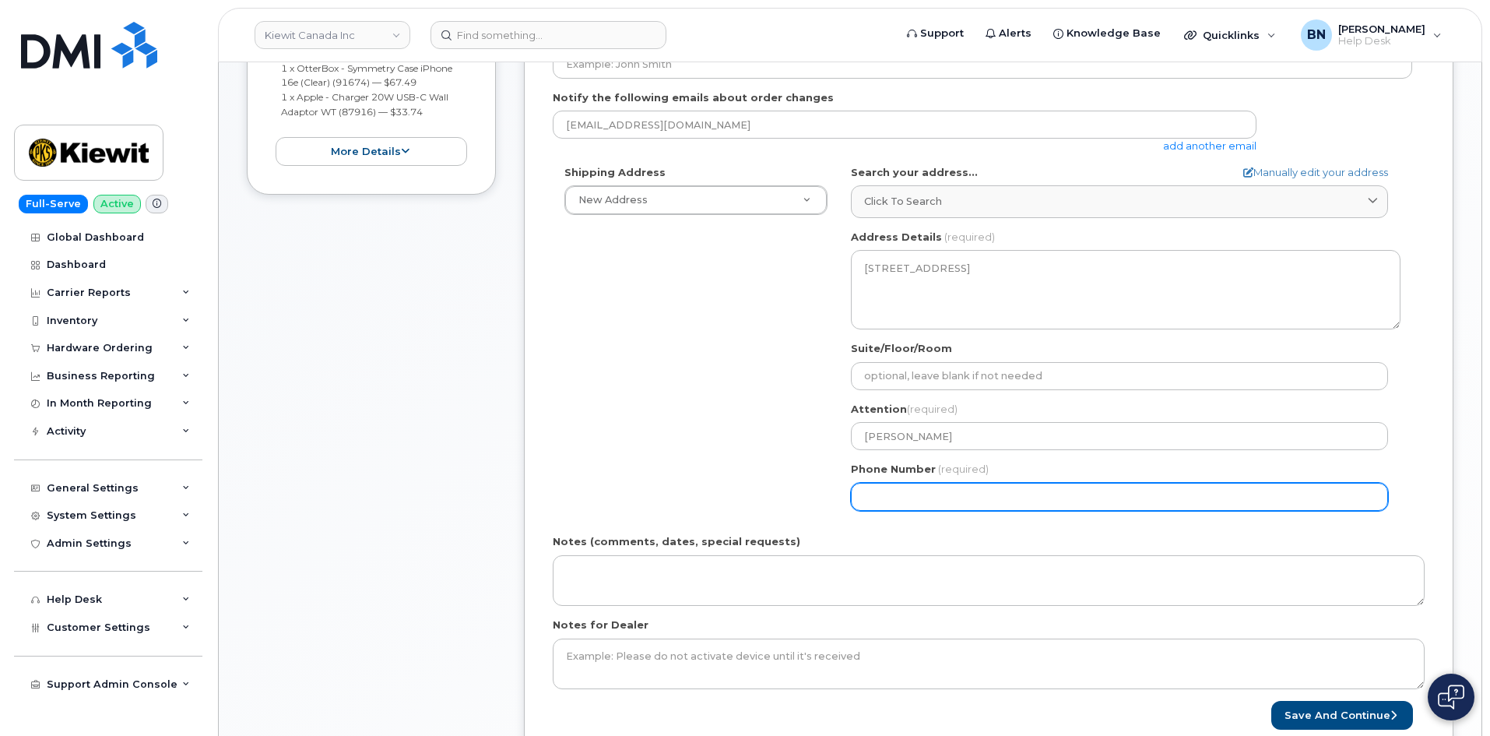
click at [890, 488] on input "Phone Number" at bounding box center [1119, 497] width 537 height 28
paste input "14389455555"
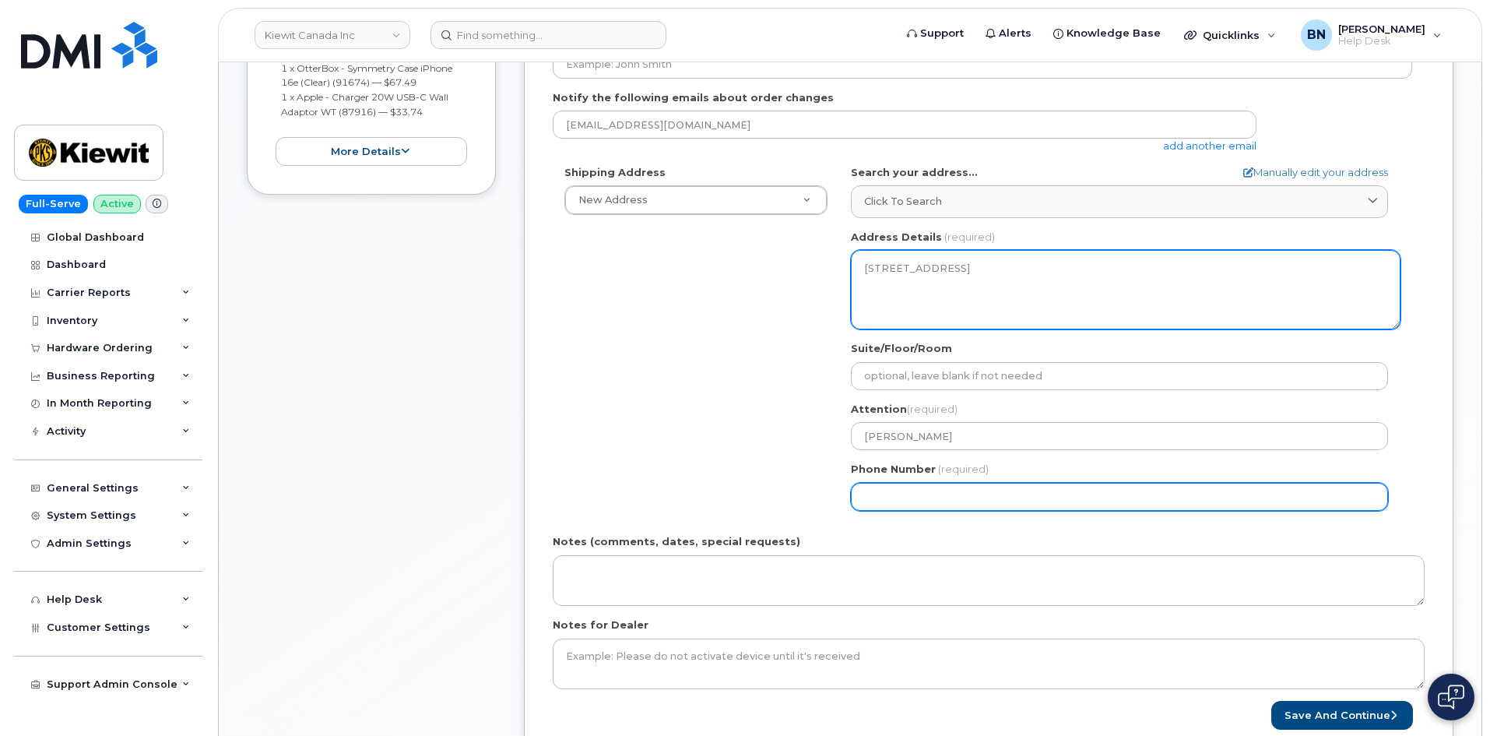
type input "14389455555"
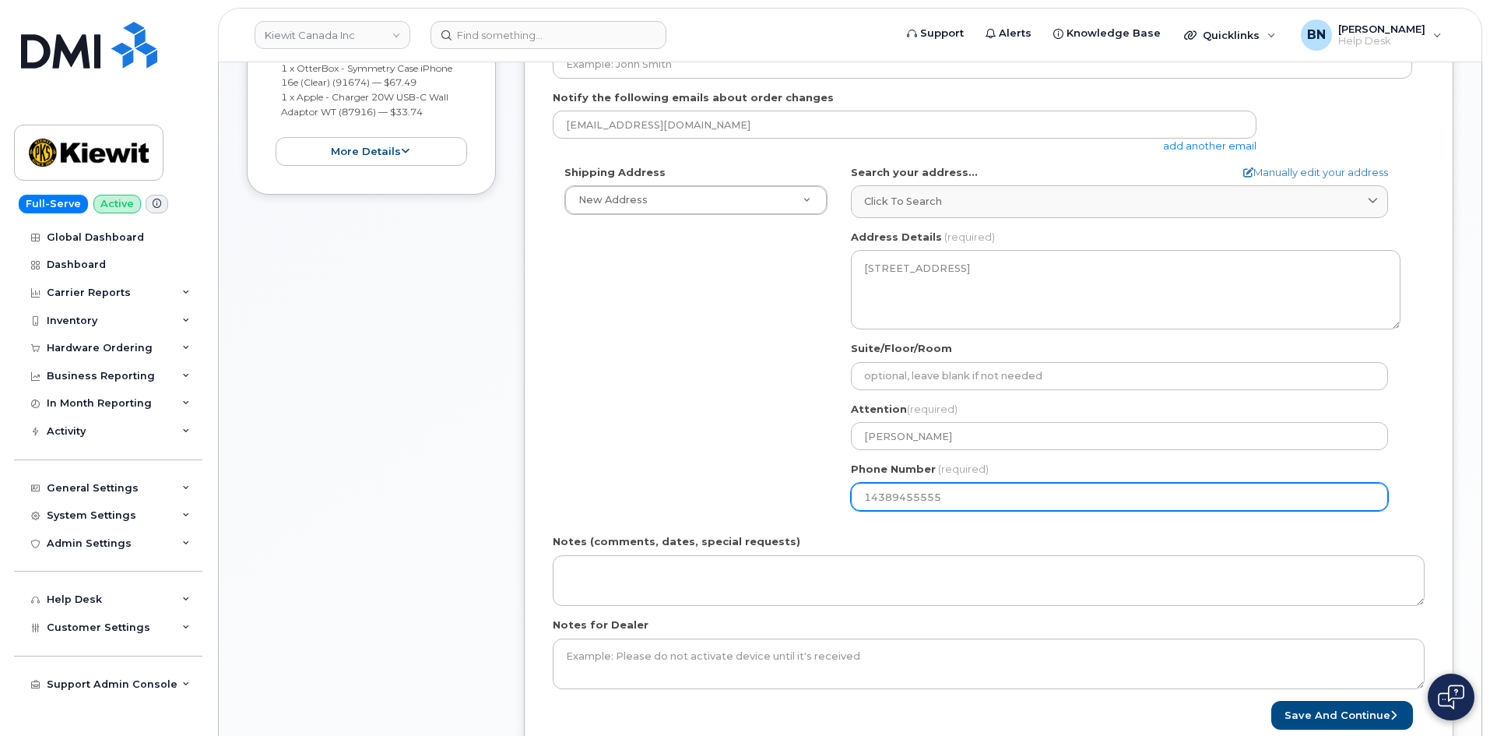
click at [870, 496] on input "14389455555" at bounding box center [1119, 497] width 537 height 28
select select
type input "4389455555"
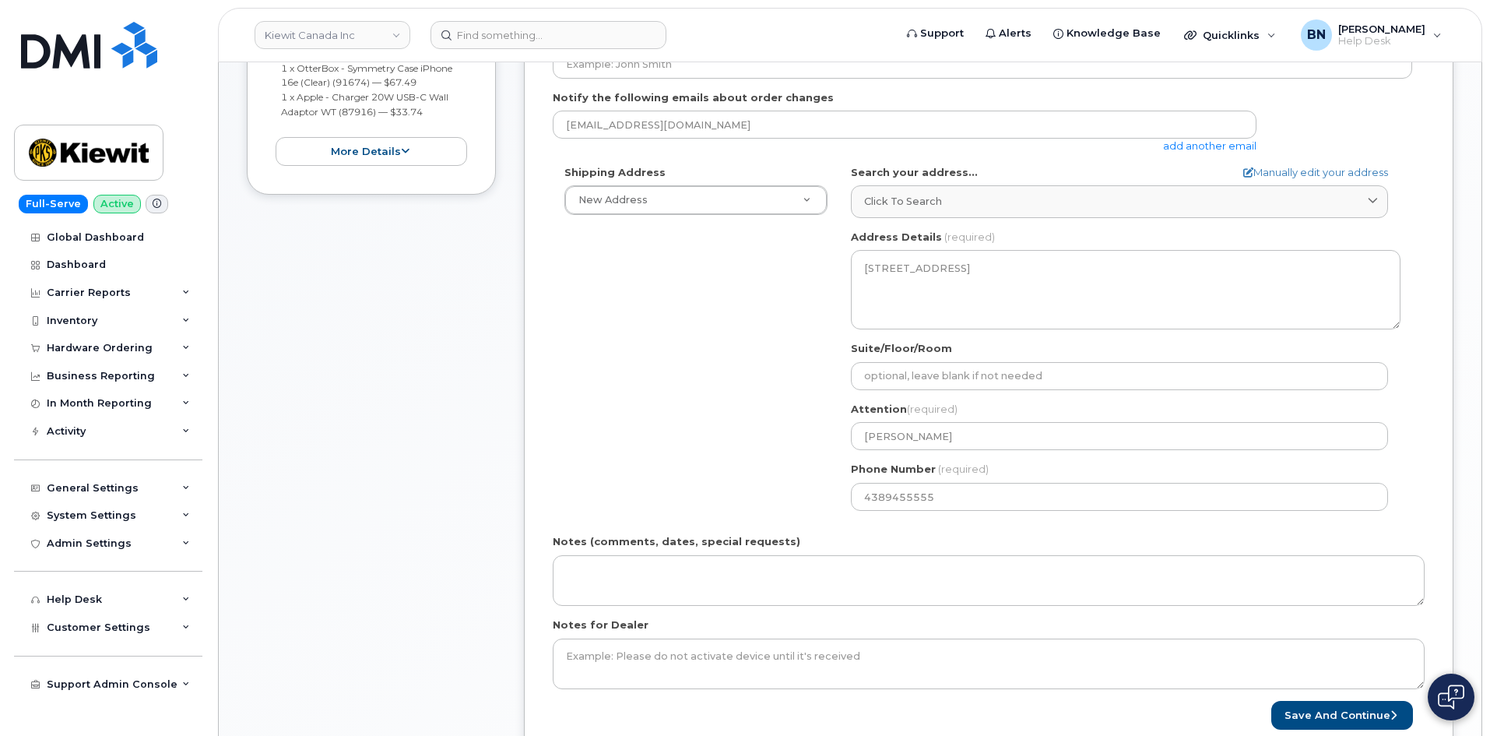
click at [884, 531] on form "Please select One Time Use in Shipping Address for custom address. Created By B…" at bounding box center [989, 327] width 872 height 806
click at [1335, 716] on button "Save and Continue" at bounding box center [1342, 715] width 142 height 29
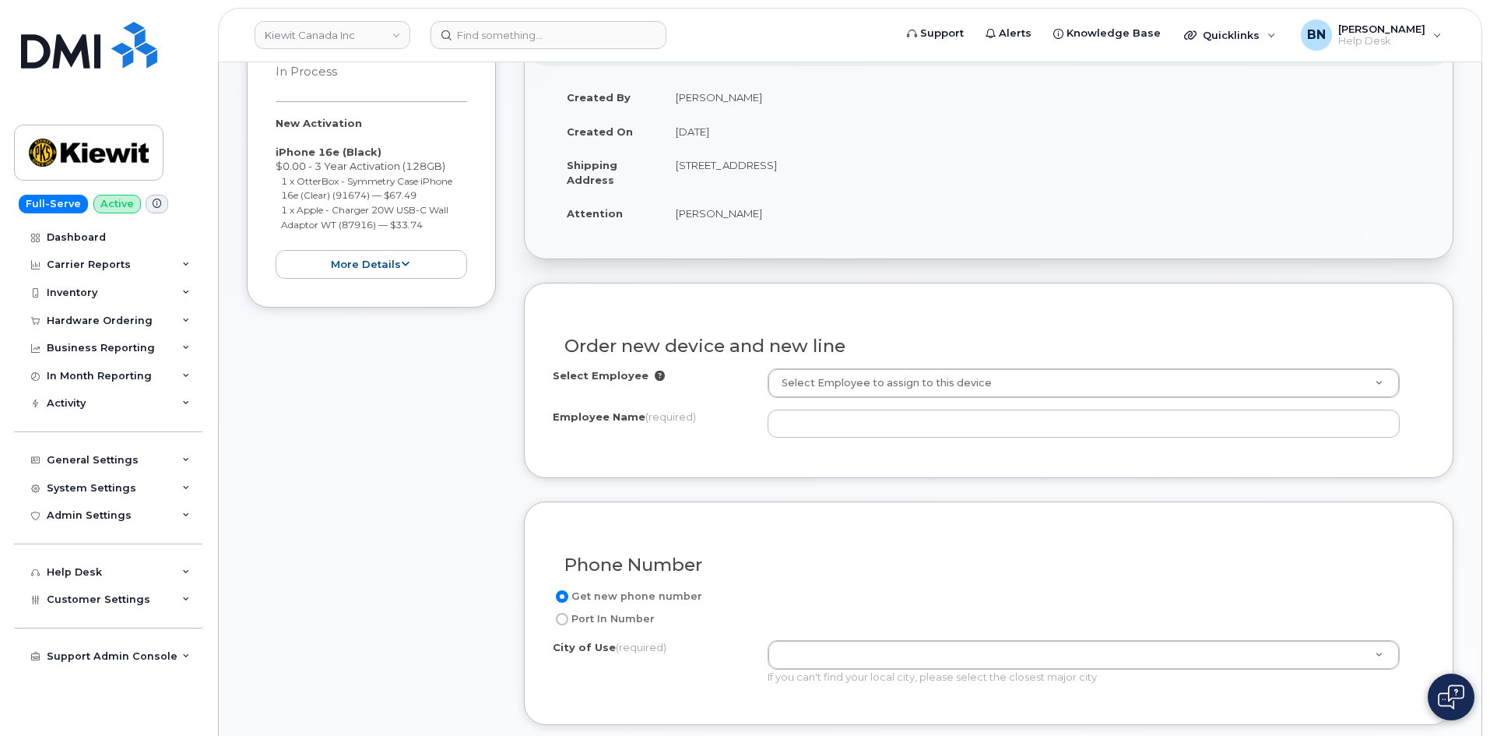
scroll to position [389, 0]
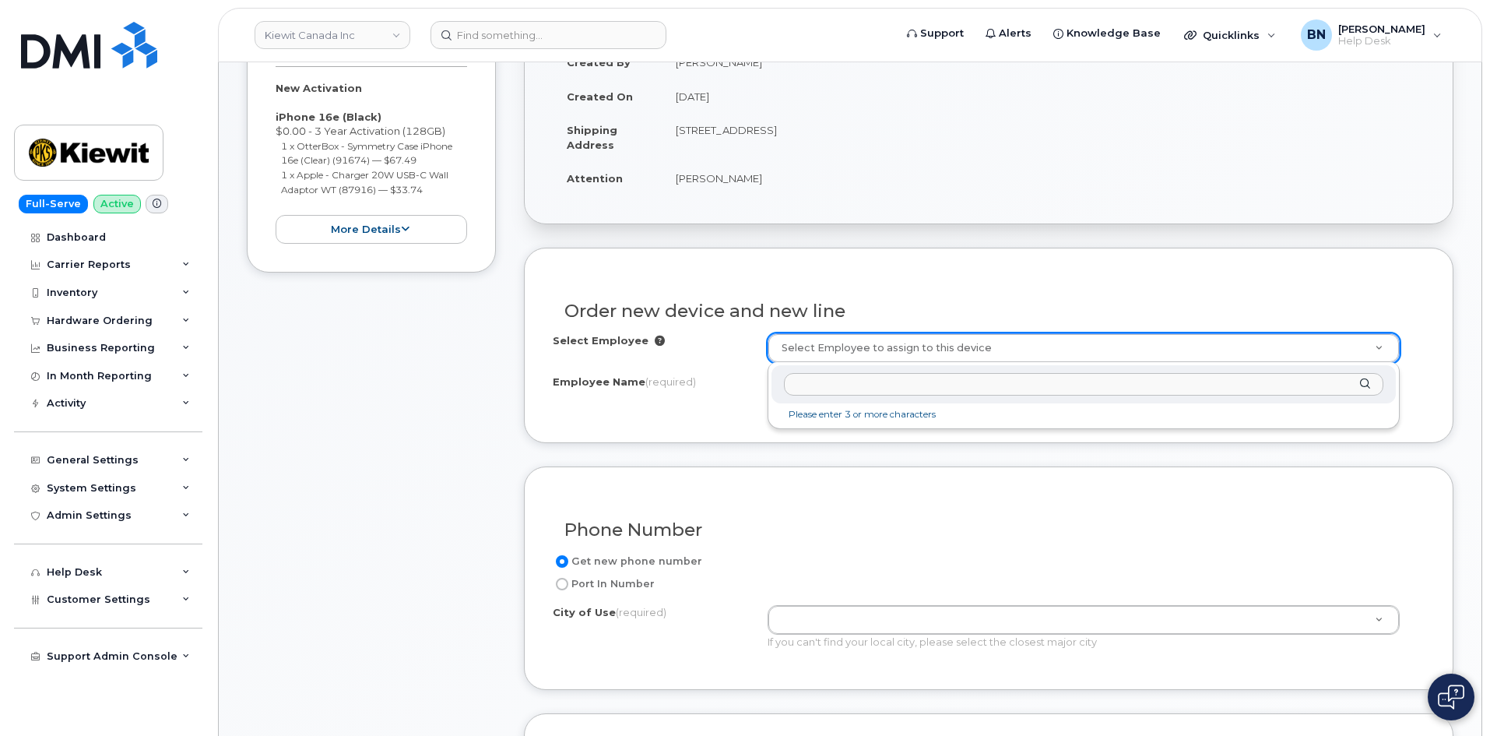
click at [853, 377] on input "text" at bounding box center [1084, 384] width 600 height 23
type input "[PERSON_NAME]"
type input "1056595"
type input "[PERSON_NAME]"
select select
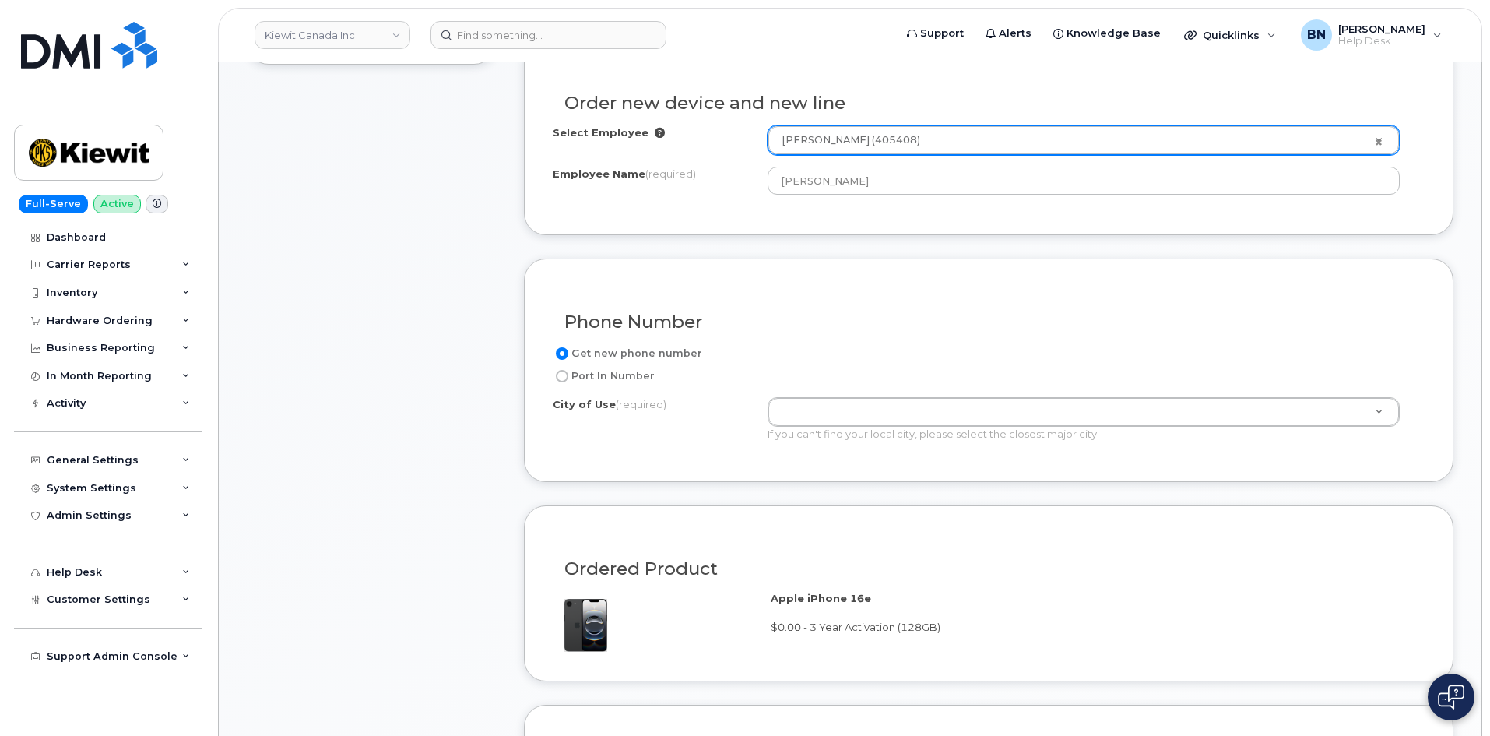
scroll to position [623, 0]
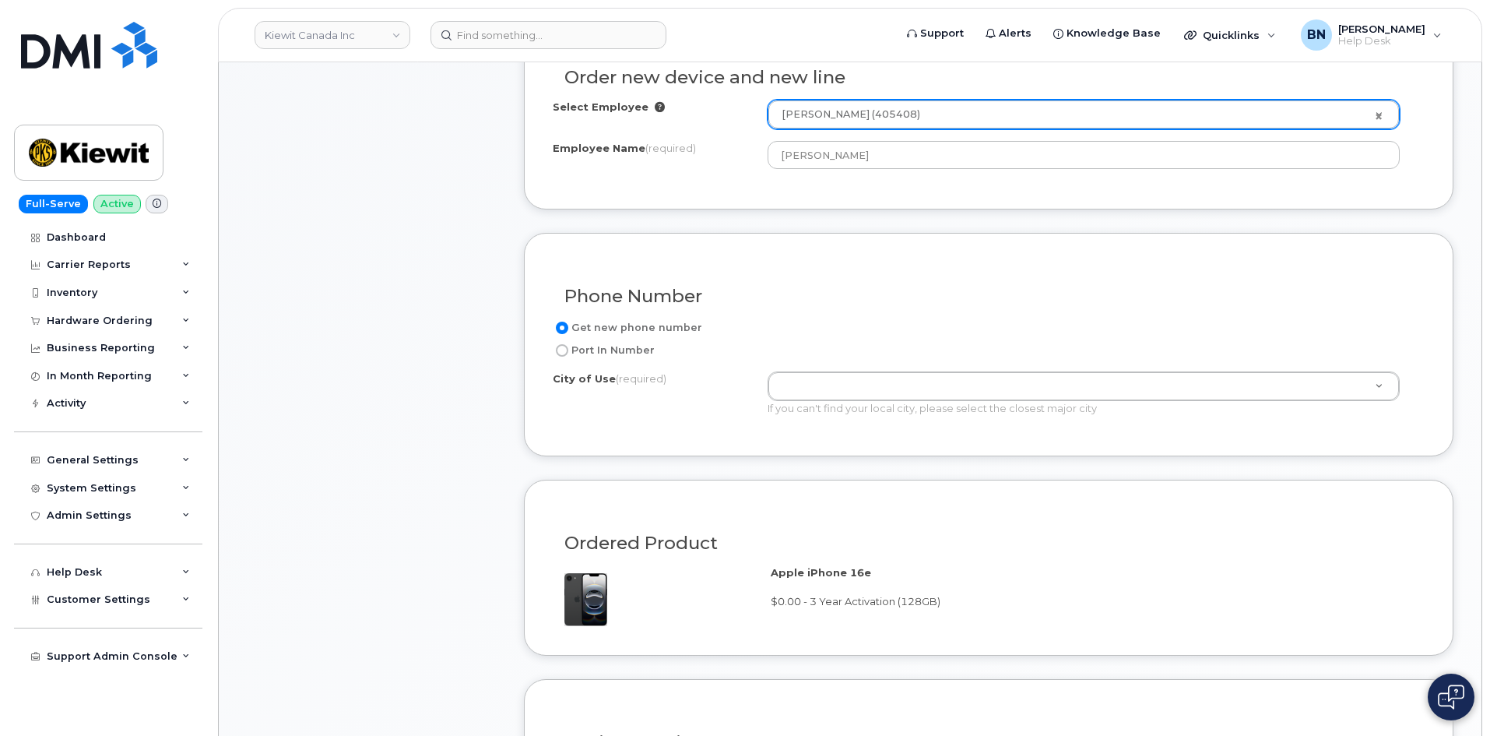
click at [561, 348] on input "Port In Number" at bounding box center [562, 350] width 12 height 12
radio input "true"
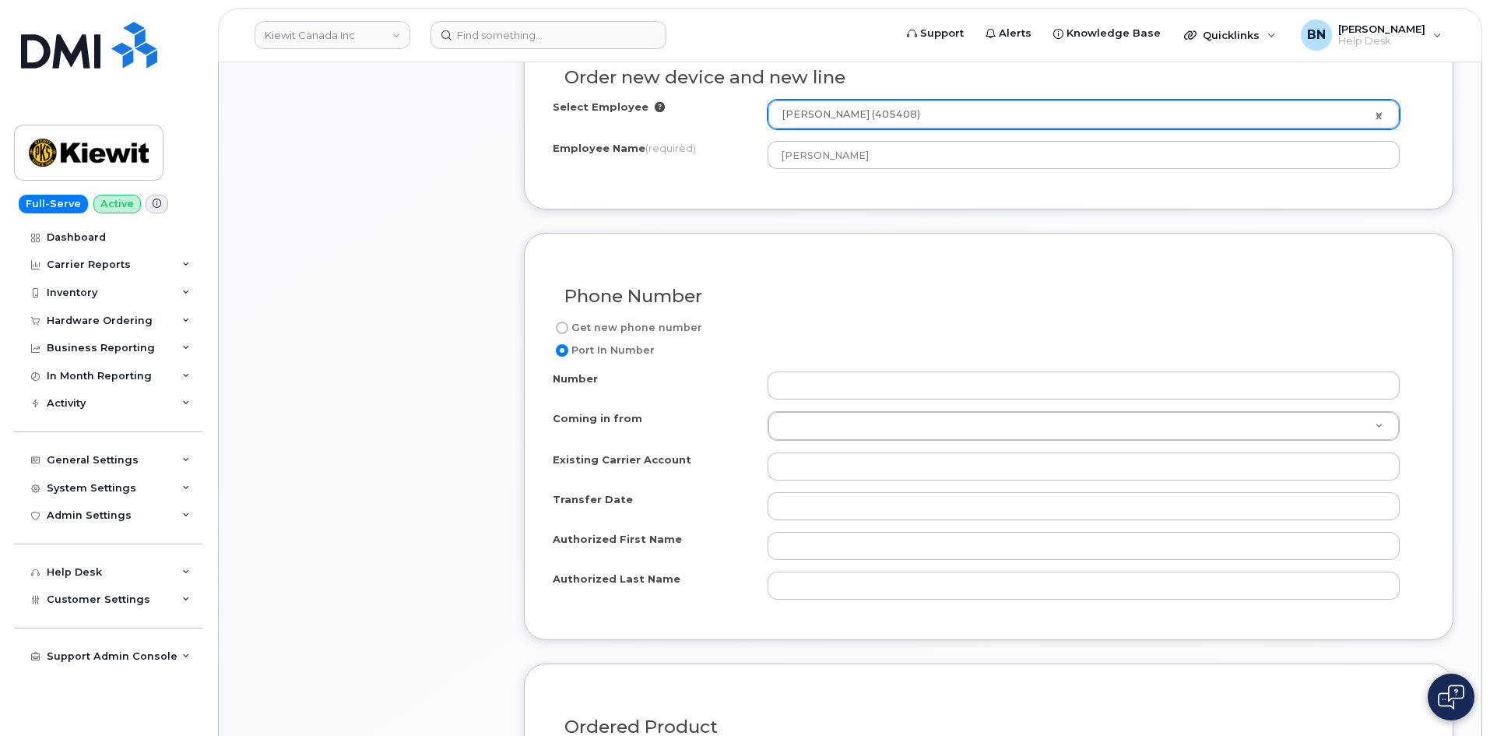
click at [561, 329] on input "Get new phone number" at bounding box center [562, 328] width 12 height 12
radio input "true"
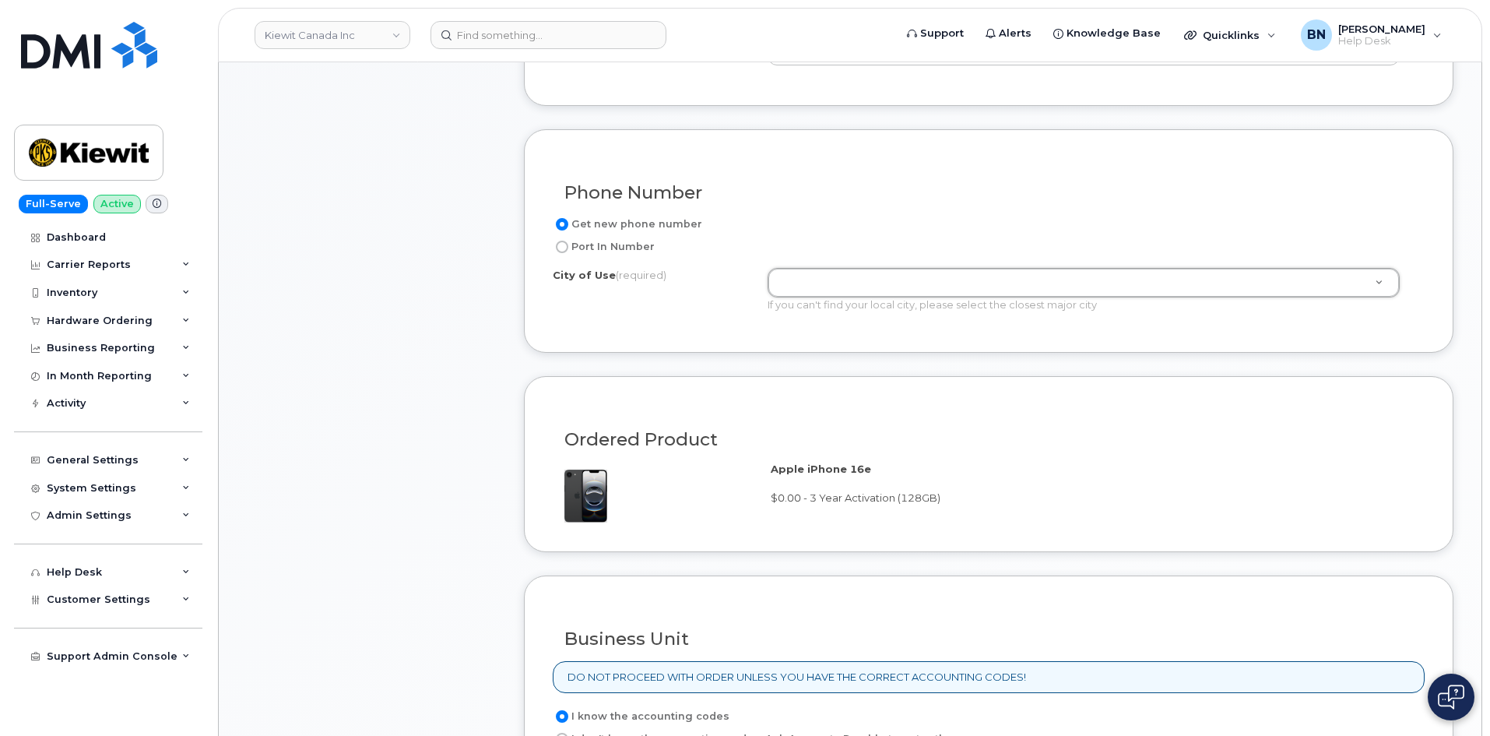
scroll to position [701, 0]
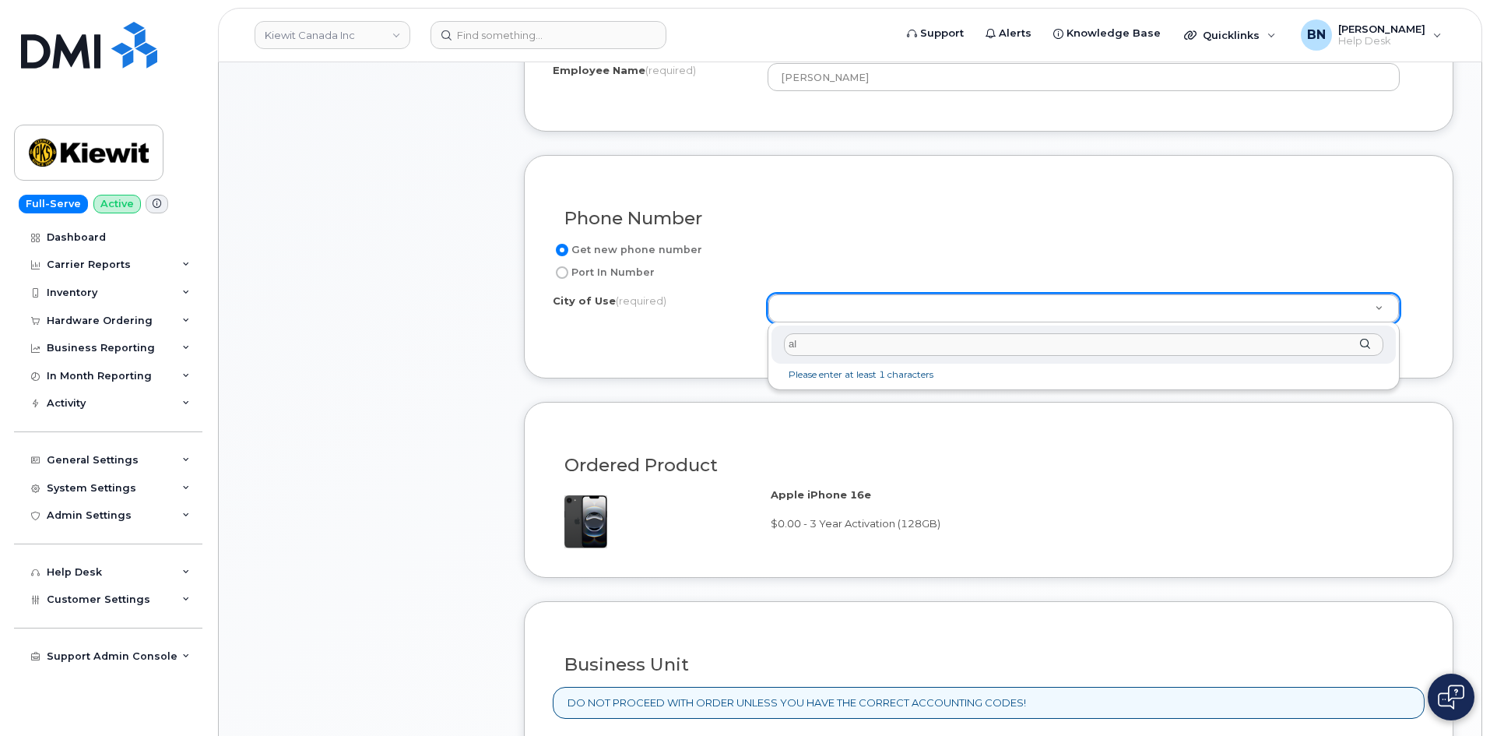
type input "a"
type input "c"
type input "o"
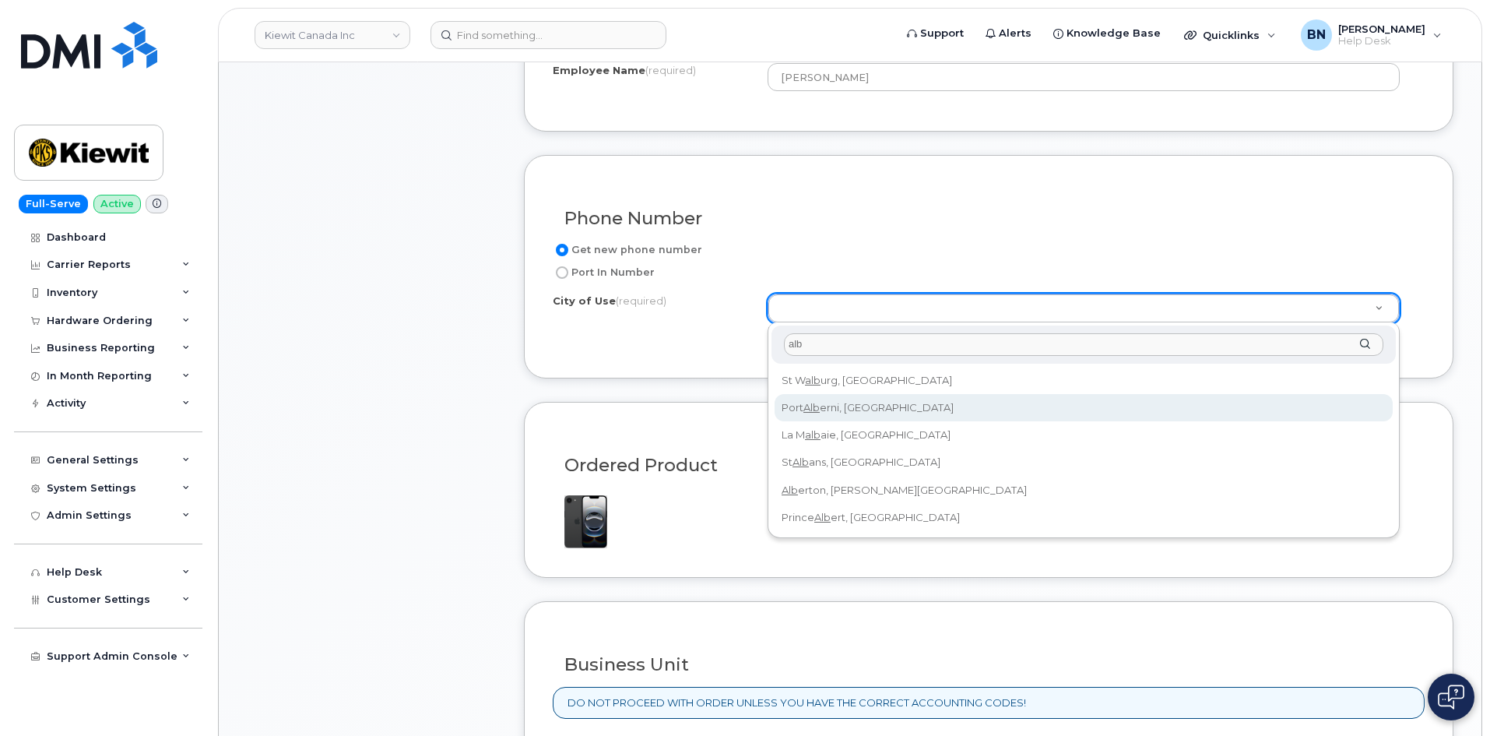
type input "alb"
type input "855"
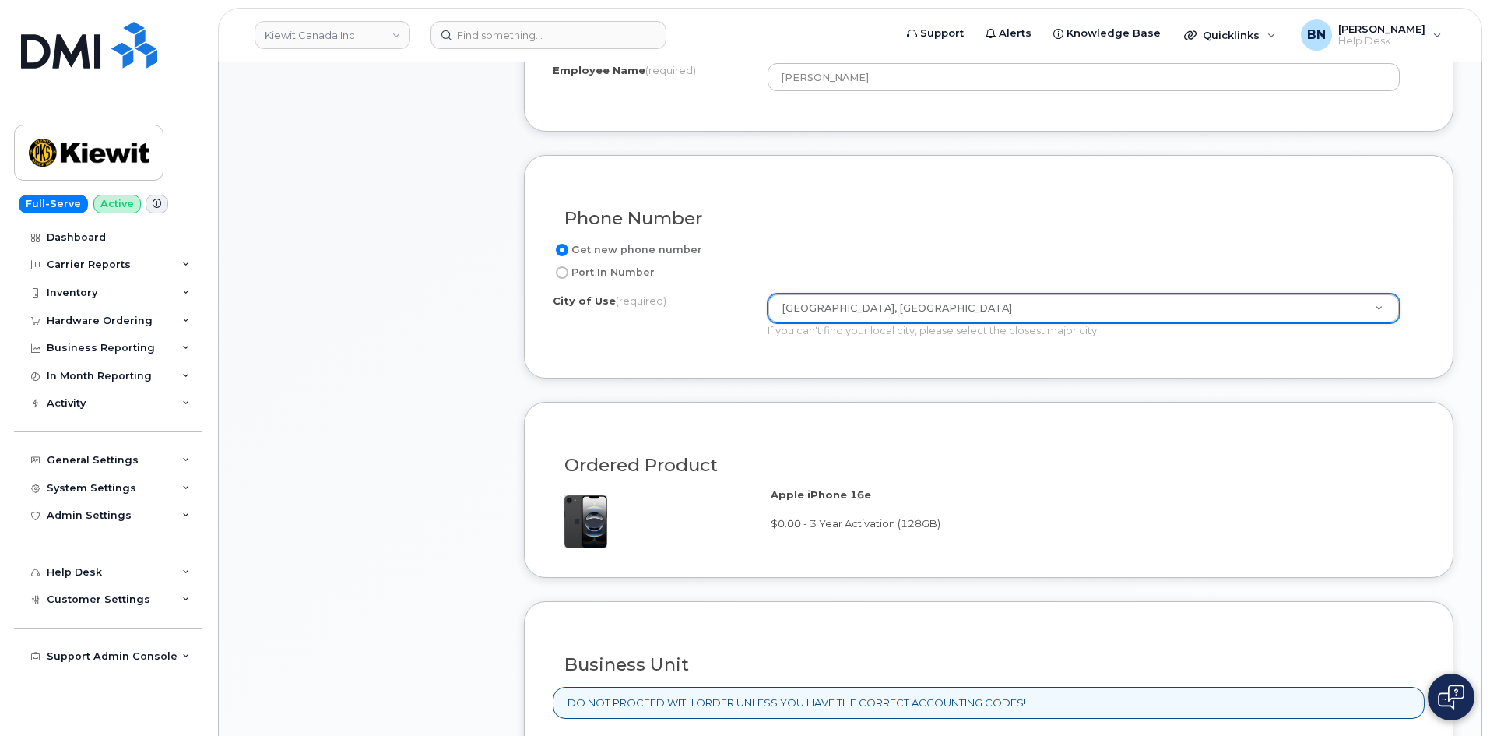
click at [823, 363] on div "Phone Number Get new phone number Port In Number City of Use (required) [GEOGRA…" at bounding box center [989, 266] width 930 height 223
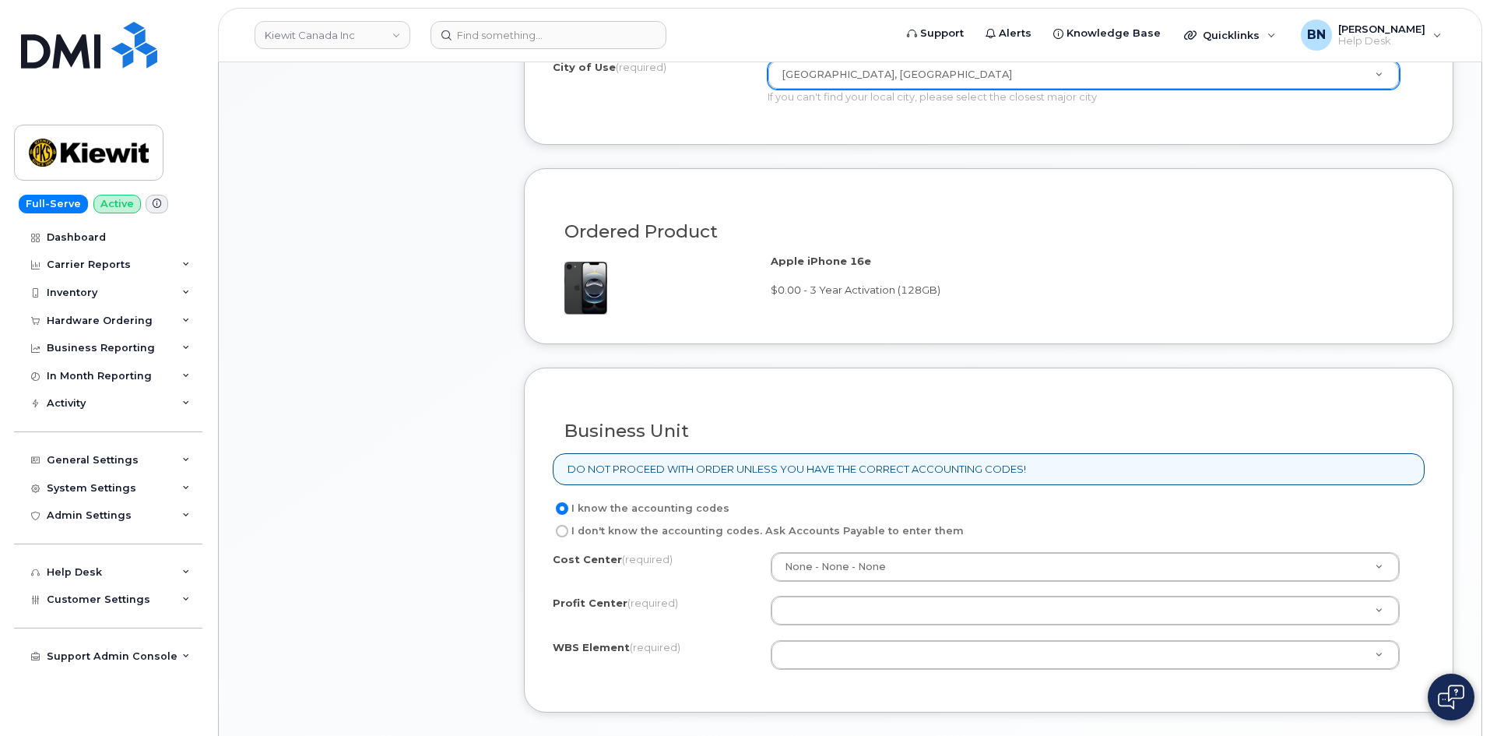
scroll to position [1012, 0]
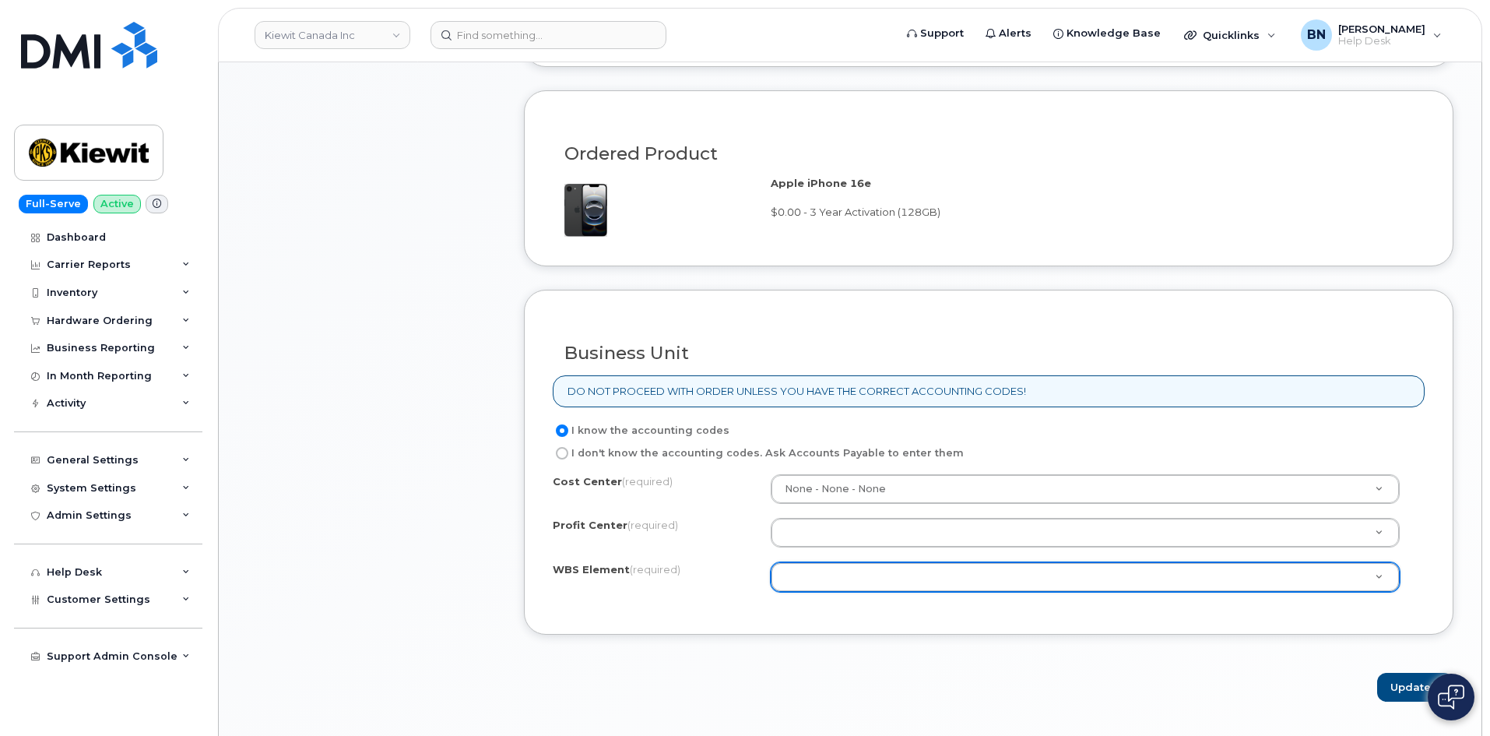
drag, startPoint x: 820, startPoint y: 577, endPoint x: 815, endPoint y: 584, distance: 8.4
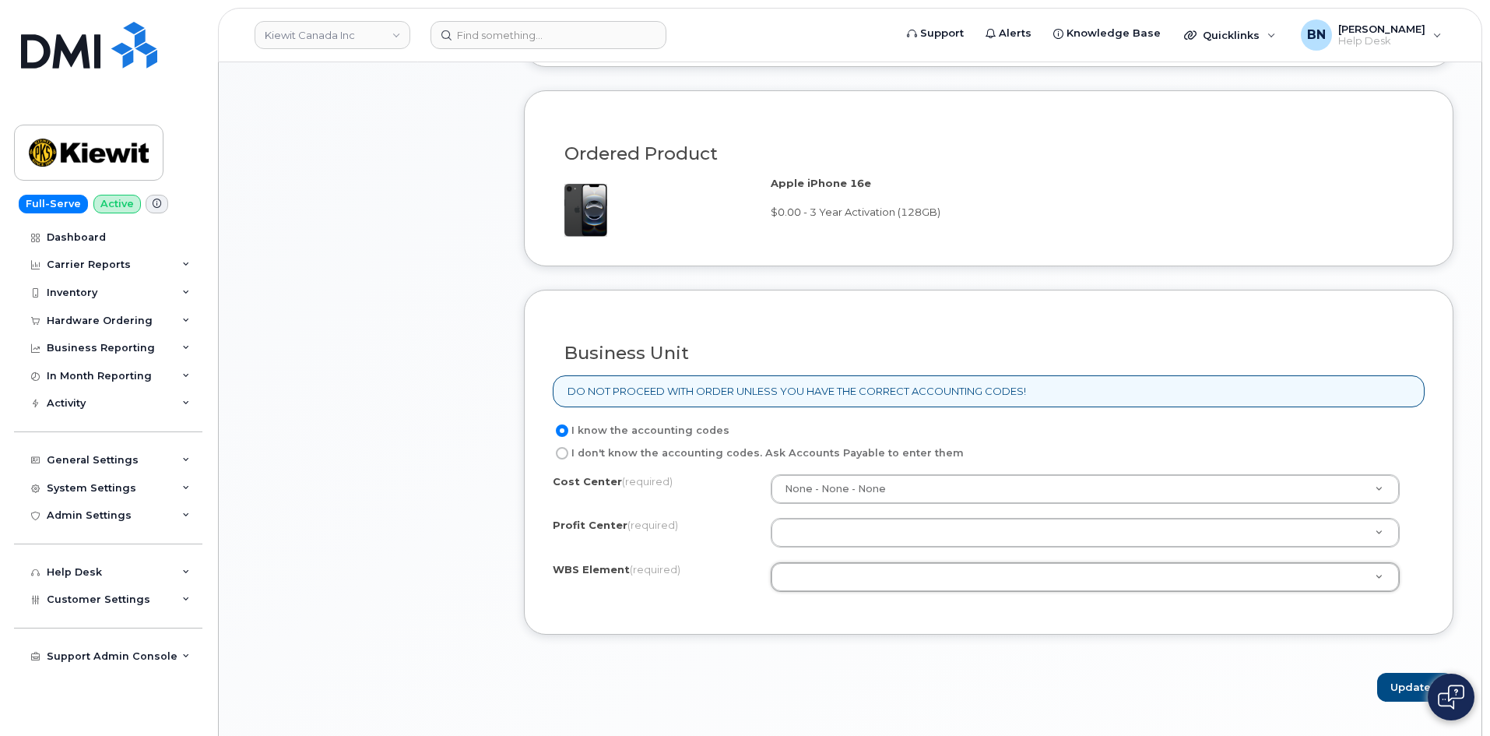
drag, startPoint x: 815, startPoint y: 584, endPoint x: 806, endPoint y: 581, distance: 9.8
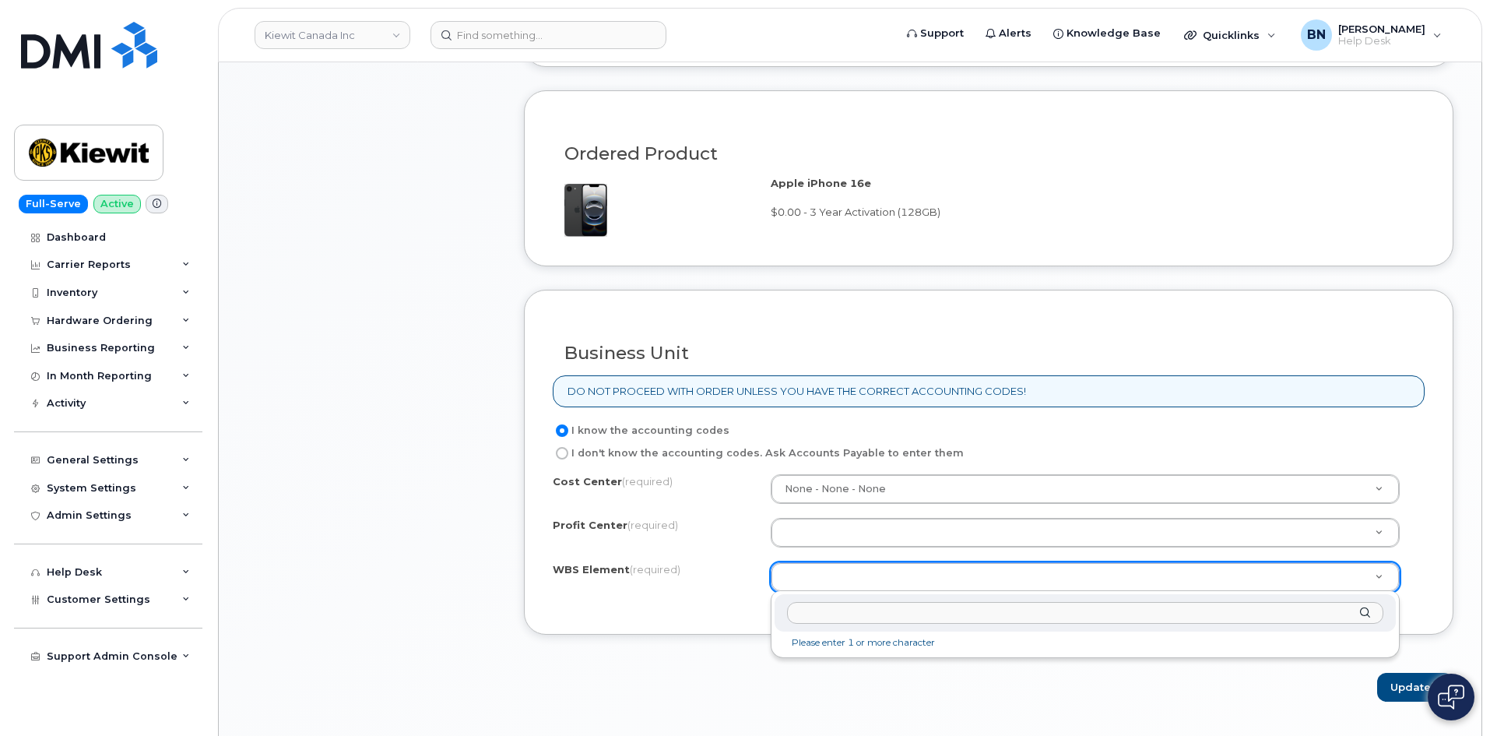
click at [832, 613] on input "text" at bounding box center [1085, 613] width 596 height 23
paste input "105921.1017"
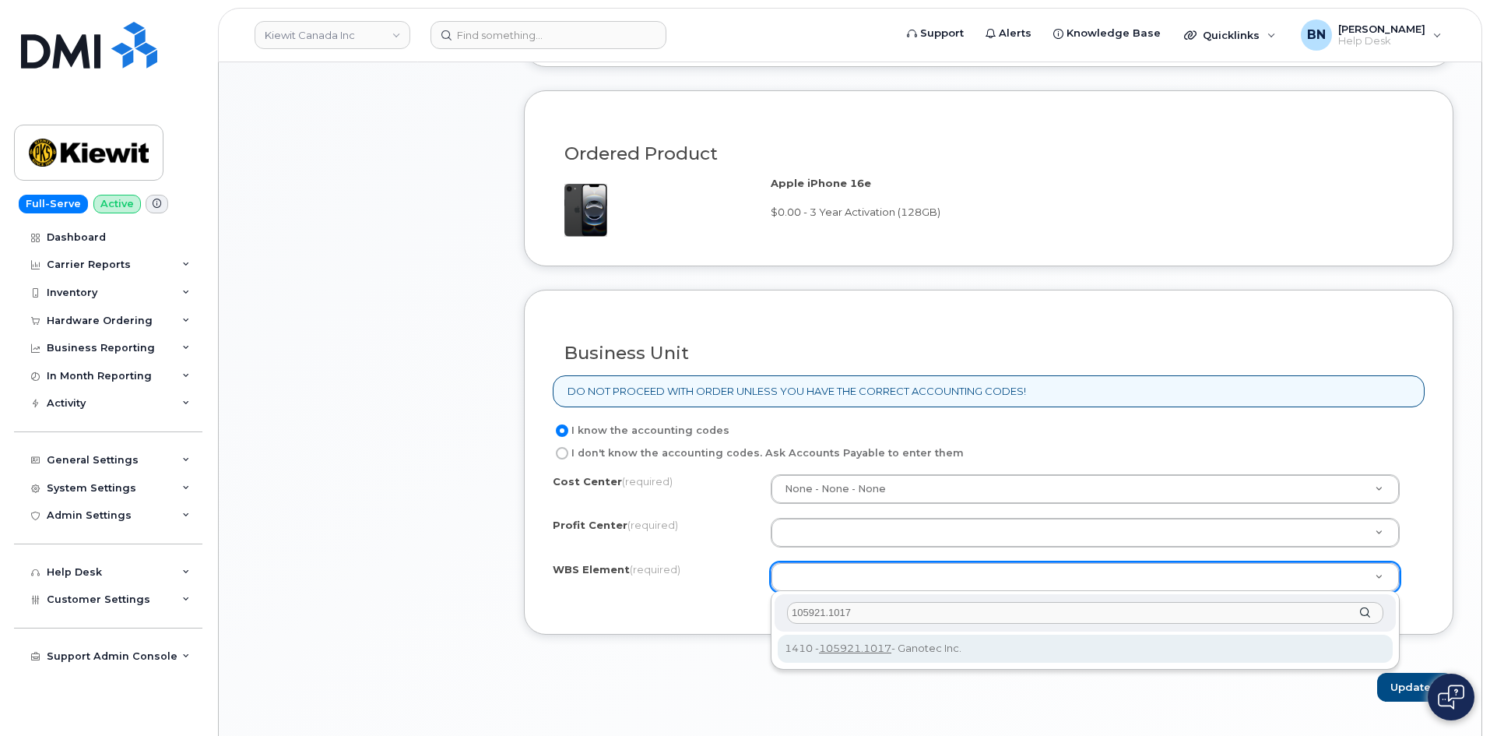
type input "105921.1017"
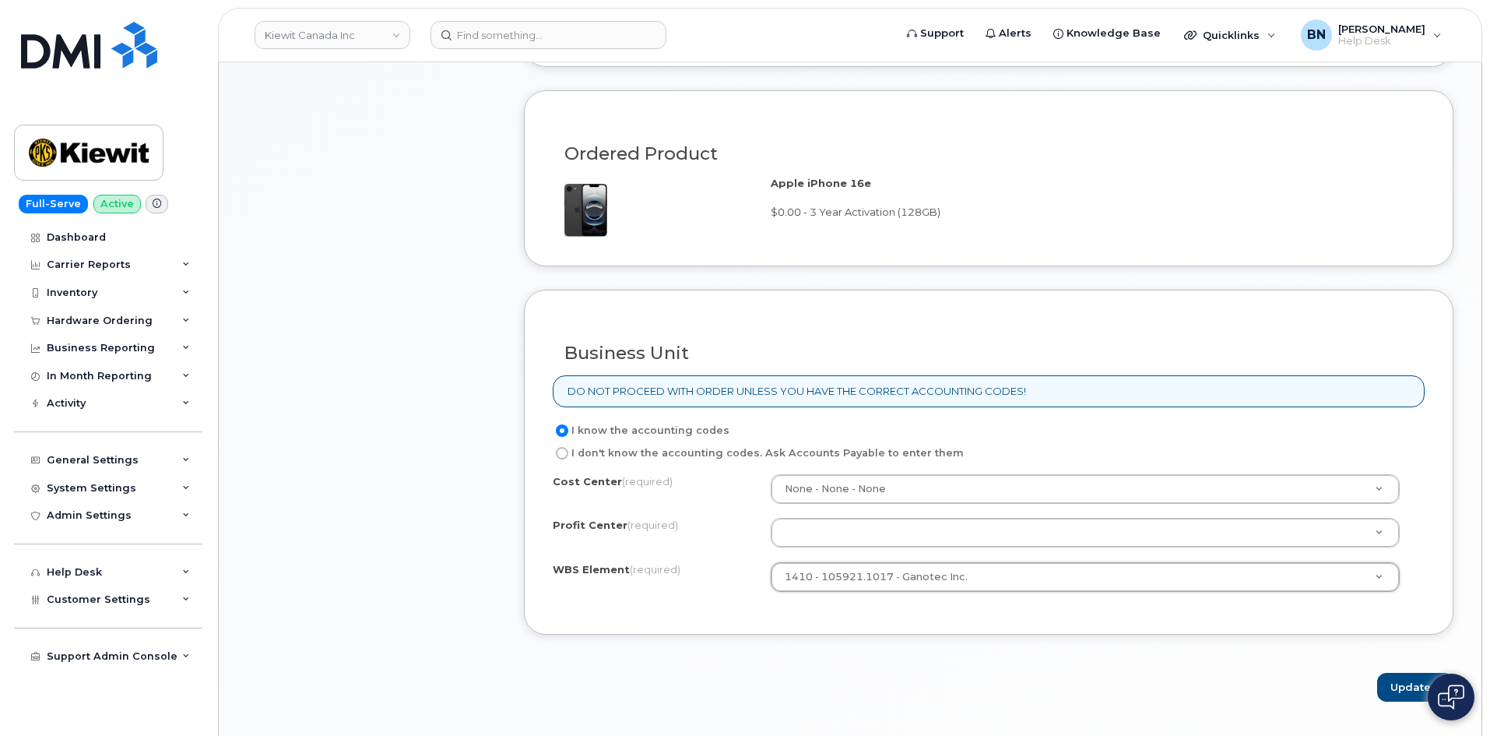
click at [856, 611] on div "Business Unit DO NOT PROCEED WITH ORDER UNLESS YOU HAVE THE CORRECT ACCOUNTING …" at bounding box center [989, 463] width 930 height 346
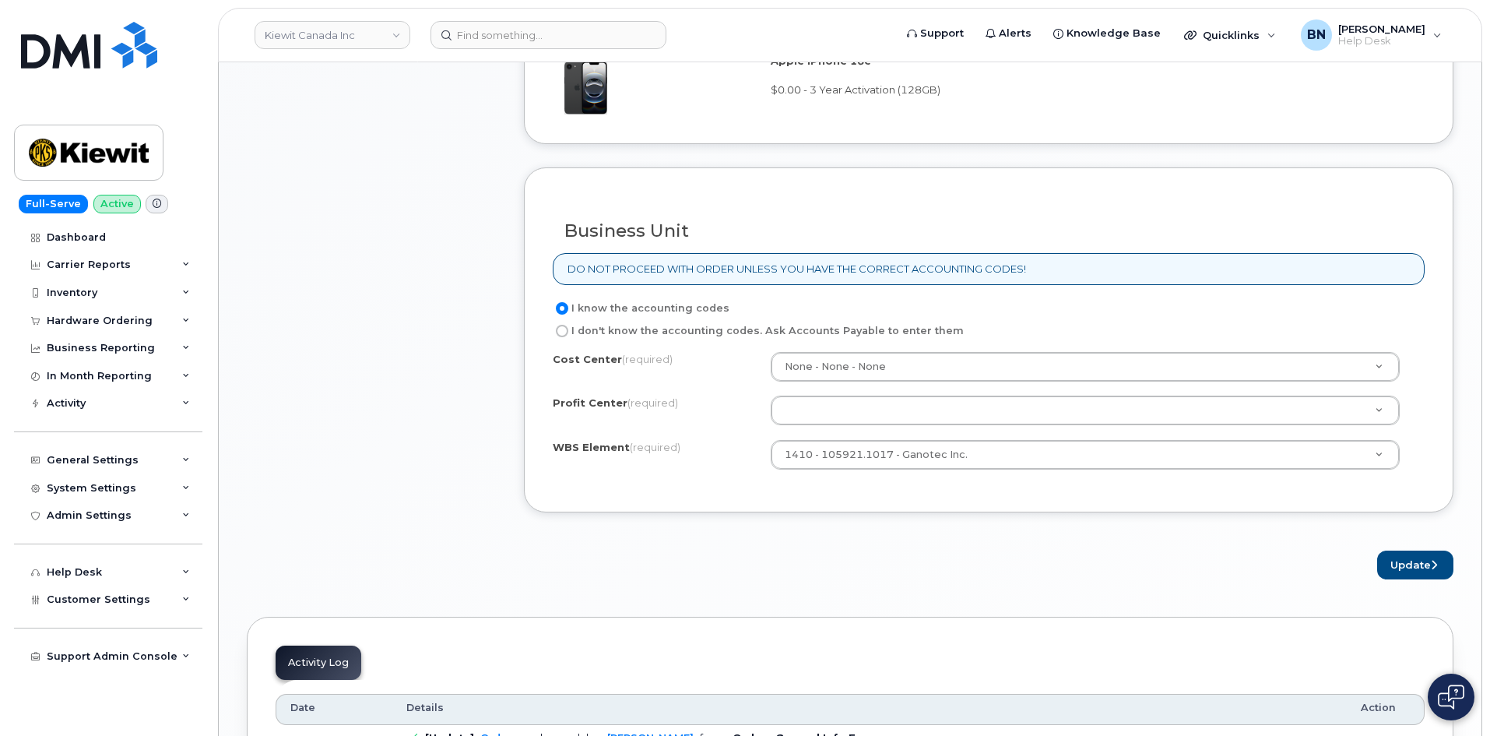
scroll to position [1246, 0]
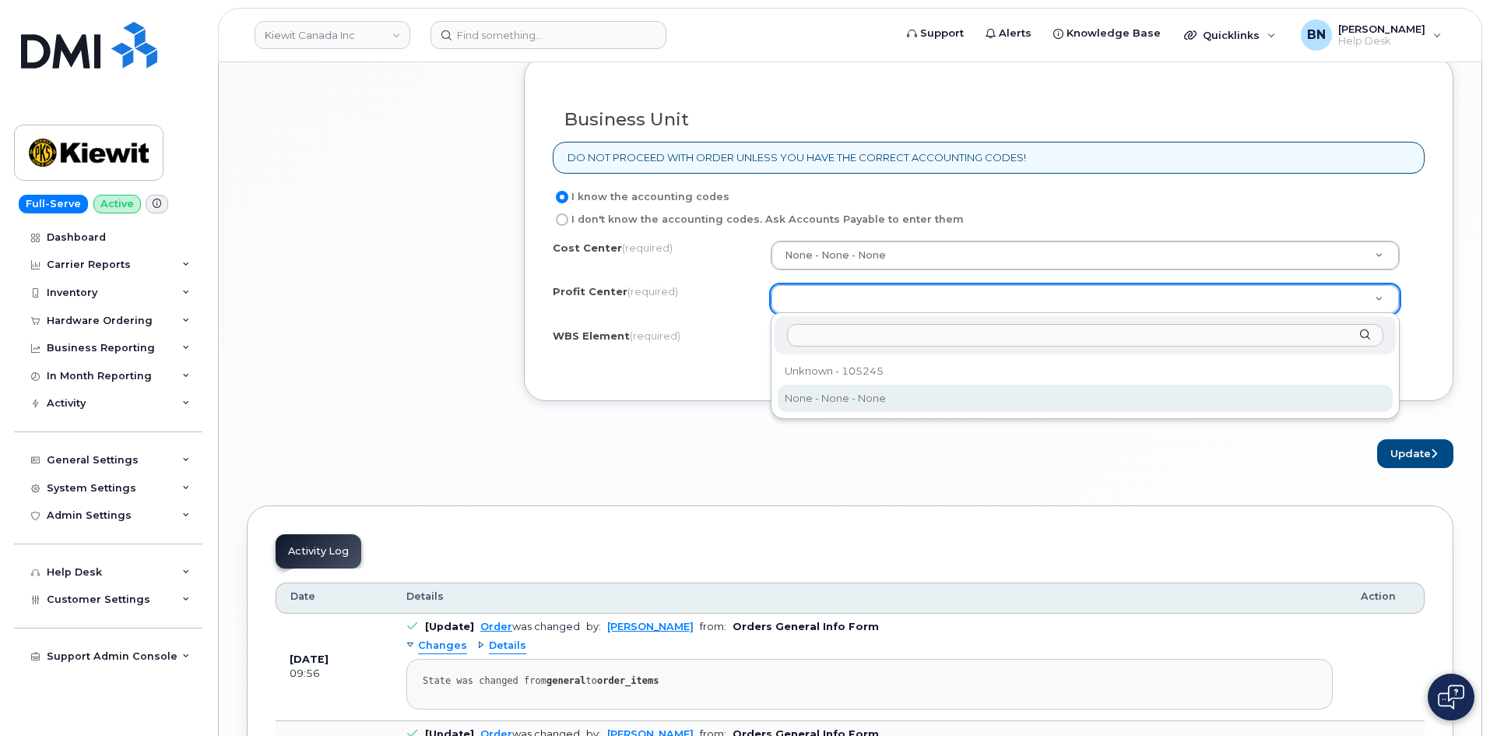
select select "None"
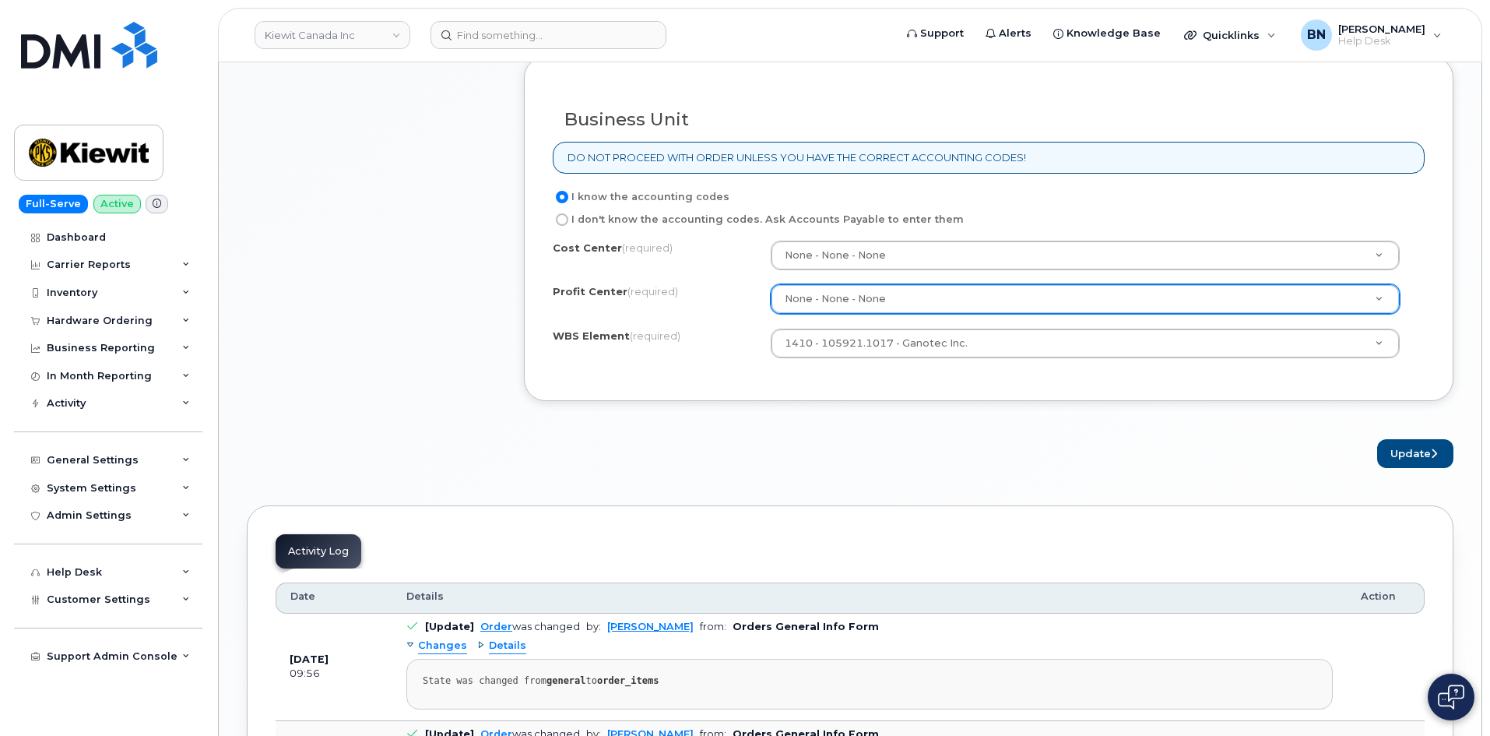
click at [877, 375] on div "Business Unit DO NOT PROCEED WITH ORDER UNLESS YOU HAVE THE CORRECT ACCOUNTING …" at bounding box center [989, 229] width 930 height 346
click at [1410, 458] on button "Update" at bounding box center [1415, 453] width 76 height 29
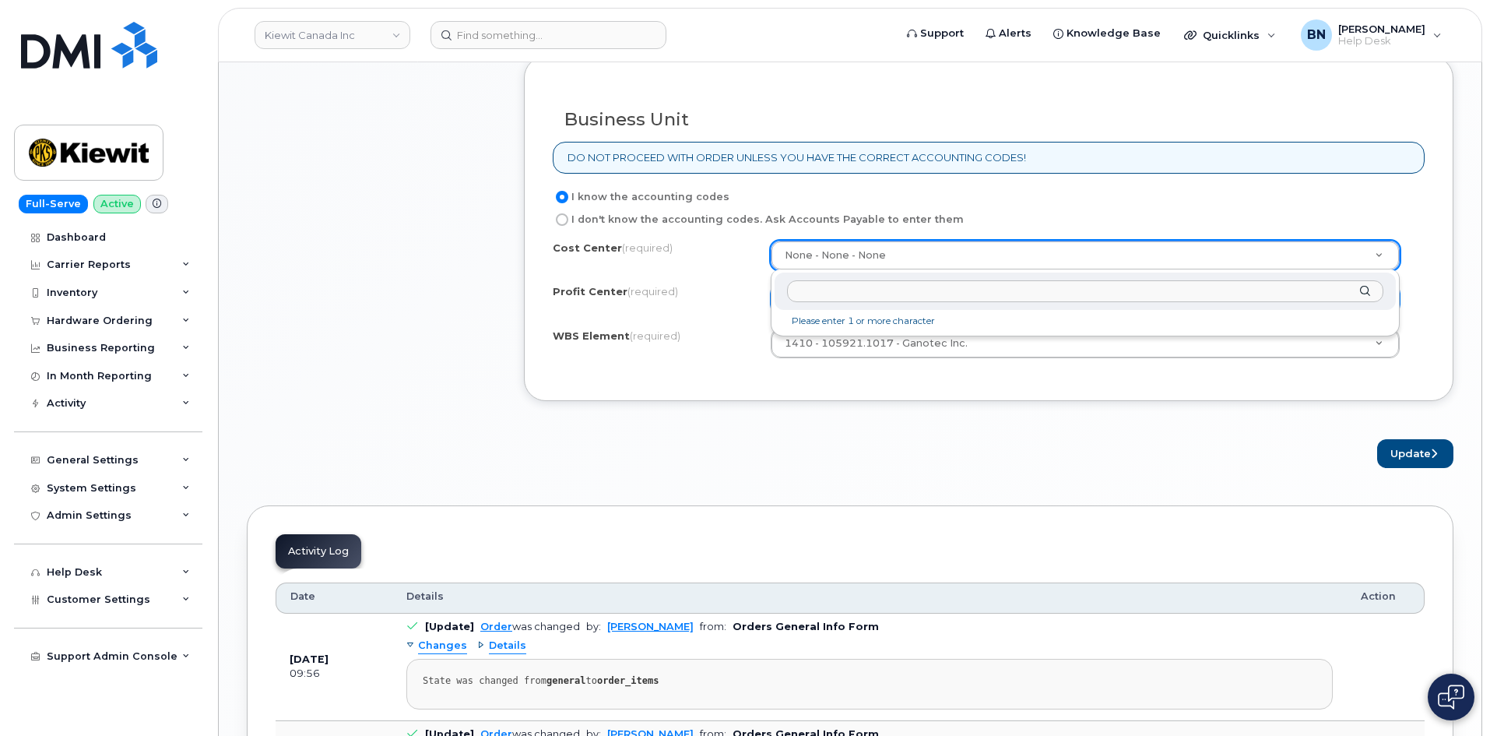
click at [849, 295] on input "text" at bounding box center [1085, 291] width 596 height 23
type input "none"
type input "None"
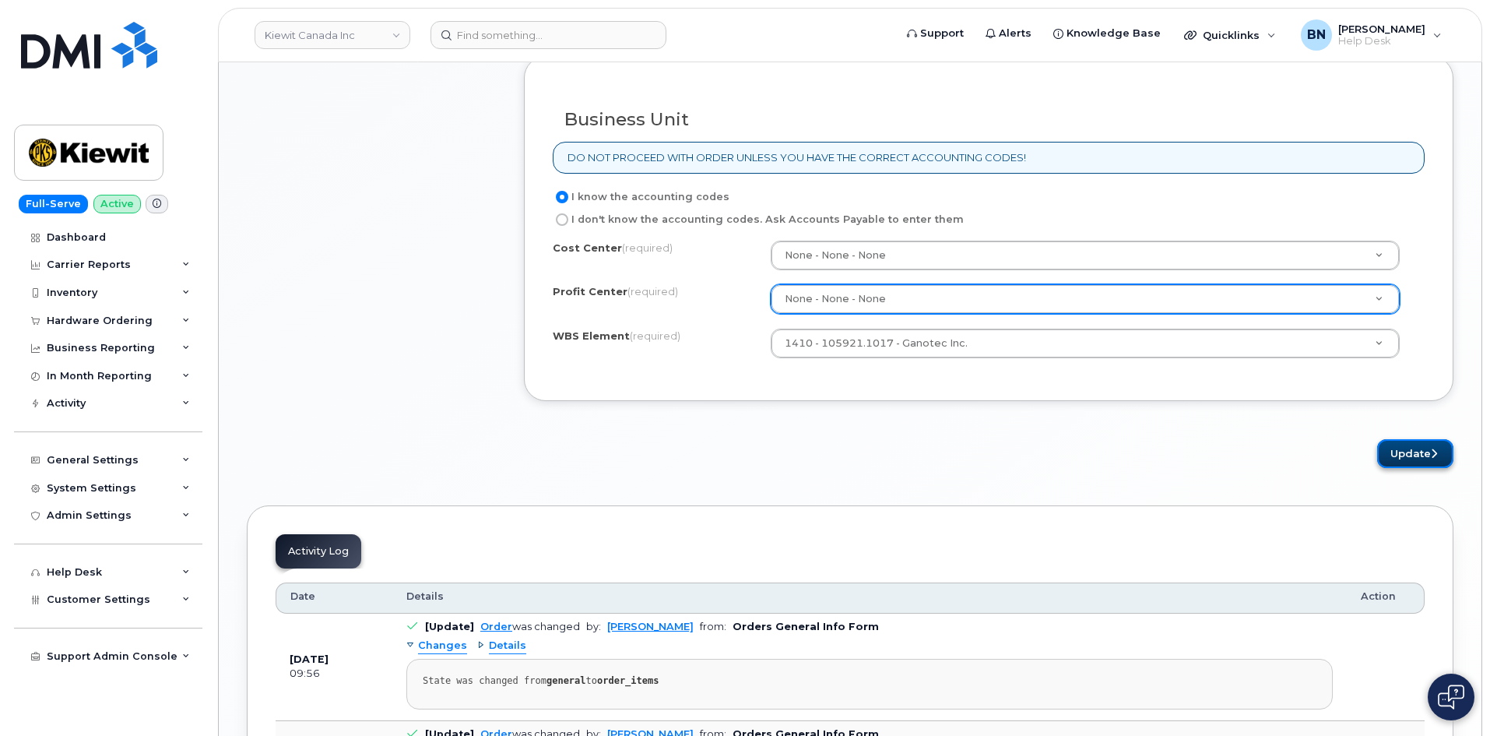
click at [1405, 463] on button "Update" at bounding box center [1415, 453] width 76 height 29
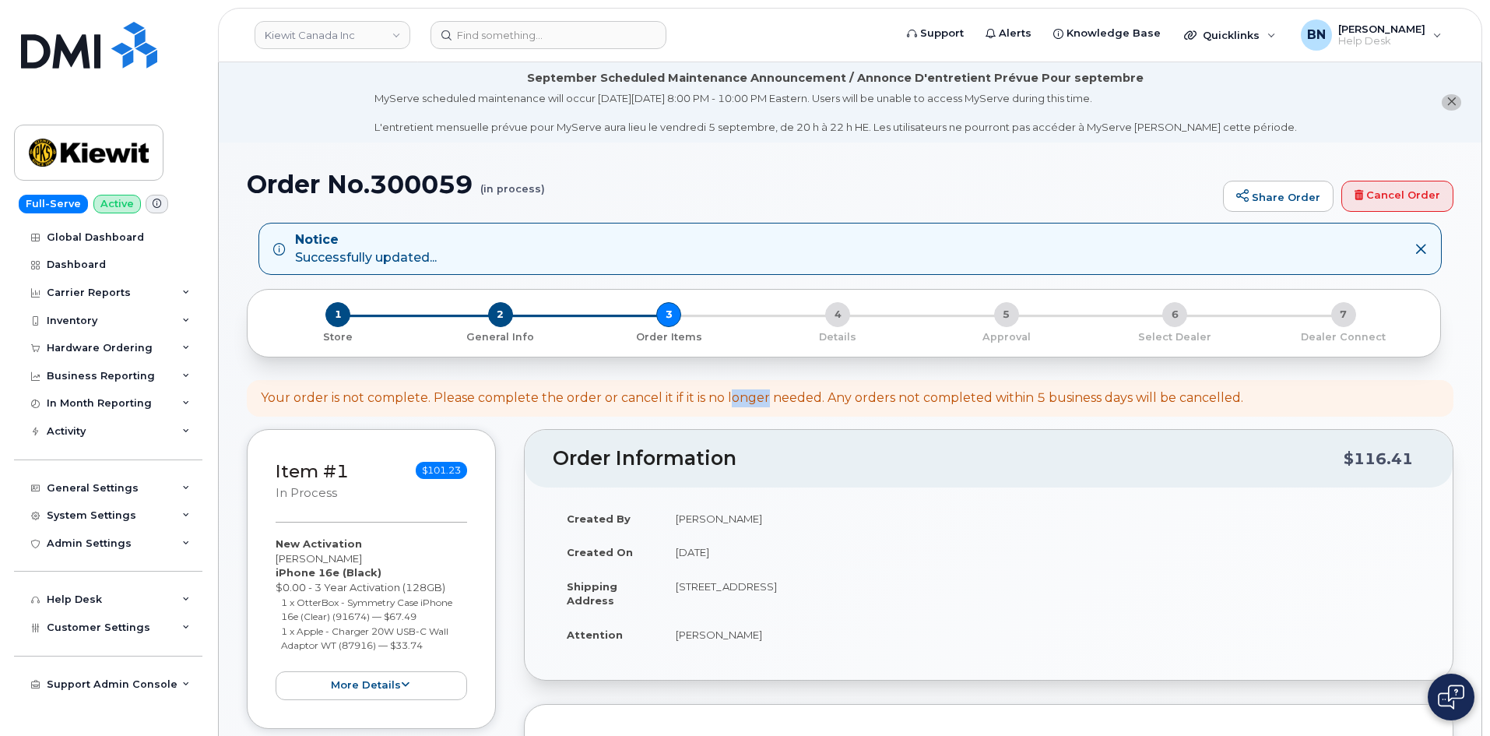
drag, startPoint x: 729, startPoint y: 399, endPoint x: 765, endPoint y: 396, distance: 36.7
click at [765, 396] on div "Your order is not complete. Please complete the order or cancel it if it is no …" at bounding box center [752, 398] width 983 height 18
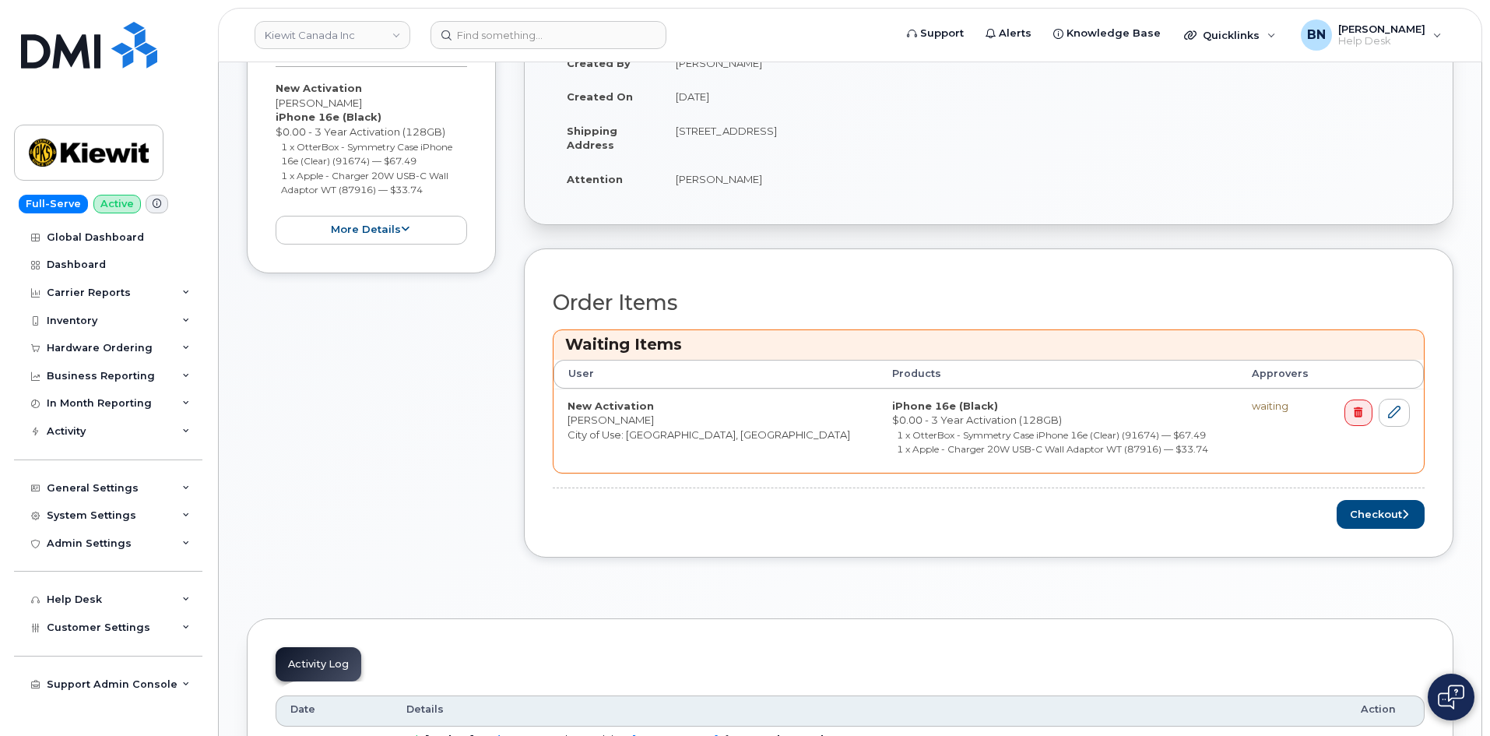
scroll to position [467, 0]
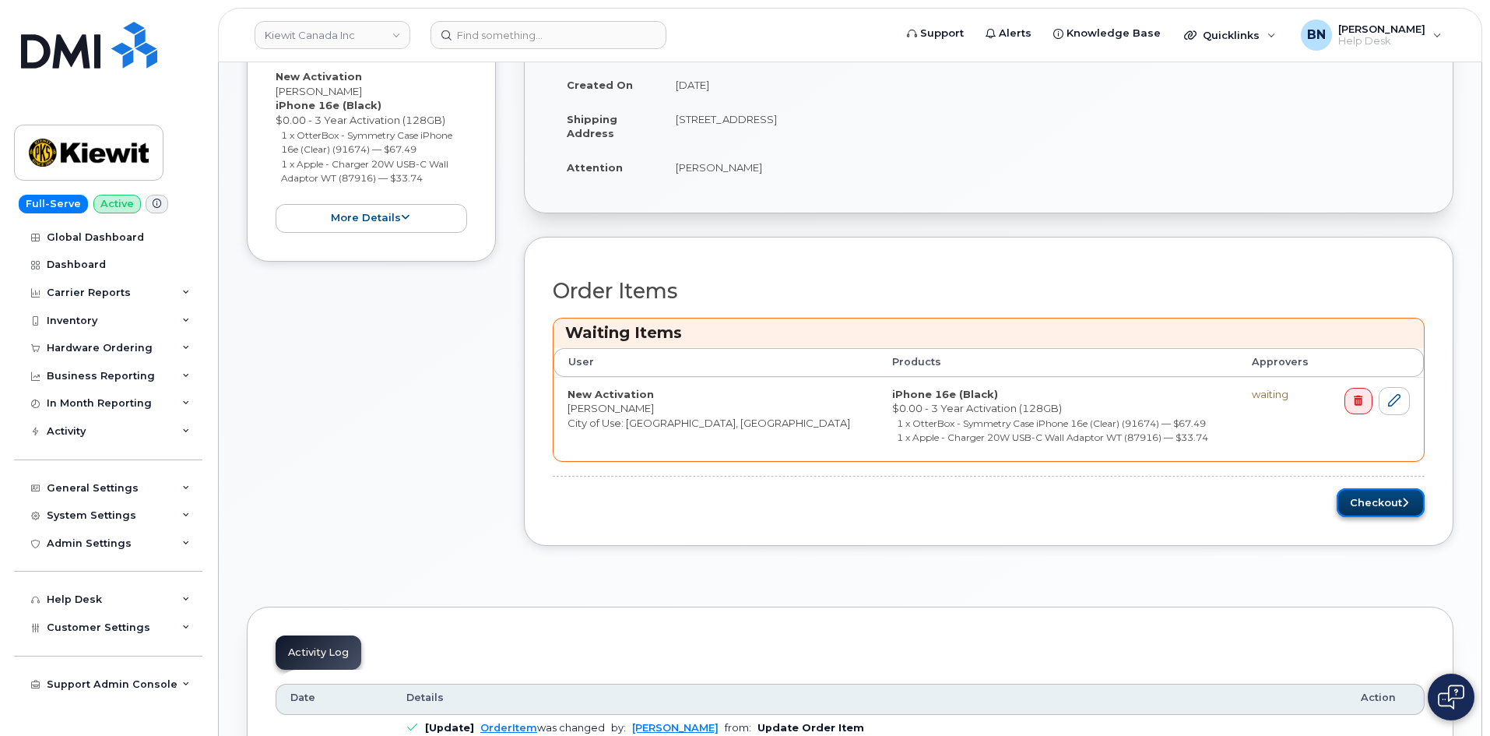
click at [1373, 507] on button "Checkout" at bounding box center [1381, 502] width 88 height 29
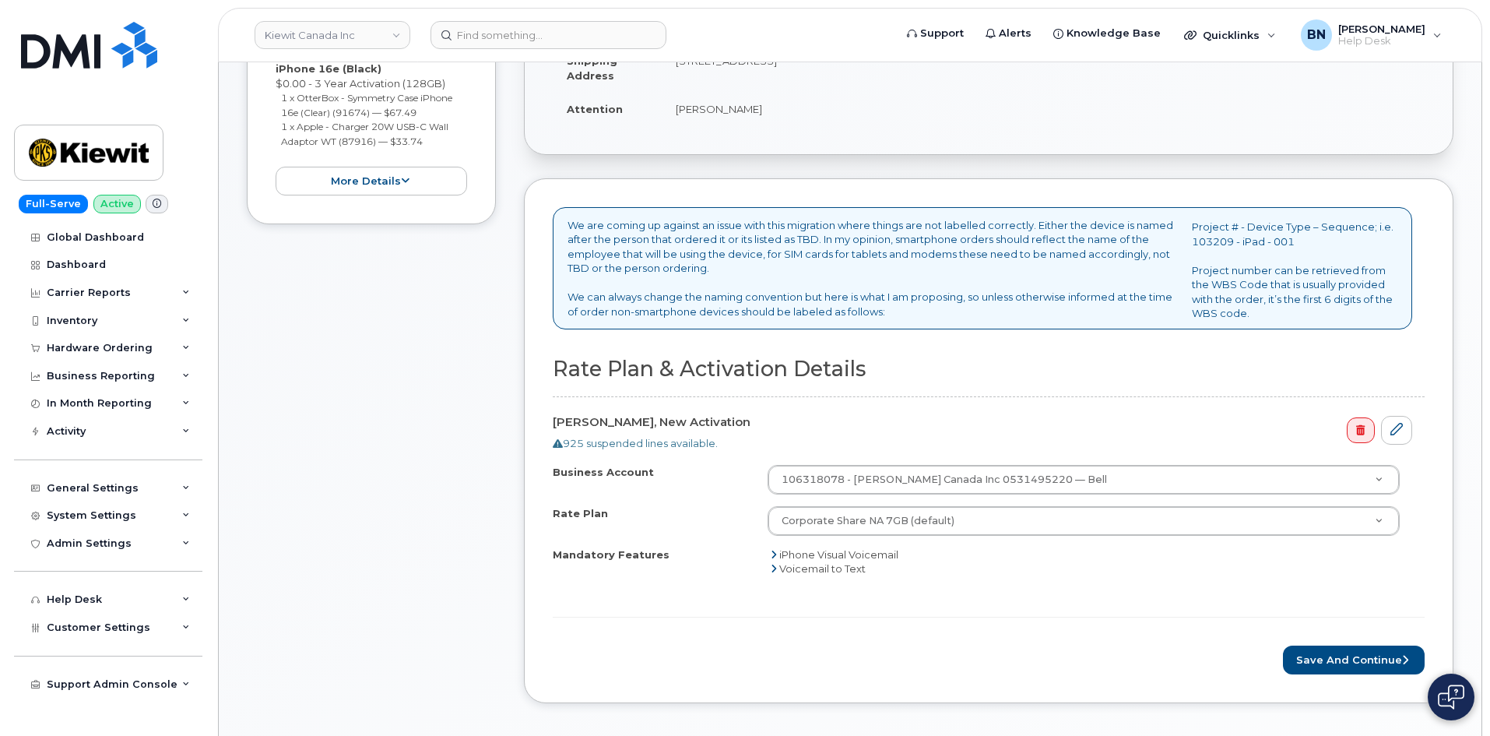
scroll to position [389, 0]
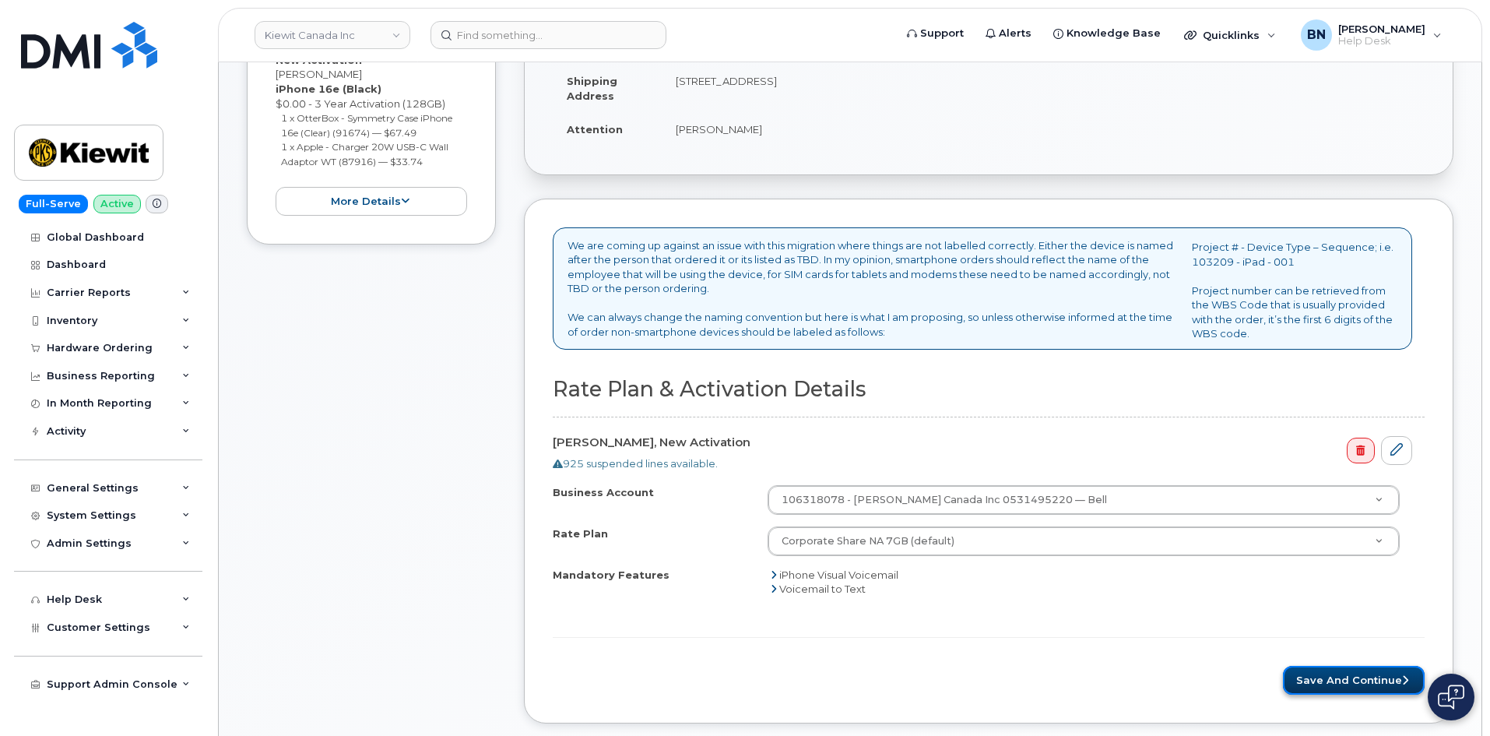
click at [1352, 682] on button "Save and Continue" at bounding box center [1354, 680] width 142 height 29
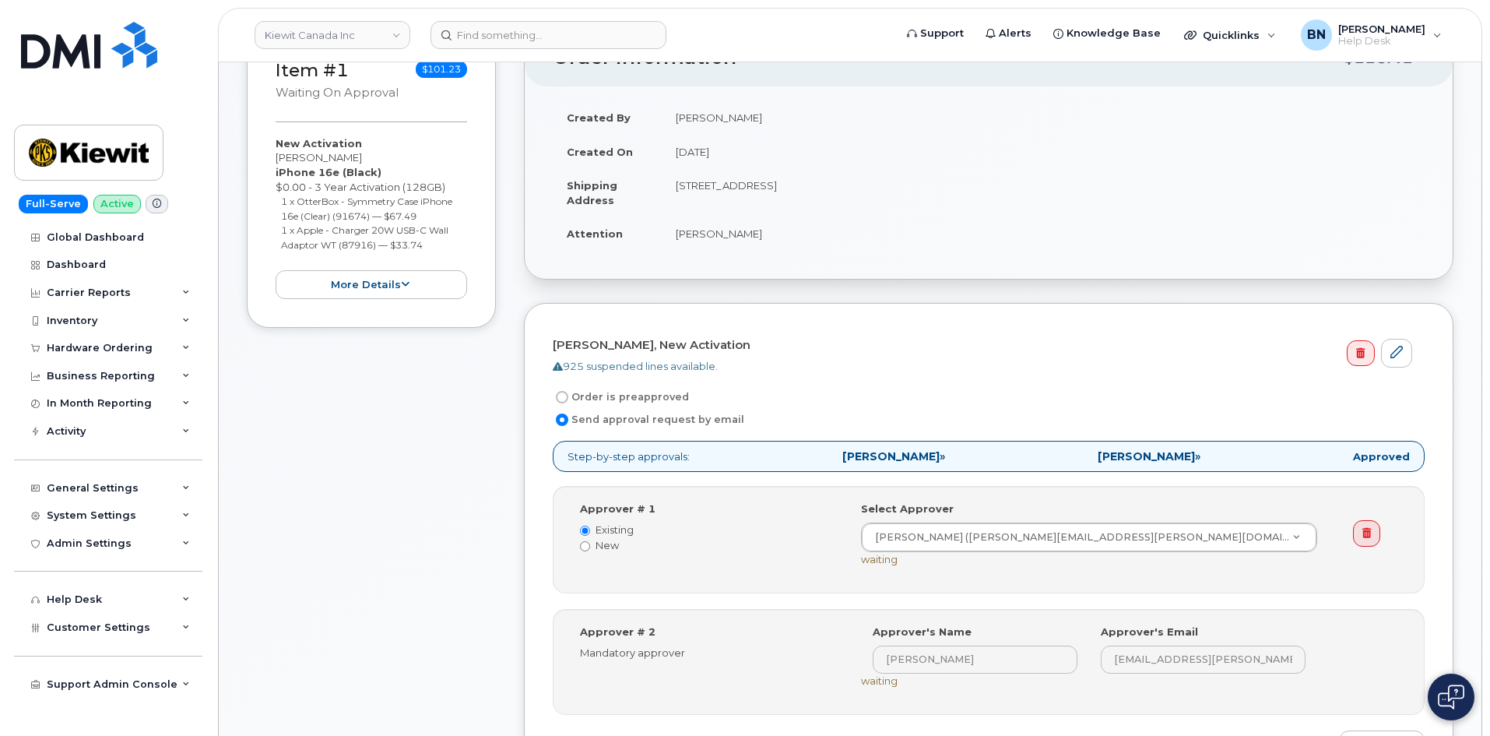
scroll to position [311, 0]
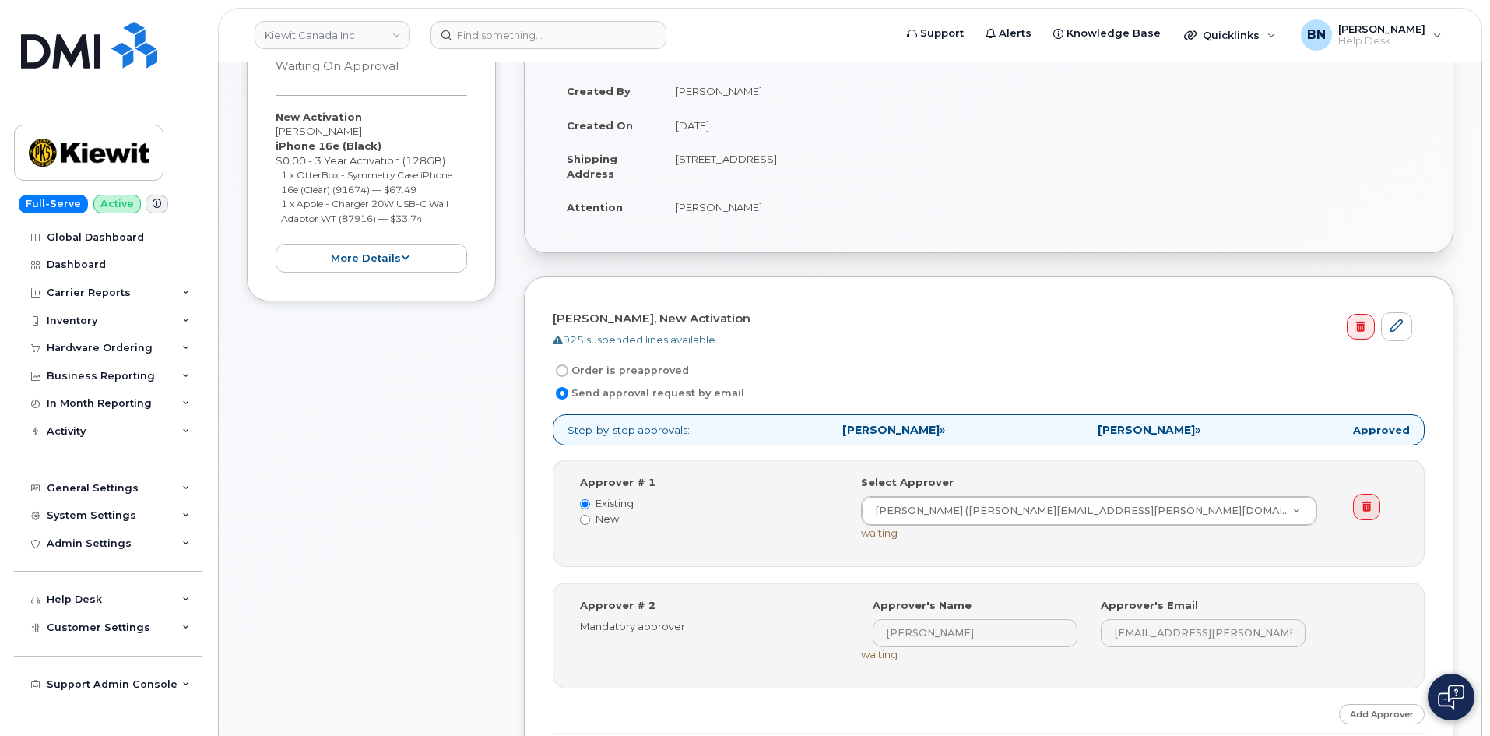
click at [563, 368] on input "Order is preapproved" at bounding box center [562, 370] width 12 height 12
radio input "true"
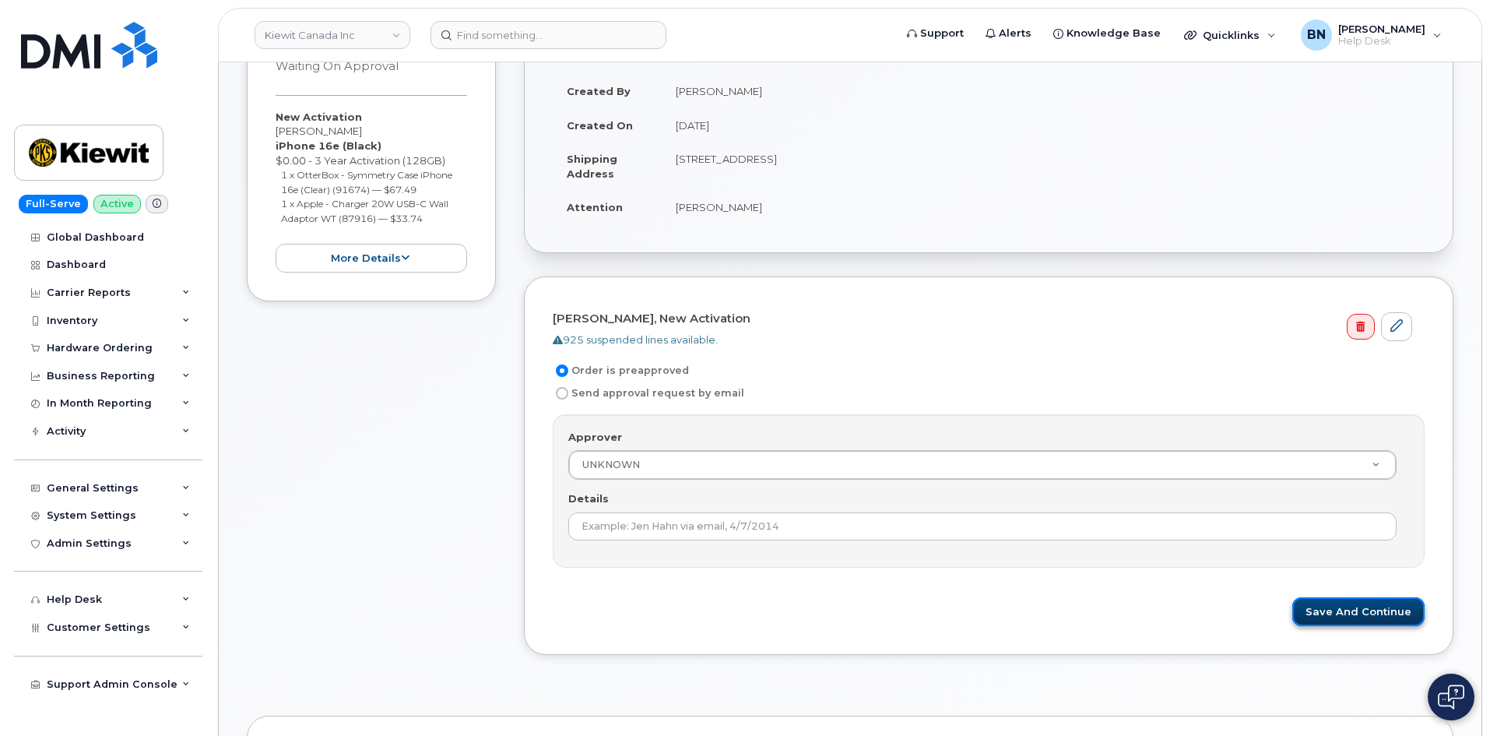
click at [1341, 615] on button "Save and Continue" at bounding box center [1358, 611] width 132 height 29
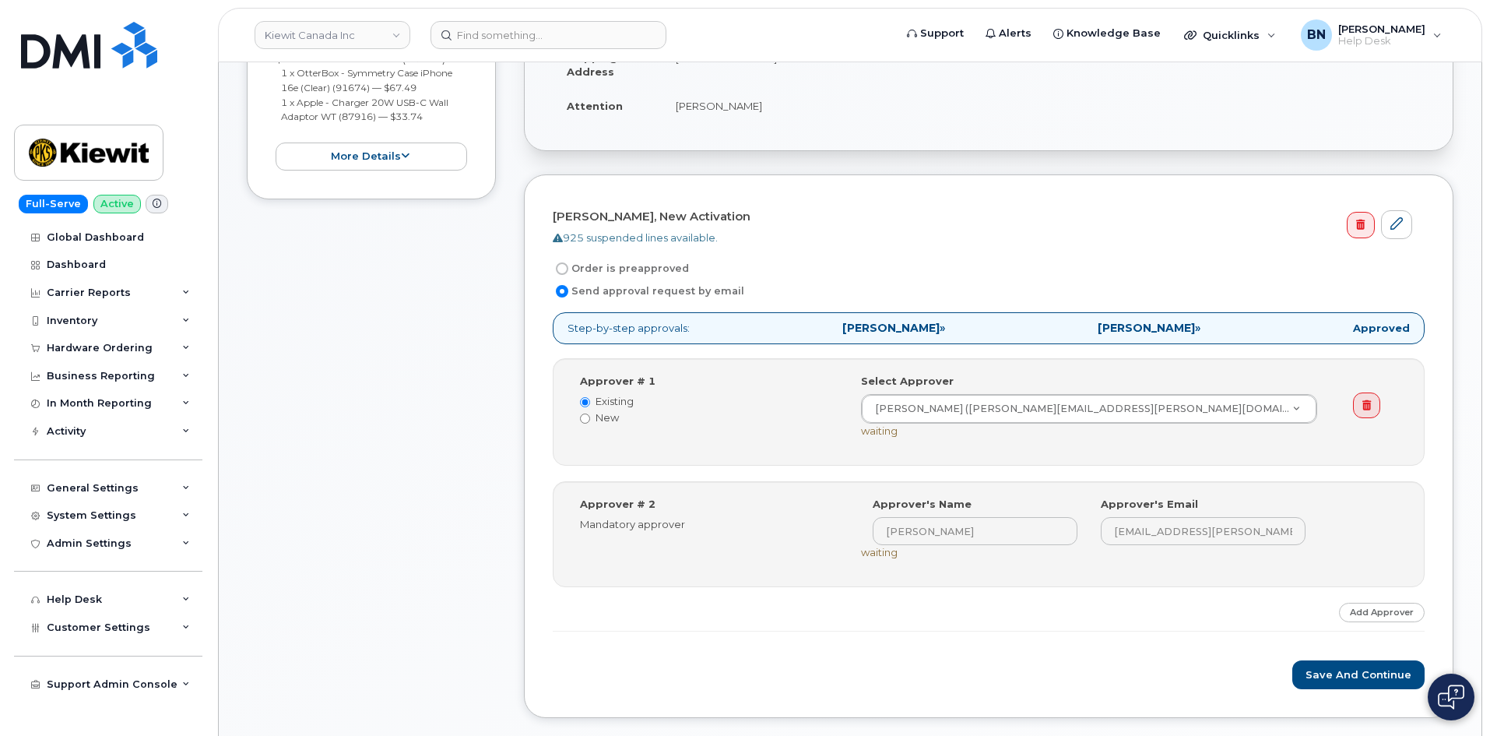
scroll to position [545, 0]
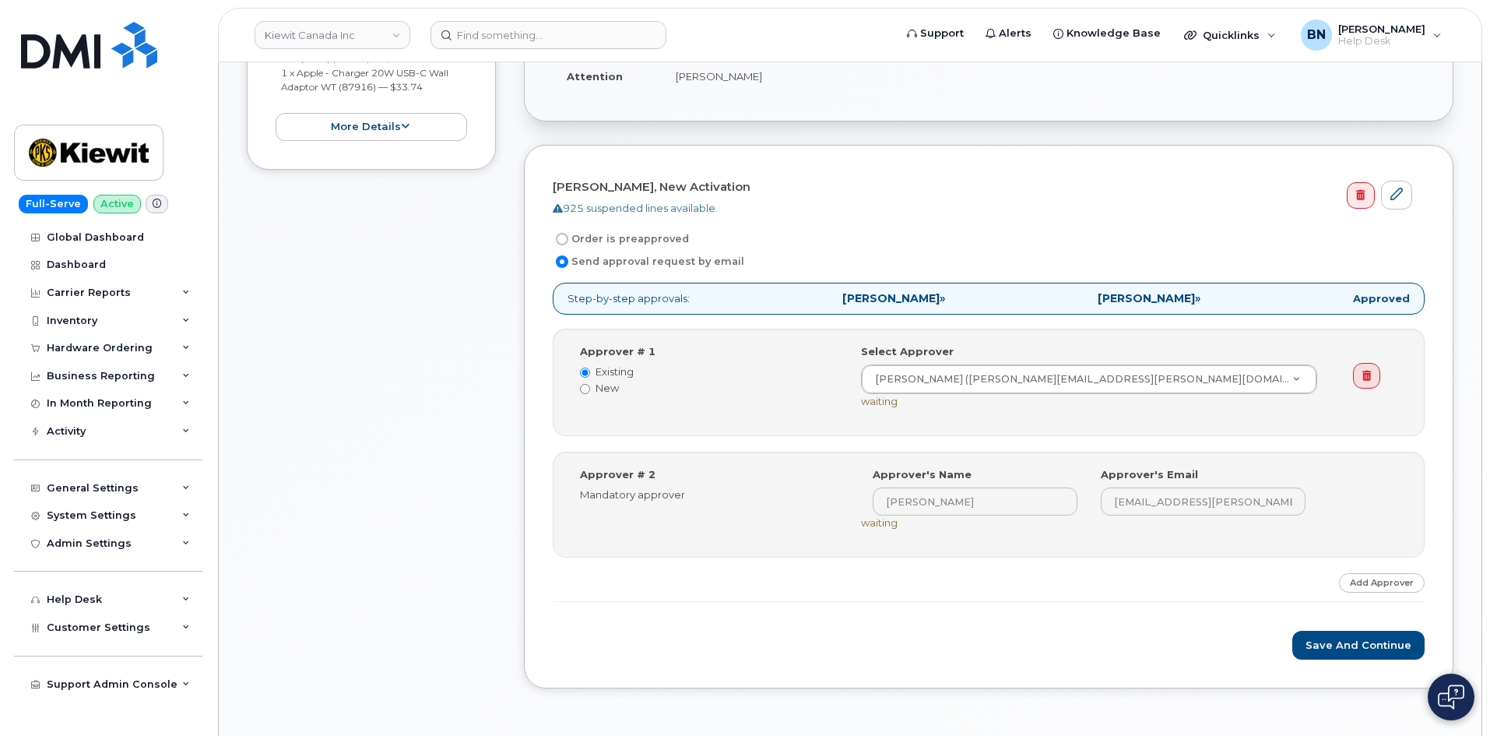
click at [566, 259] on input "Send approval request by email" at bounding box center [562, 261] width 12 height 12
click at [561, 241] on input "Order is preapproved" at bounding box center [562, 239] width 12 height 12
radio input "true"
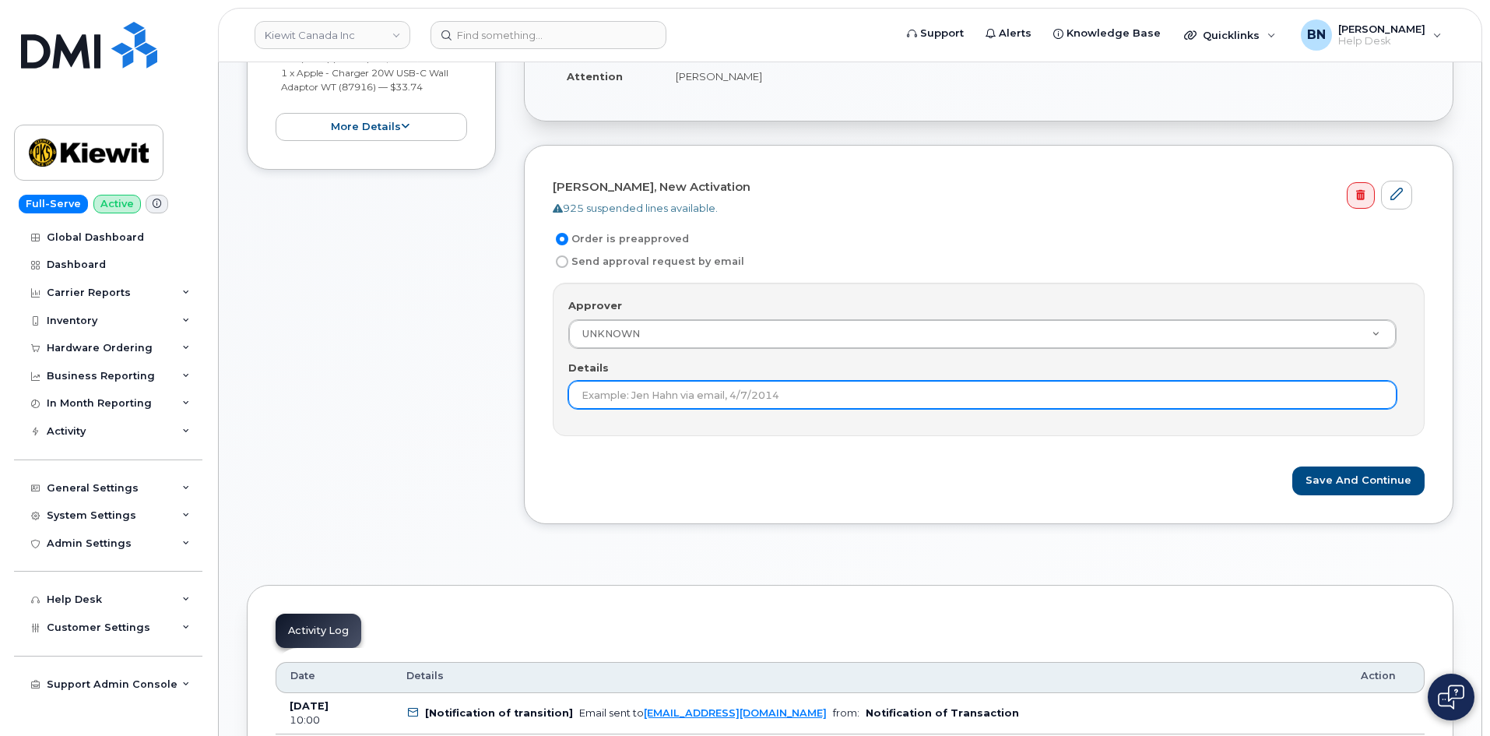
click at [726, 396] on input "Details" at bounding box center [982, 395] width 828 height 28
click at [689, 396] on input "Details" at bounding box center [982, 395] width 828 height 28
click at [620, 394] on input "Details" at bounding box center [982, 395] width 828 height 28
paste input "292205"
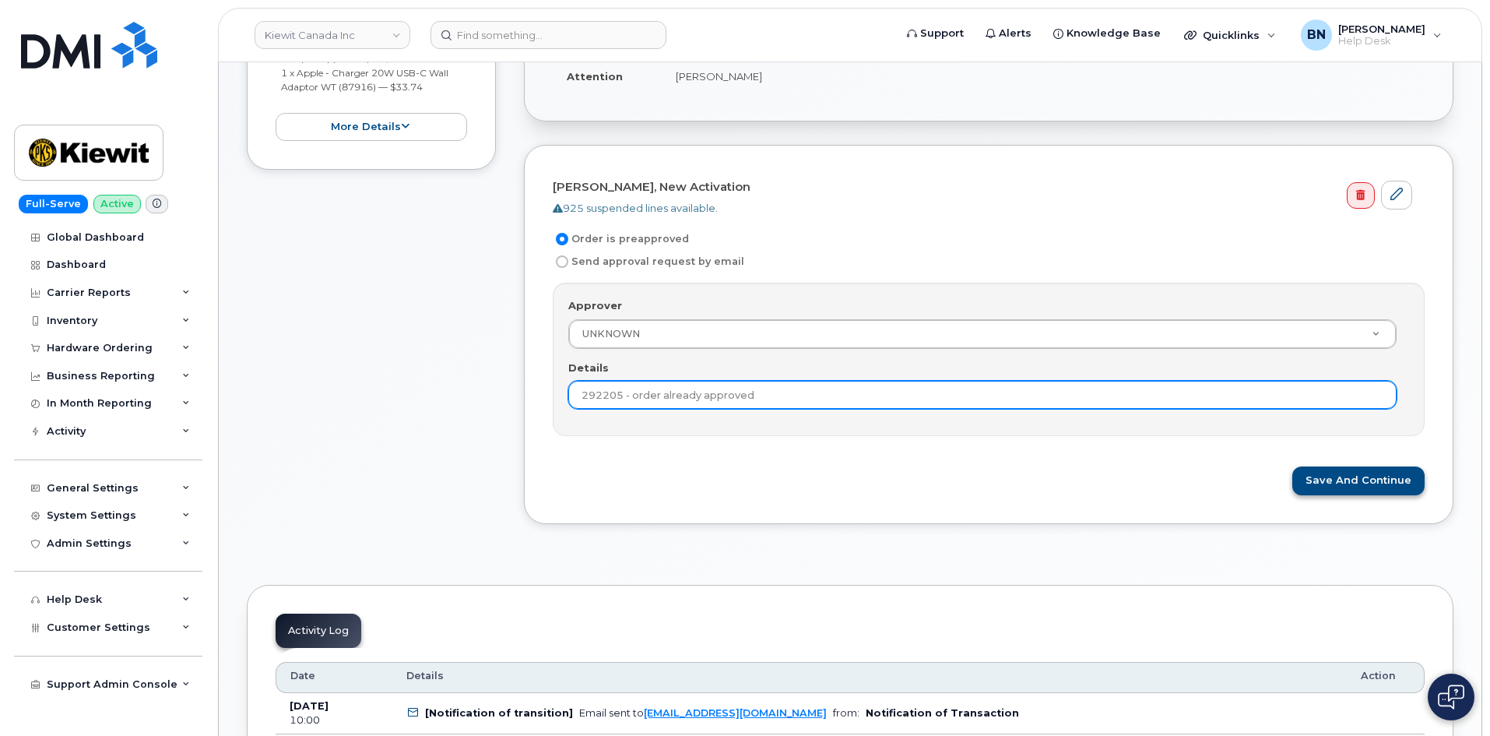
type input "292205 - order already approved"
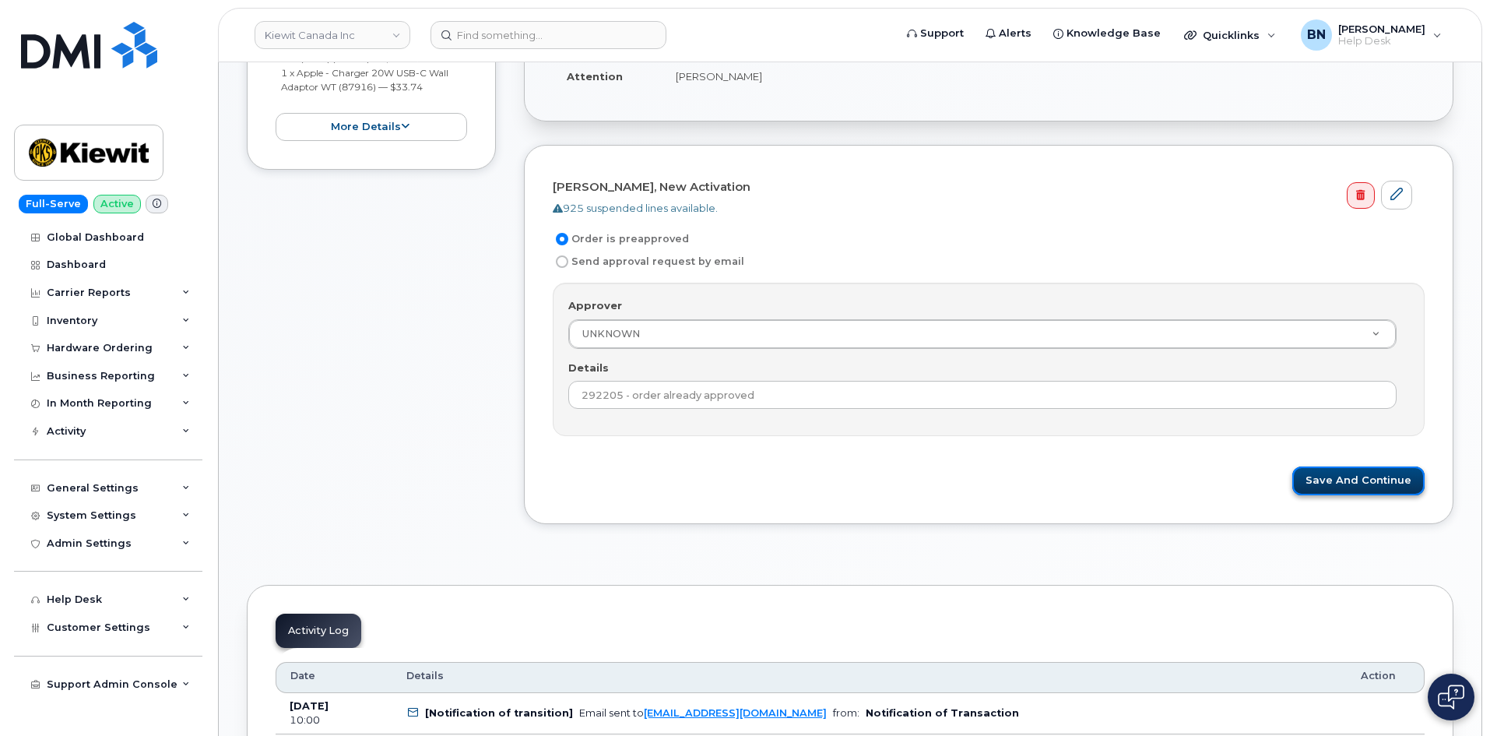
click at [1341, 484] on button "Save and Continue" at bounding box center [1358, 480] width 132 height 29
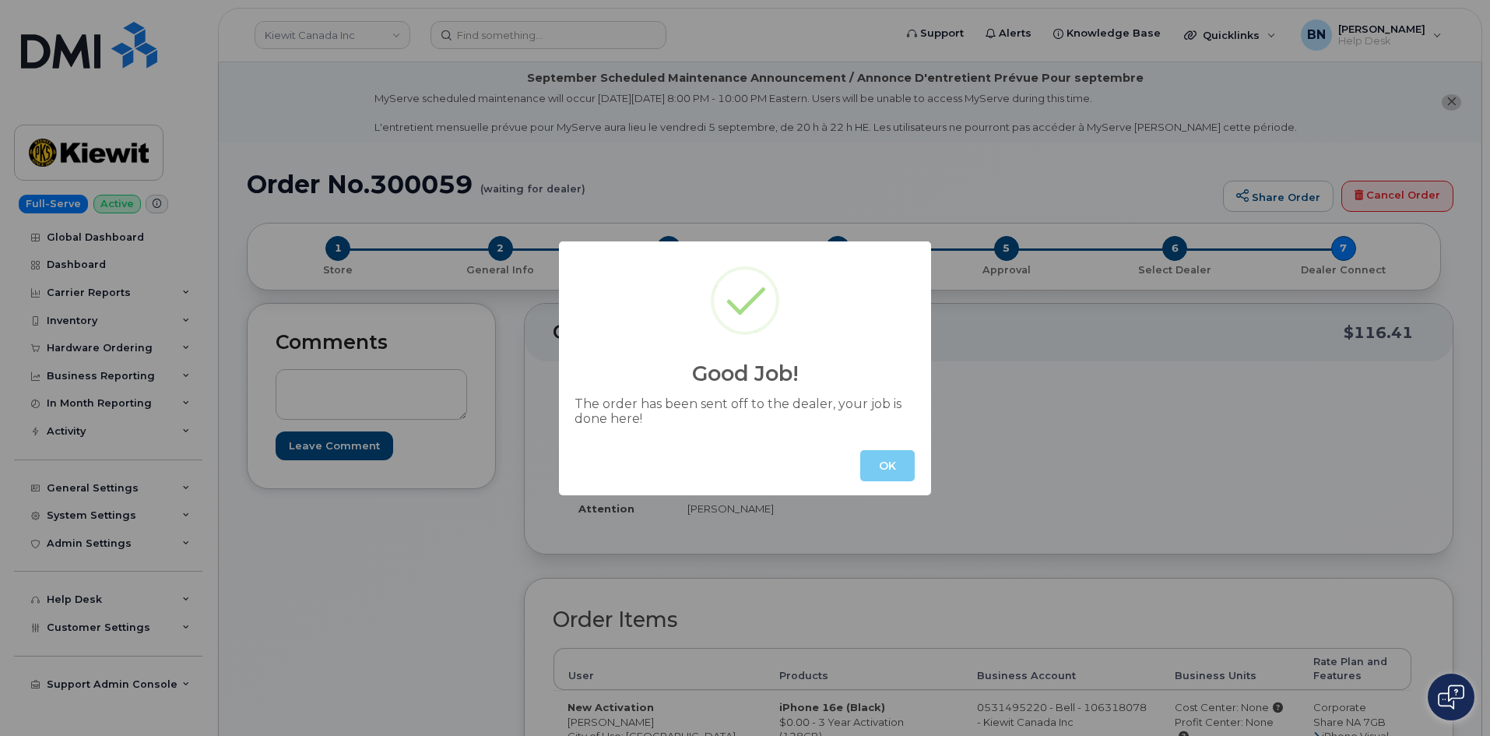
click at [881, 465] on button "OK" at bounding box center [887, 465] width 55 height 31
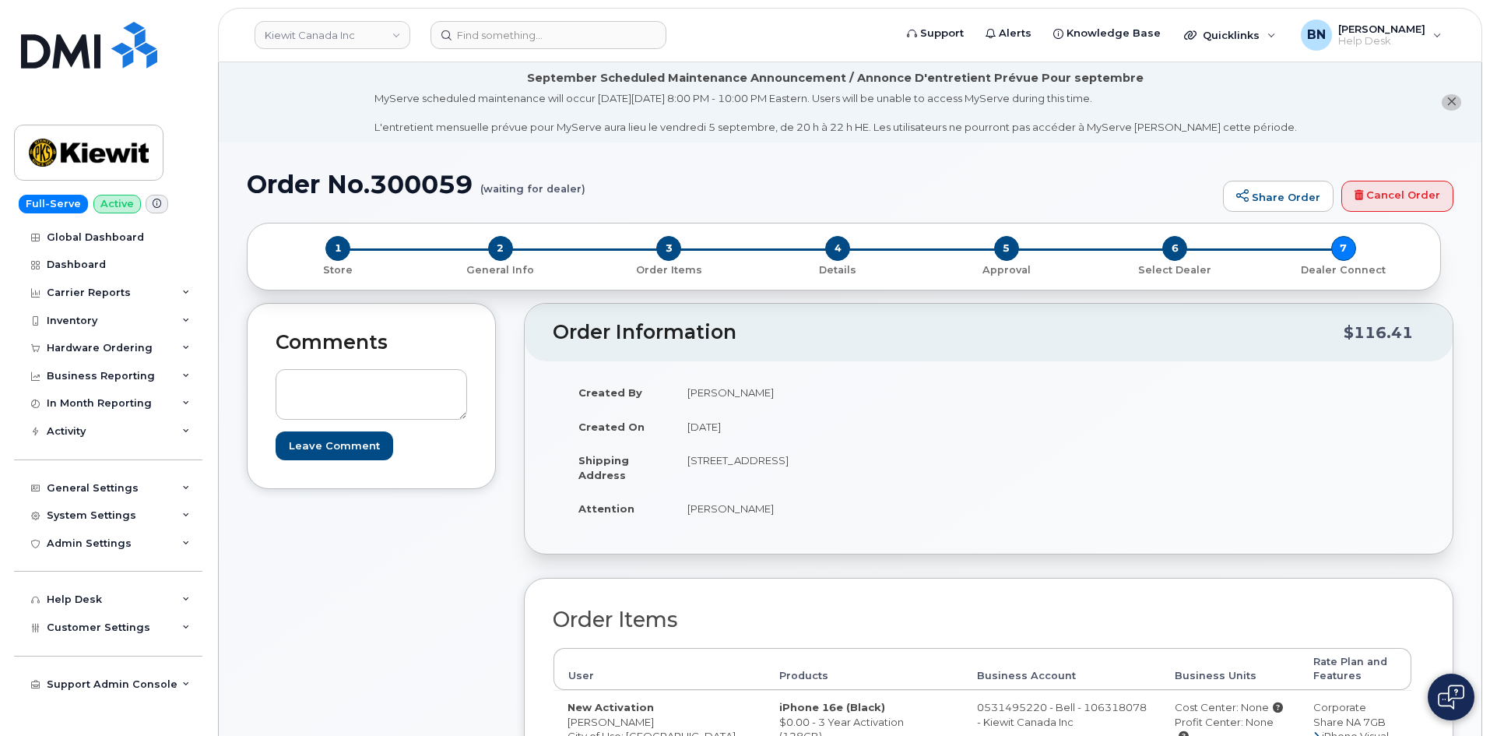
click at [415, 180] on h1 "Order No.300059 (waiting for dealer)" at bounding box center [731, 184] width 969 height 27
click at [417, 181] on h1 "Order No.300059 (waiting for dealer)" at bounding box center [731, 184] width 969 height 27
click at [406, 185] on h1 "Order No.300059 (waiting for dealer)" at bounding box center [731, 184] width 969 height 27
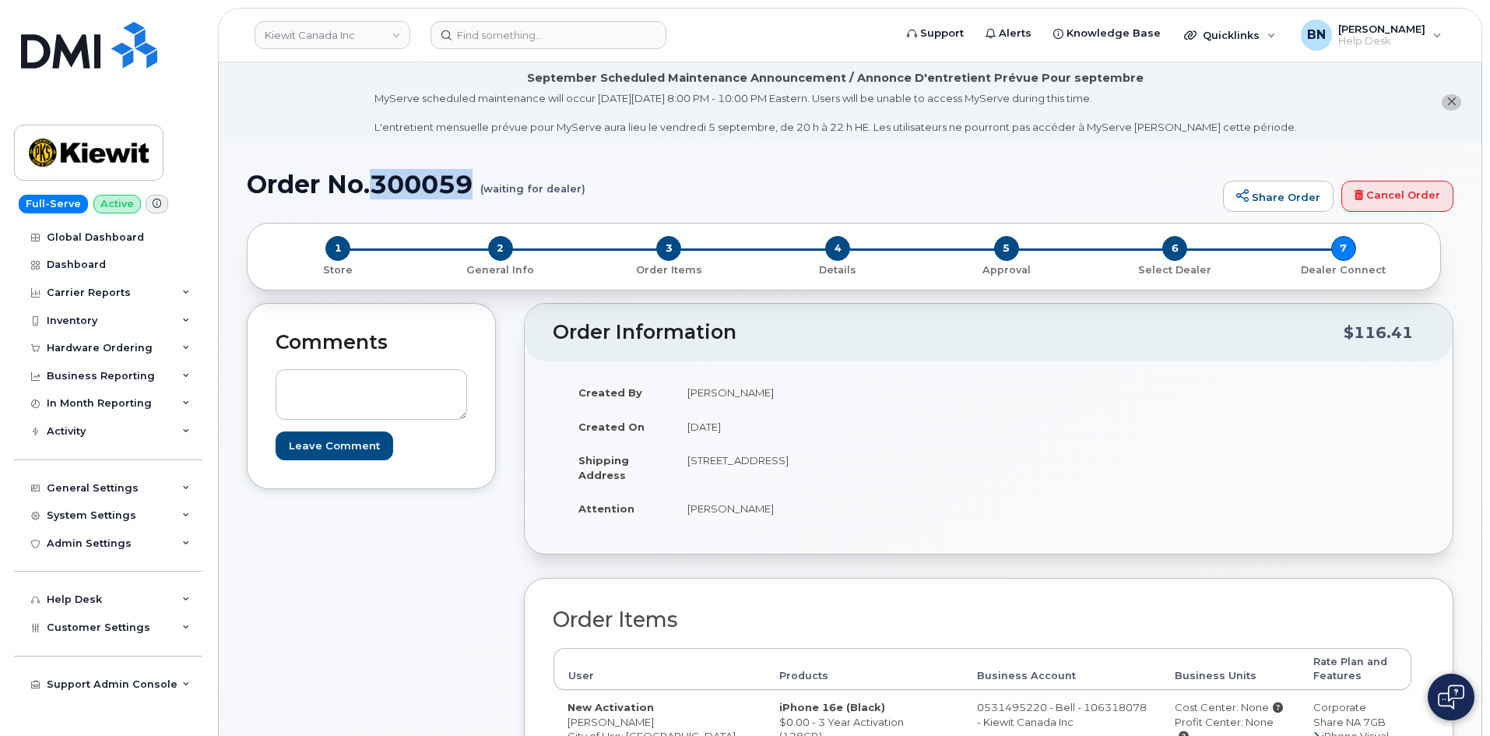
drag, startPoint x: 747, startPoint y: 458, endPoint x: 934, endPoint y: 478, distance: 188.0
click at [934, 478] on td "76 Kennedys Lane Exten HOLYROOD NL A0A 2R0 CANADA" at bounding box center [825, 467] width 304 height 48
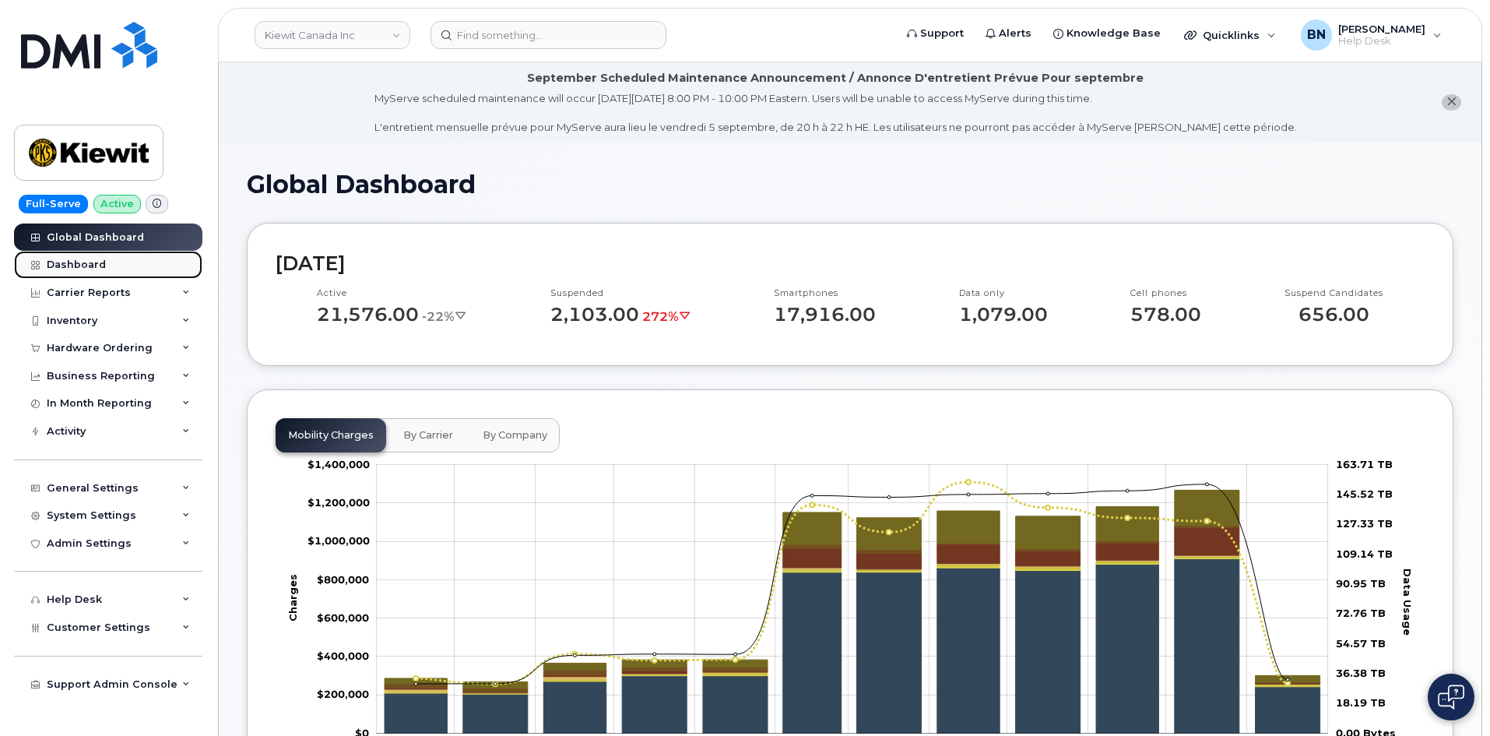
click at [100, 264] on div "Dashboard" at bounding box center [76, 264] width 59 height 12
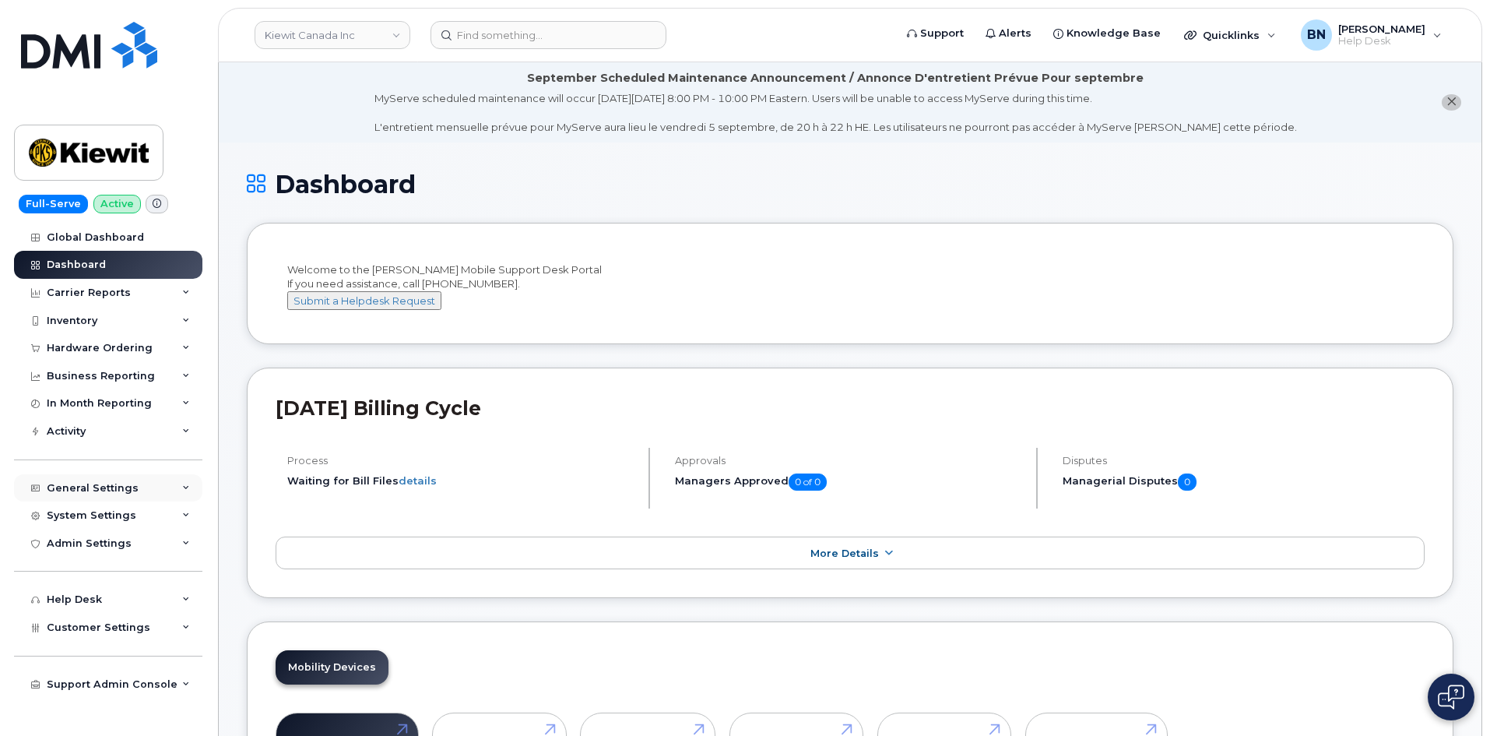
click at [98, 482] on div "General Settings" at bounding box center [93, 488] width 92 height 12
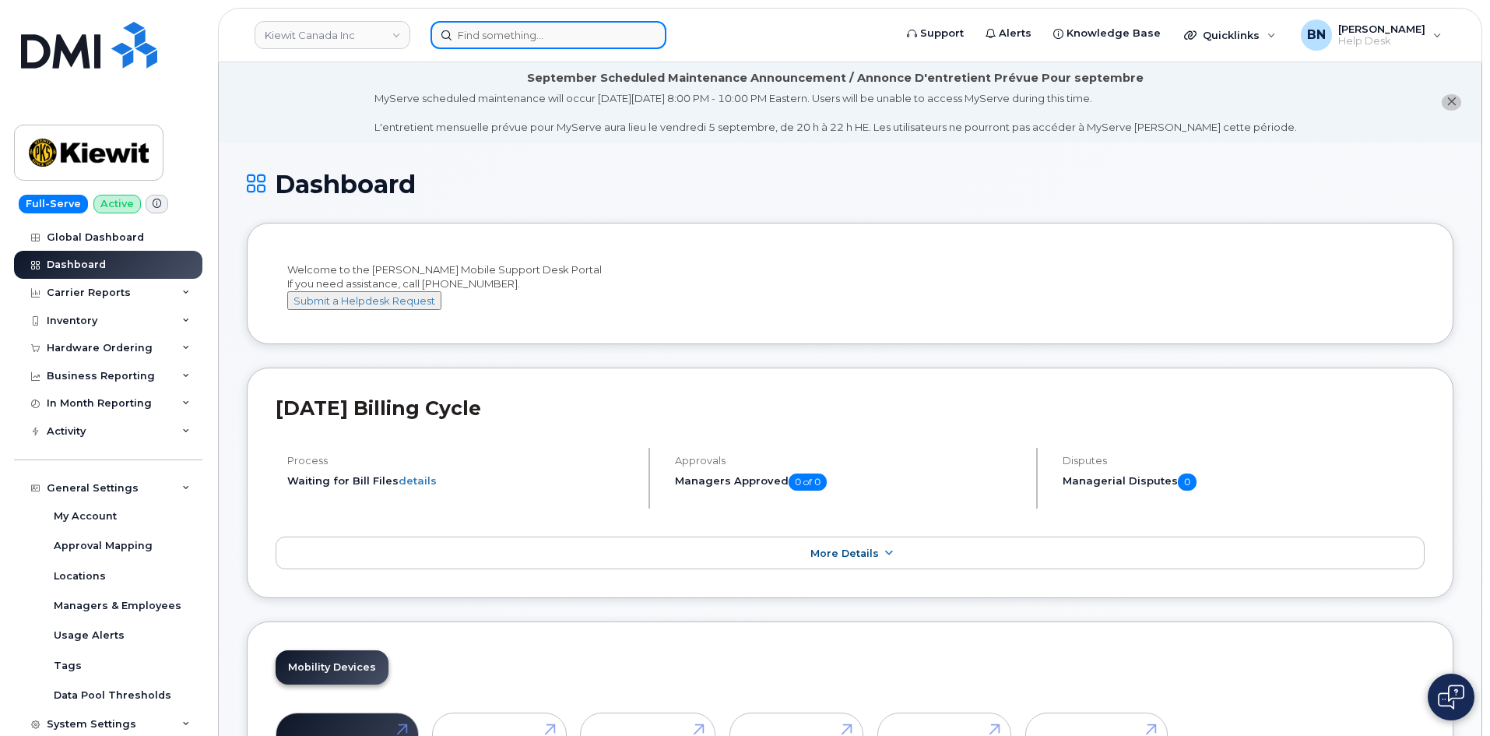
click at [498, 41] on input at bounding box center [549, 35] width 236 height 28
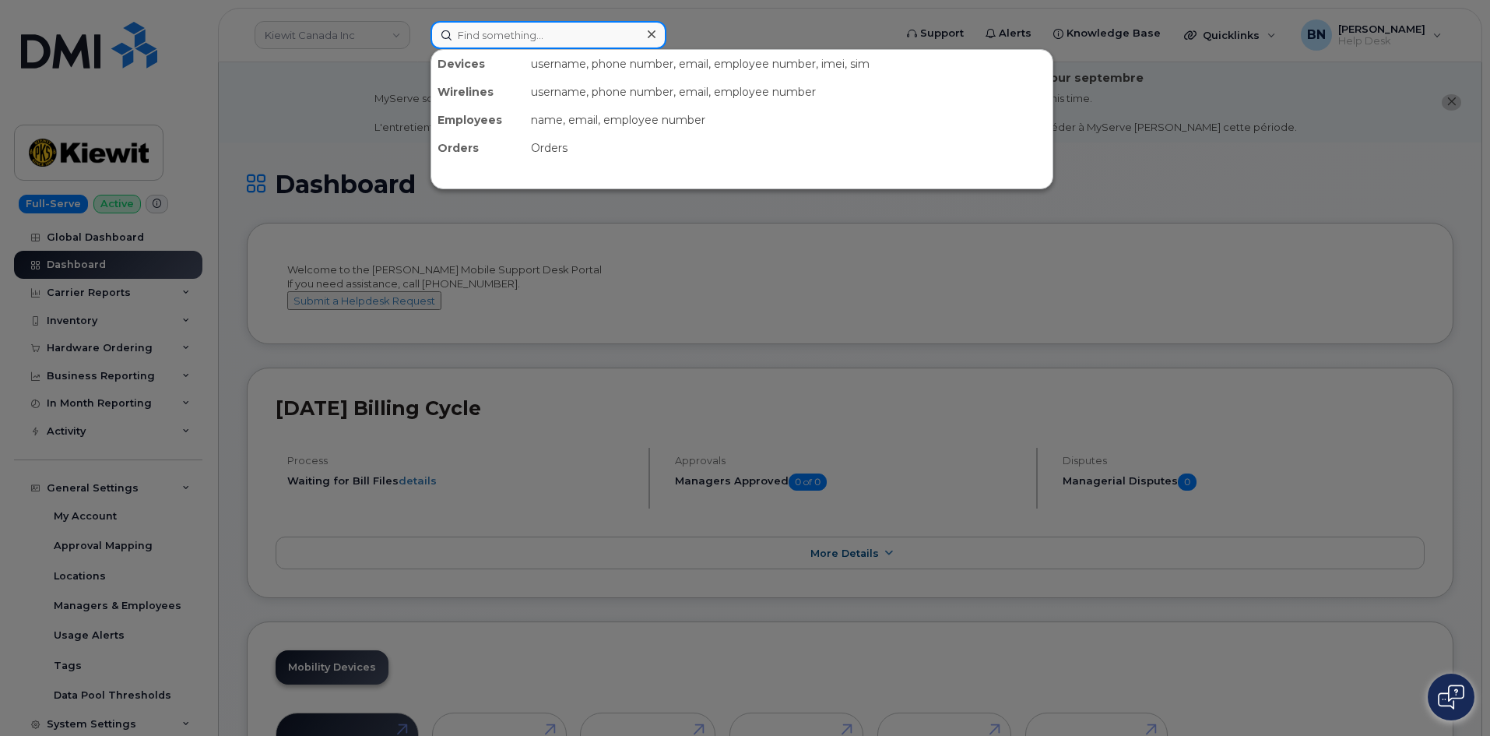
paste input "[PHONE_NUMBER]"
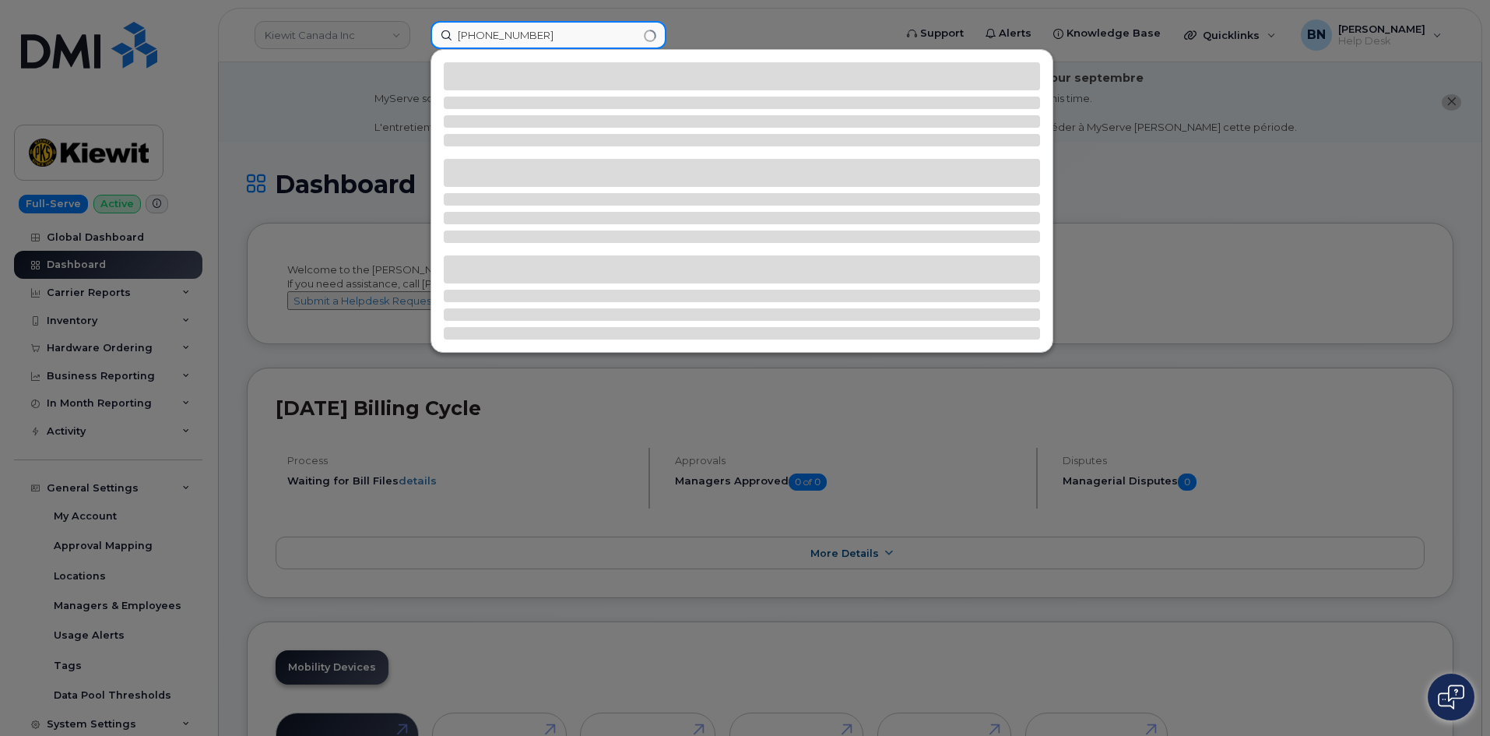
click at [509, 35] on input "[PHONE_NUMBER]" at bounding box center [549, 35] width 236 height 28
click at [484, 36] on input "571-3142873" at bounding box center [549, 35] width 236 height 28
type input "5713142873"
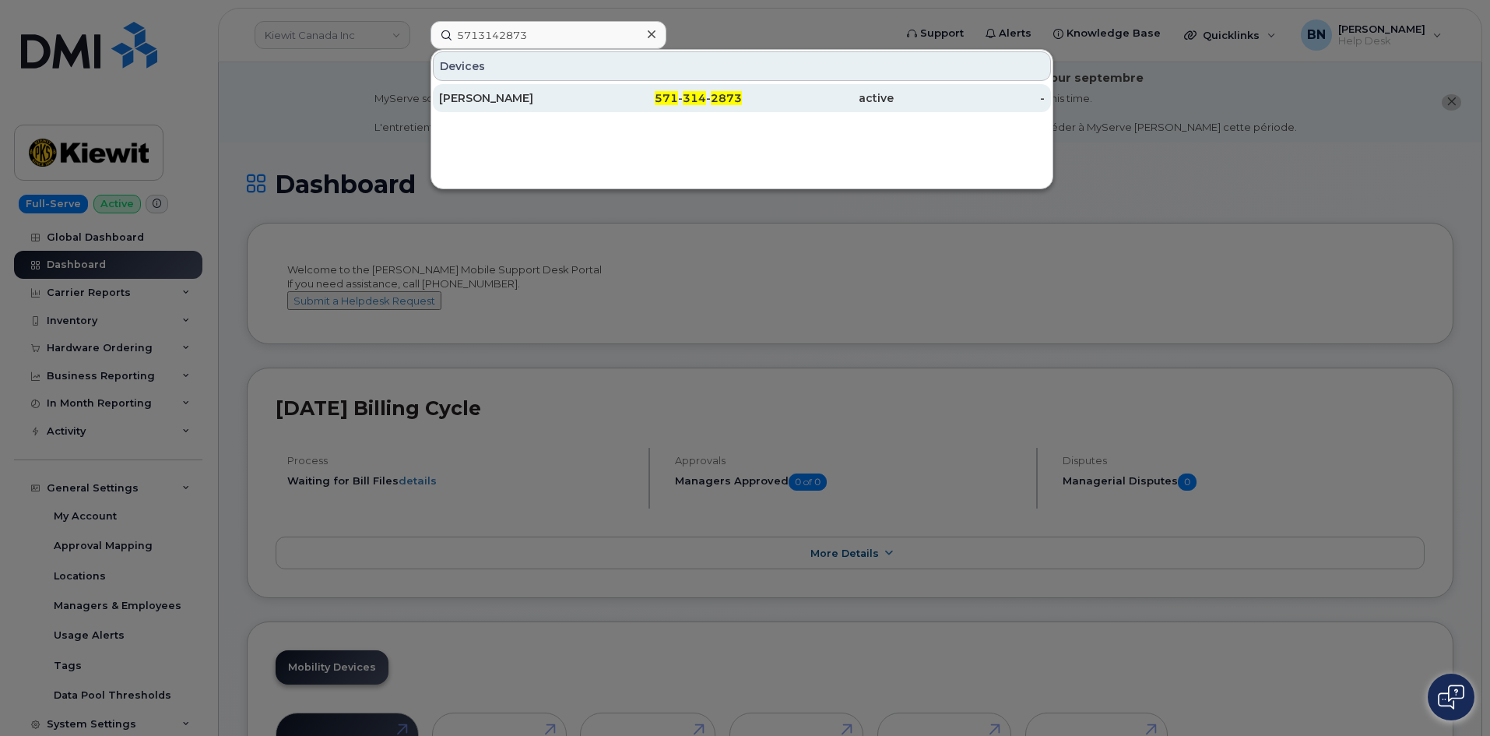
click at [550, 99] on div "VICTOR REYES" at bounding box center [515, 98] width 152 height 16
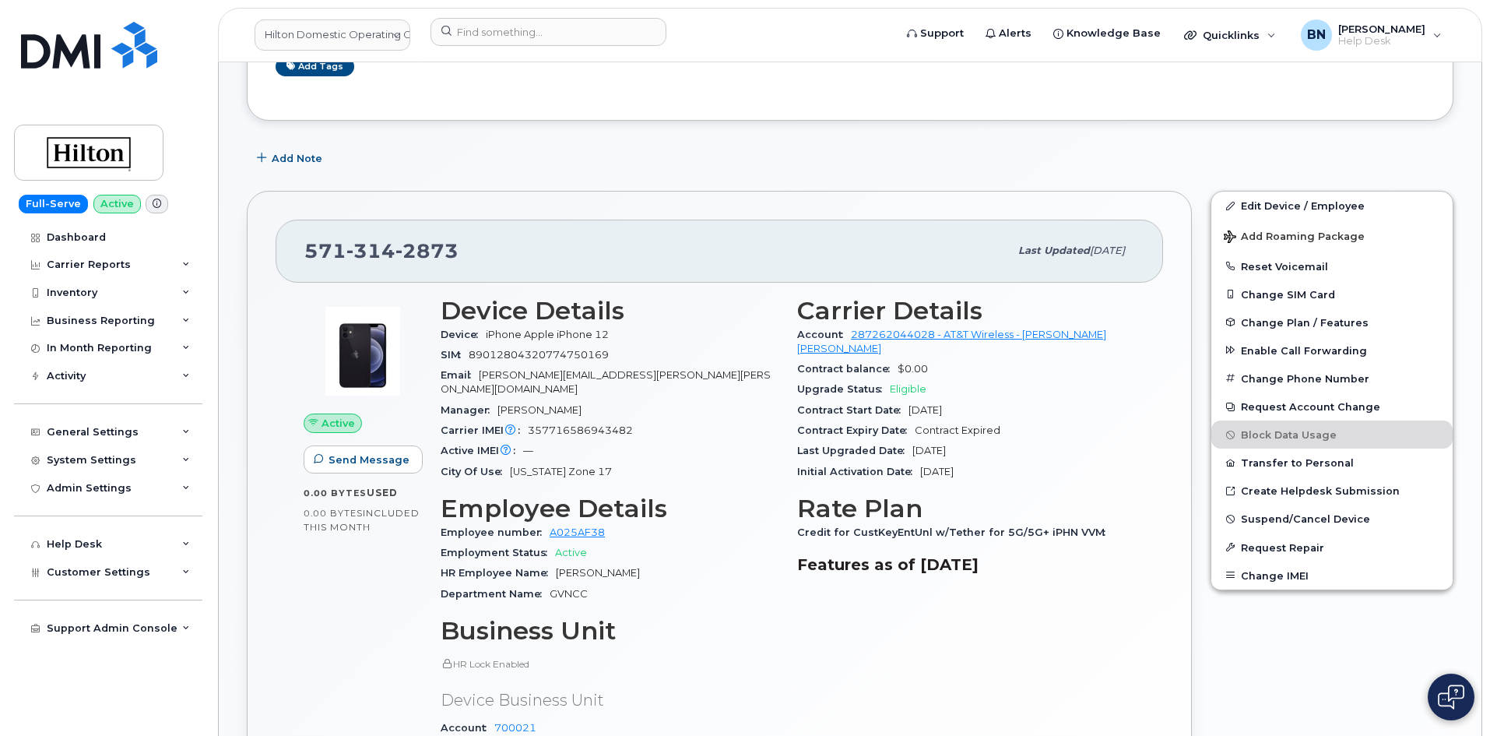
scroll to position [389, 0]
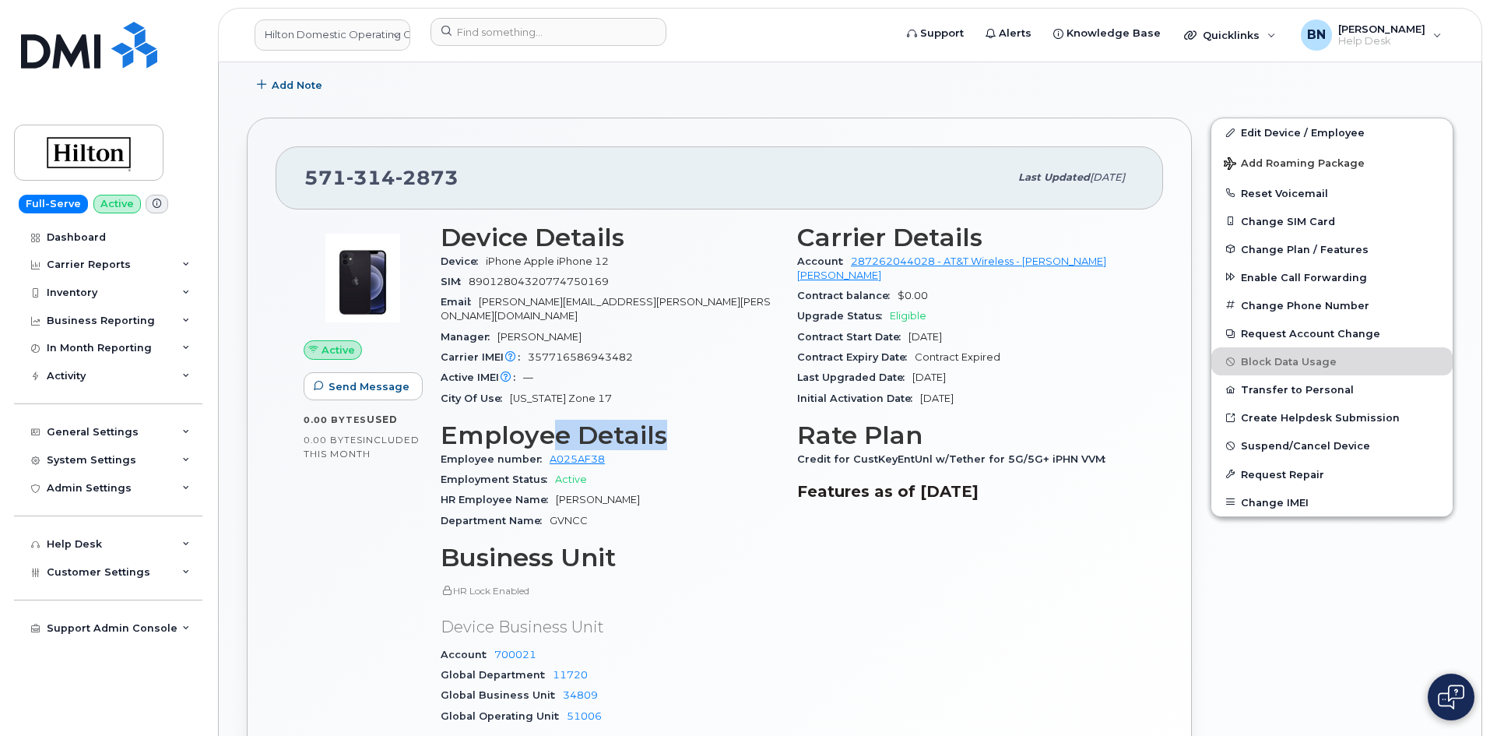
drag, startPoint x: 560, startPoint y: 428, endPoint x: 663, endPoint y: 425, distance: 102.8
click at [663, 425] on h3 "Employee Details" at bounding box center [610, 435] width 338 height 28
drag, startPoint x: 617, startPoint y: 343, endPoint x: 635, endPoint y: 341, distance: 18.0
click at [635, 347] on div "Carrier IMEI Carrier IMEI is reported during the last billing cycle or change o…" at bounding box center [610, 357] width 338 height 20
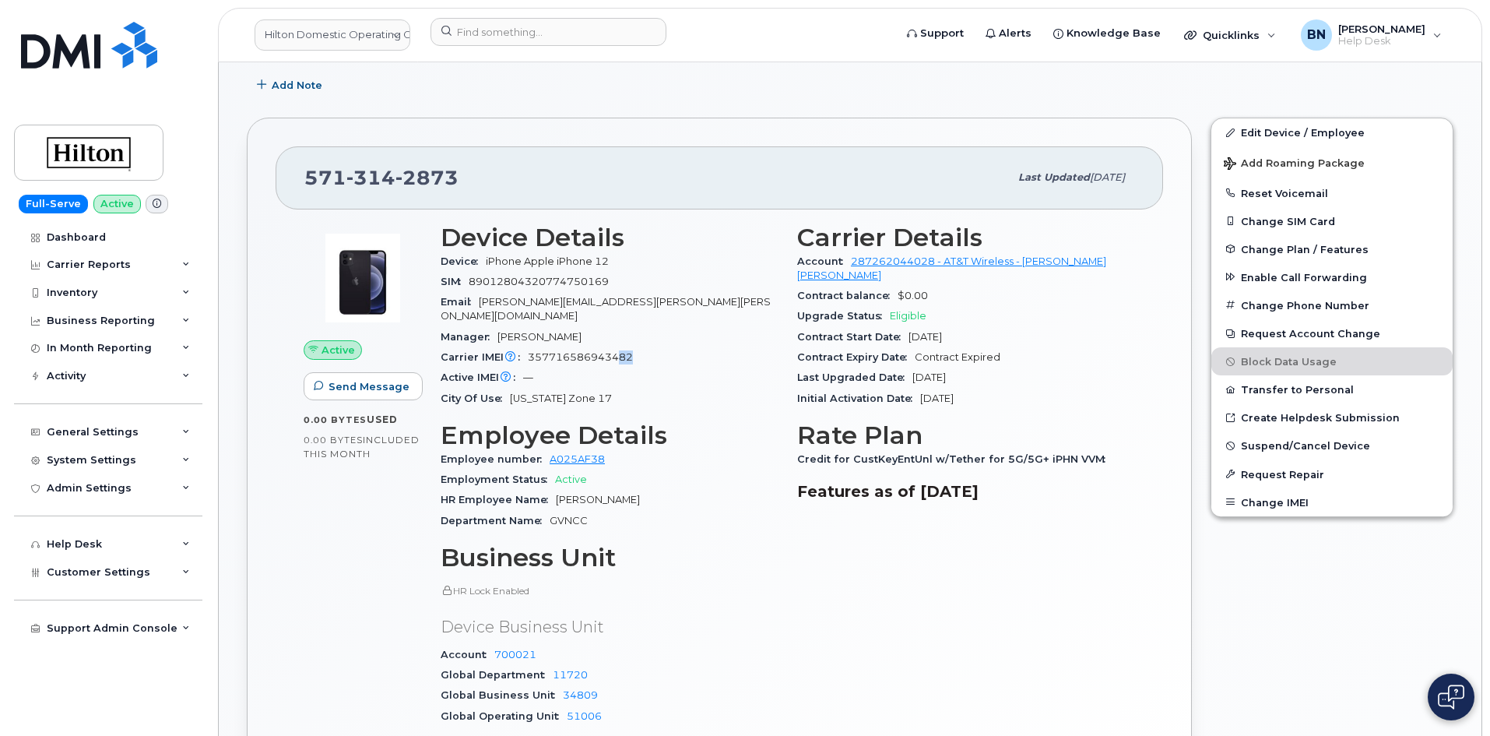
click at [635, 347] on div "Carrier IMEI Carrier IMEI is reported during the last billing cycle or change o…" at bounding box center [610, 357] width 338 height 20
drag, startPoint x: 489, startPoint y: 258, endPoint x: 651, endPoint y: 259, distance: 162.0
click at [651, 259] on div "Device iPhone Apple iPhone 12" at bounding box center [610, 261] width 338 height 20
click at [494, 35] on input at bounding box center [549, 32] width 236 height 28
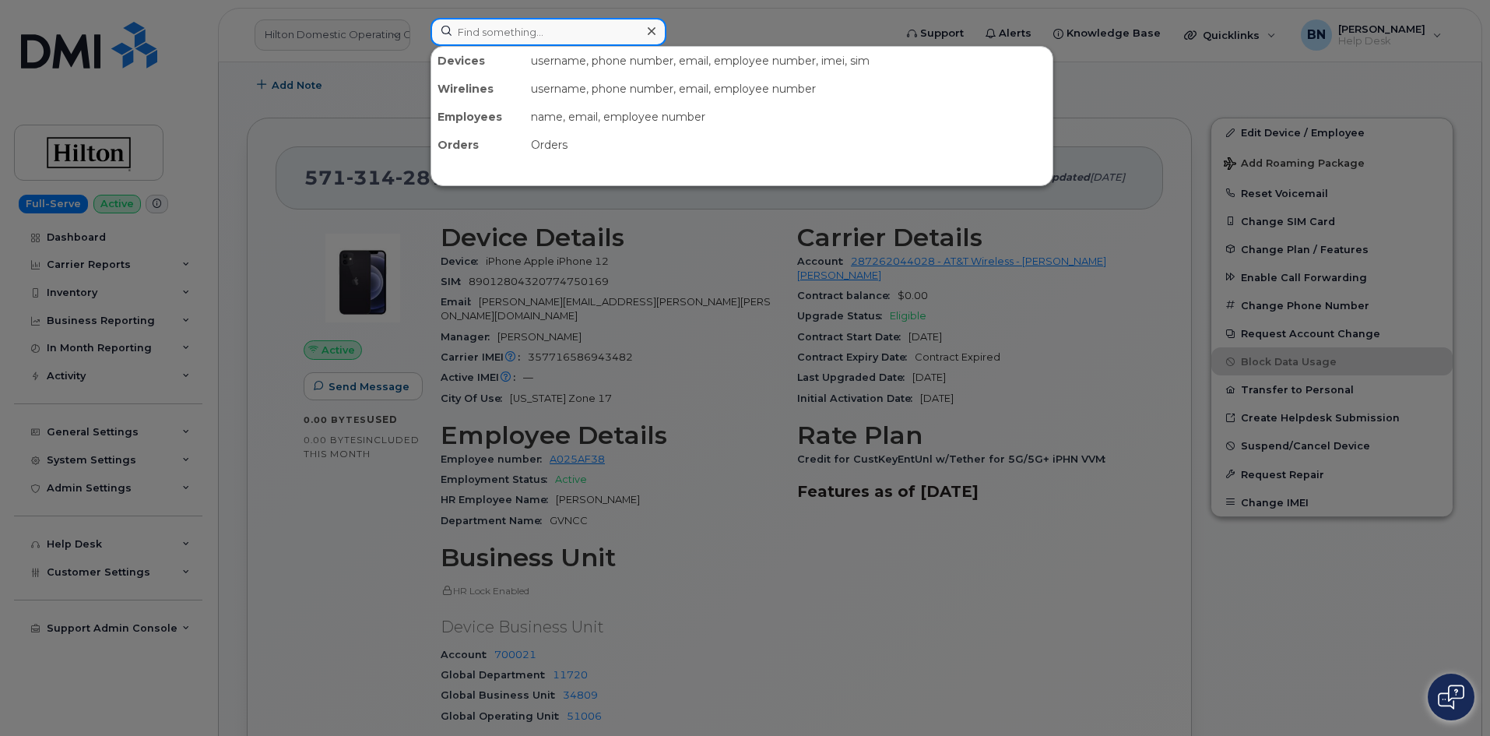
paste input "(256) 605-4287"
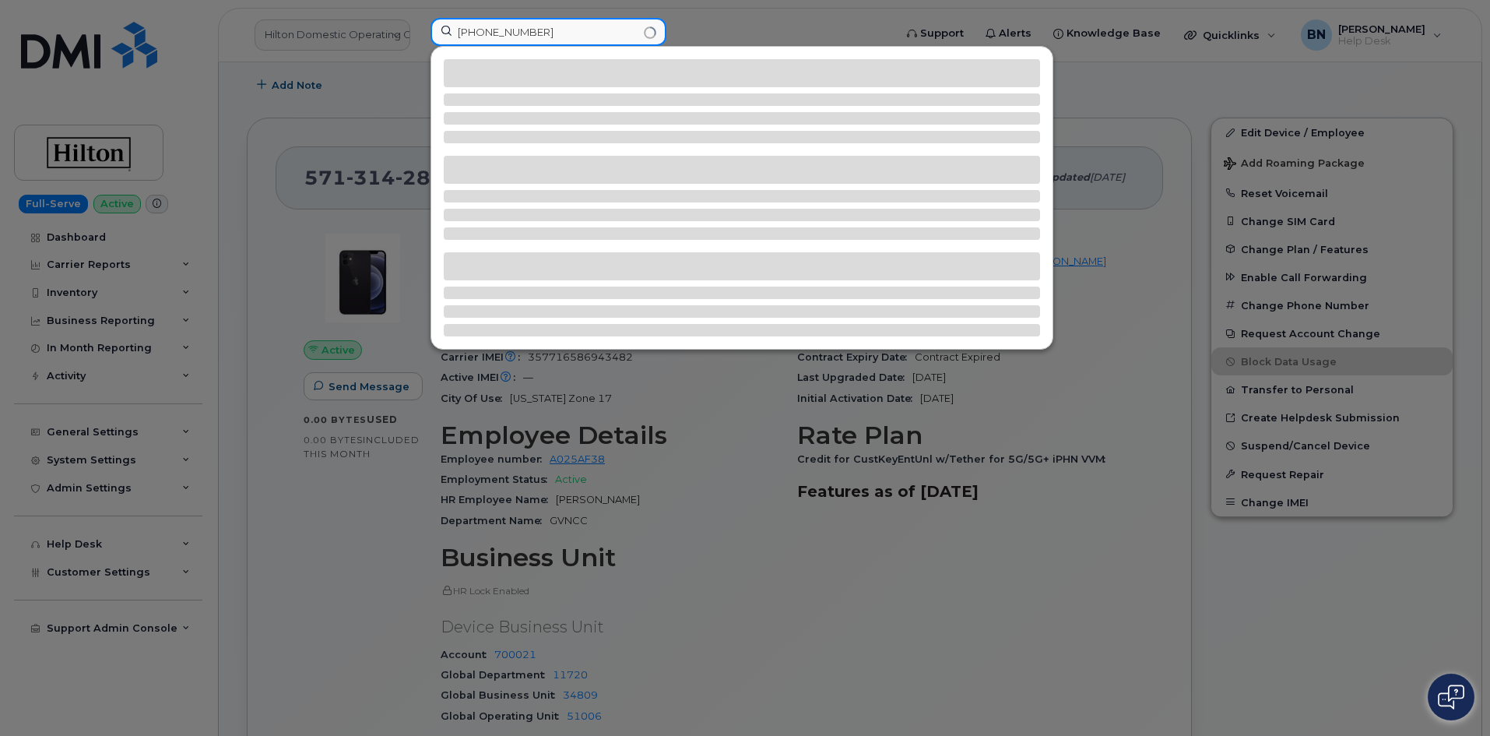
click at [515, 33] on input "(256) 605-4287" at bounding box center [549, 32] width 236 height 28
click at [489, 33] on input "(256) 6054287" at bounding box center [549, 32] width 236 height 28
click at [463, 30] on input "(2566054287" at bounding box center [549, 32] width 236 height 28
type input "2566054287"
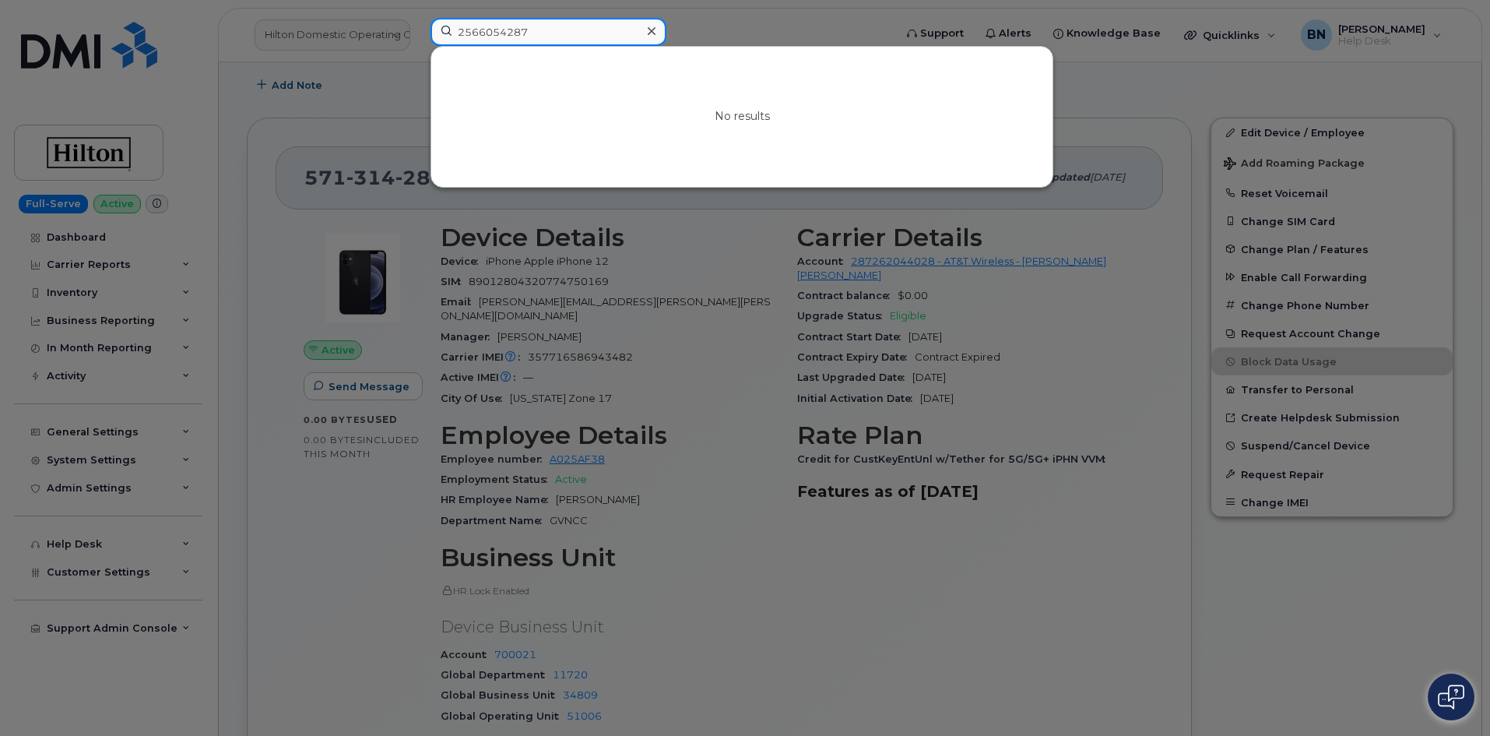
click at [533, 31] on input "2566054287" at bounding box center [549, 32] width 236 height 28
click at [535, 33] on input "2566054287" at bounding box center [549, 32] width 236 height 28
drag, startPoint x: 542, startPoint y: 32, endPoint x: 438, endPoint y: 32, distance: 103.6
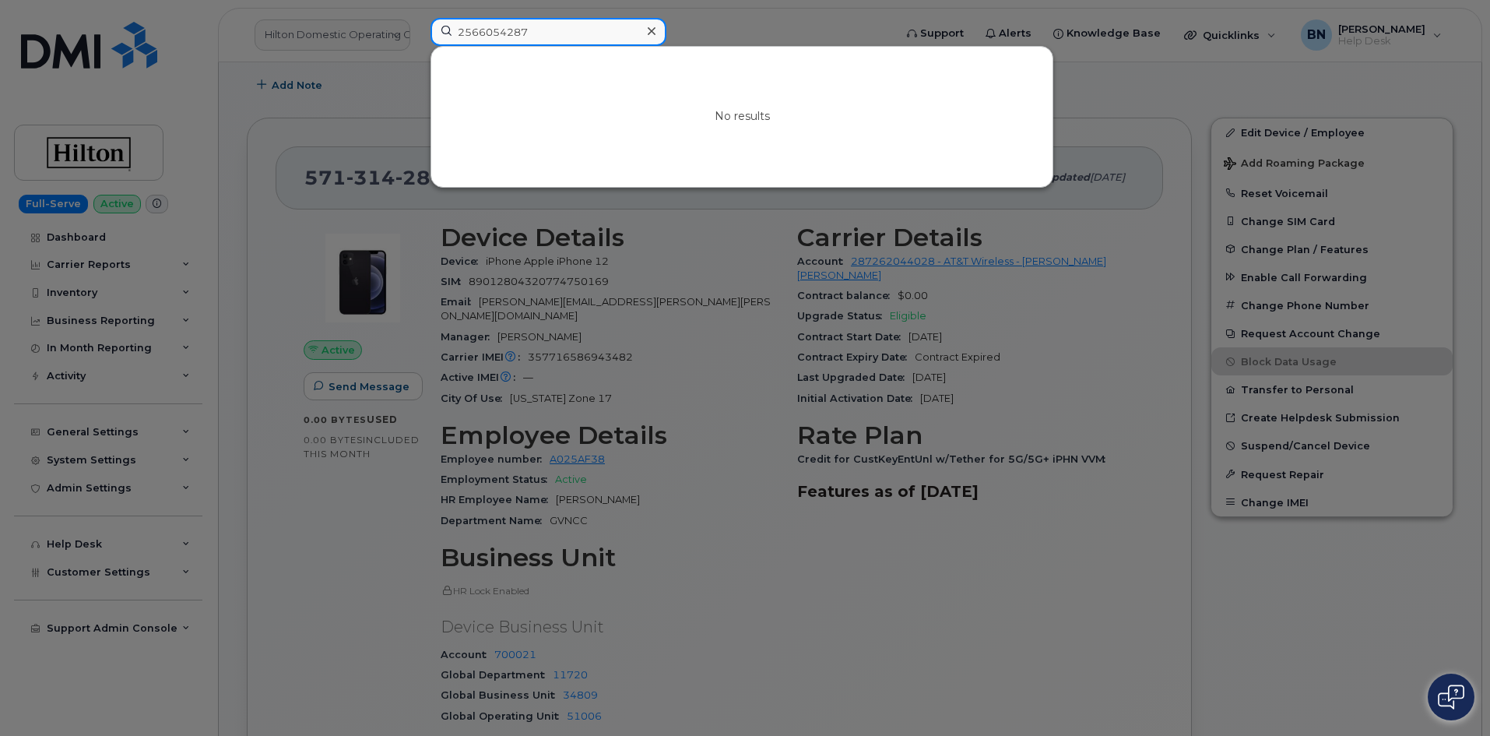
click at [438, 32] on input "2566054287" at bounding box center [549, 32] width 236 height 28
click at [531, 31] on input at bounding box center [549, 32] width 236 height 28
drag, startPoint x: 525, startPoint y: 35, endPoint x: 505, endPoint y: 33, distance: 20.3
click at [505, 33] on input at bounding box center [549, 32] width 236 height 28
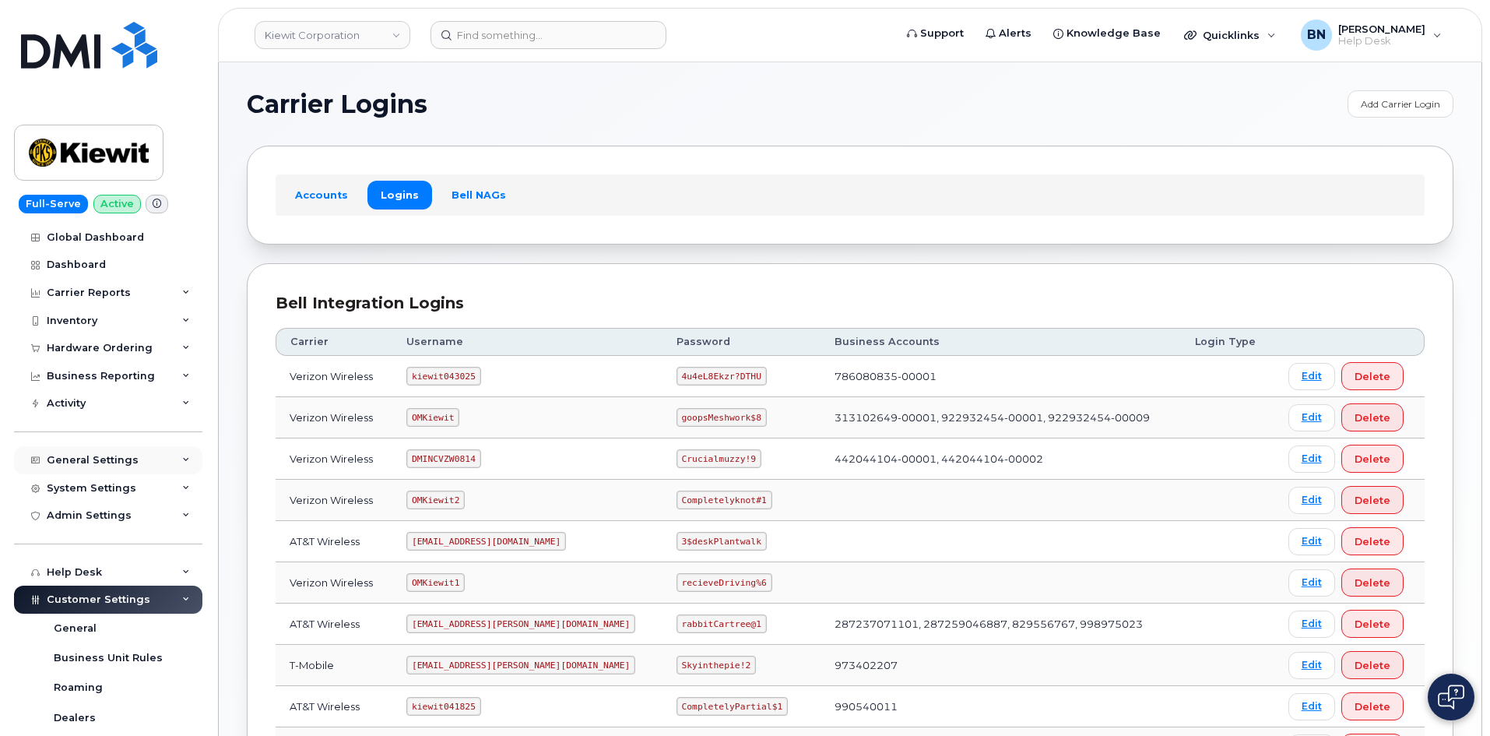
scroll to position [321, 0]
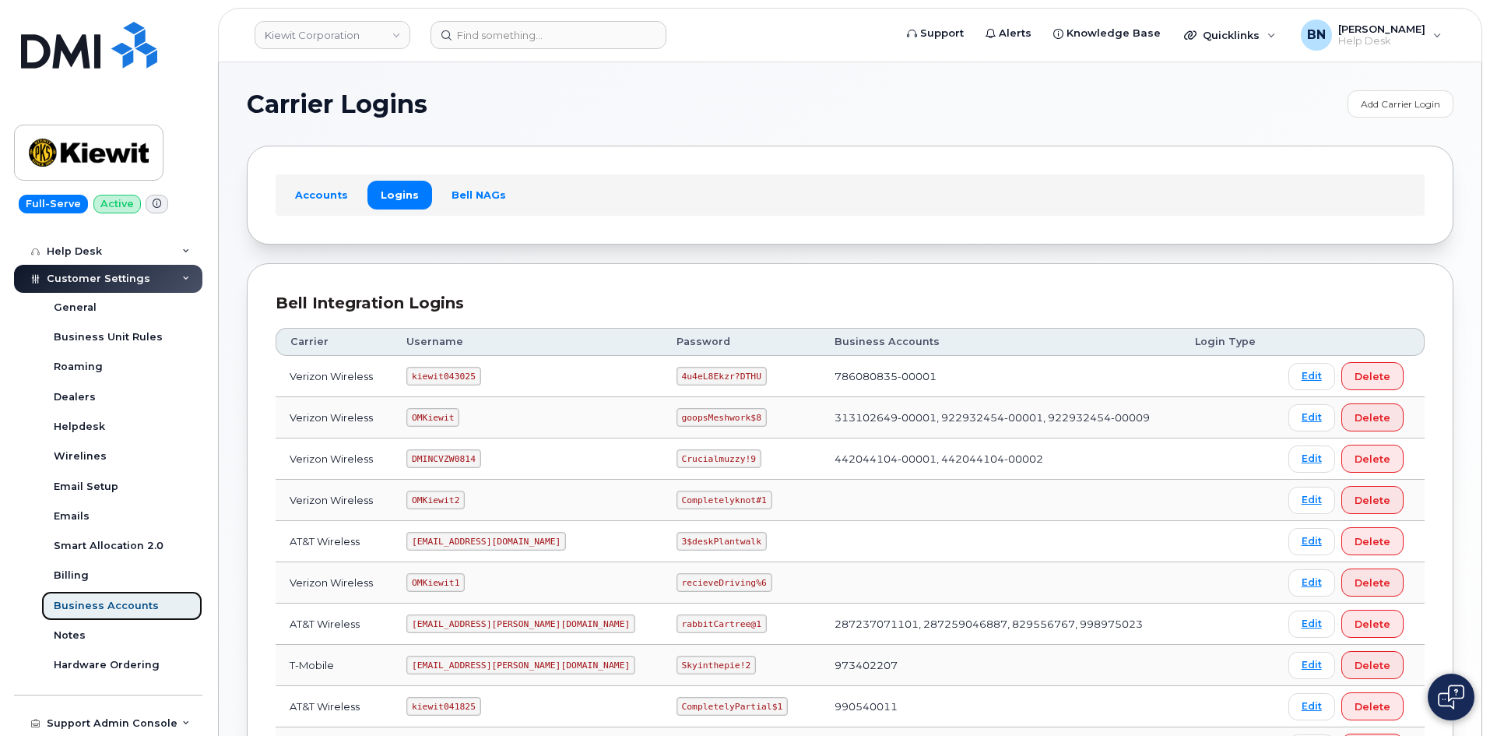
click at [102, 611] on div "Business Accounts" at bounding box center [106, 606] width 105 height 14
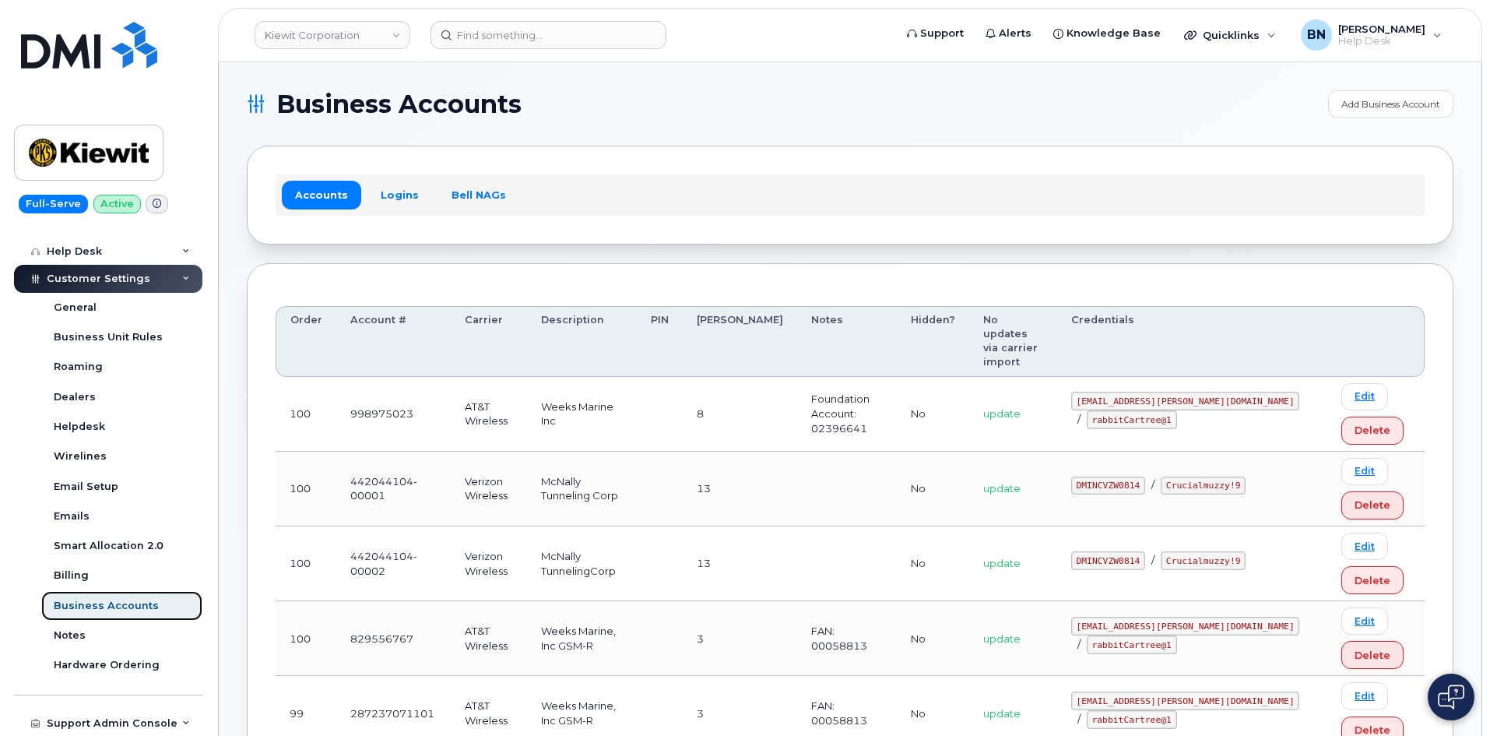
click at [117, 602] on div "Business Accounts" at bounding box center [106, 606] width 105 height 14
click at [112, 608] on div "Business Accounts" at bounding box center [106, 606] width 105 height 14
click at [112, 605] on div "Business Accounts" at bounding box center [106, 606] width 105 height 14
click at [107, 605] on div "Business Accounts" at bounding box center [106, 606] width 105 height 14
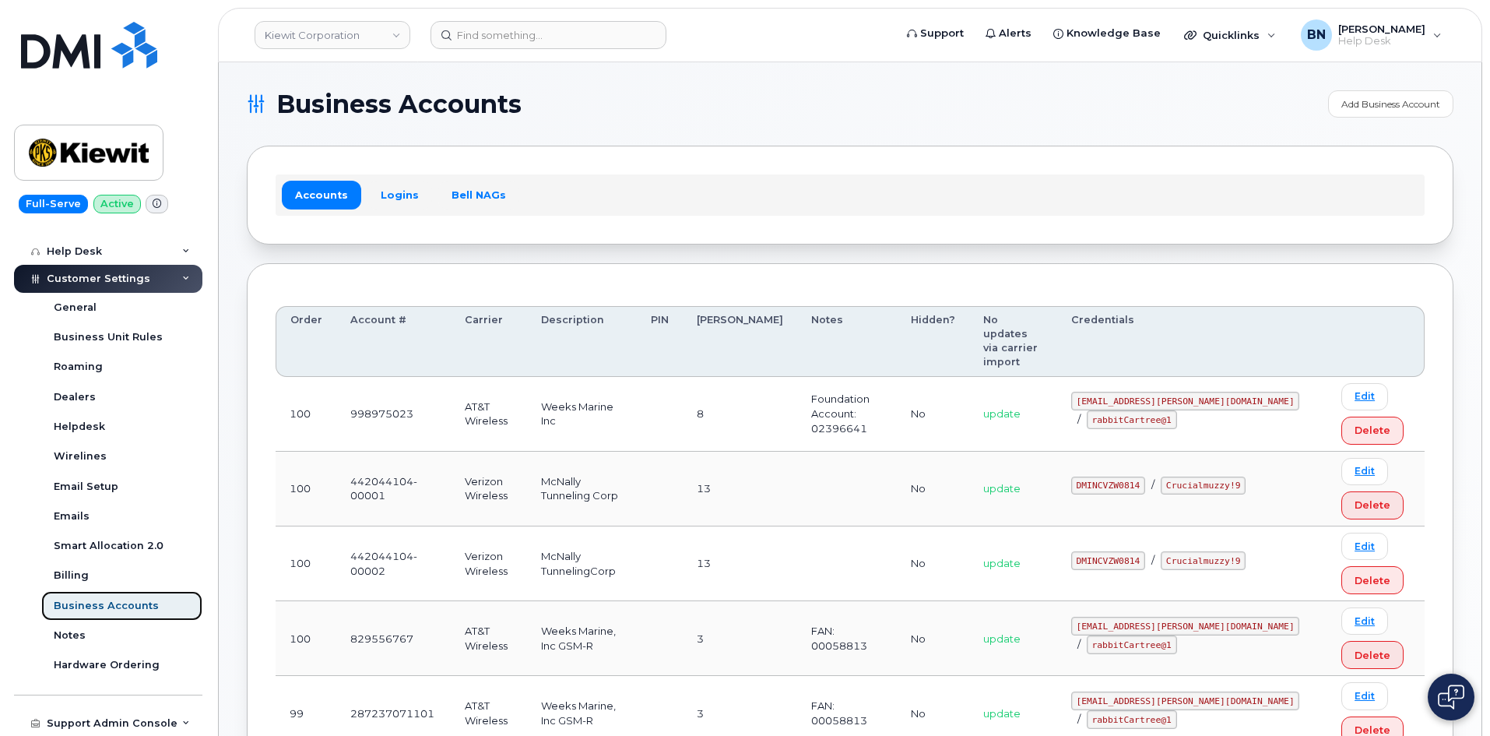
click at [107, 606] on div "Business Accounts" at bounding box center [106, 606] width 105 height 14
click at [108, 608] on div "Business Accounts" at bounding box center [106, 606] width 105 height 14
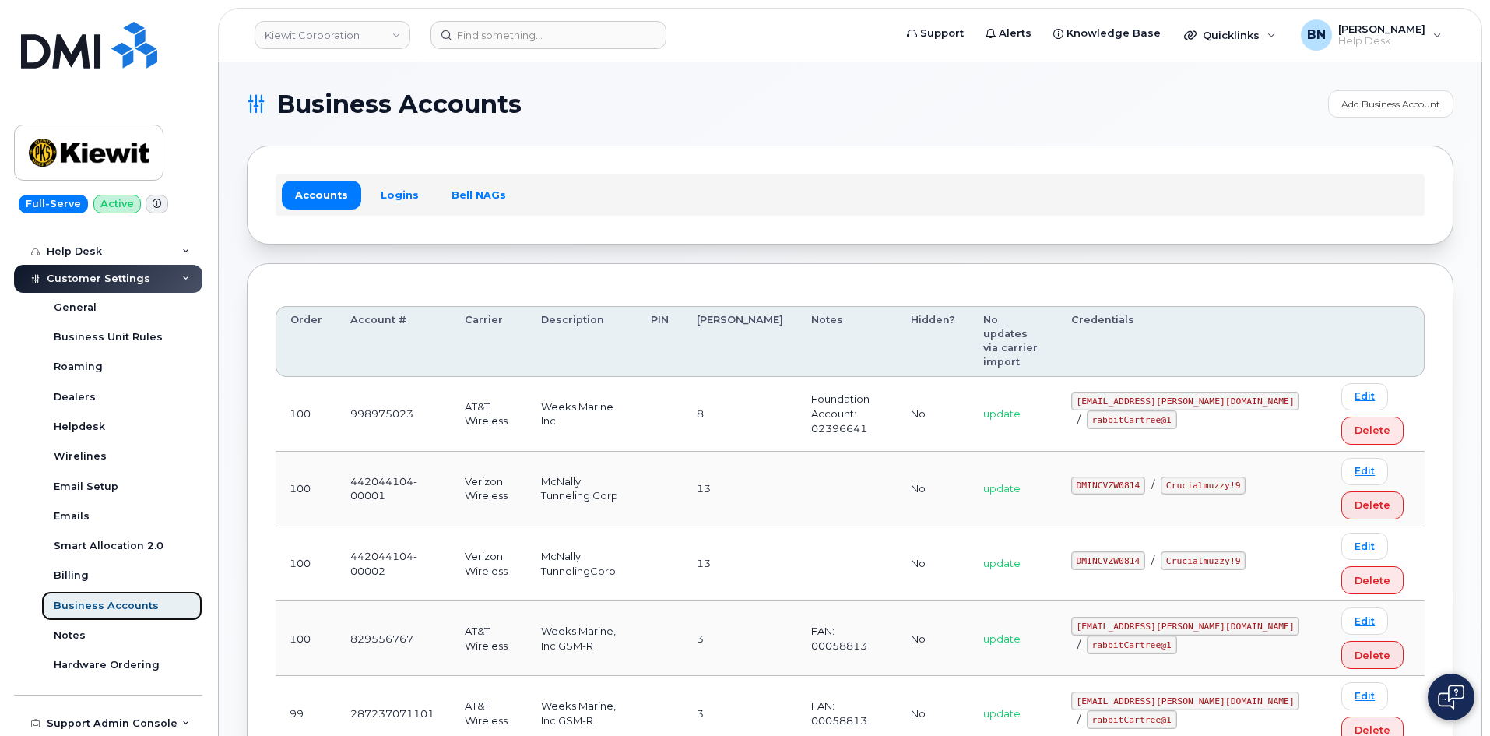
click at [108, 609] on div "Business Accounts" at bounding box center [106, 606] width 105 height 14
click at [383, 191] on link "Logins" at bounding box center [400, 195] width 65 height 28
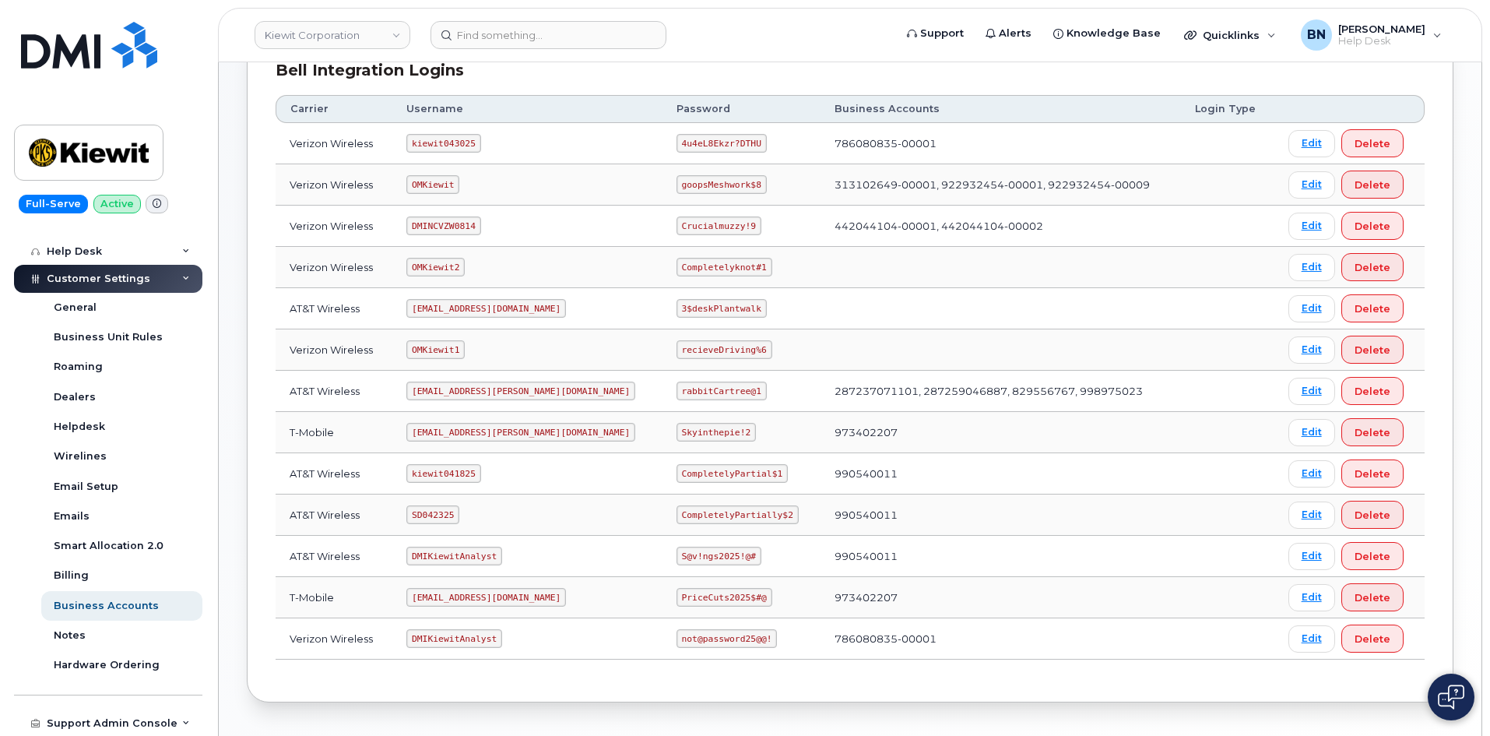
scroll to position [234, 0]
click at [461, 390] on code "ms-kiewit@dminc.com" at bounding box center [520, 390] width 229 height 19
click at [456, 389] on code "ms-kiewit@dminc.com" at bounding box center [520, 390] width 229 height 19
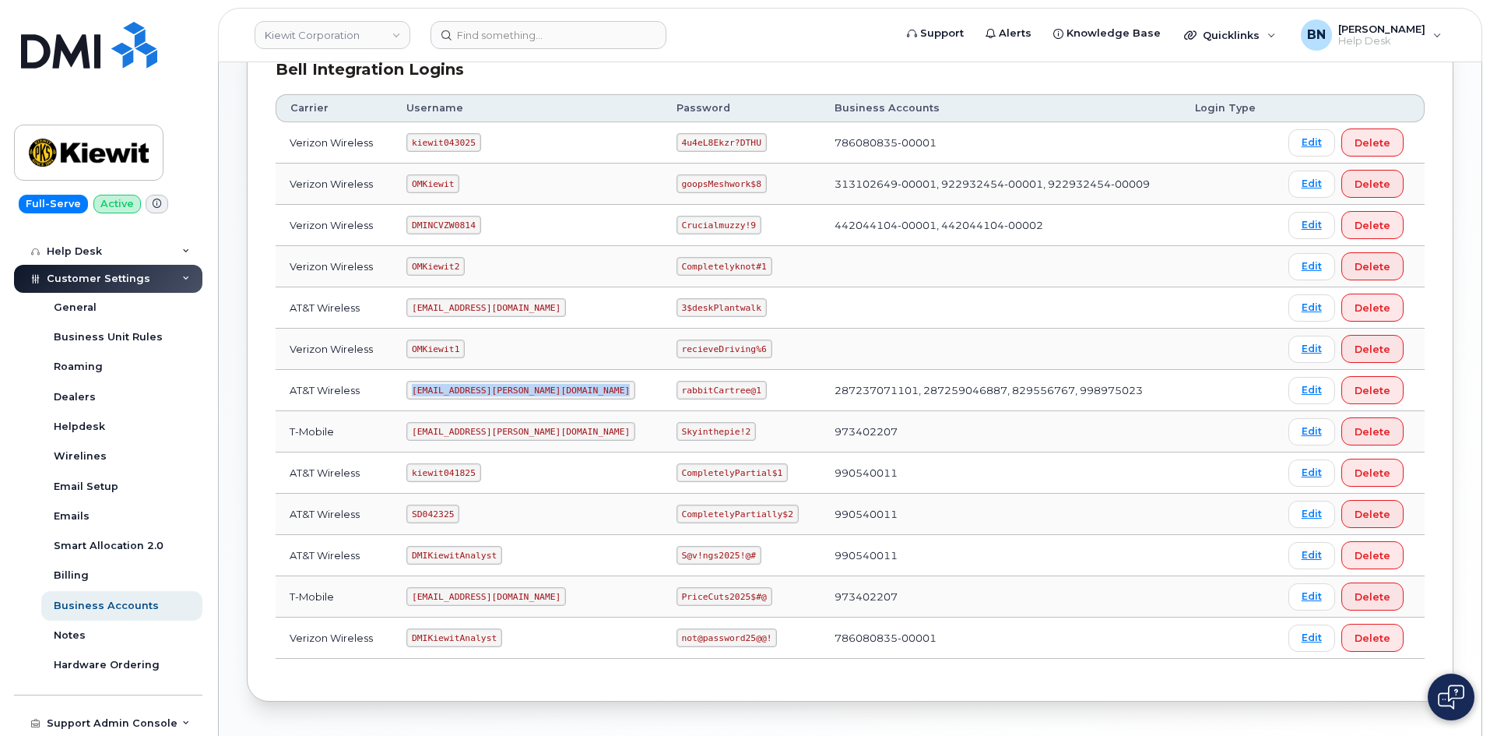
click at [456, 389] on code "ms-kiewit@dminc.com" at bounding box center [520, 390] width 229 height 19
drag, startPoint x: 456, startPoint y: 389, endPoint x: 443, endPoint y: 388, distance: 13.3
click at [443, 388] on code "ms-kiewit@dminc.com" at bounding box center [520, 390] width 229 height 19
click at [446, 470] on code "kiewit041825" at bounding box center [443, 472] width 74 height 19
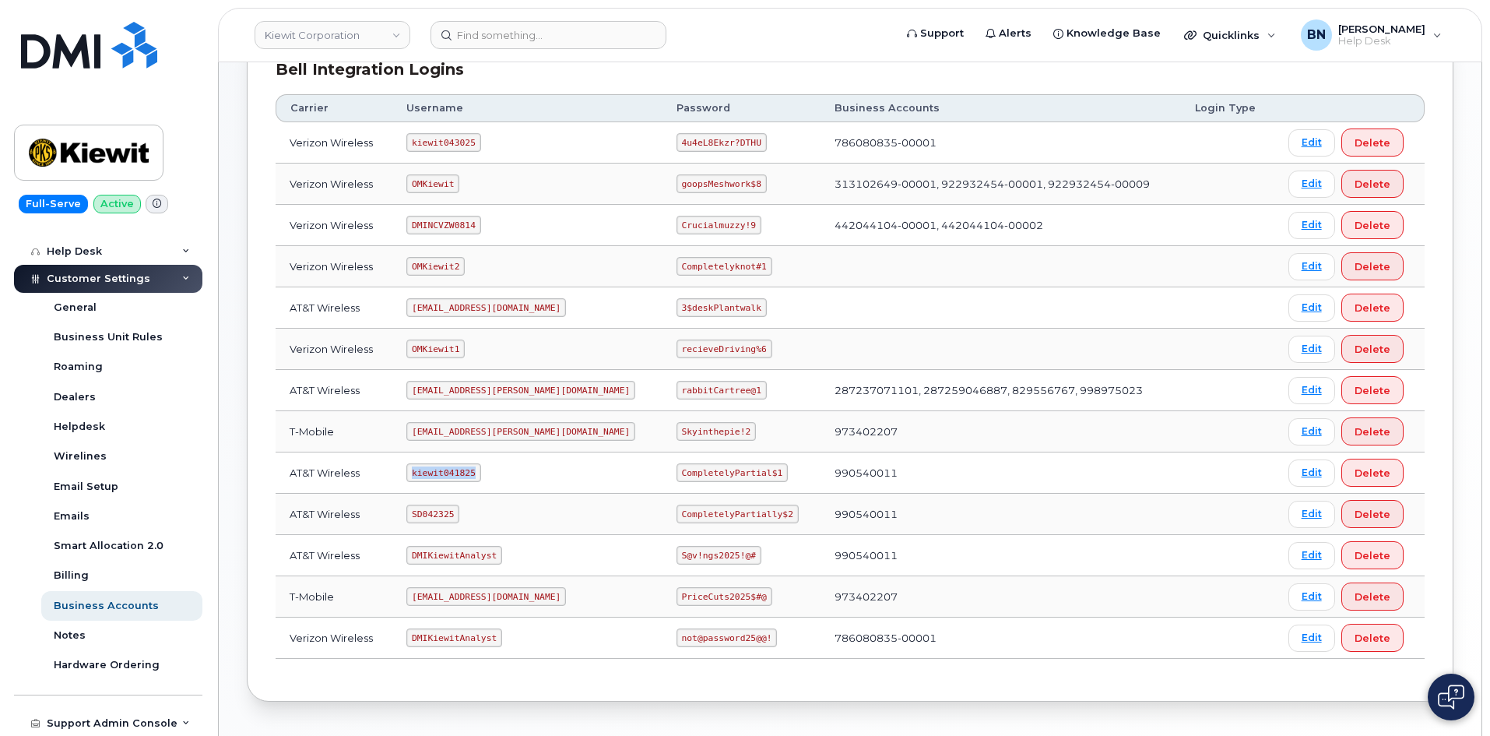
click at [446, 470] on code "kiewit041825" at bounding box center [443, 472] width 74 height 19
click at [466, 473] on code "kiewit041825" at bounding box center [443, 472] width 74 height 19
click at [460, 389] on code "ms-kiewit@dminc.com" at bounding box center [520, 390] width 229 height 19
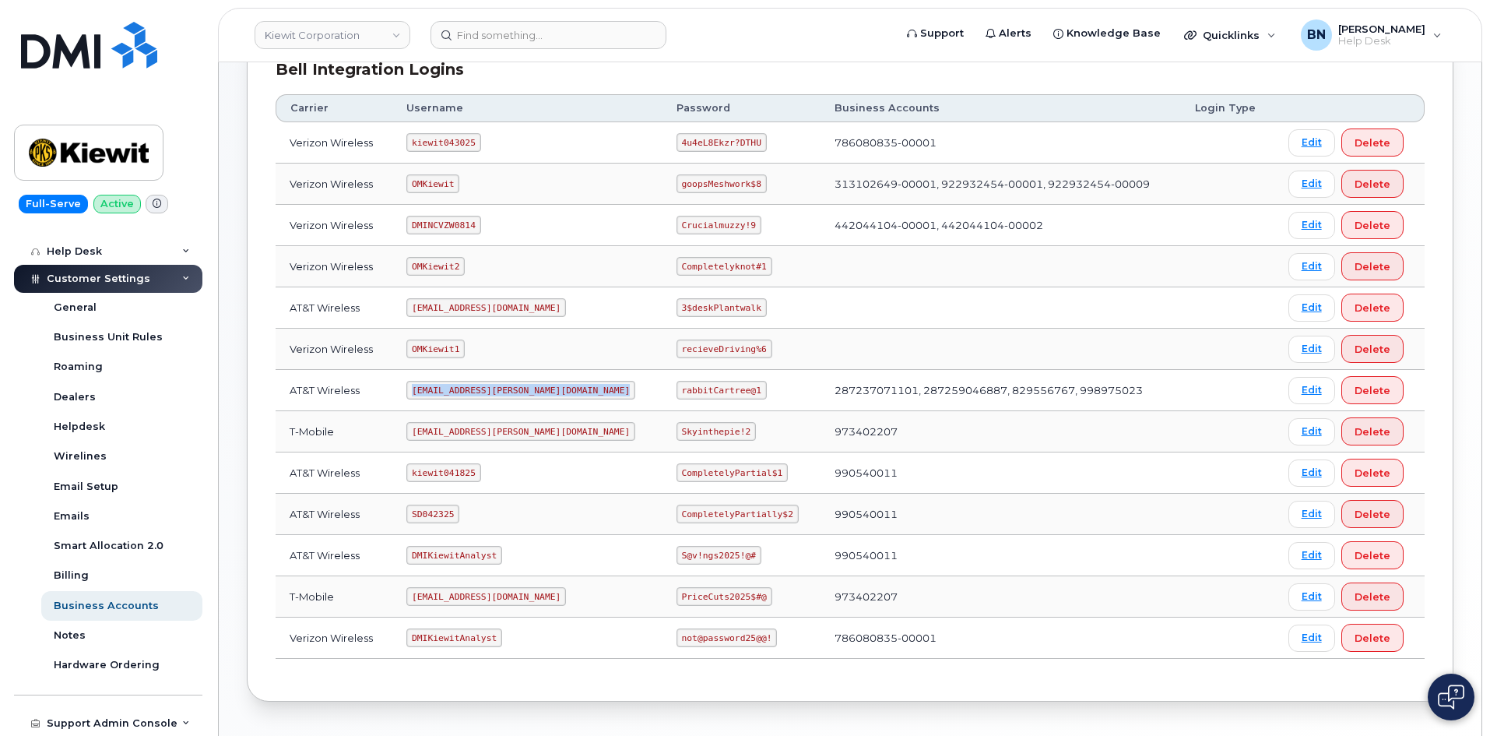
copy code "ms-kiewit@dminc.com"
click at [677, 389] on code "rabbitCartree@1" at bounding box center [722, 390] width 90 height 19
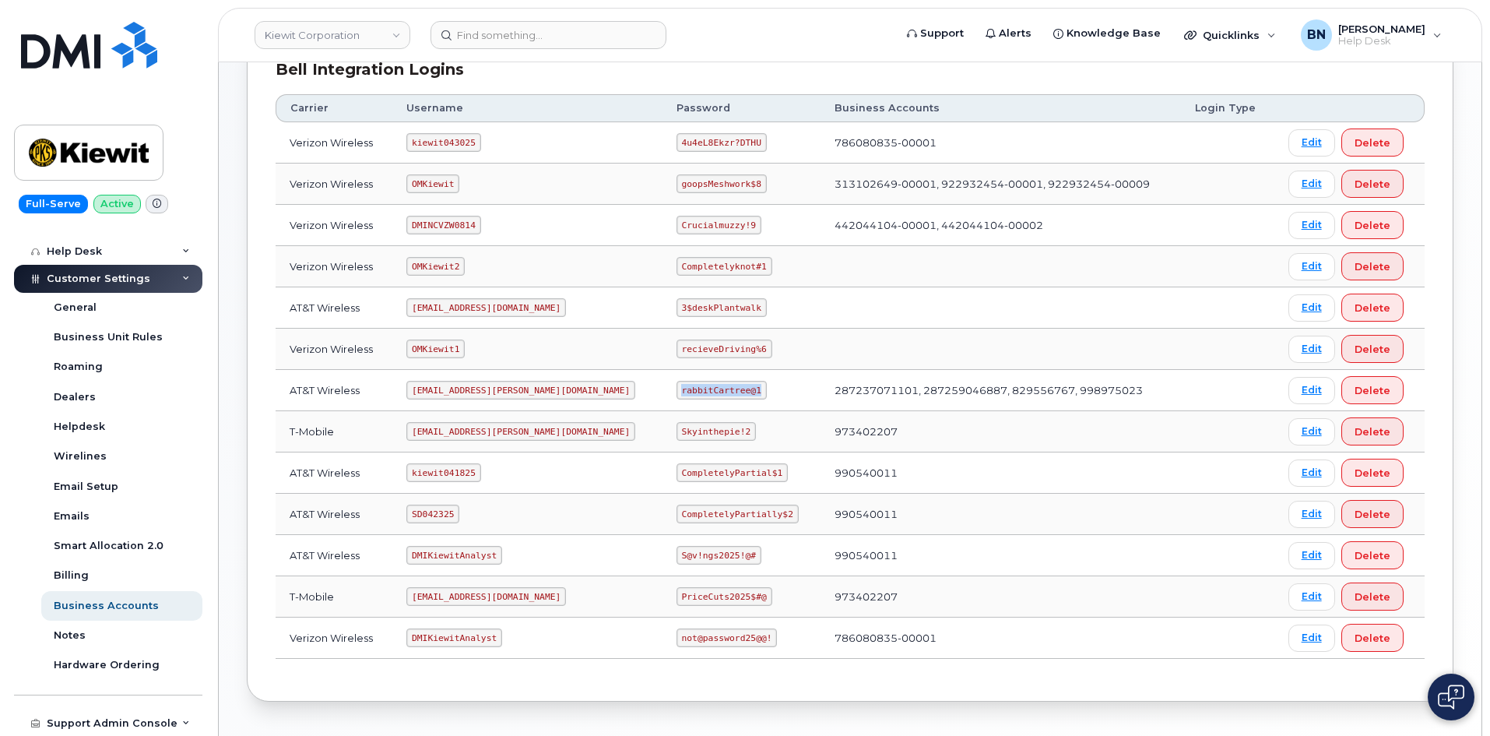
copy code "rabbitCartree@1"
click at [677, 384] on code "rabbitCartree@1" at bounding box center [722, 390] width 90 height 19
click at [677, 392] on code "rabbitCartree@1" at bounding box center [722, 390] width 90 height 19
click at [677, 390] on code "rabbitCartree@1" at bounding box center [722, 390] width 90 height 19
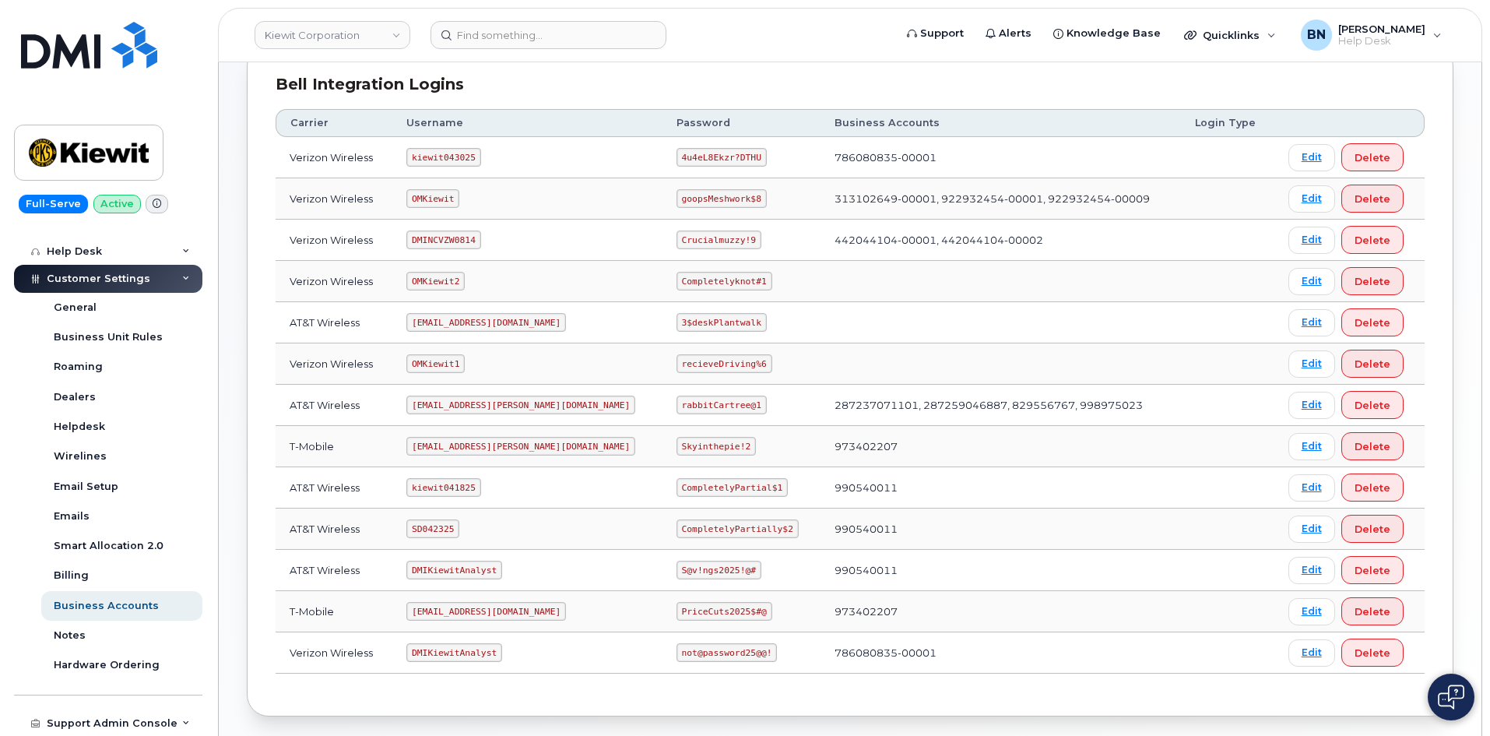
scroll to position [290, 0]
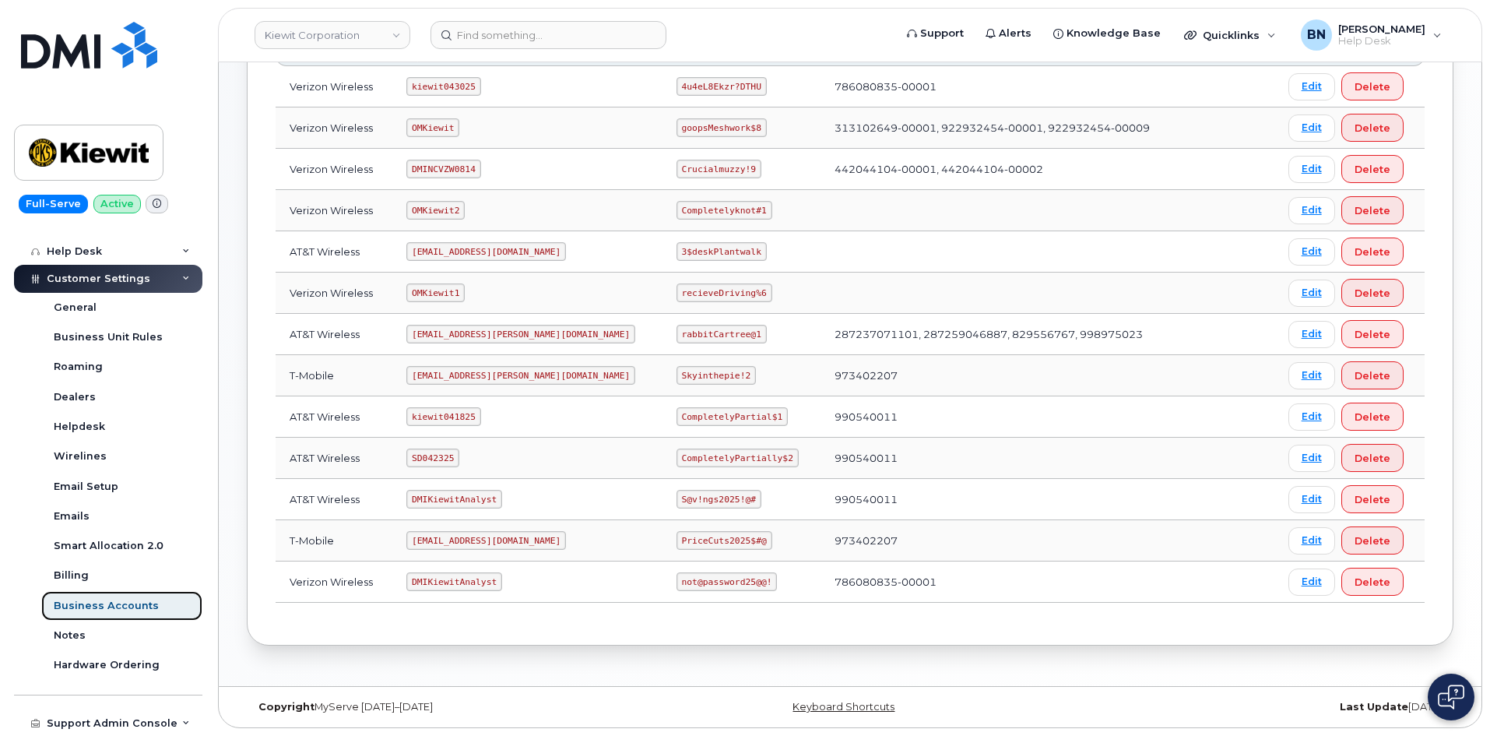
click at [101, 612] on div "Business Accounts" at bounding box center [106, 606] width 105 height 14
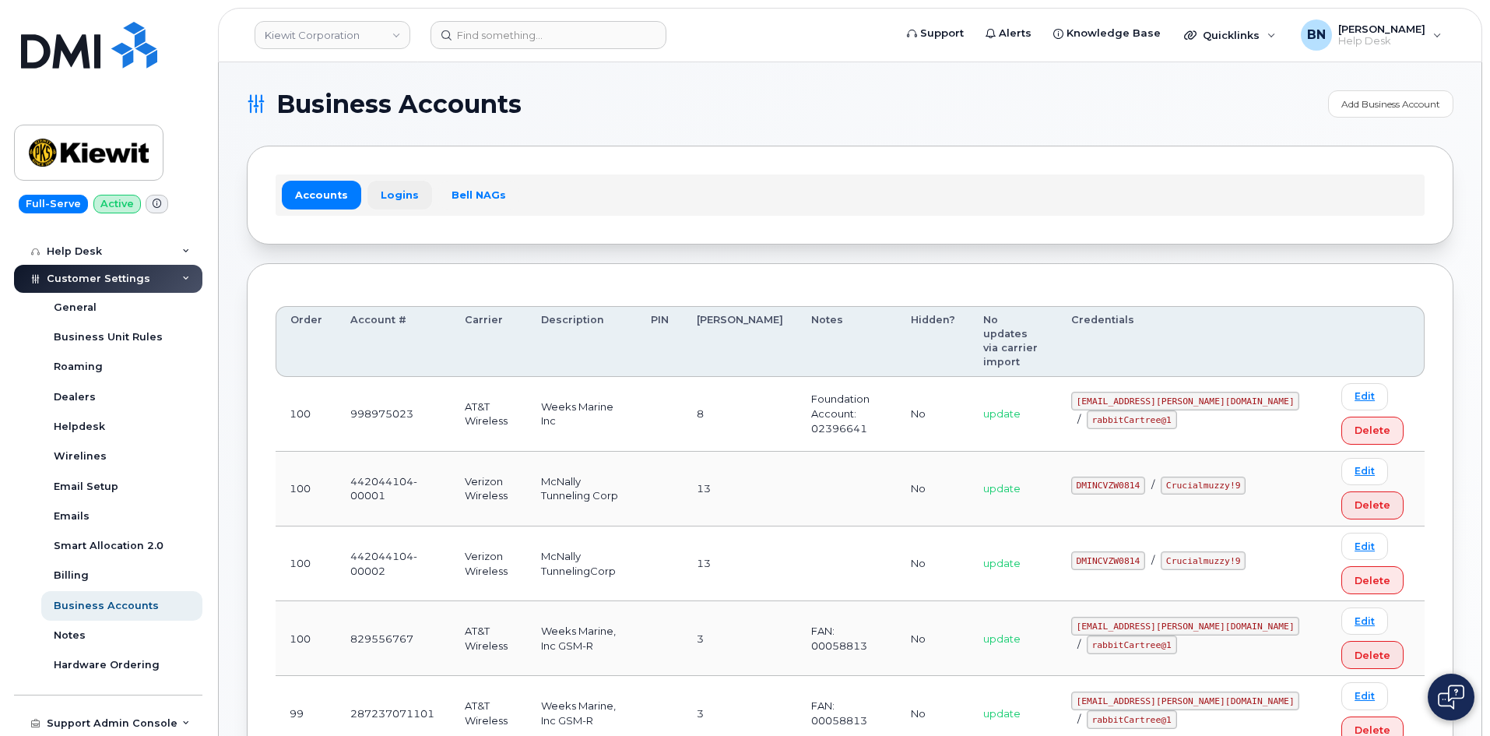
click at [403, 196] on link "Logins" at bounding box center [400, 195] width 65 height 28
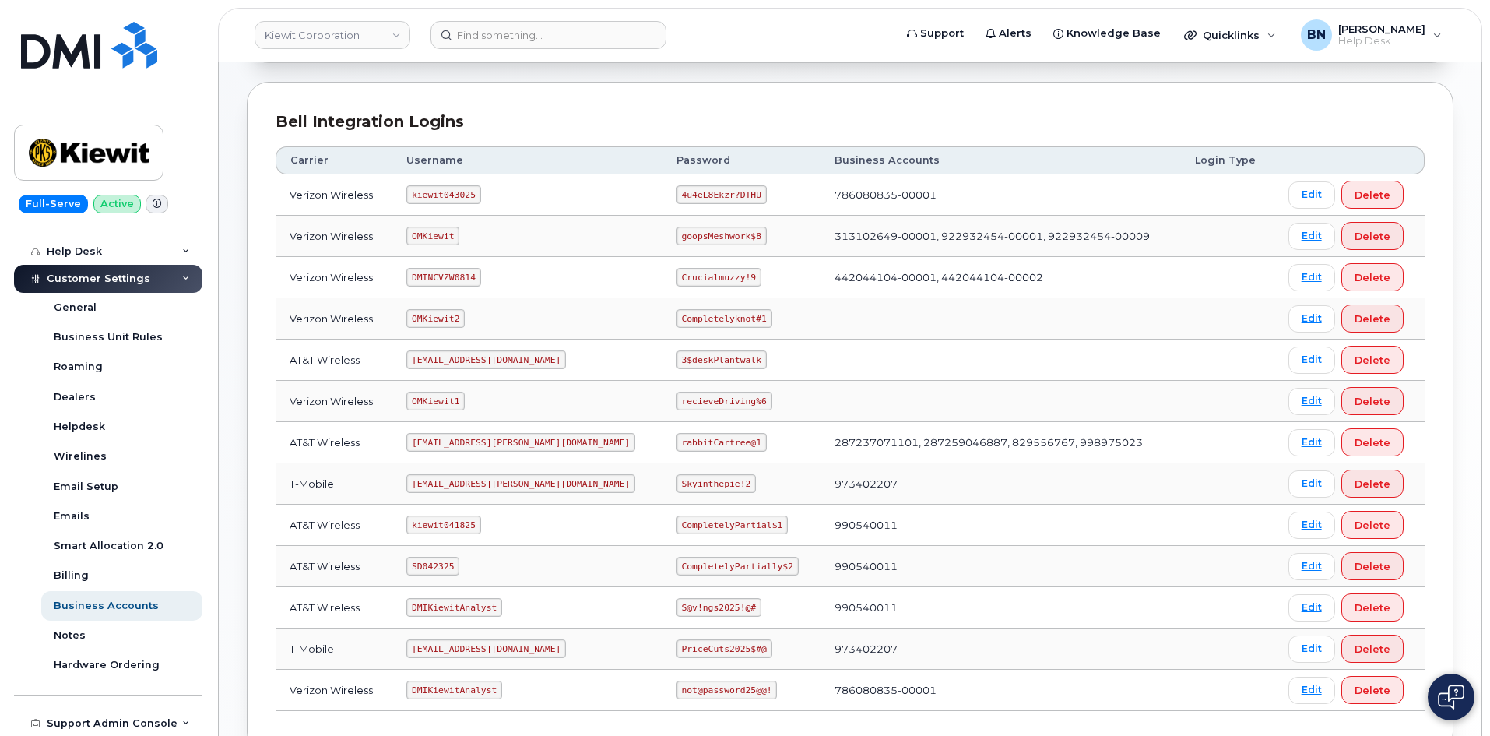
scroll to position [212, 0]
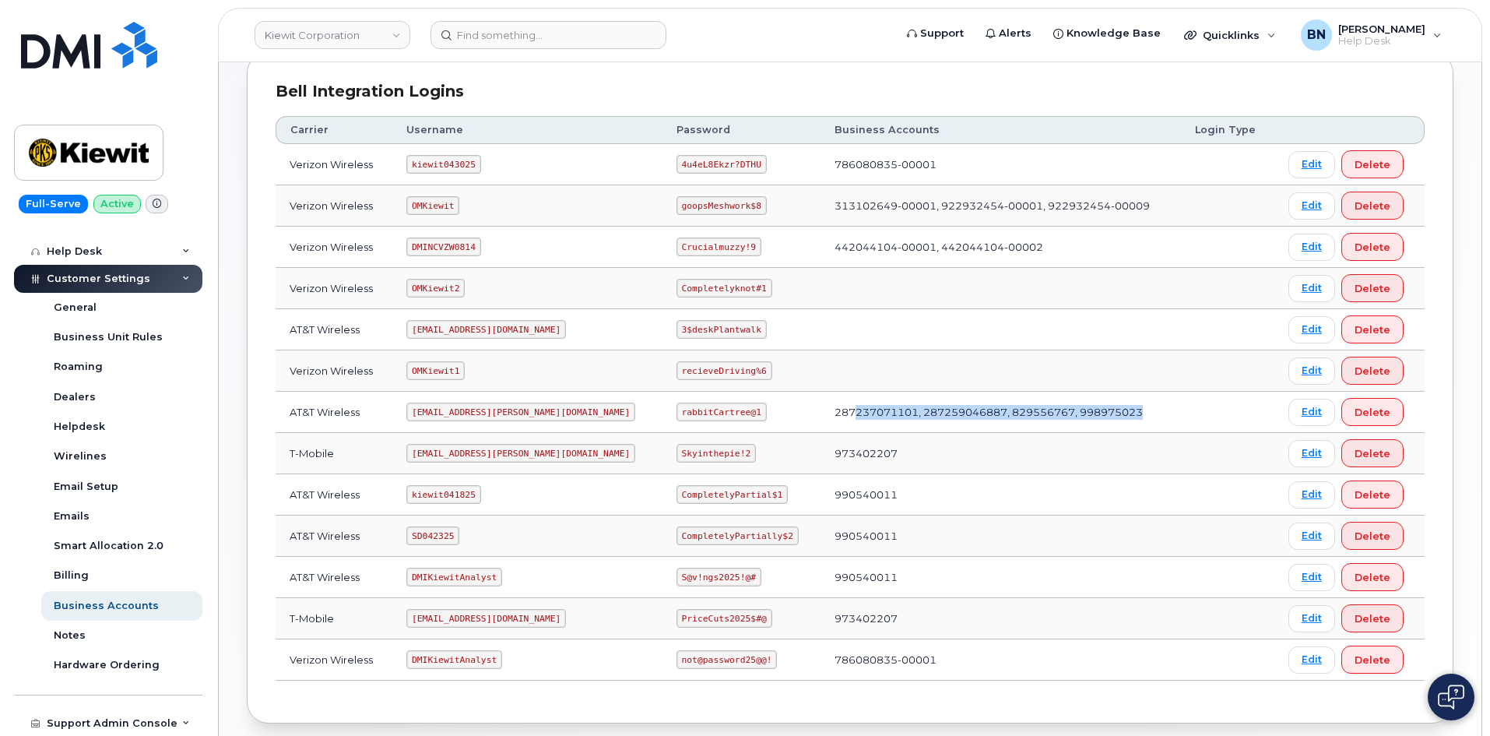
drag, startPoint x: 835, startPoint y: 414, endPoint x: 1097, endPoint y: 413, distance: 261.6
click at [1097, 413] on td "287237071101, 287259046887, 829556767, 998975023" at bounding box center [1001, 412] width 360 height 41
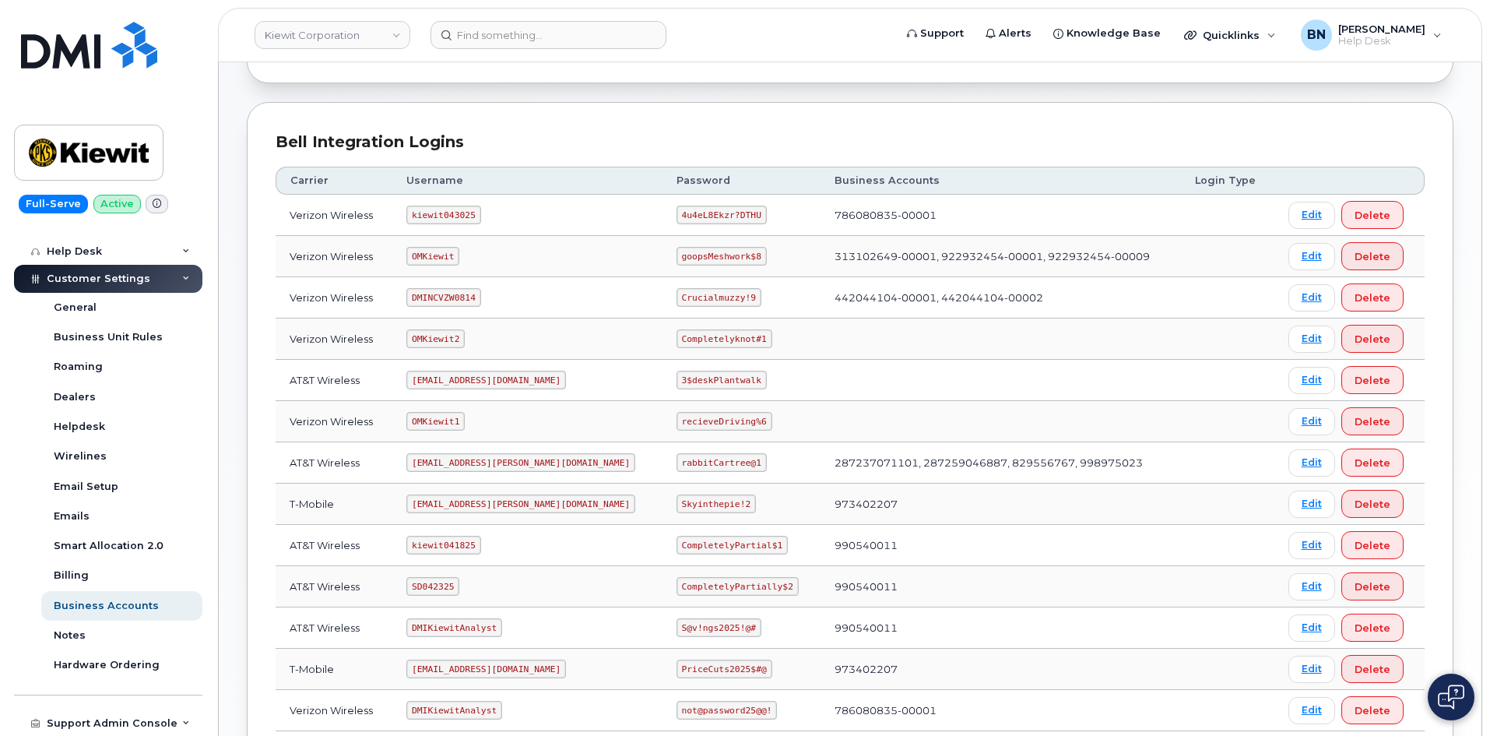
scroll to position [134, 0]
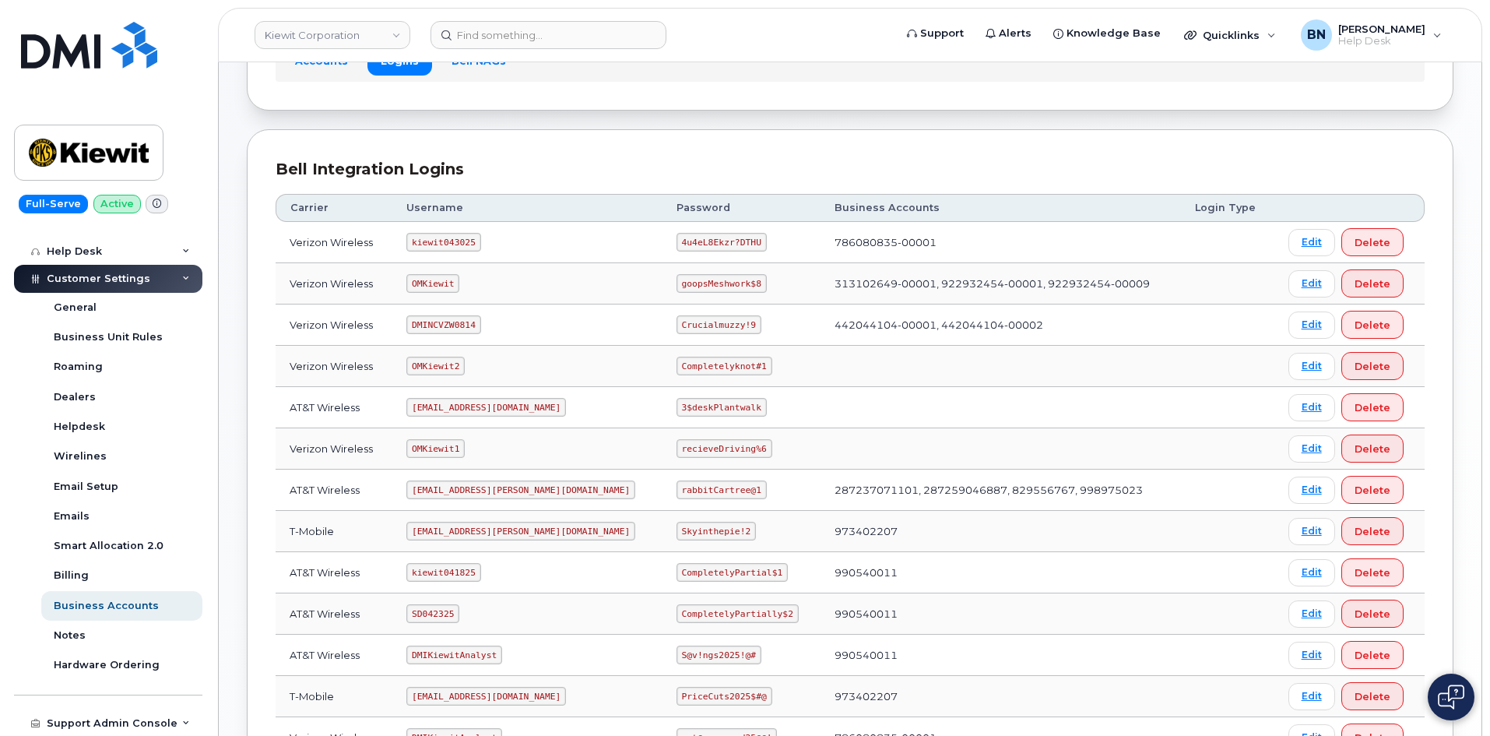
click at [442, 407] on code "om@dminc.com" at bounding box center [486, 407] width 160 height 19
click at [484, 410] on code "om@dminc.com" at bounding box center [486, 407] width 160 height 19
drag, startPoint x: 801, startPoint y: 490, endPoint x: 1063, endPoint y: 480, distance: 261.8
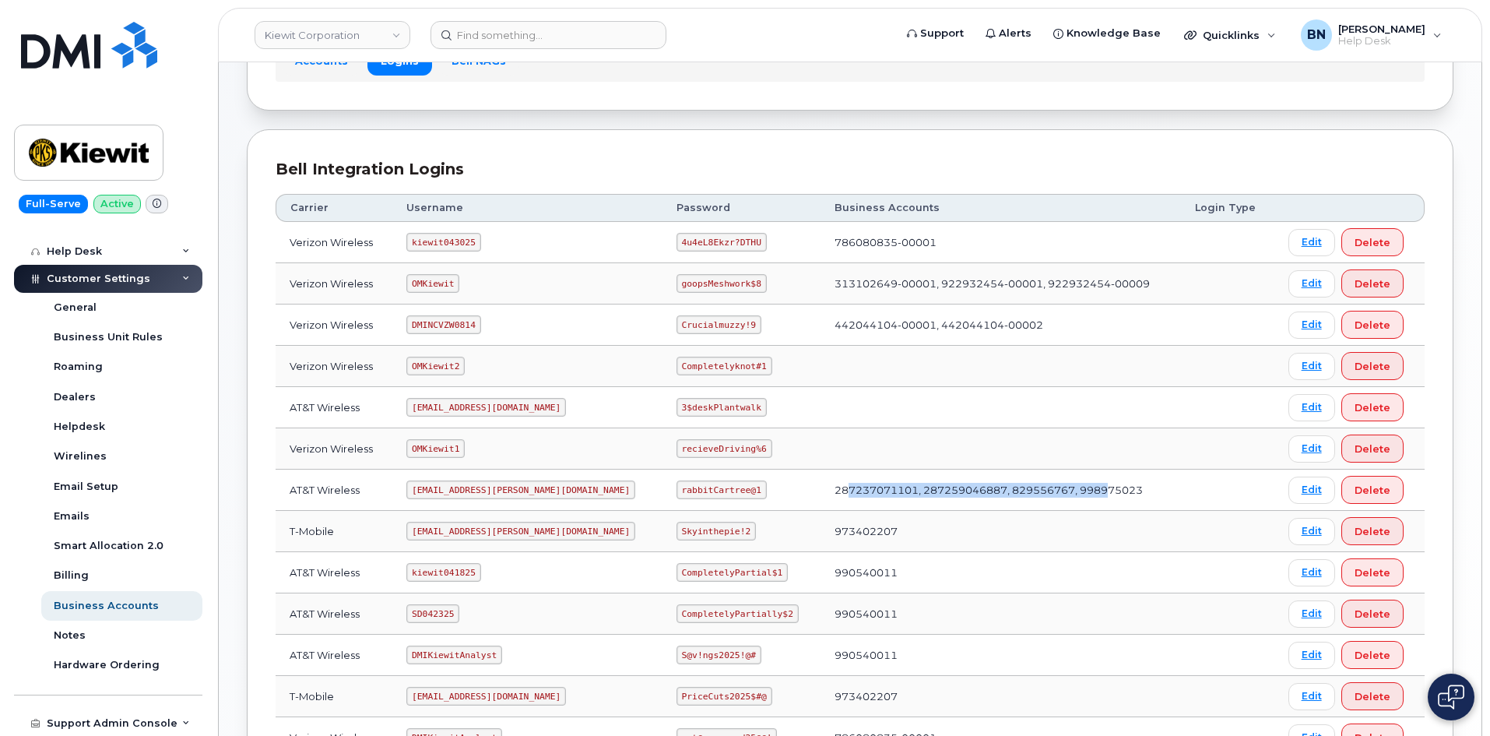
click at [1063, 480] on td "287237071101, 287259046887, 829556767, 998975023" at bounding box center [1001, 489] width 360 height 41
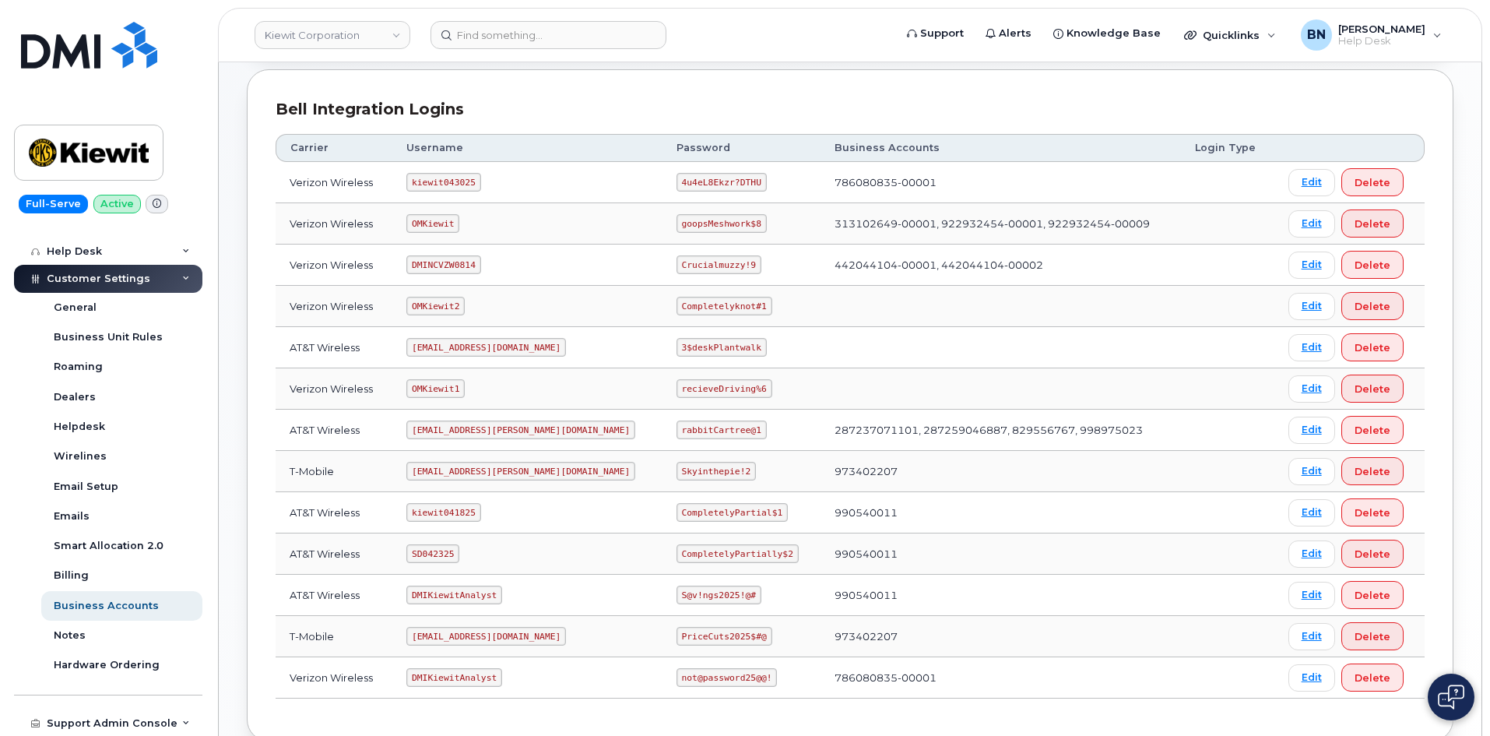
scroll to position [212, 0]
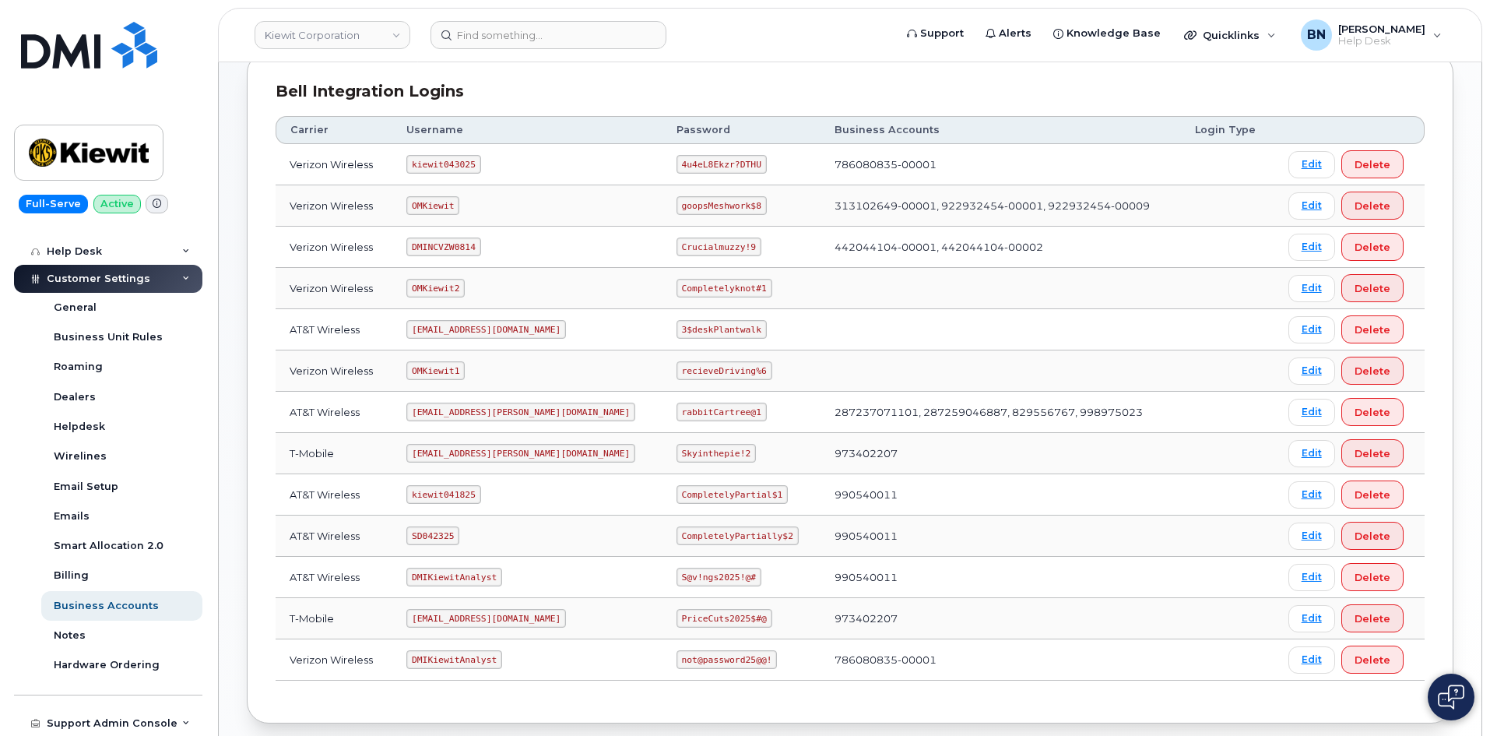
click at [448, 329] on code "om@dminc.com" at bounding box center [486, 329] width 160 height 19
copy code "om@dminc.com"
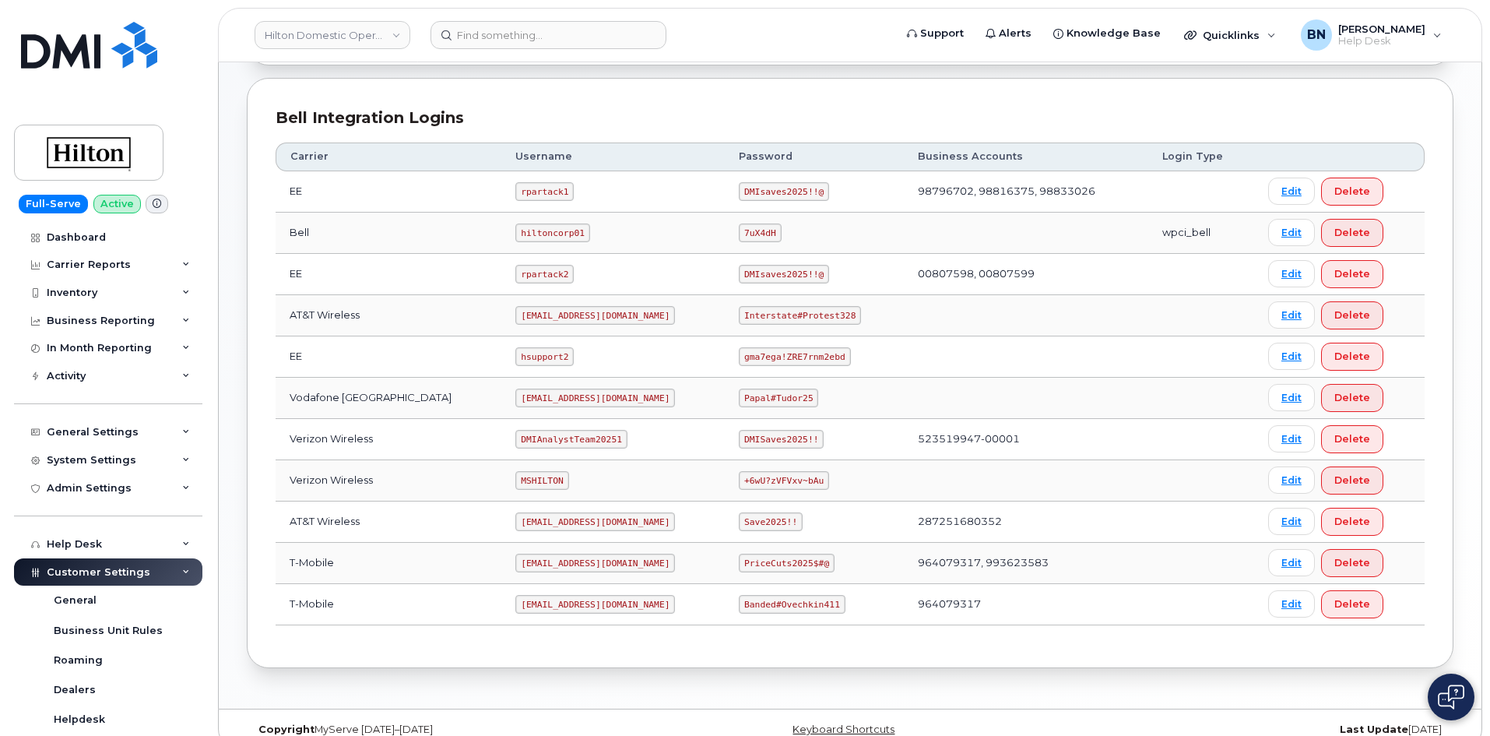
scroll to position [375, 0]
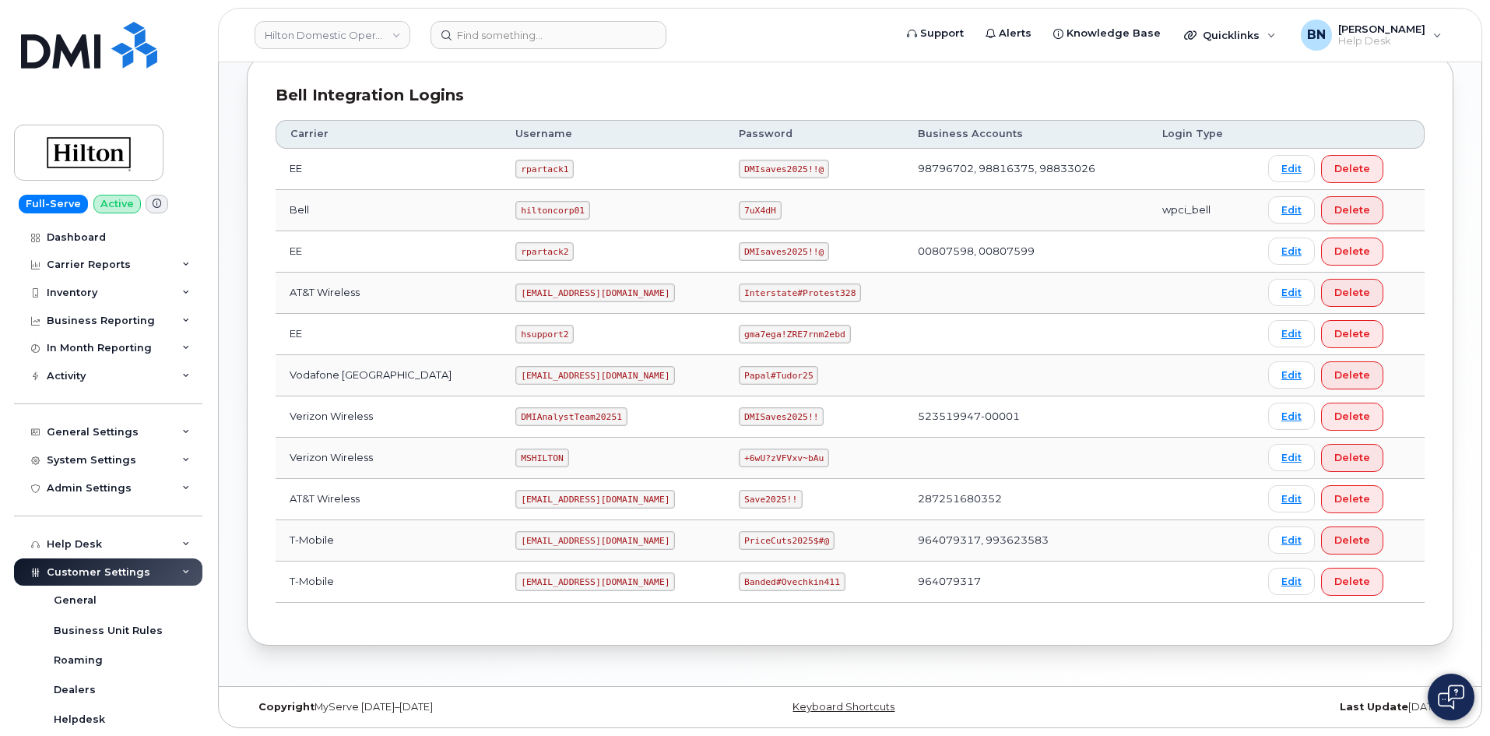
click at [634, 346] on td "hsupport2" at bounding box center [612, 334] width 223 height 41
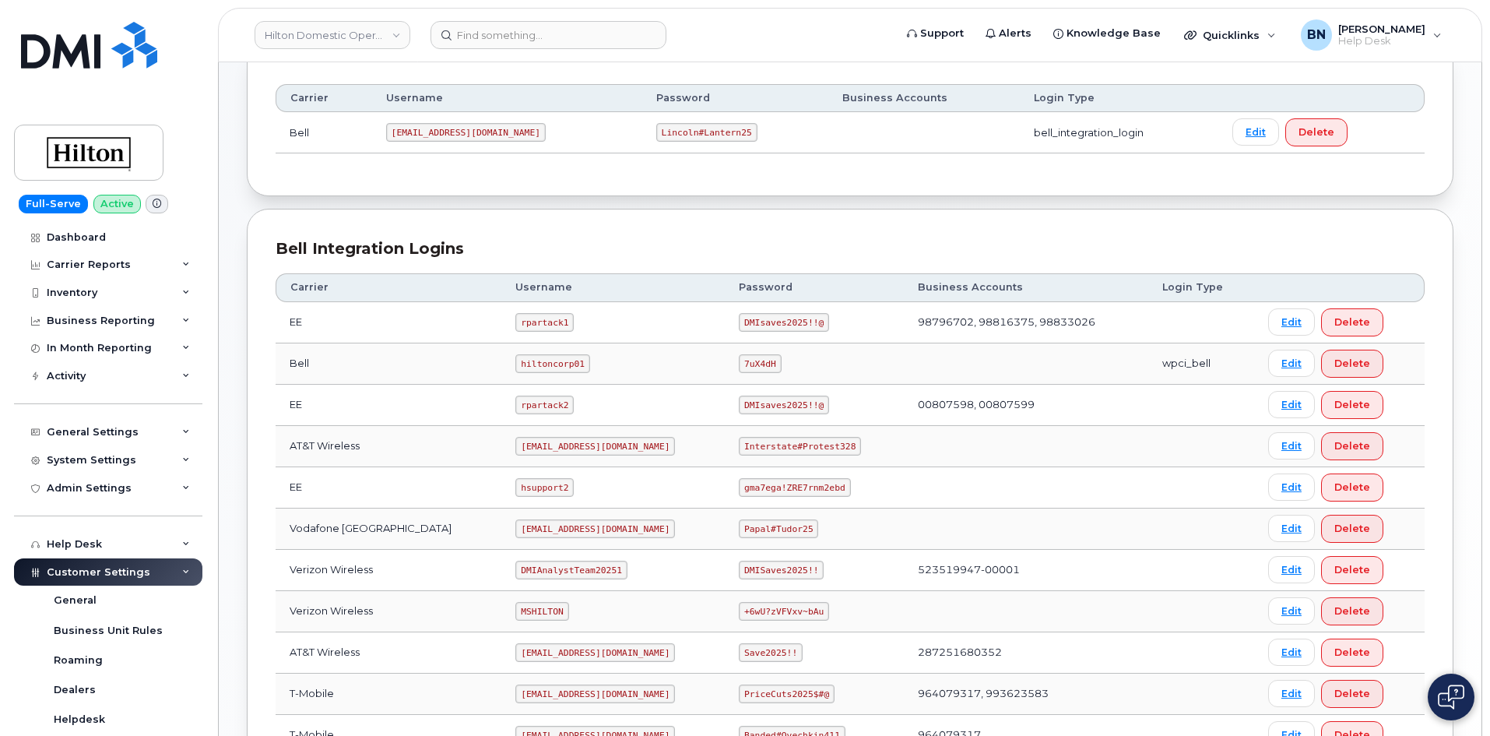
scroll to position [220, 0]
click at [534, 448] on code "[EMAIL_ADDRESS][DOMAIN_NAME]" at bounding box center [595, 448] width 160 height 19
click at [534, 450] on code "[EMAIL_ADDRESS][DOMAIN_NAME]" at bounding box center [595, 448] width 160 height 19
copy code "[EMAIL_ADDRESS][DOMAIN_NAME]"
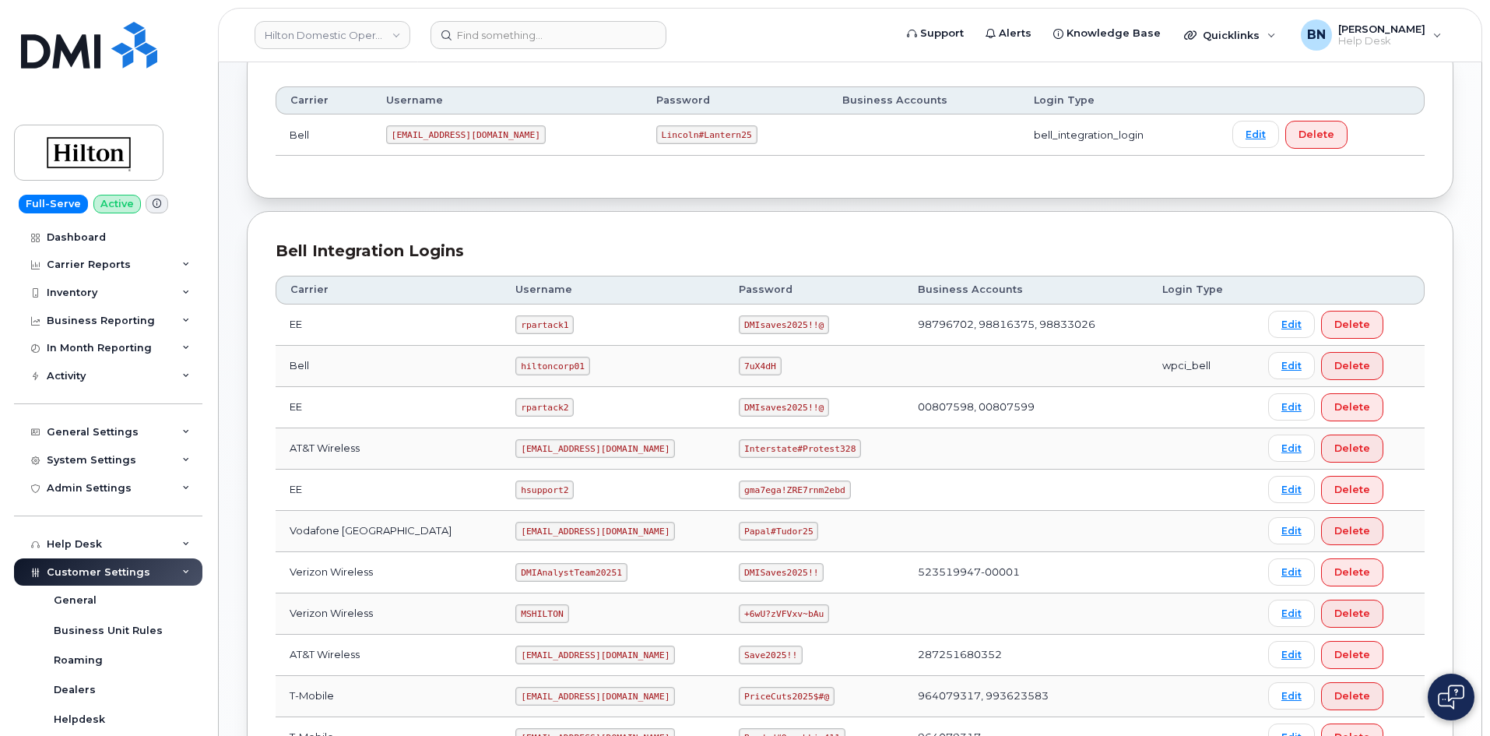
click at [762, 445] on code "Interstate#Protest328" at bounding box center [800, 448] width 122 height 19
copy code "Interstate#Protest328"
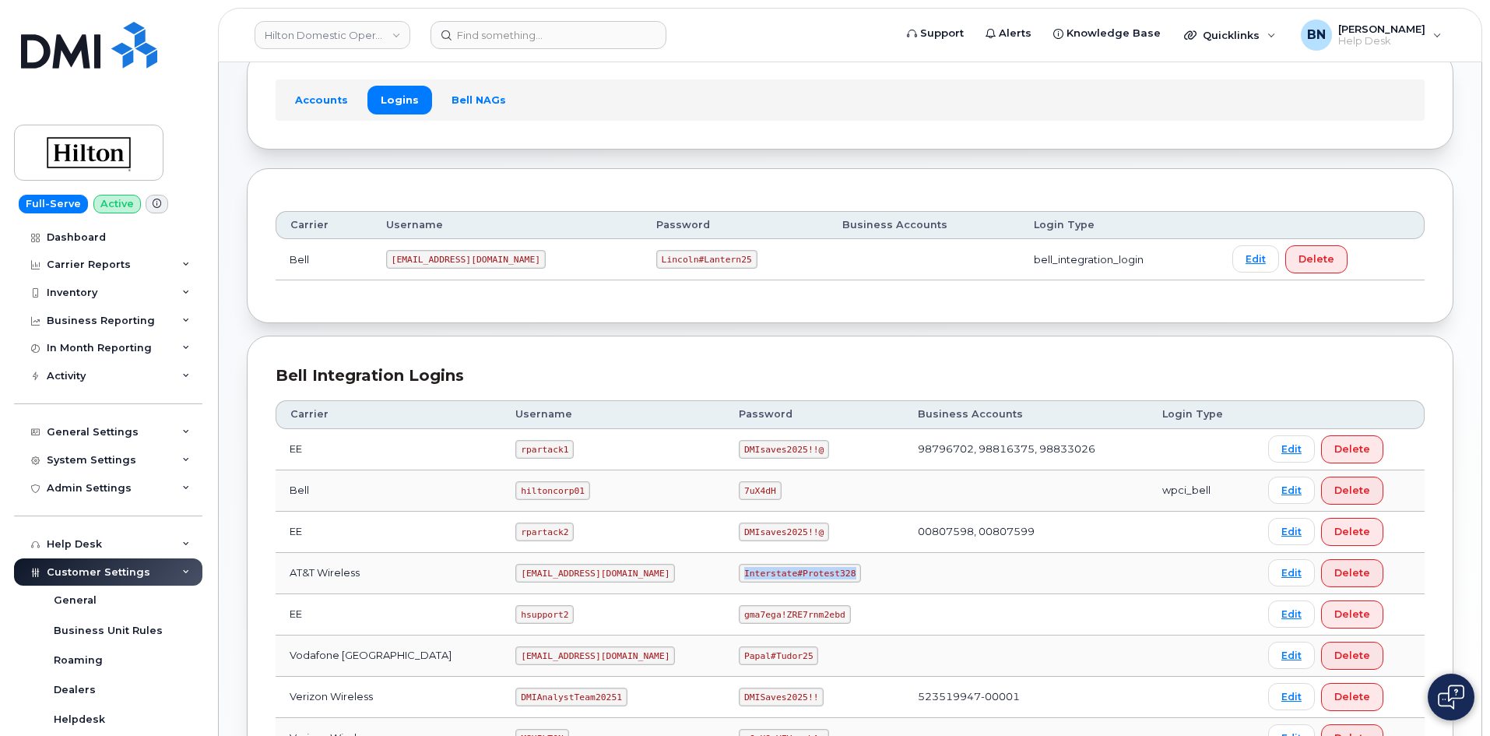
scroll to position [0, 0]
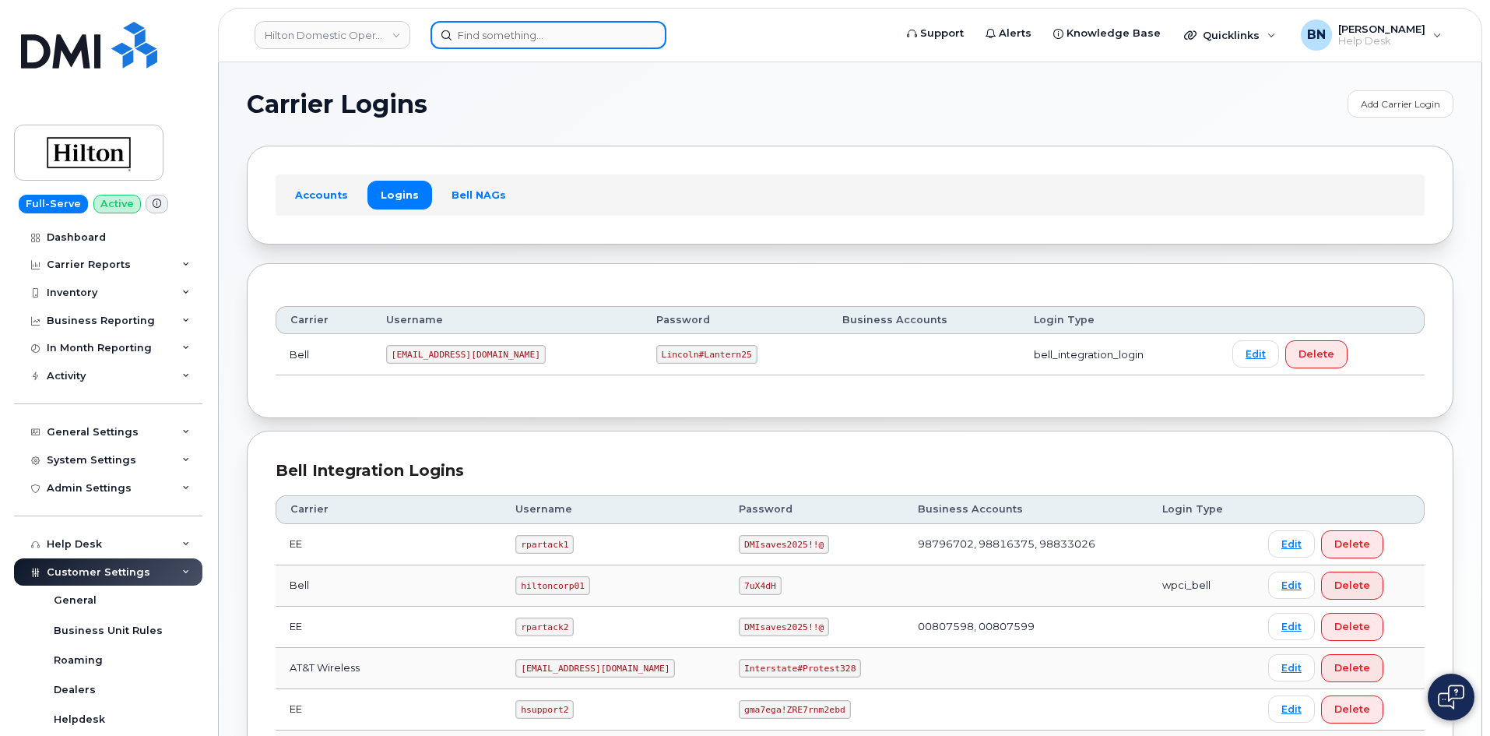
click at [469, 33] on input at bounding box center [549, 35] width 236 height 28
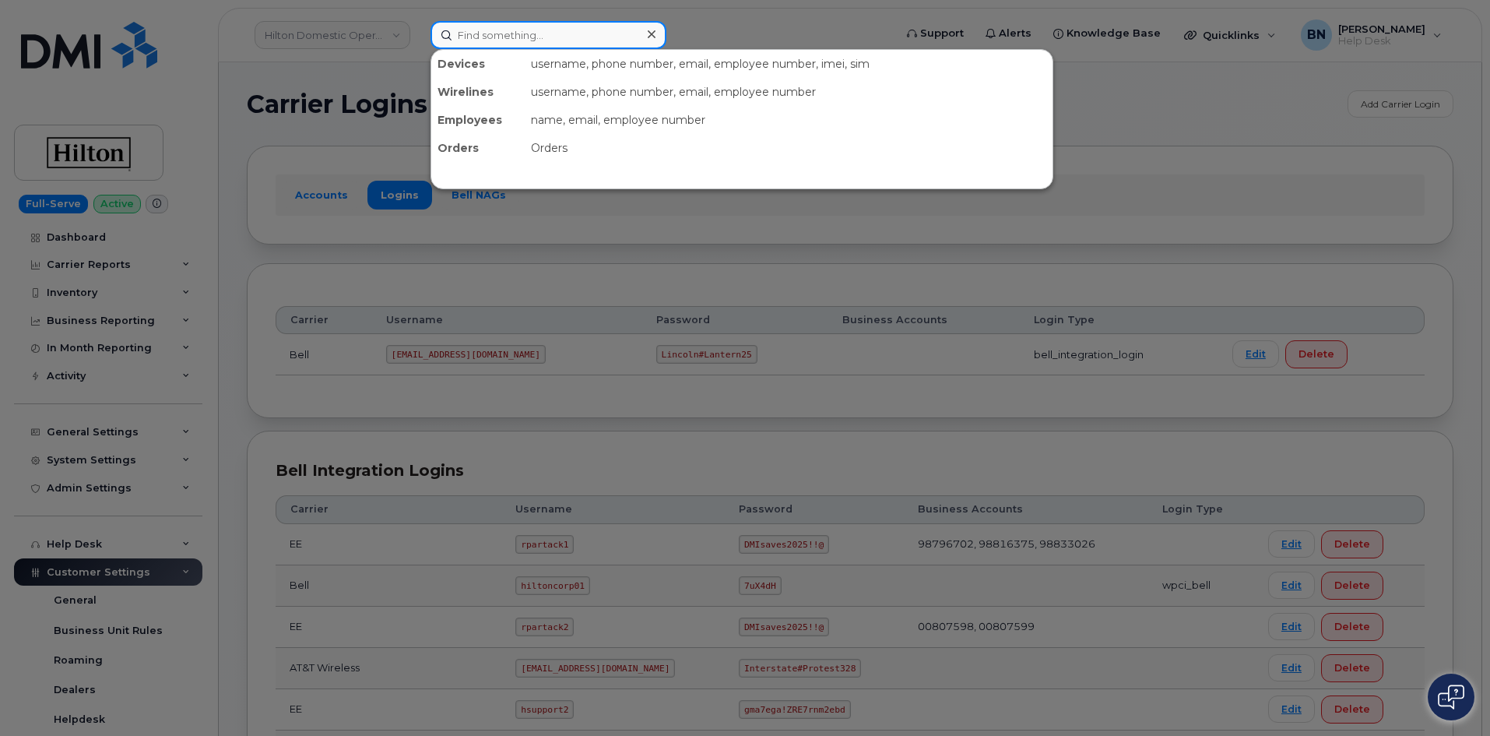
paste input "CS0789450"
type input "CS0789450"
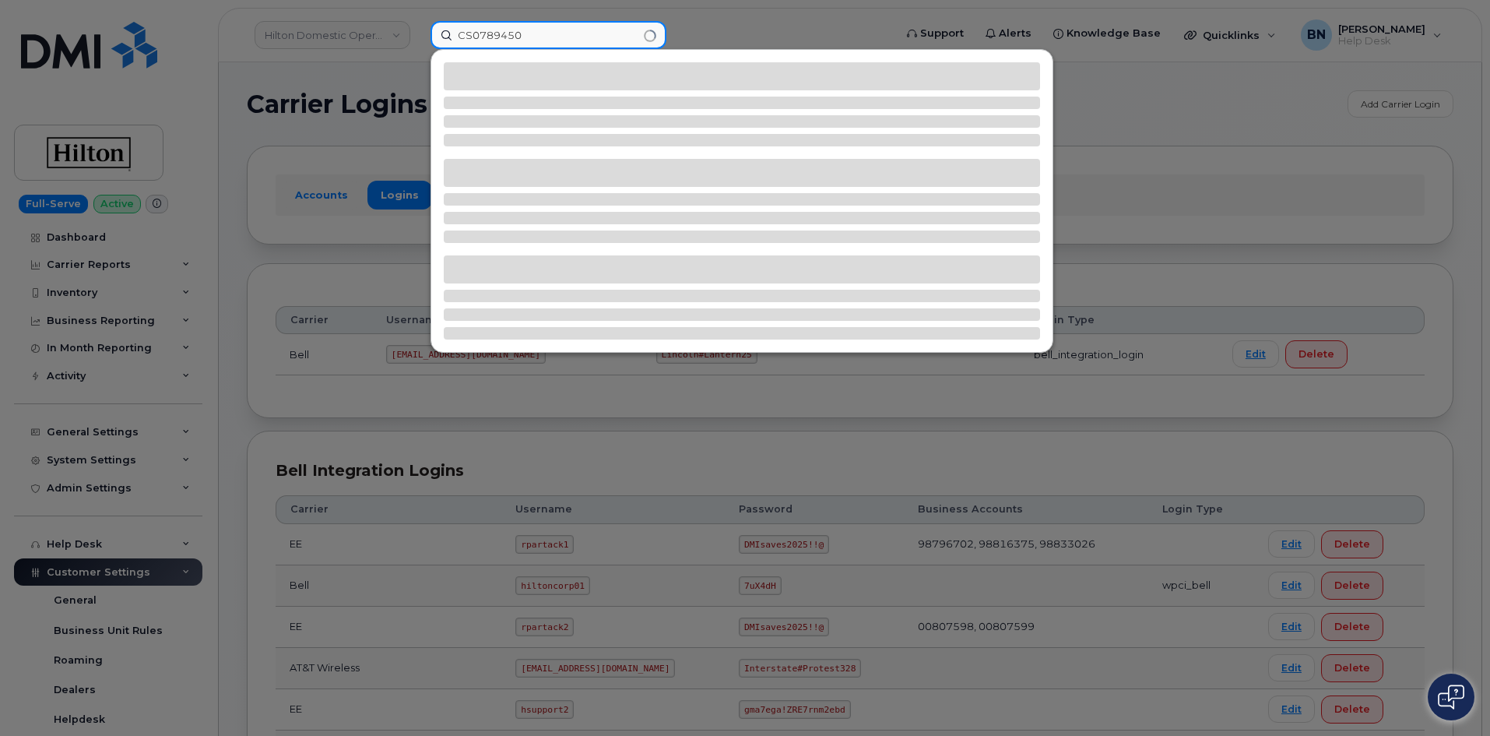
drag, startPoint x: 548, startPoint y: 33, endPoint x: 398, endPoint y: 39, distance: 150.4
click at [418, 39] on div "CS0789450" at bounding box center [657, 35] width 478 height 28
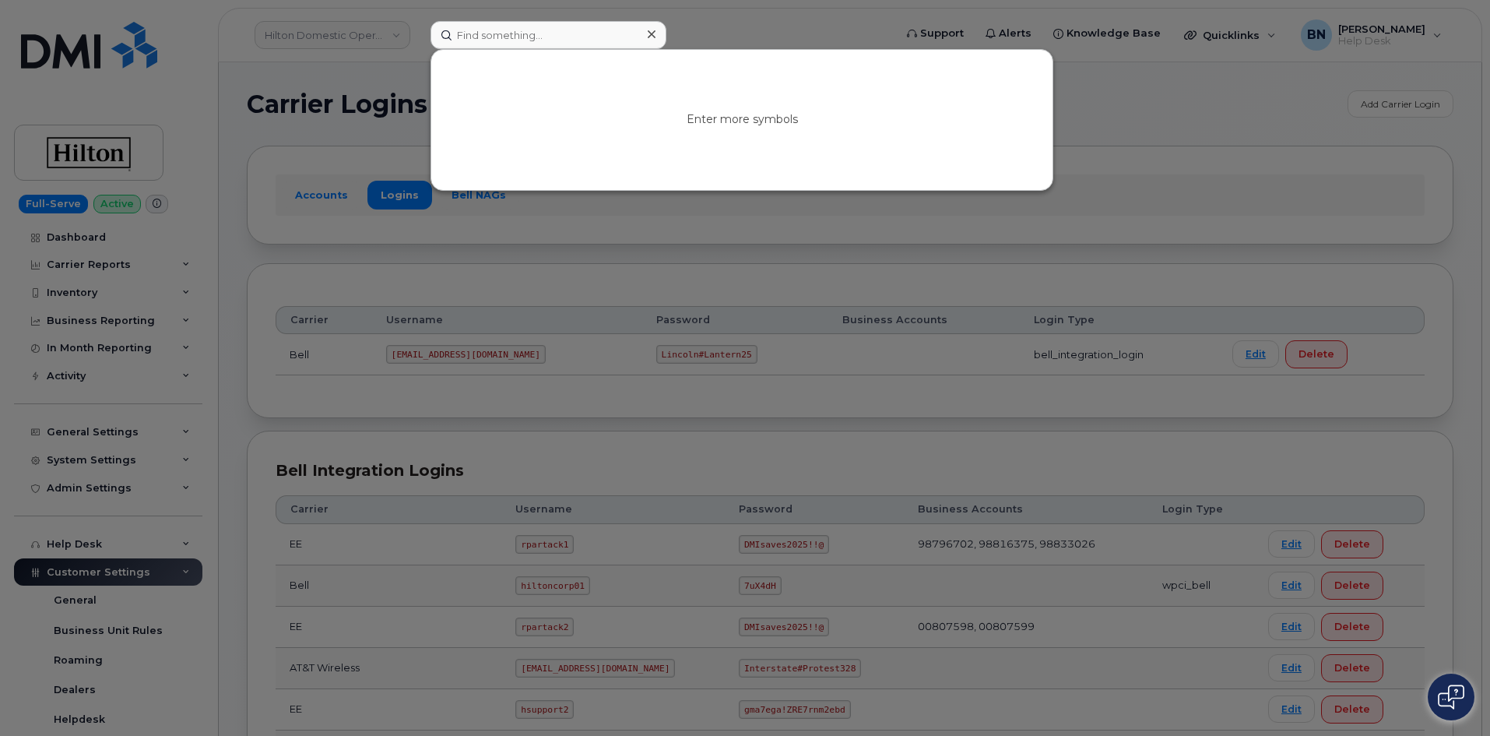
click at [638, 255] on div at bounding box center [745, 368] width 1490 height 736
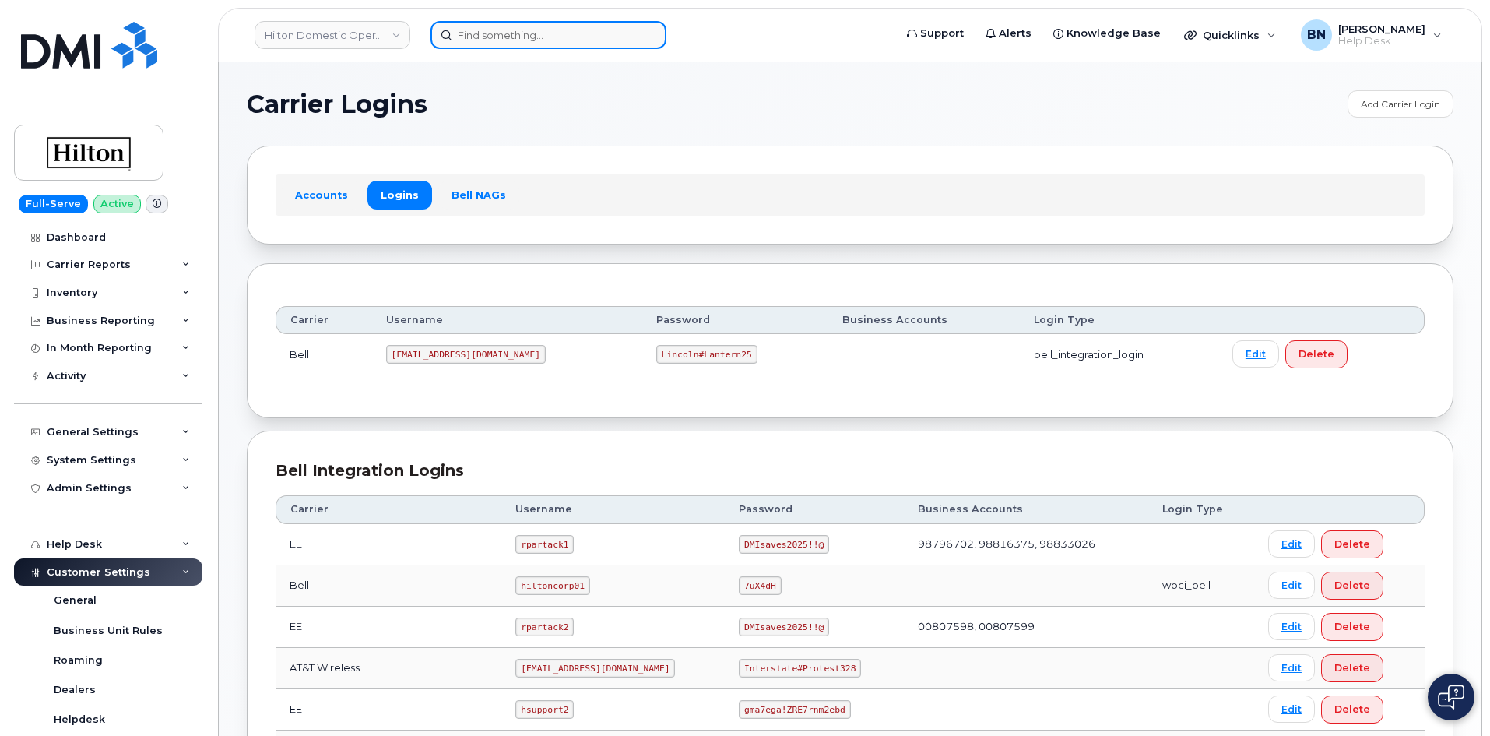
click at [487, 35] on input at bounding box center [549, 35] width 236 height 28
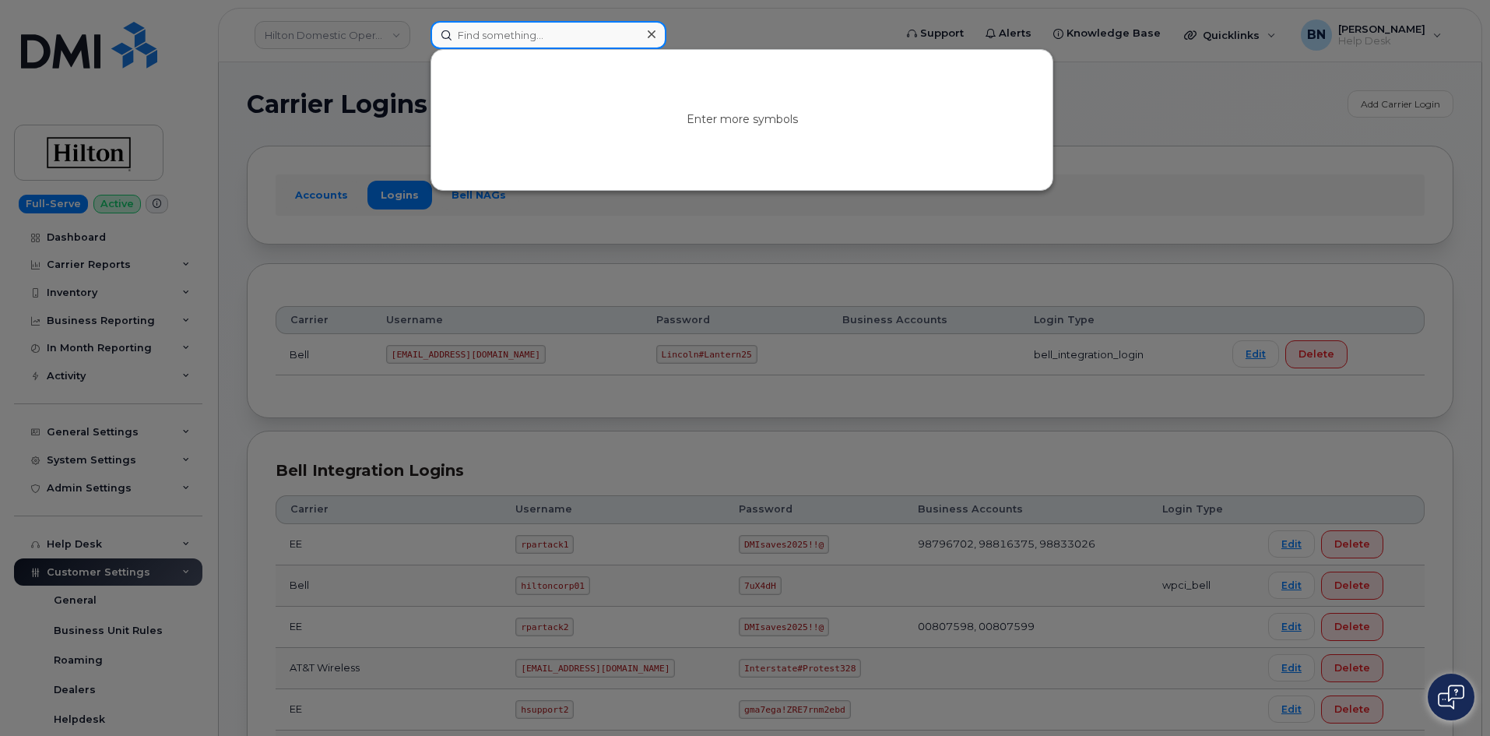
paste input "[PHONE_NUMBER]"
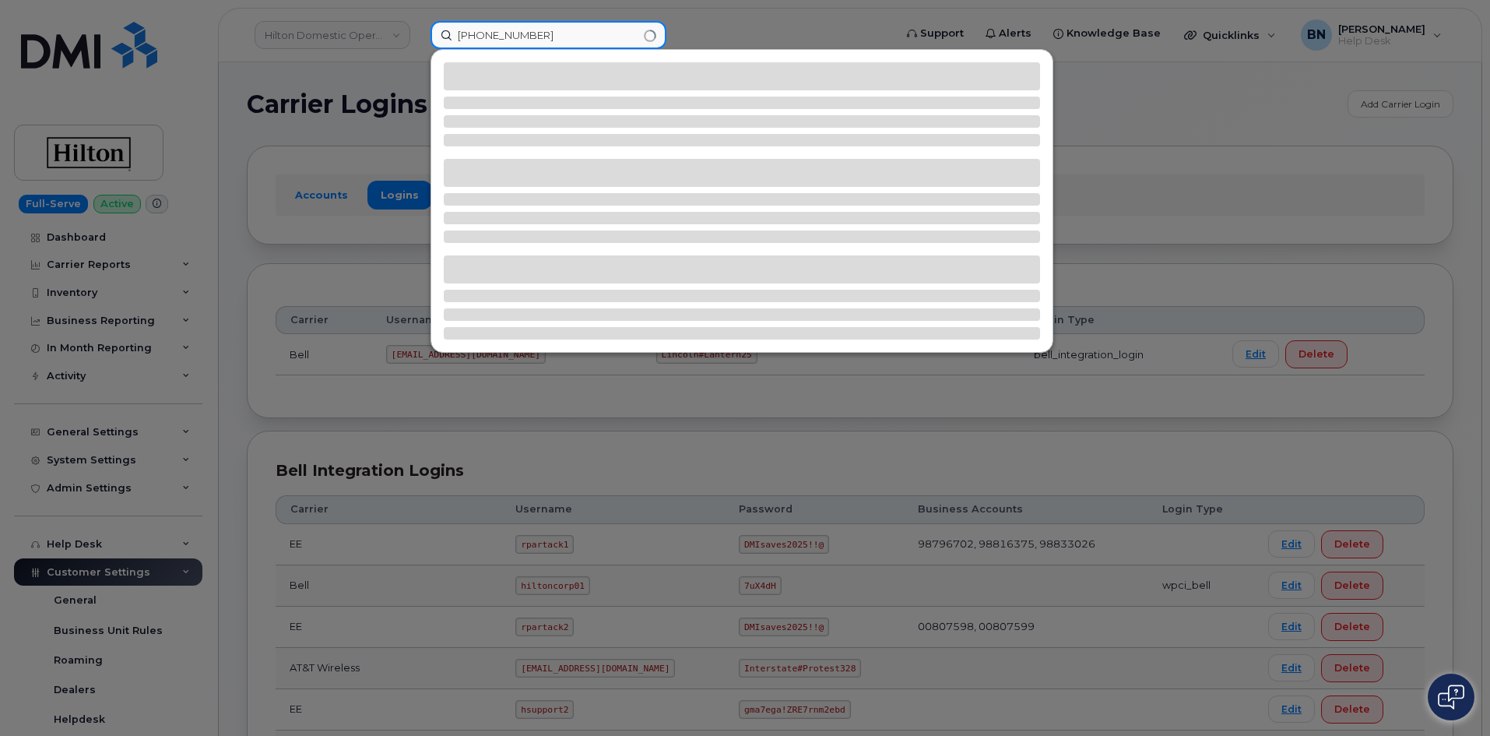
click at [508, 35] on input "[PHONE_NUMBER]" at bounding box center [549, 35] width 236 height 28
click at [484, 34] on input "571-3142873" at bounding box center [549, 35] width 236 height 28
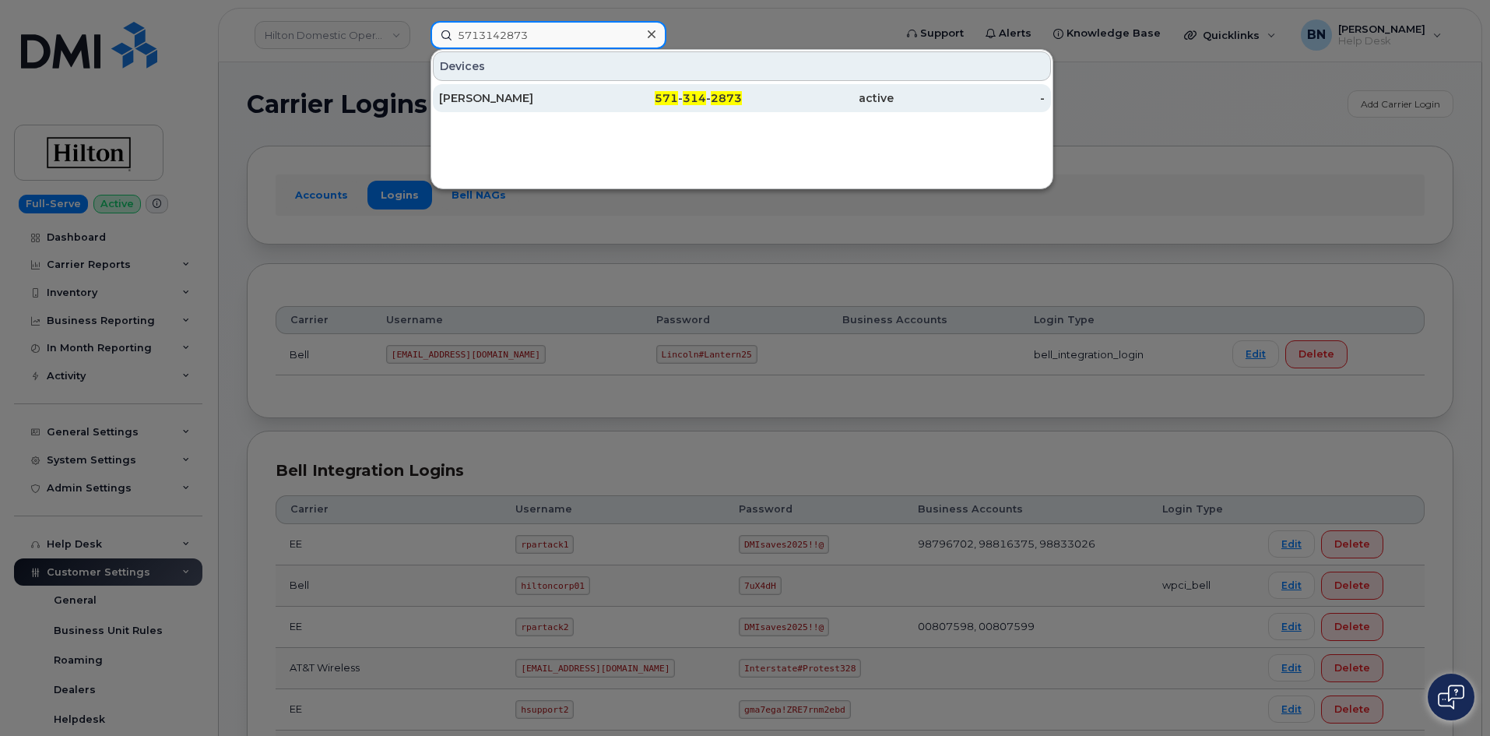
type input "5713142873"
click at [621, 104] on div "571 - 314 - 2873" at bounding box center [667, 98] width 152 height 16
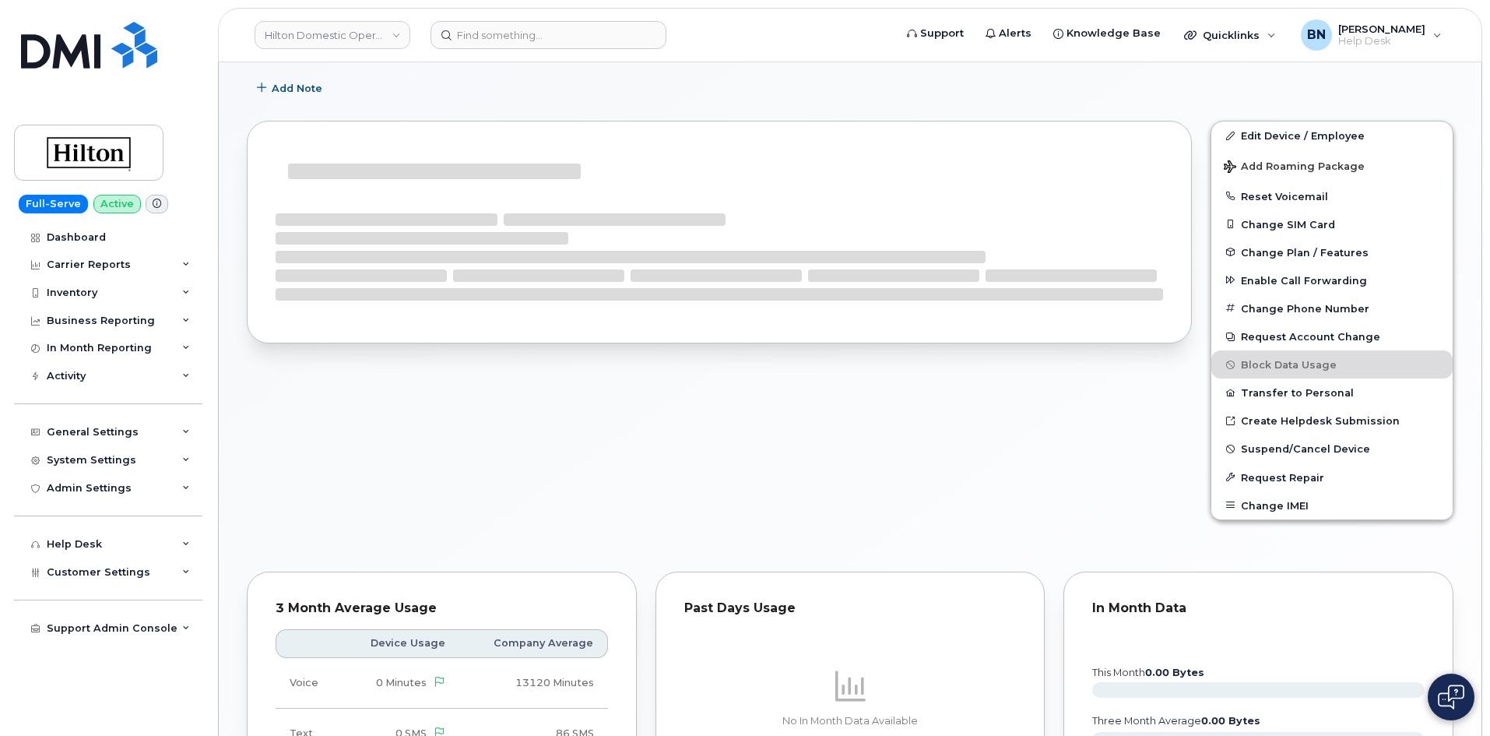
scroll to position [389, 0]
click at [606, 377] on div at bounding box center [719, 328] width 964 height 441
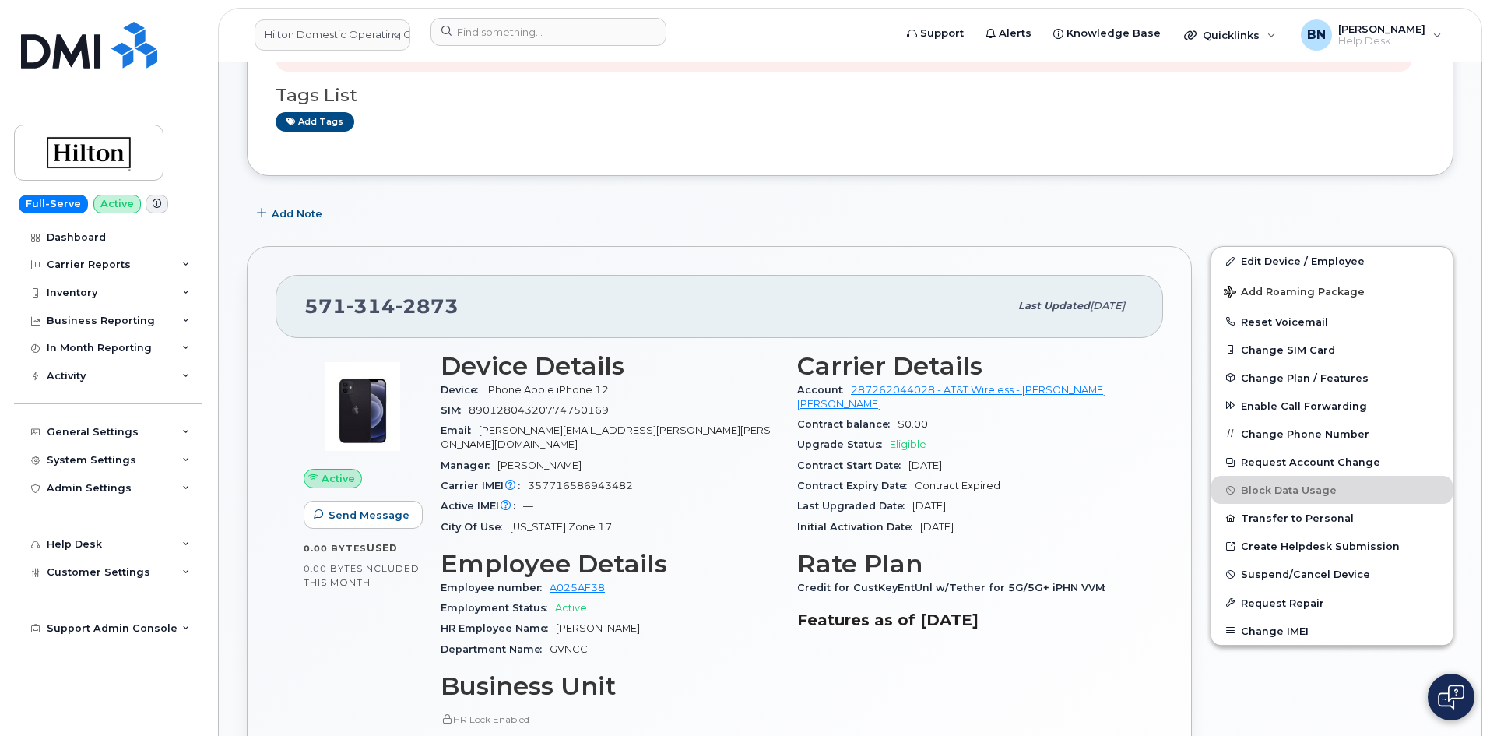
scroll to position [234, 0]
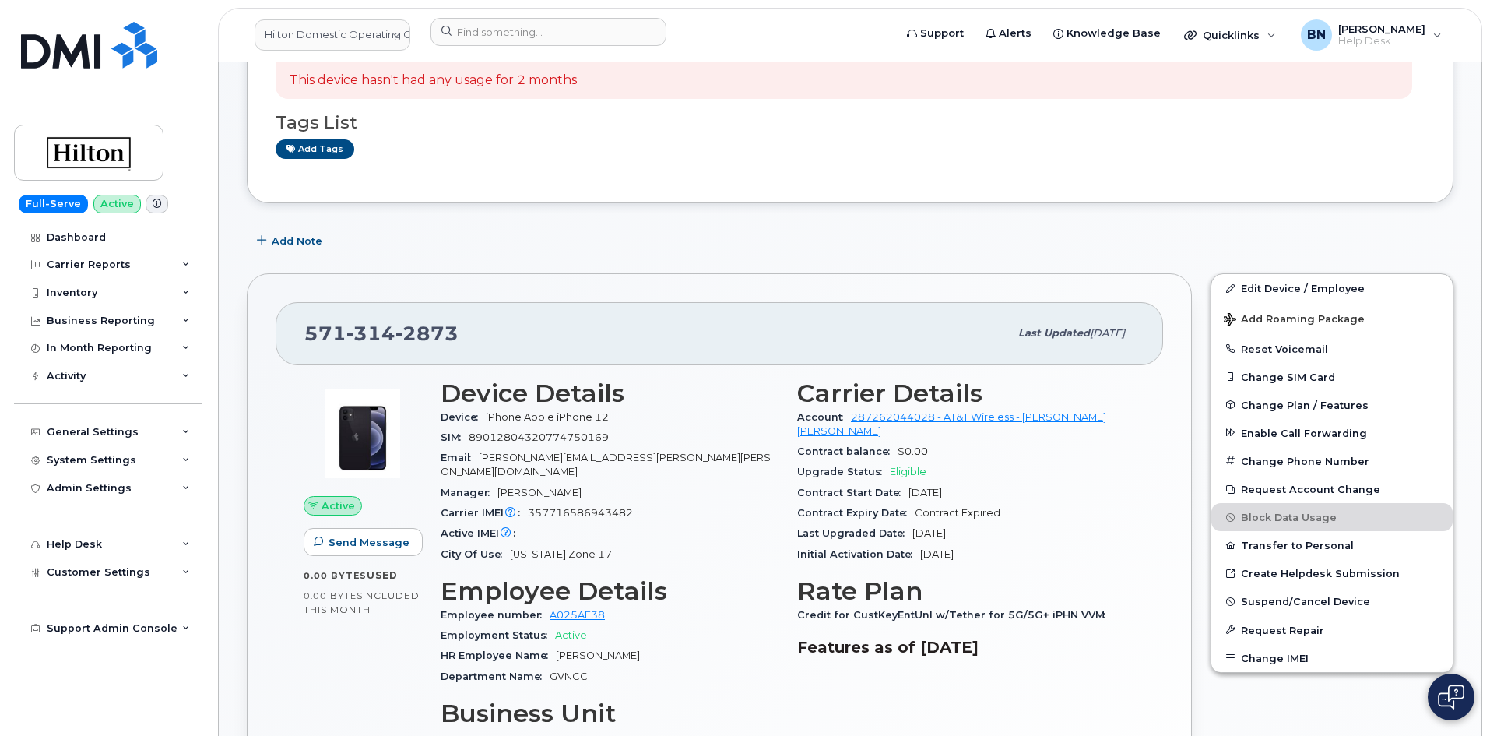
click at [570, 507] on span "357716586943482" at bounding box center [580, 513] width 105 height 12
